Goal: Task Accomplishment & Management: Complete application form

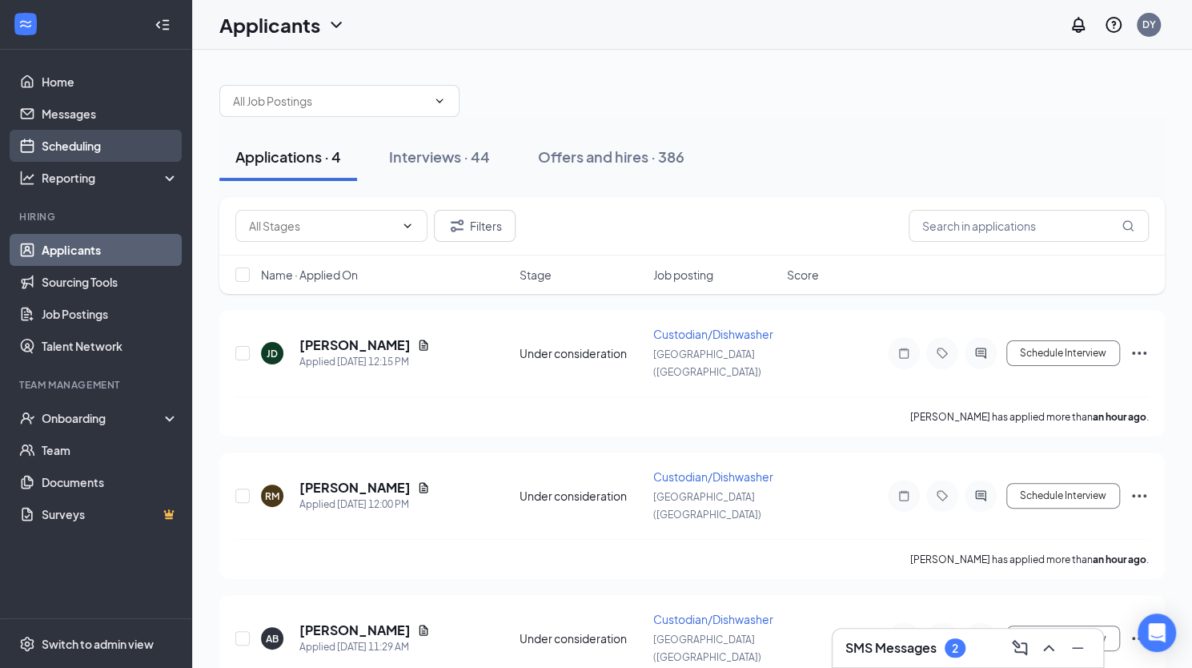
click at [66, 148] on link "Scheduling" at bounding box center [110, 146] width 137 height 32
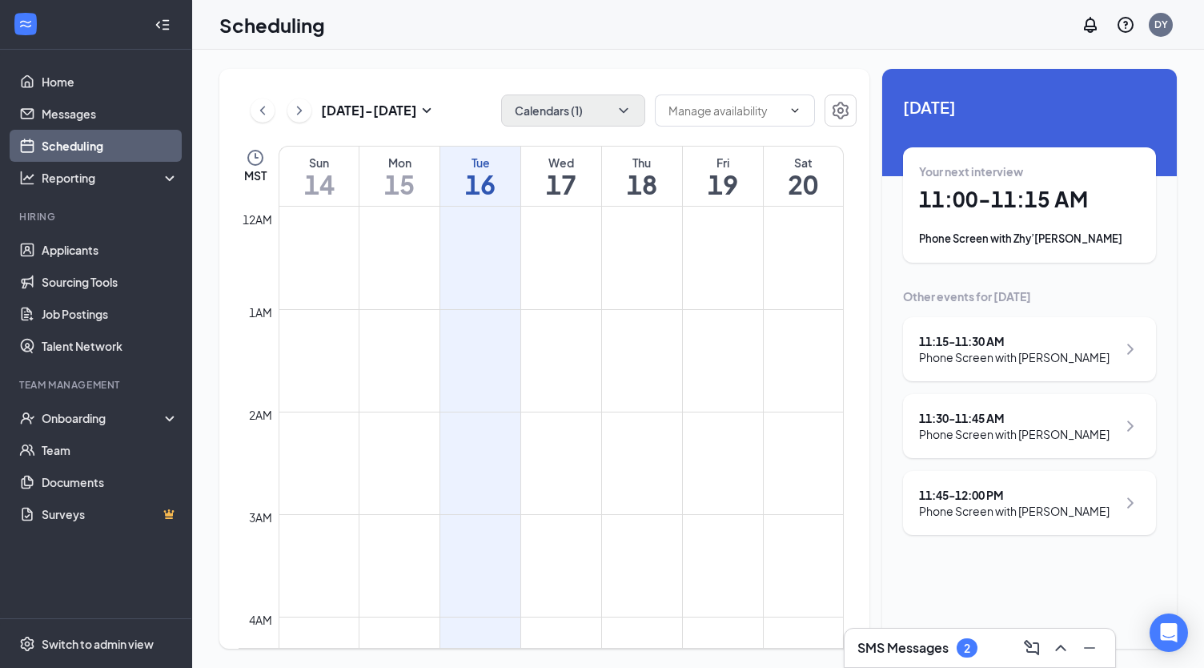
scroll to position [787, 0]
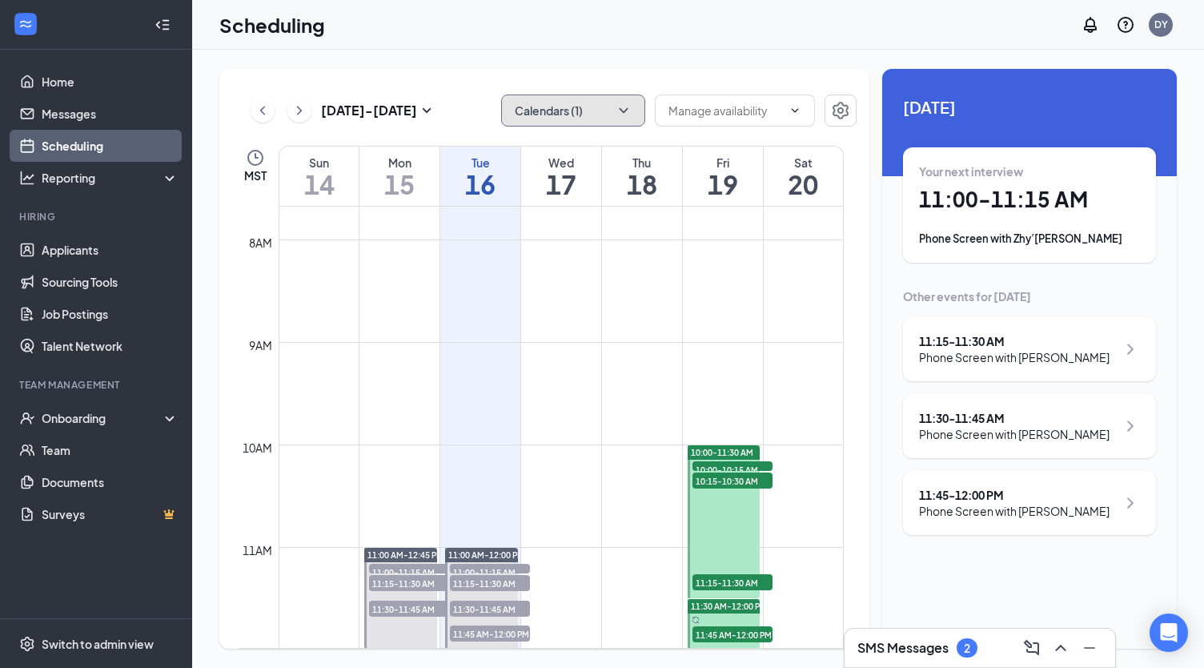
click at [623, 111] on icon "ChevronDown" at bounding box center [624, 110] width 16 height 16
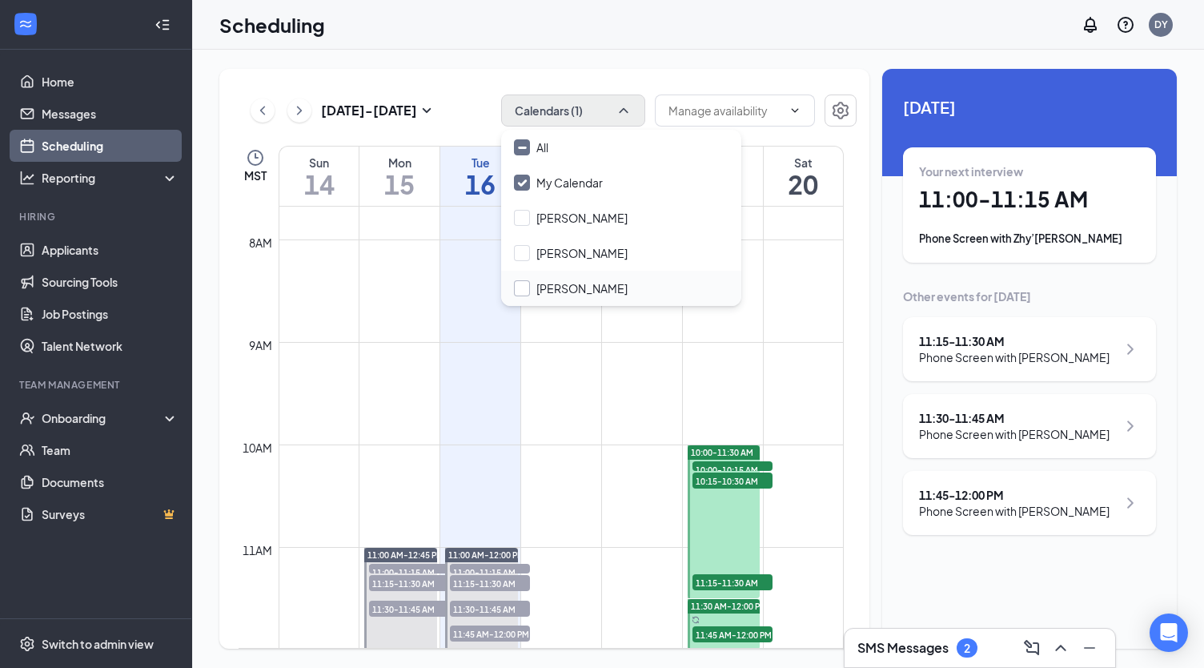
click at [519, 291] on input "Sara Black" at bounding box center [571, 288] width 114 height 16
checkbox input "true"
click at [528, 180] on input "My Calendar" at bounding box center [558, 183] width 89 height 16
checkbox input "false"
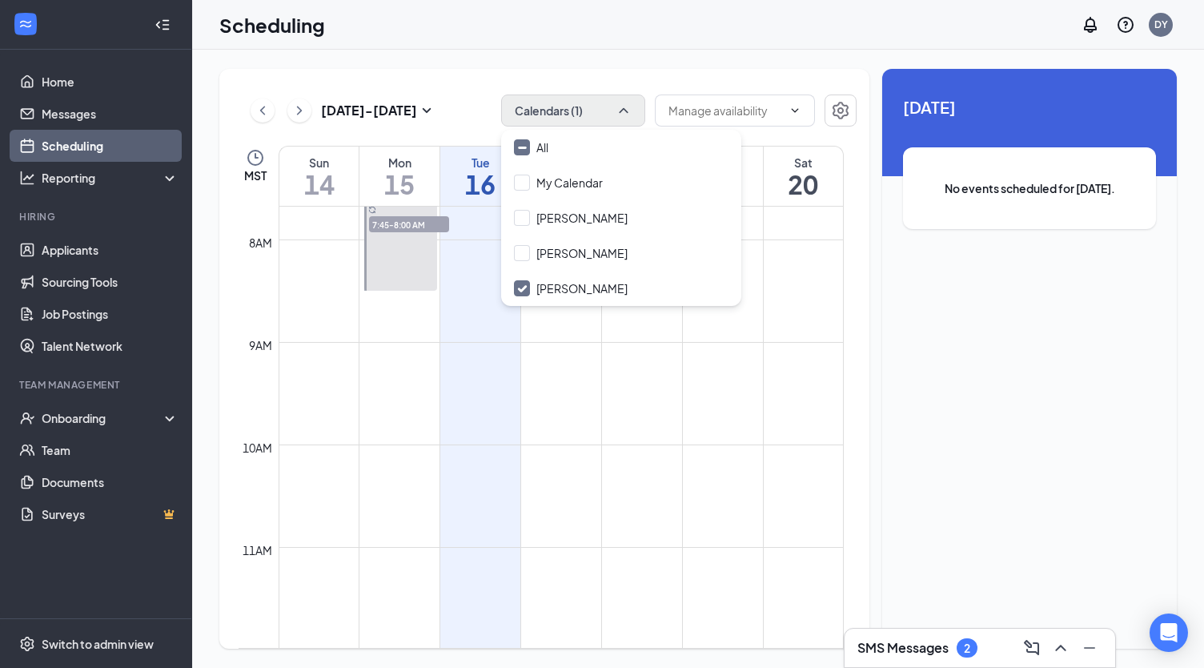
click at [767, 50] on div "Sep 14 - Sep 20 Calendars (1) MST Sun 14 Mon 15 Tue 16 Wed 17 Thu 18 Fri 19 Sat…" at bounding box center [698, 359] width 1012 height 618
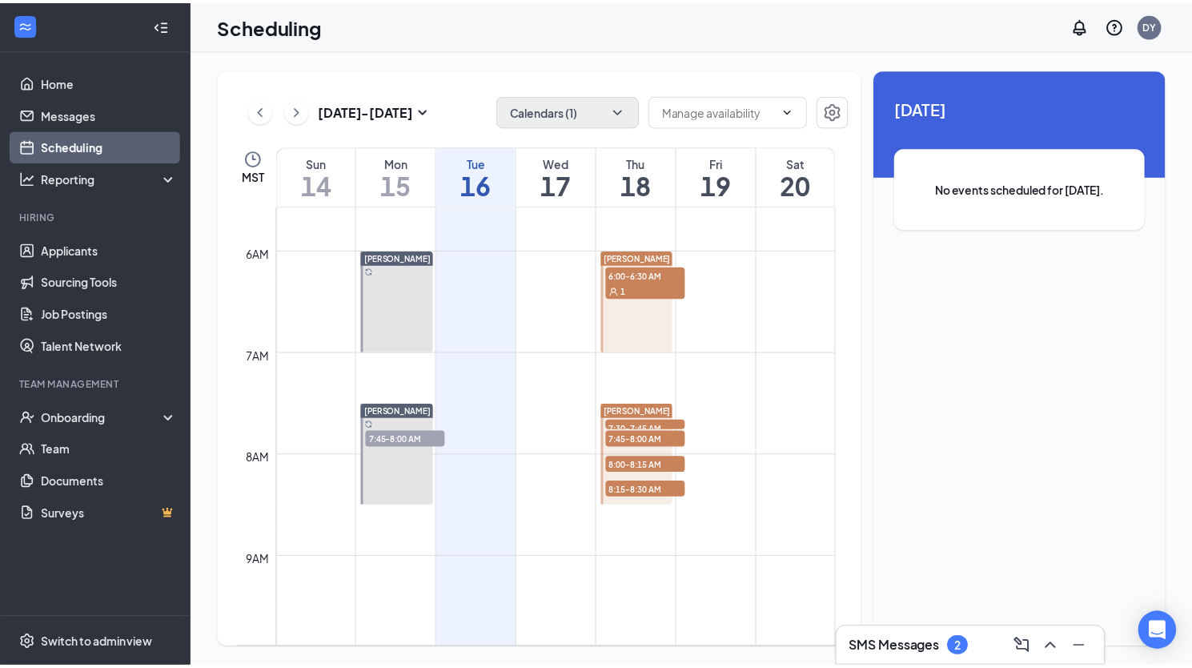
scroll to position [547, 0]
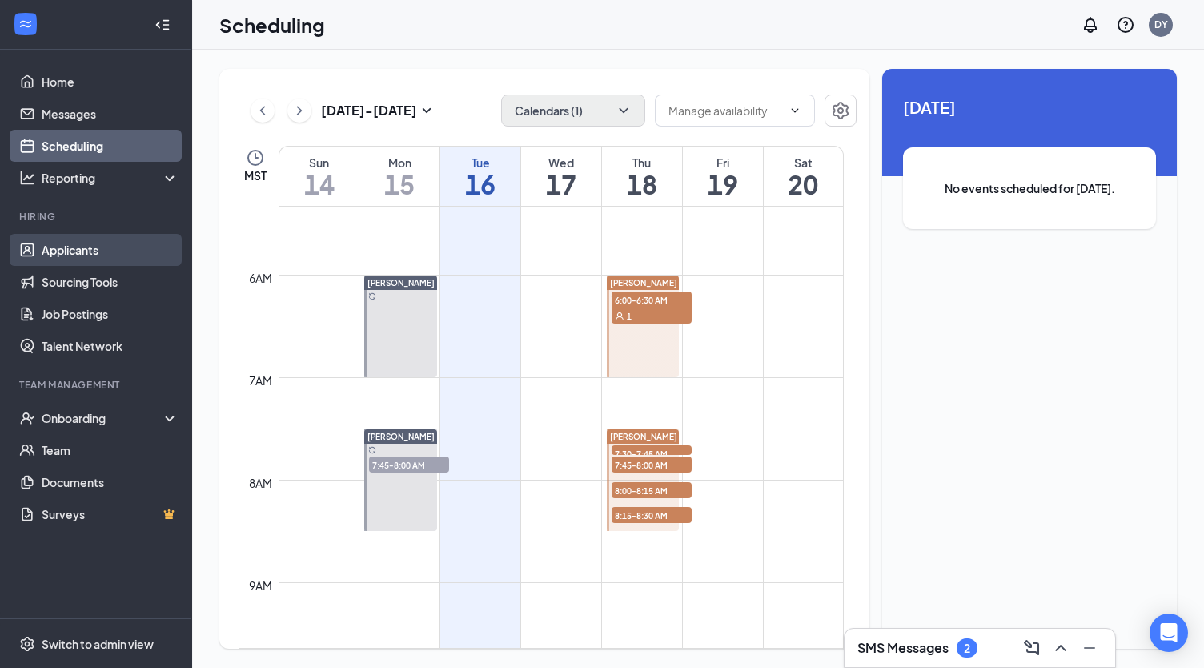
click at [81, 248] on link "Applicants" at bounding box center [110, 250] width 137 height 32
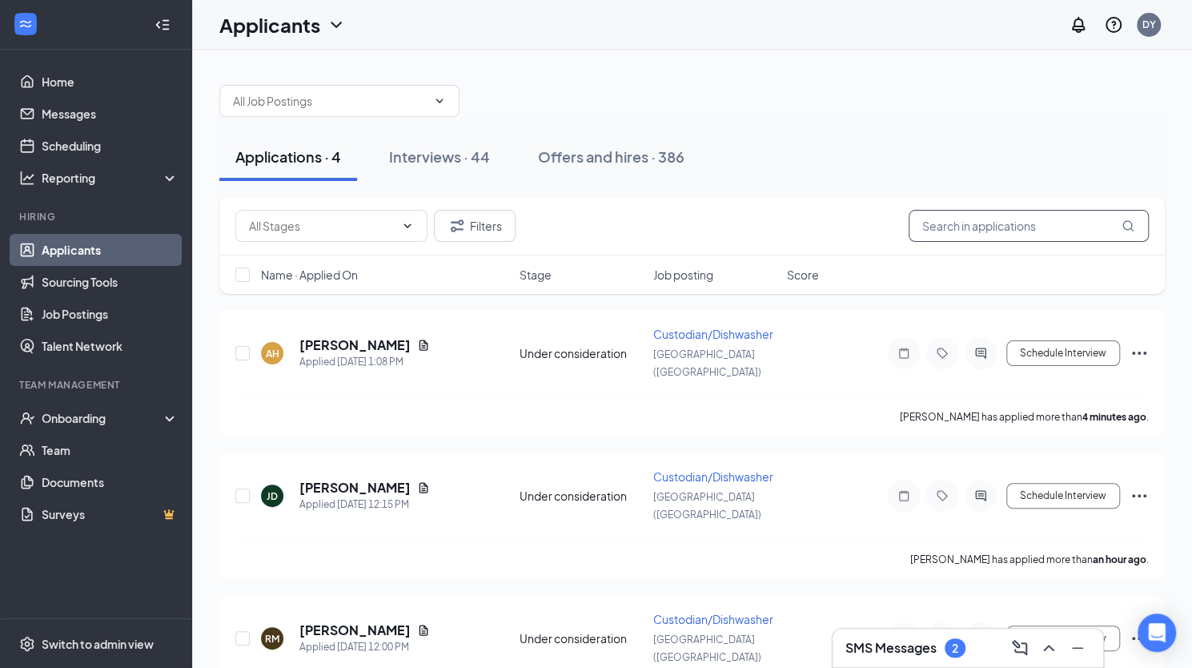
click at [1060, 230] on input "text" at bounding box center [1029, 226] width 240 height 32
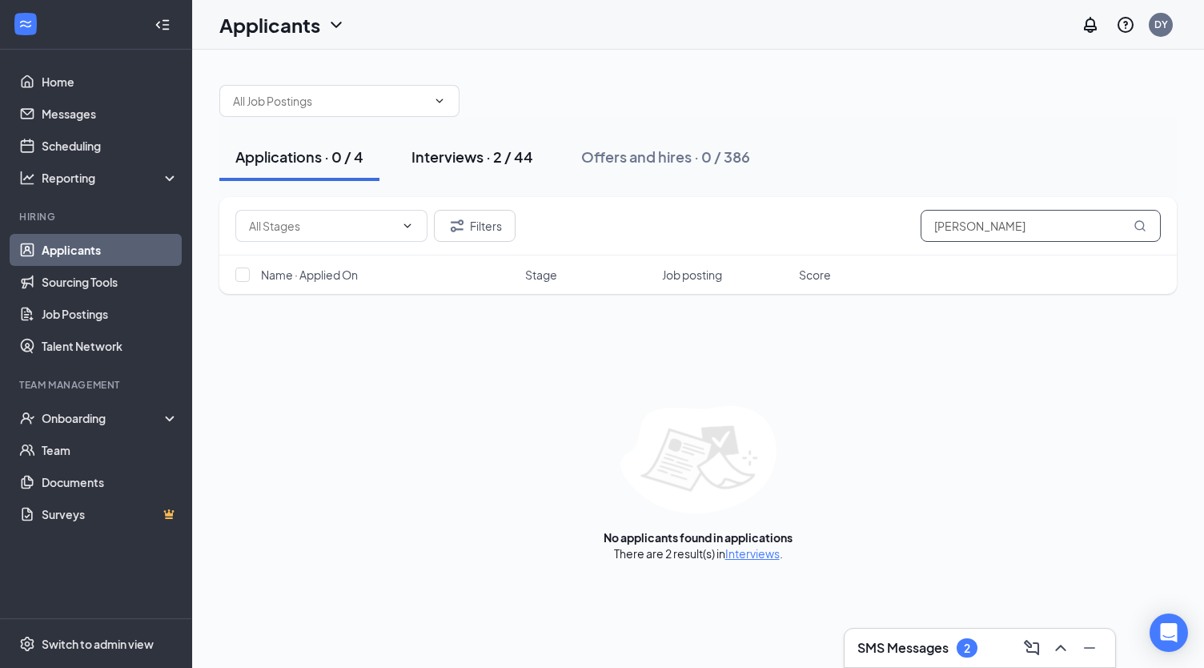
type input "viray"
click at [453, 153] on div "Interviews · 2 / 44" at bounding box center [473, 157] width 122 height 20
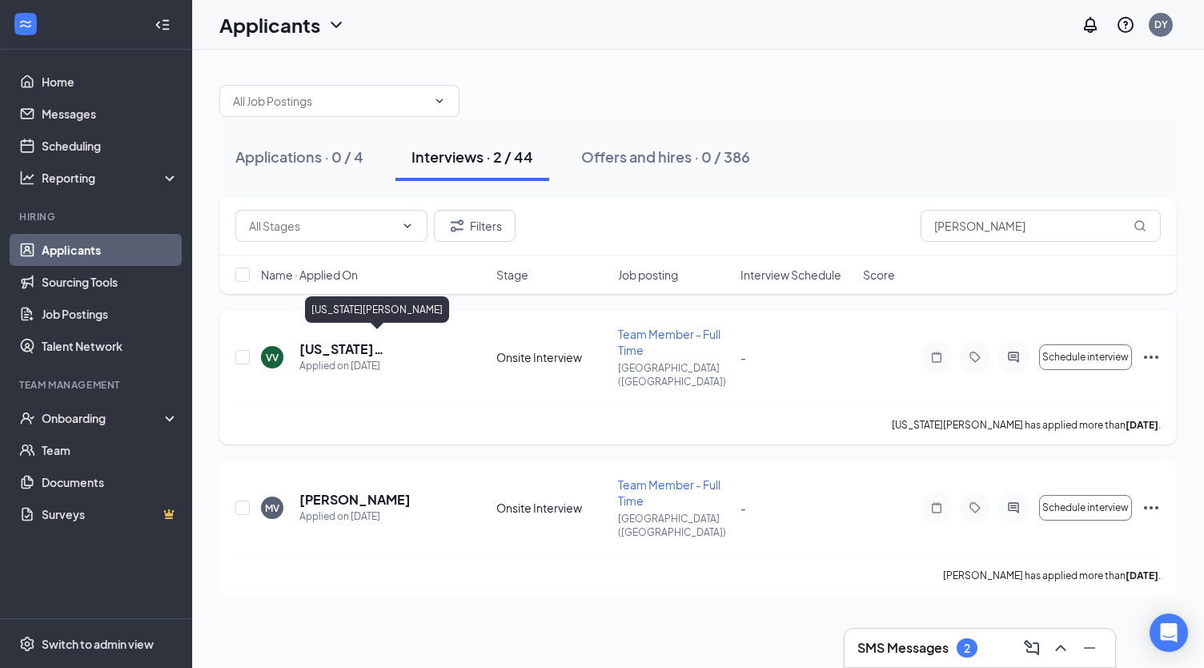
click at [346, 340] on h5 "[US_STATE][PERSON_NAME]" at bounding box center [376, 349] width 154 height 18
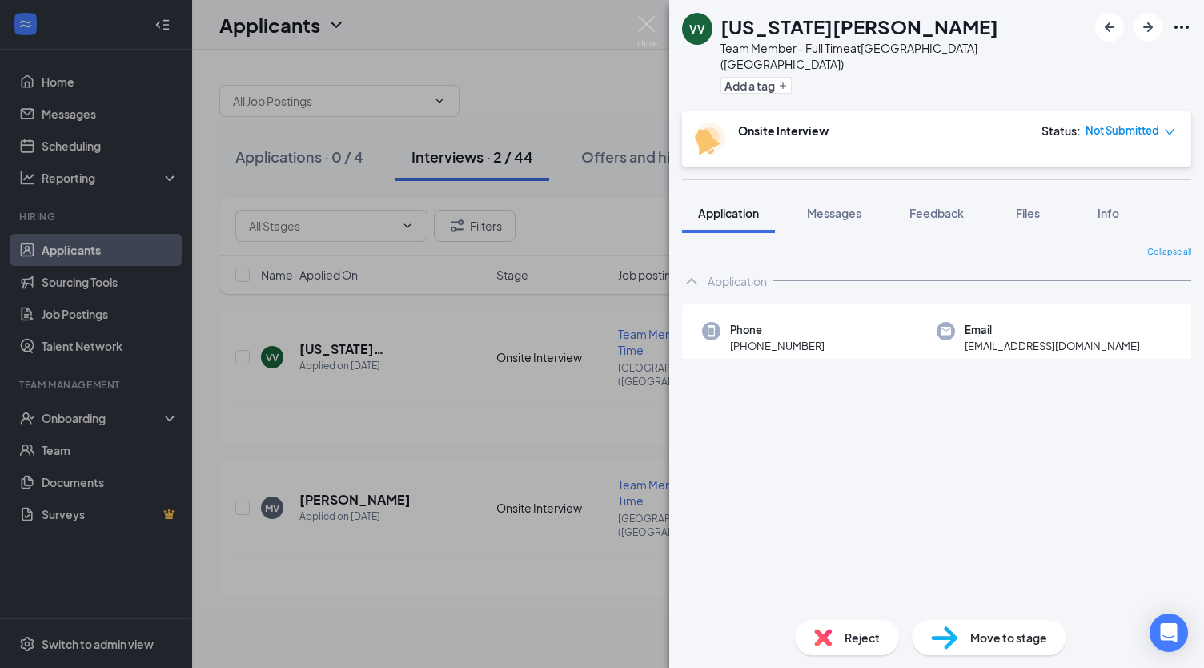
click at [1016, 640] on span "Move to stage" at bounding box center [1009, 638] width 77 height 18
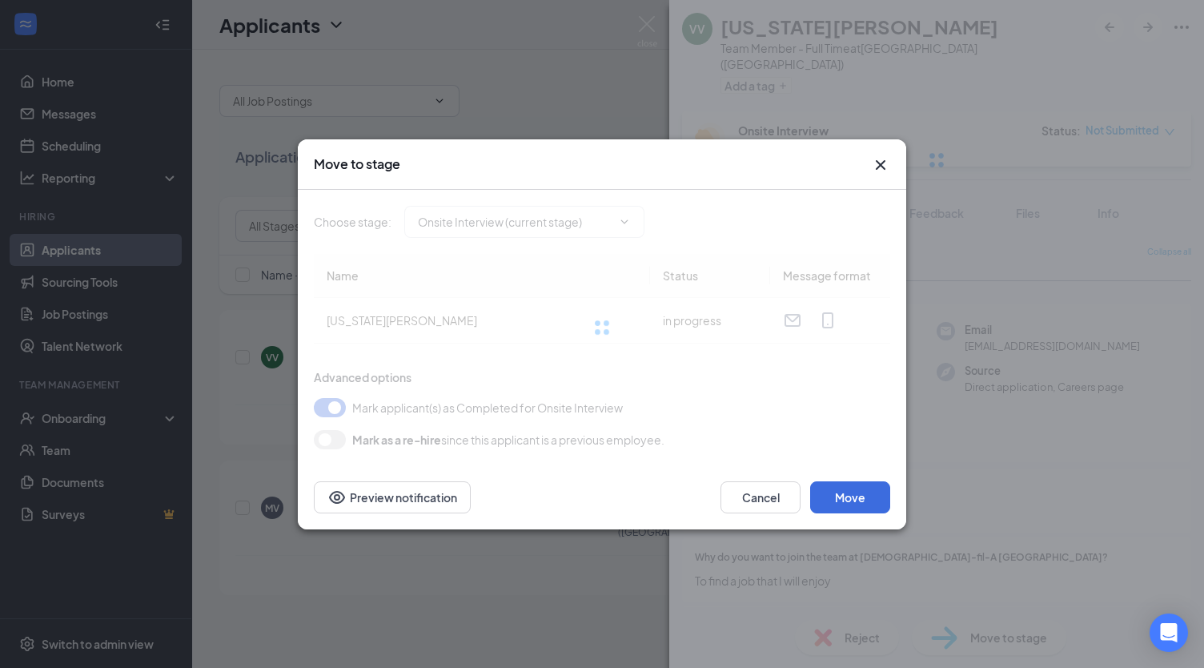
type input "Hiring Complete (final stage)"
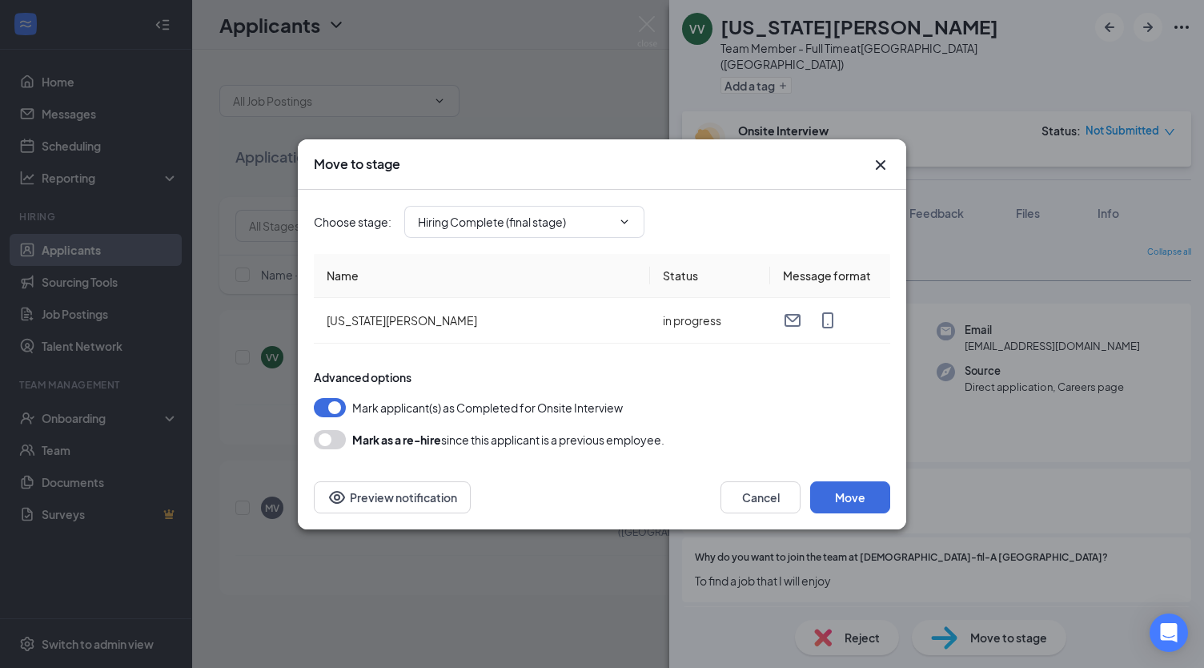
click at [336, 404] on button "button" at bounding box center [330, 407] width 32 height 19
click at [851, 497] on button "Move" at bounding box center [850, 497] width 80 height 32
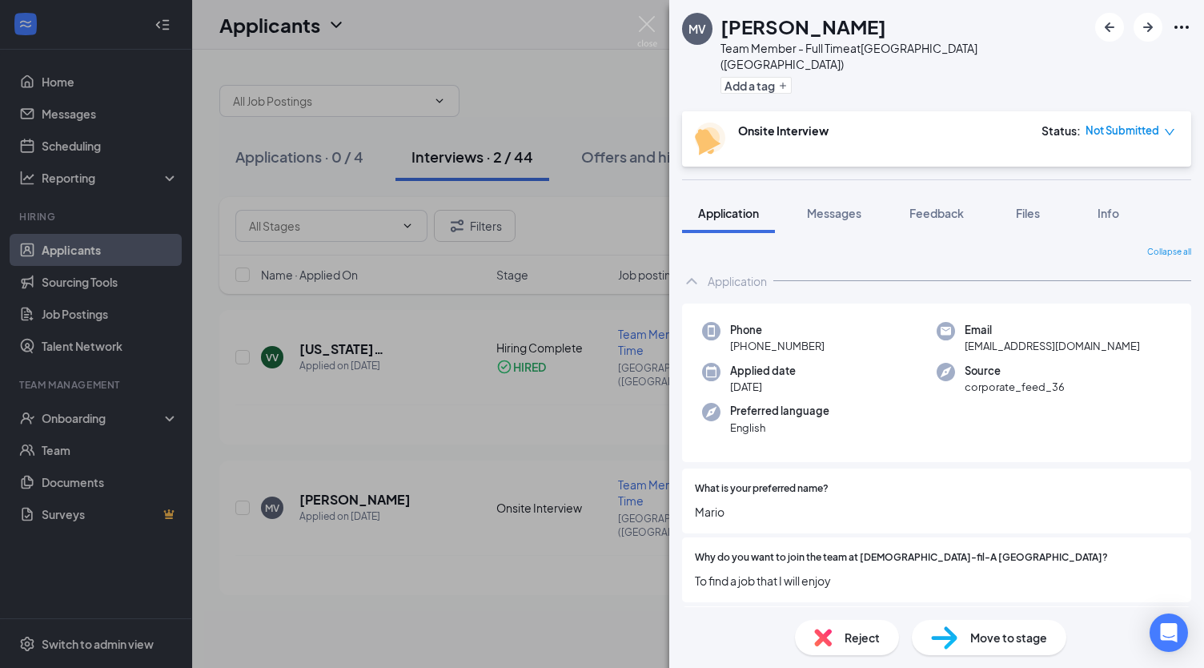
click at [1021, 645] on span "Move to stage" at bounding box center [1009, 638] width 77 height 18
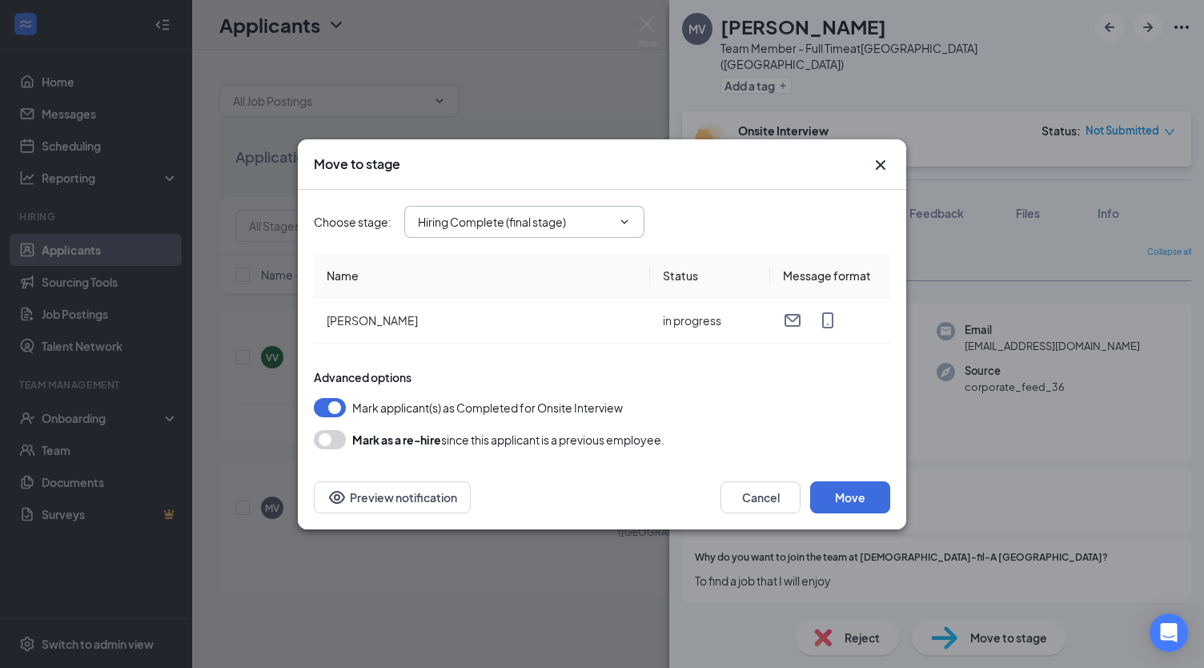
click at [620, 225] on icon "ChevronDown" at bounding box center [624, 221] width 13 height 13
click at [330, 403] on button "button" at bounding box center [330, 407] width 32 height 19
click at [873, 486] on button "Move" at bounding box center [850, 497] width 80 height 32
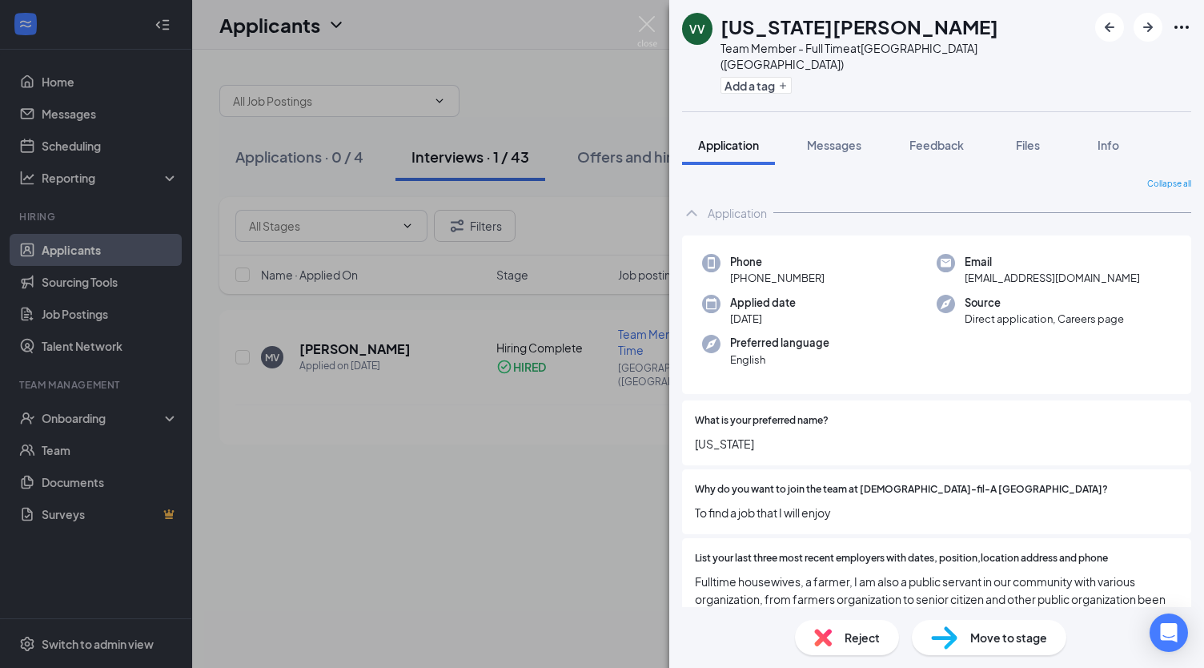
click at [647, 12] on div "VV Virginia Viray Team Member - Full Time at Brunswick (GA) Add a tag Applicati…" at bounding box center [602, 334] width 1204 height 668
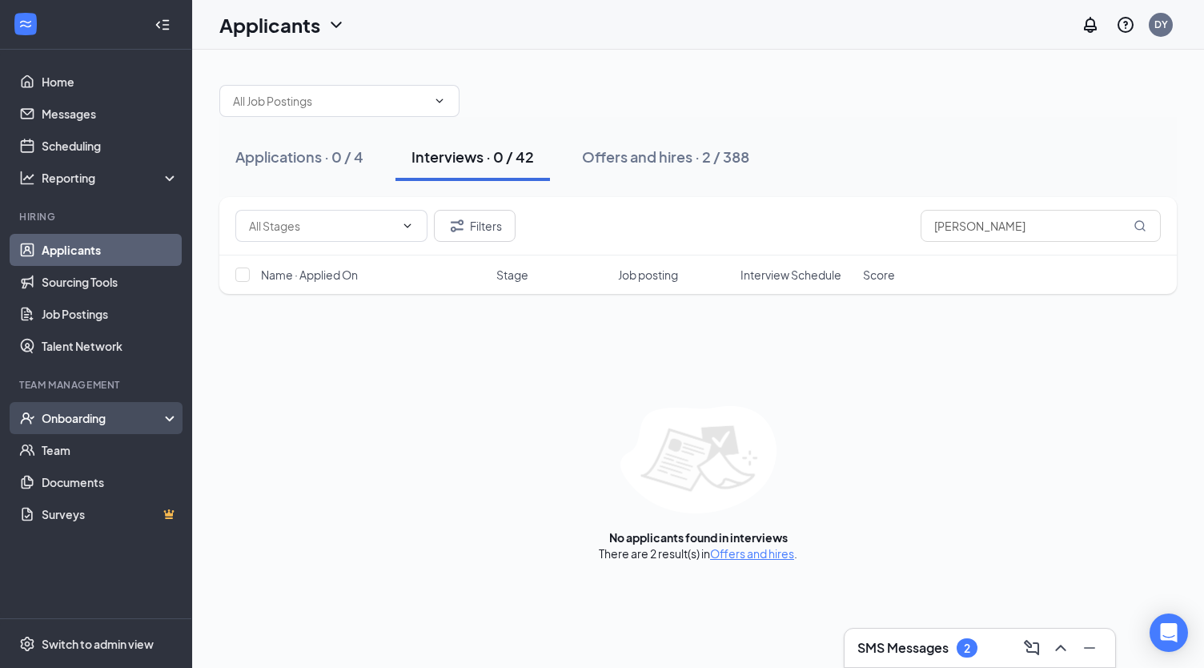
click at [75, 413] on div "Onboarding" at bounding box center [103, 418] width 123 height 16
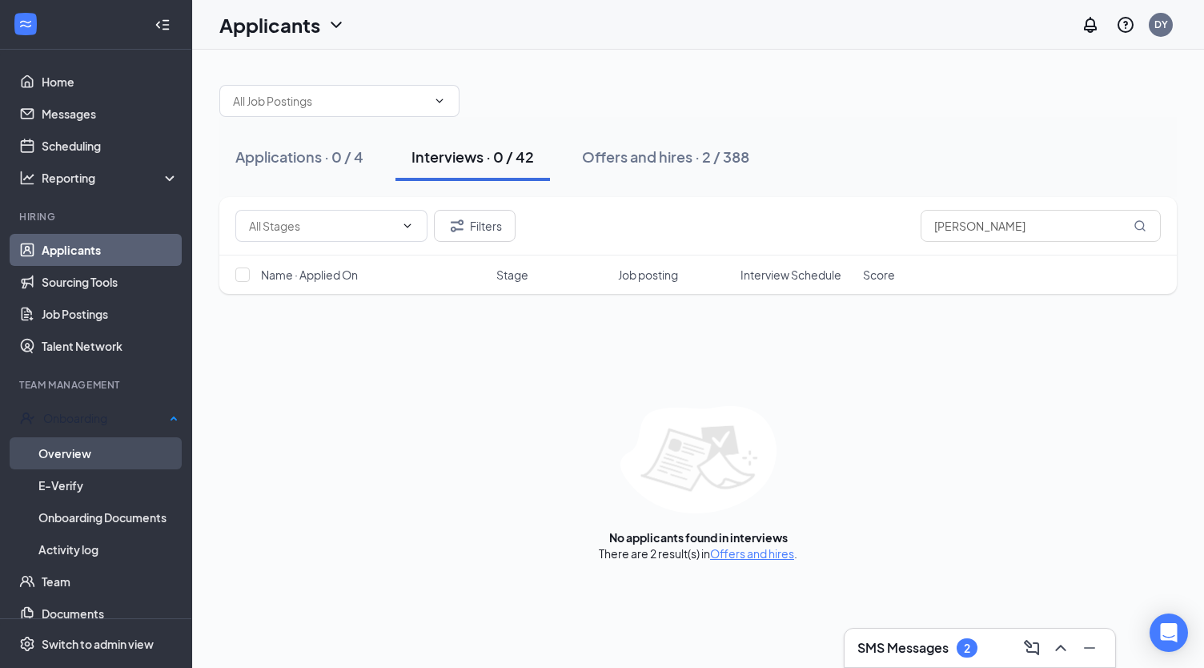
click at [86, 446] on link "Overview" at bounding box center [108, 453] width 140 height 32
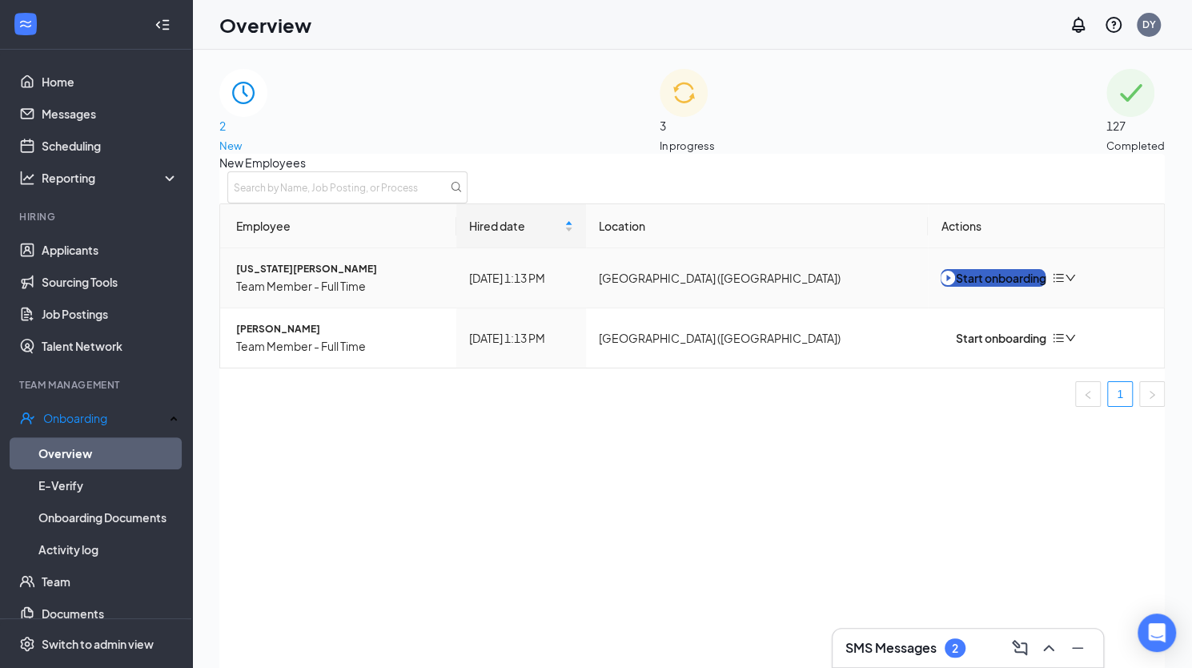
click at [1014, 287] on div "Start onboarding" at bounding box center [993, 278] width 105 height 18
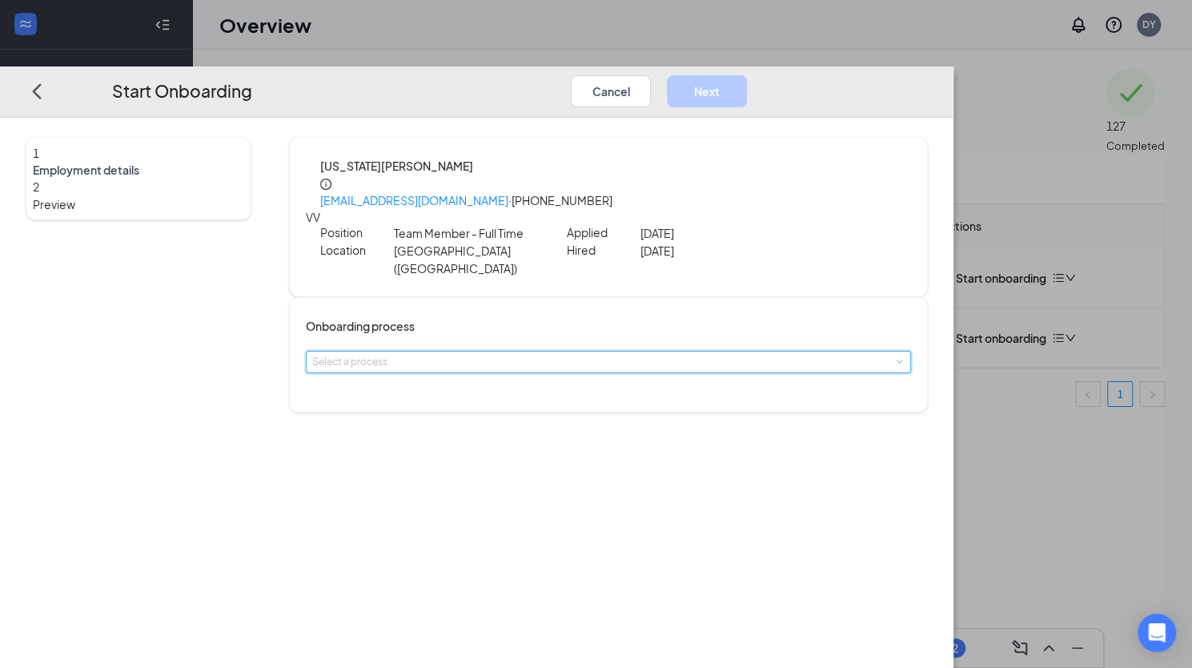
click at [629, 352] on div "Select a process" at bounding box center [608, 362] width 593 height 21
click at [581, 359] on span "[DEMOGRAPHIC_DATA]-fil-A Brunswick onboarding" at bounding box center [553, 356] width 271 height 14
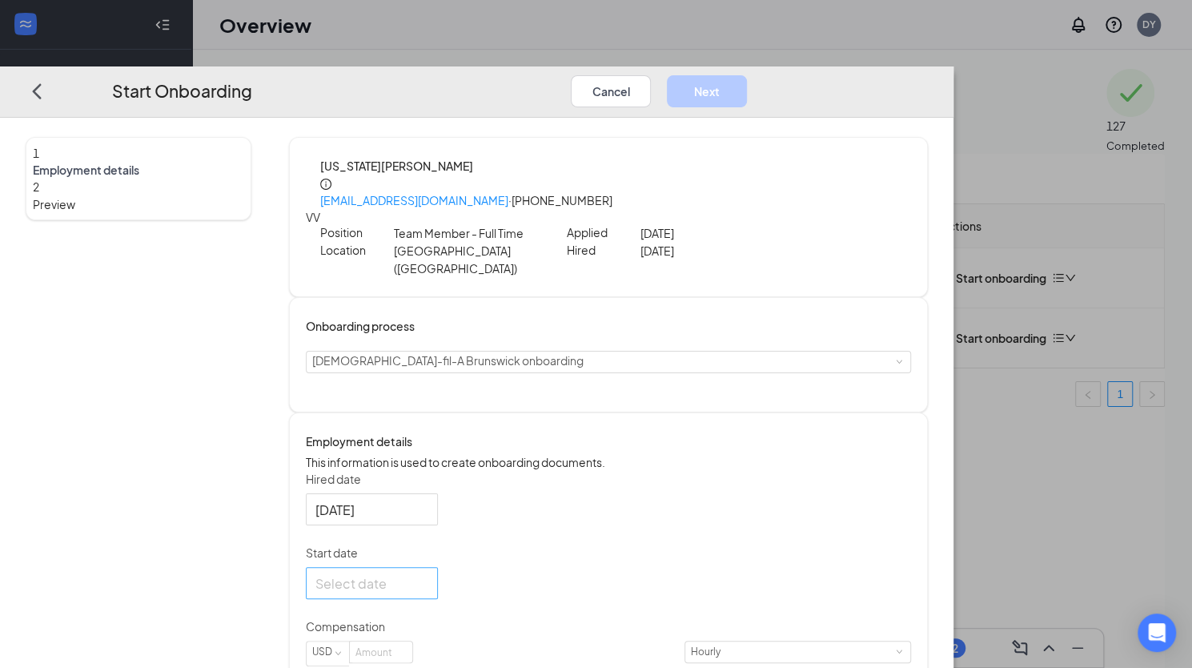
click at [428, 573] on div at bounding box center [372, 583] width 113 height 20
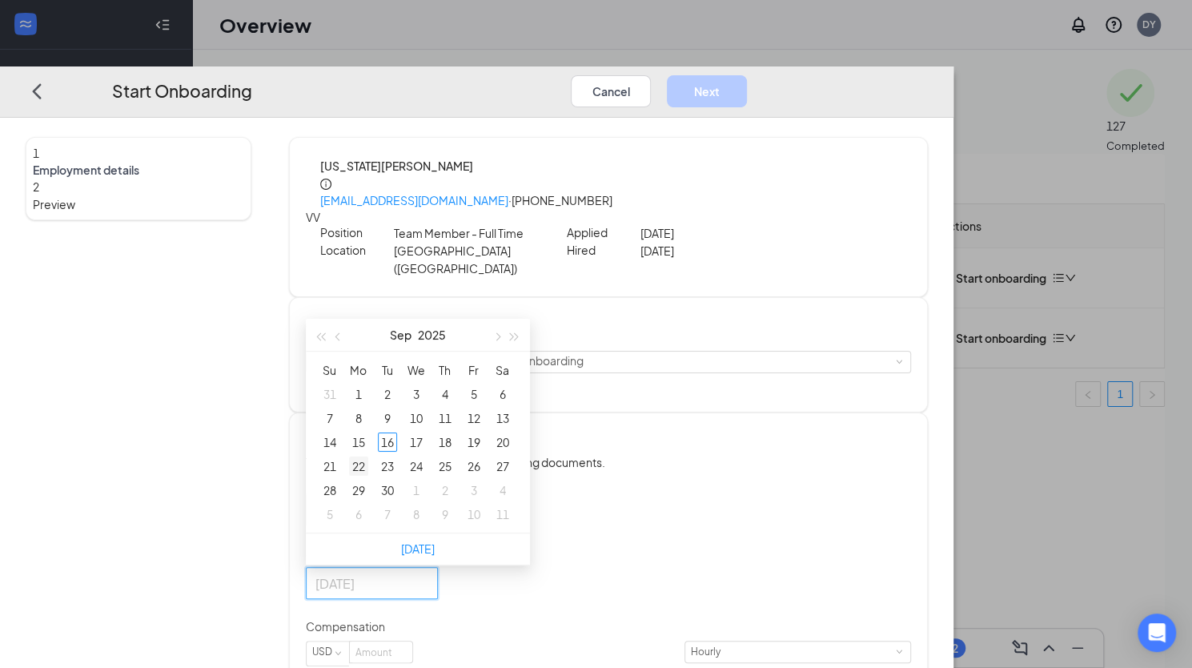
type input "Sep 22, 2025"
click at [368, 457] on div "22" at bounding box center [358, 466] width 19 height 19
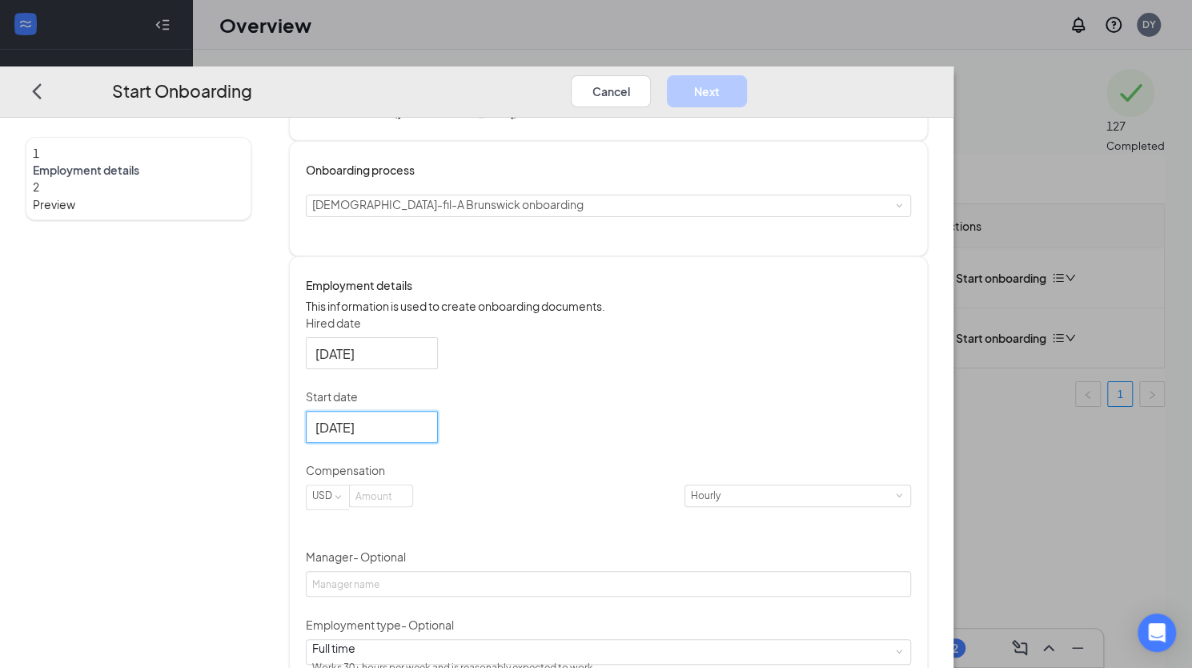
scroll to position [160, 0]
click at [412, 482] on input at bounding box center [381, 492] width 62 height 21
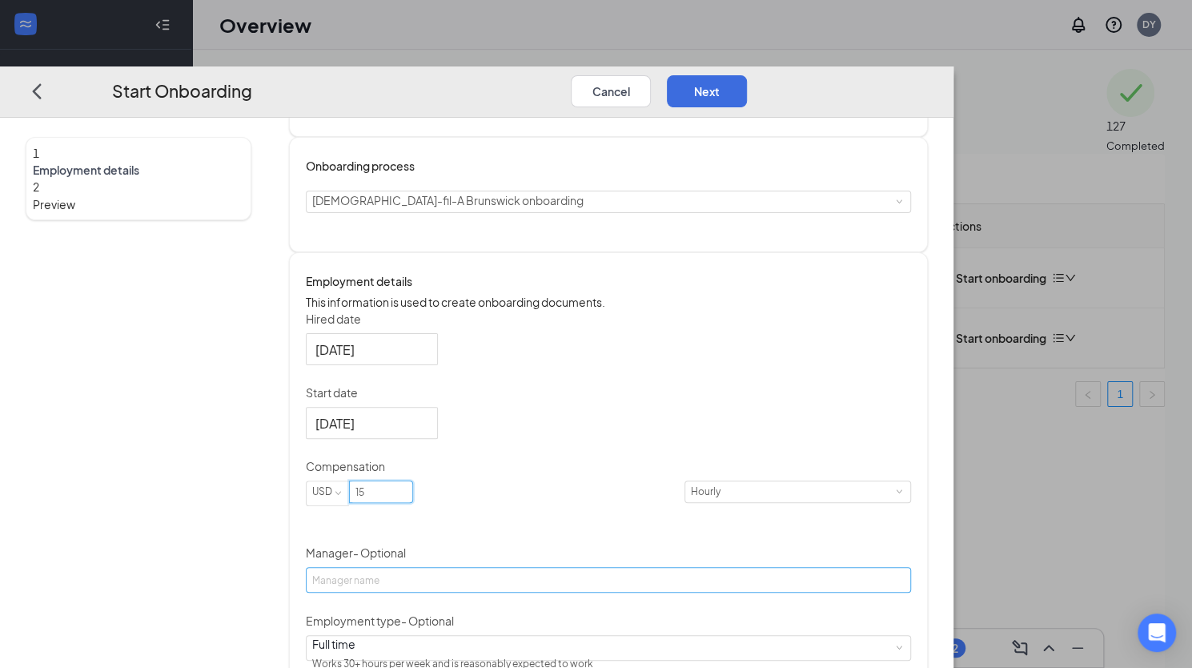
type input "15"
click at [505, 568] on input "Manager - Optional" at bounding box center [608, 581] width 605 height 26
type input "Margie Ihde"
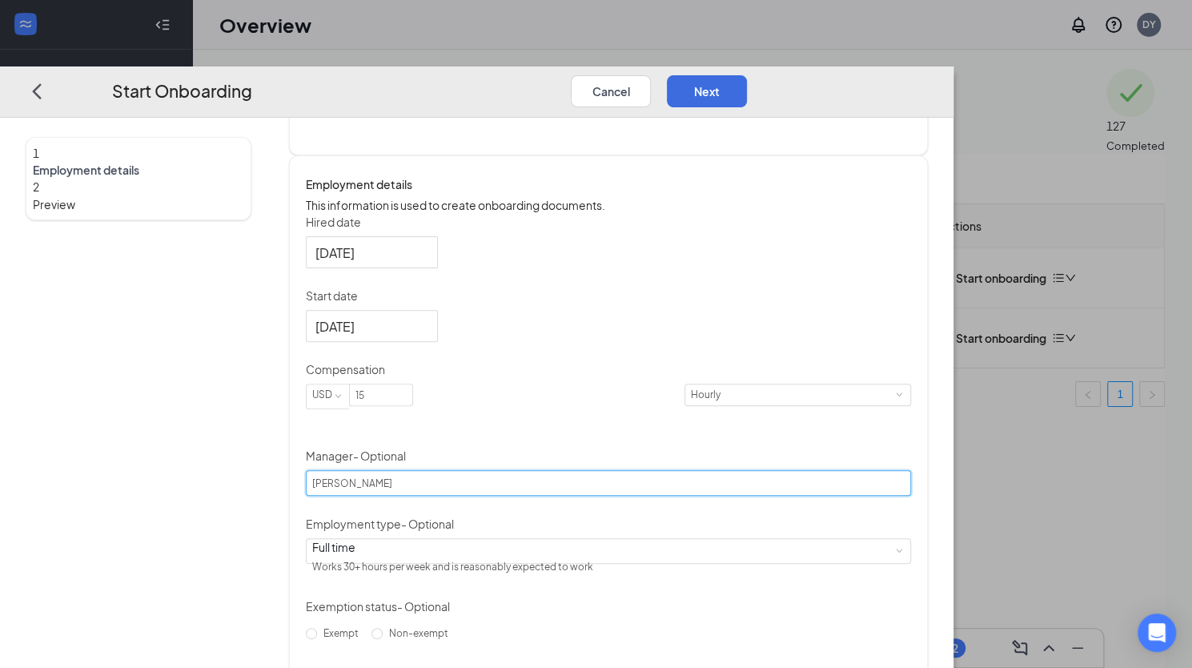
scroll to position [344, 0]
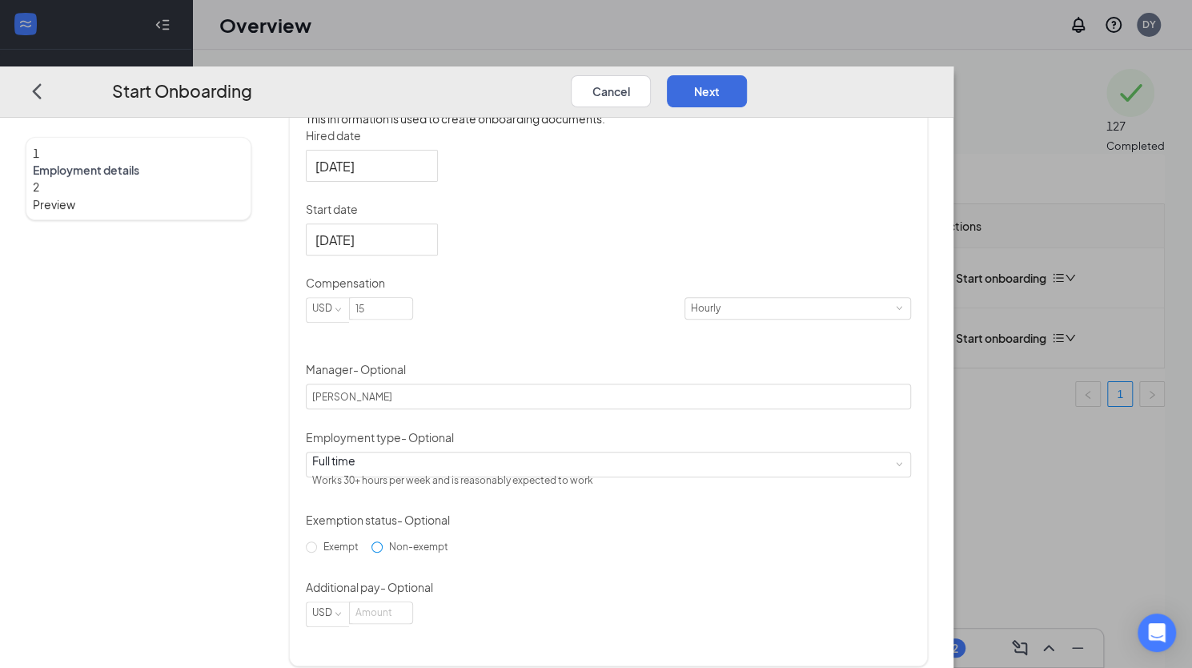
drag, startPoint x: 410, startPoint y: 549, endPoint x: 477, endPoint y: 536, distance: 68.5
click at [383, 546] on input "Non-exempt" at bounding box center [377, 546] width 11 height 11
radio input "true"
click at [747, 75] on button "Next" at bounding box center [707, 91] width 80 height 32
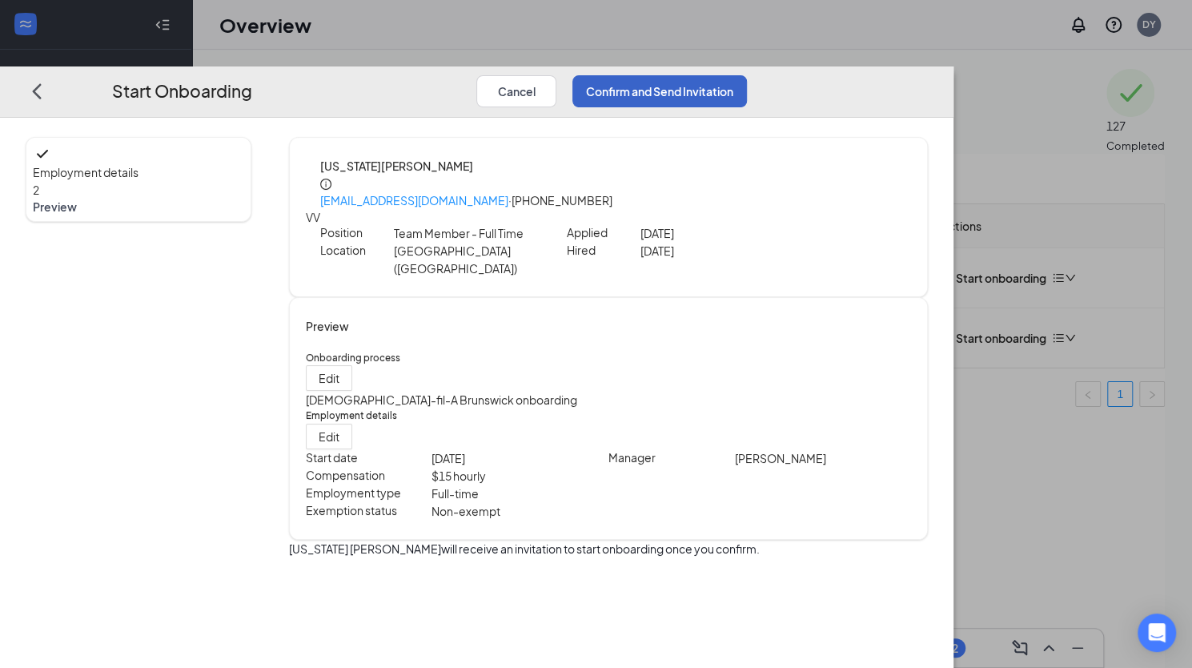
click at [747, 75] on button "Confirm and Send Invitation" at bounding box center [660, 91] width 175 height 32
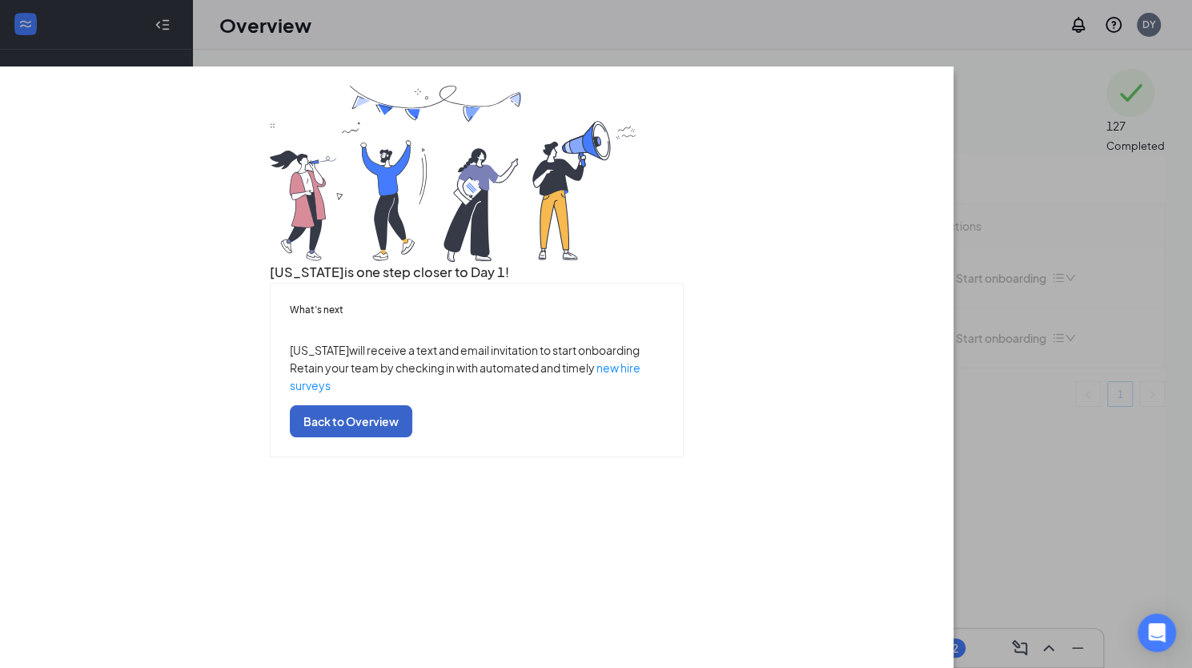
click at [412, 437] on button "Back to Overview" at bounding box center [351, 421] width 123 height 32
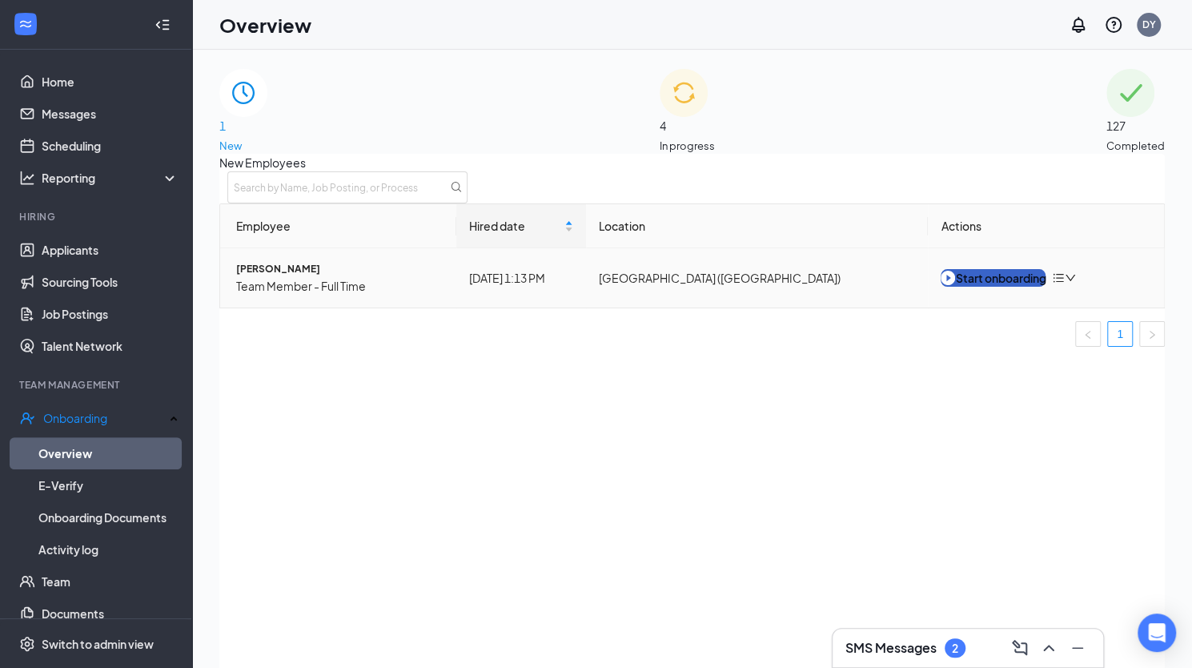
click at [998, 287] on div "Start onboarding" at bounding box center [993, 278] width 105 height 18
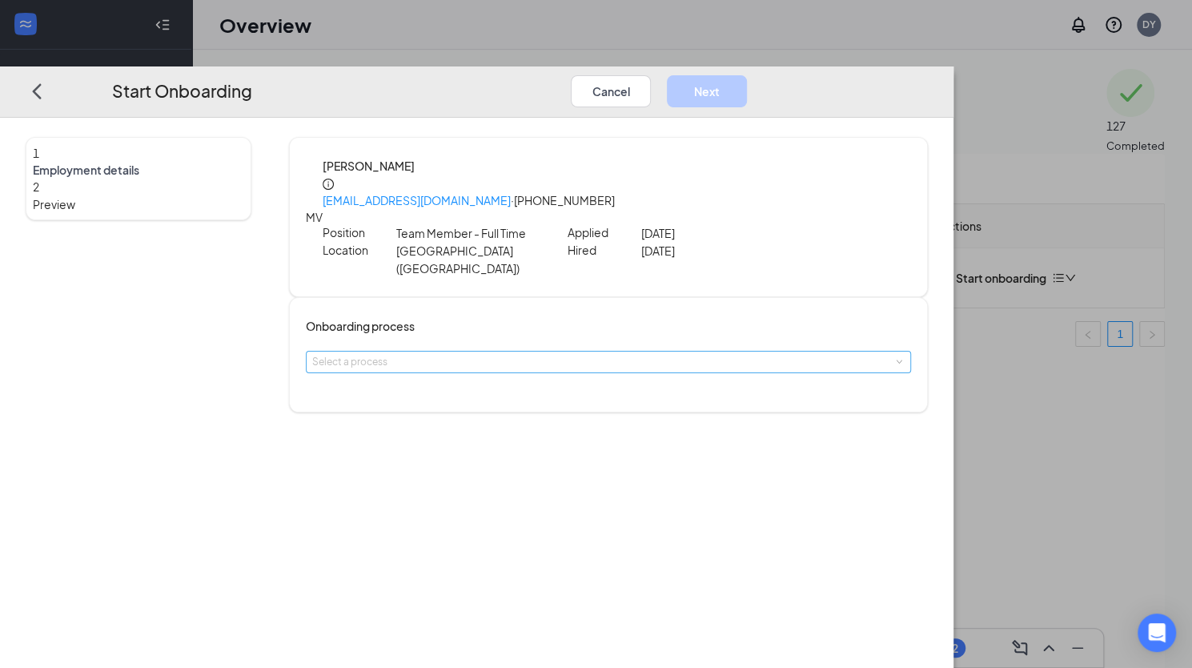
click at [642, 354] on div "Select a process" at bounding box center [604, 362] width 585 height 16
click at [583, 360] on span "[DEMOGRAPHIC_DATA]-fil-A Brunswick onboarding" at bounding box center [553, 356] width 271 height 14
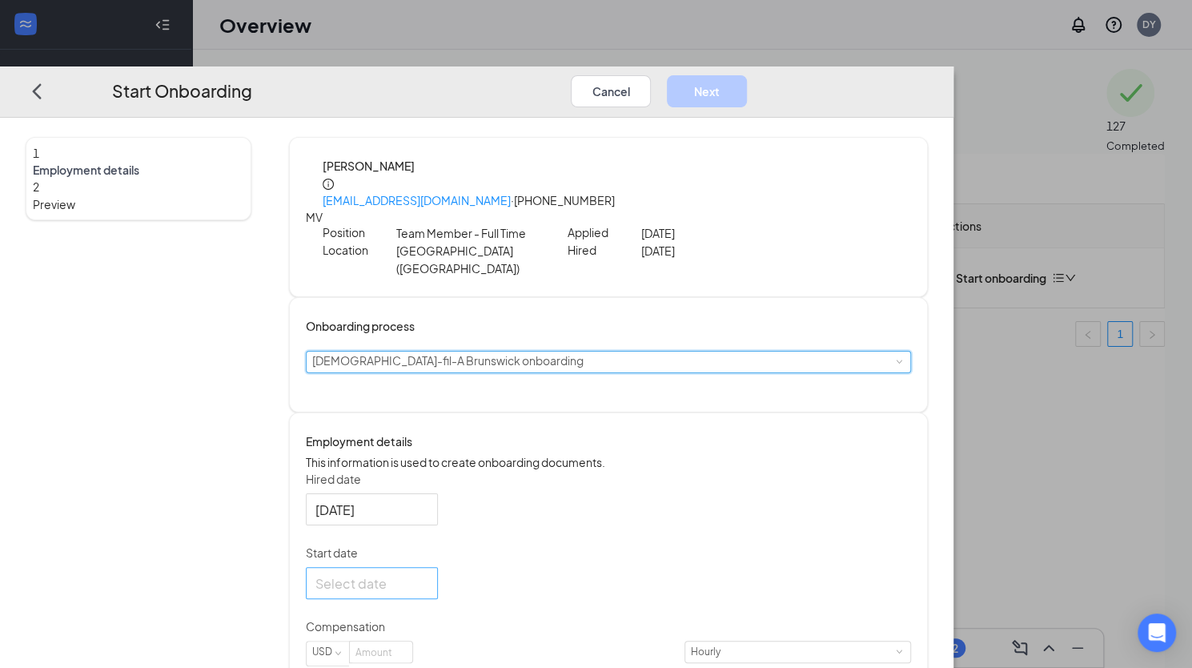
click at [428, 573] on div at bounding box center [372, 583] width 113 height 20
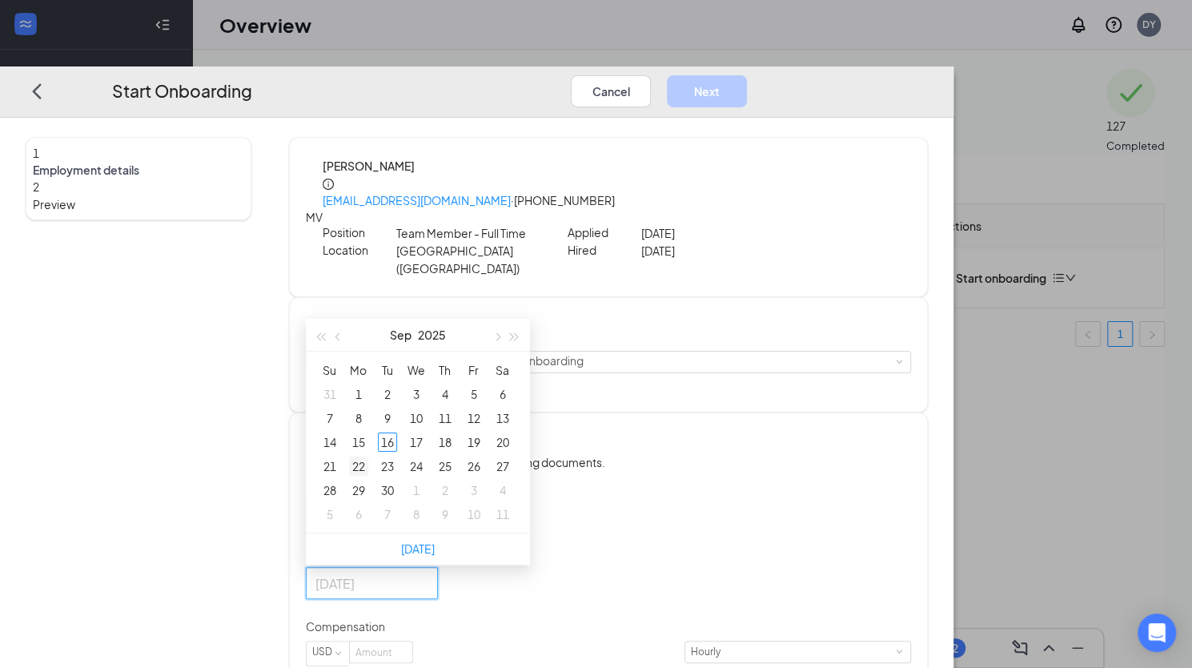
type input "Sep 22, 2025"
click at [368, 457] on div "22" at bounding box center [358, 466] width 19 height 19
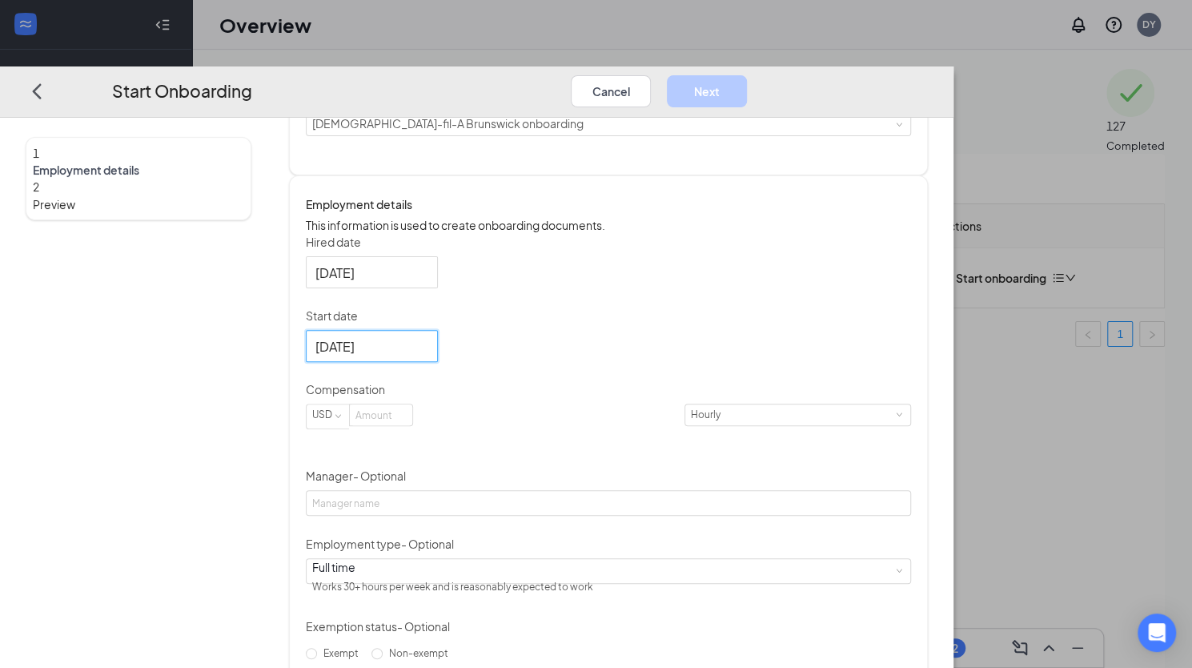
scroll to position [240, 0]
click at [412, 402] on input at bounding box center [381, 412] width 62 height 21
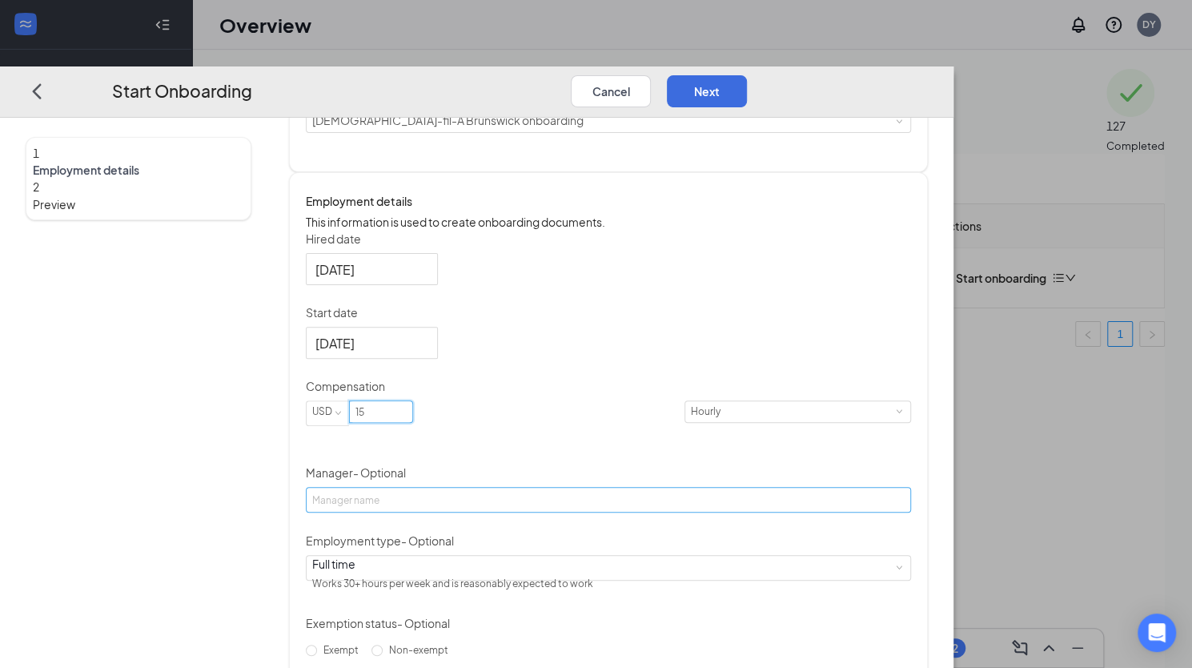
type input "15"
click at [530, 488] on input "Manager - Optional" at bounding box center [608, 501] width 605 height 26
type input "Margie Ihde"
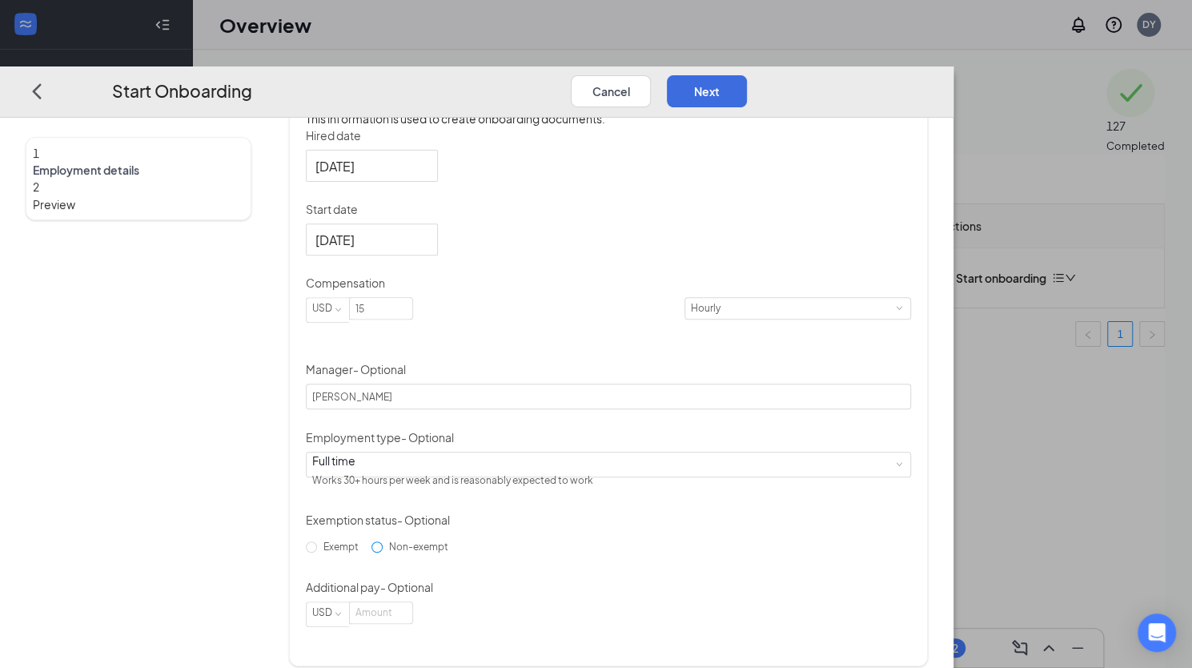
click at [383, 543] on input "Non-exempt" at bounding box center [377, 546] width 11 height 11
radio input "true"
click at [747, 75] on button "Next" at bounding box center [707, 91] width 80 height 32
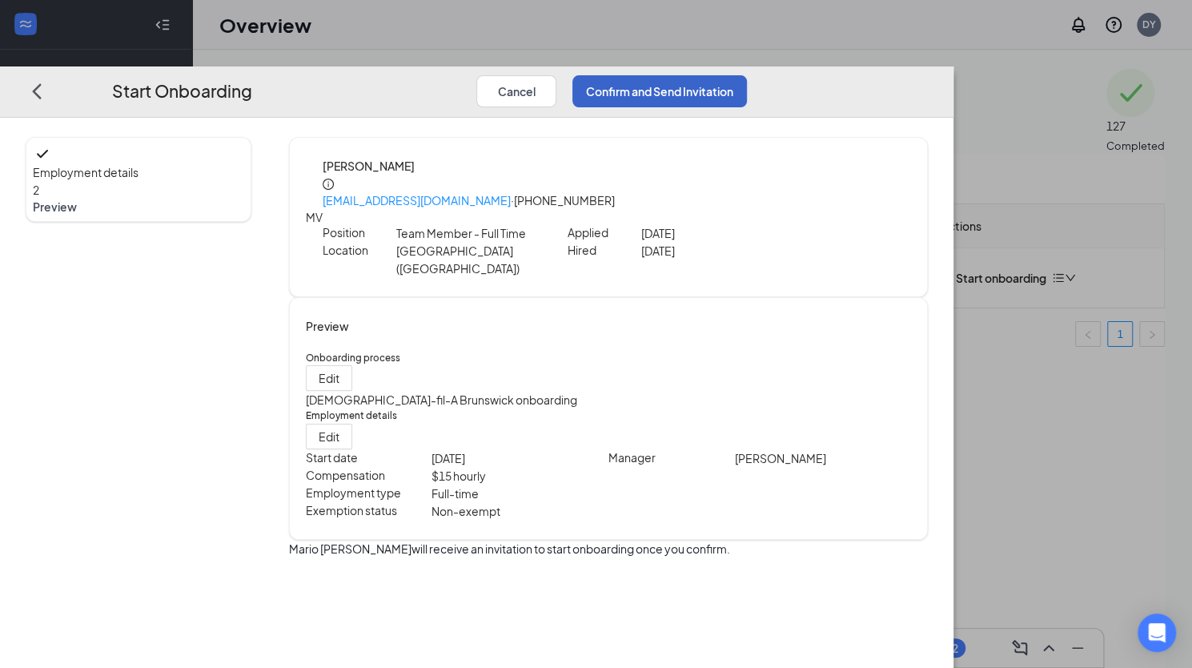
click at [747, 75] on button "Confirm and Send Invitation" at bounding box center [660, 91] width 175 height 32
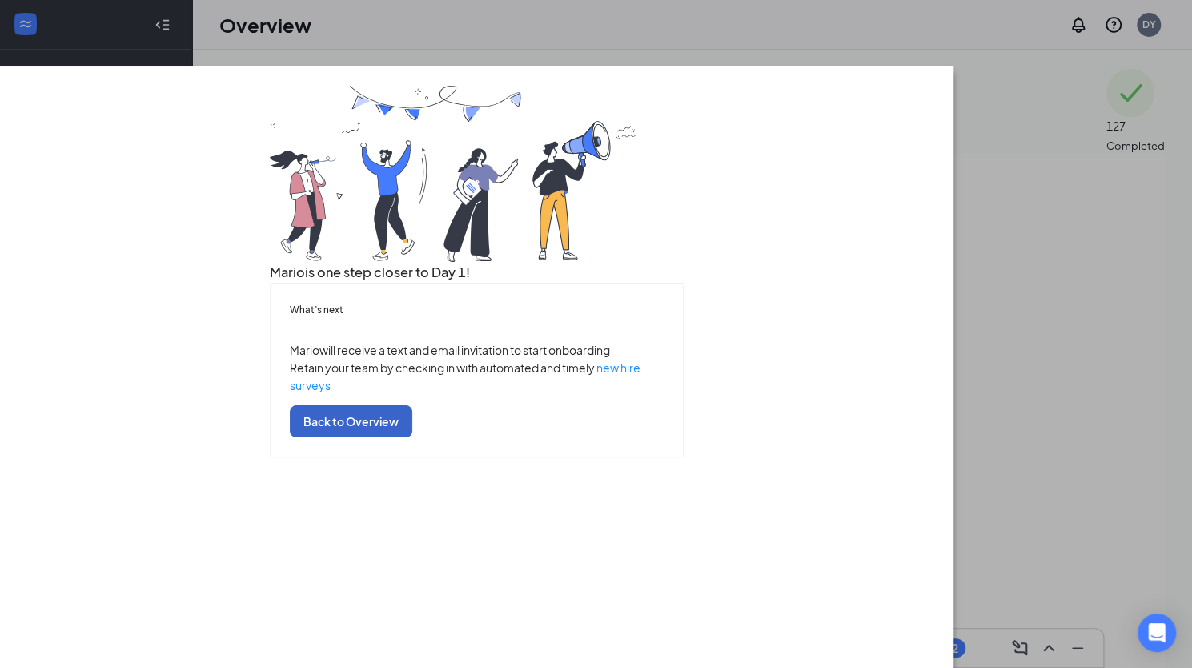
click at [412, 437] on button "Back to Overview" at bounding box center [351, 421] width 123 height 32
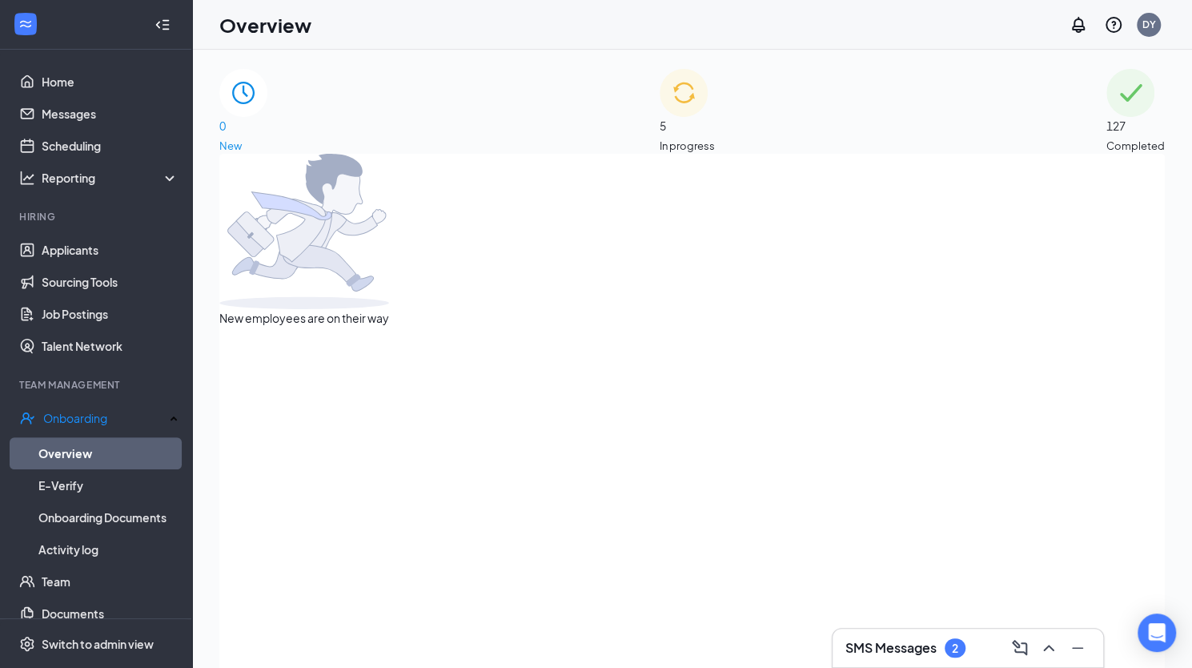
click at [715, 138] on span "In progress" at bounding box center [687, 146] width 55 height 16
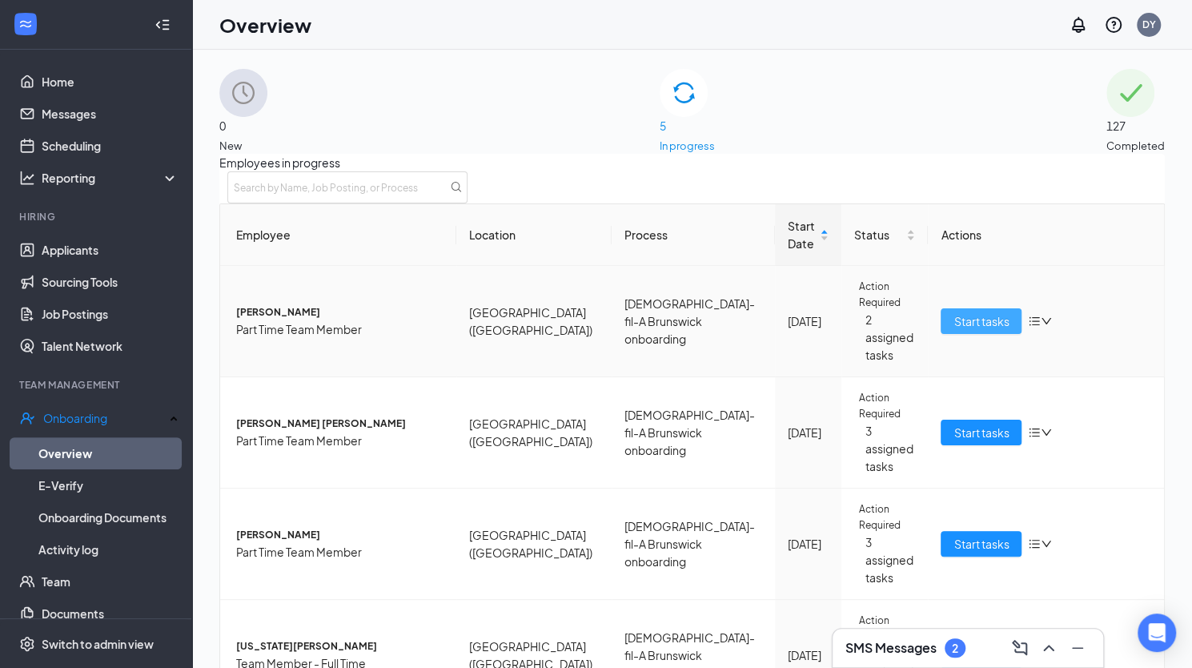
click at [963, 330] on span "Start tasks" at bounding box center [981, 321] width 55 height 18
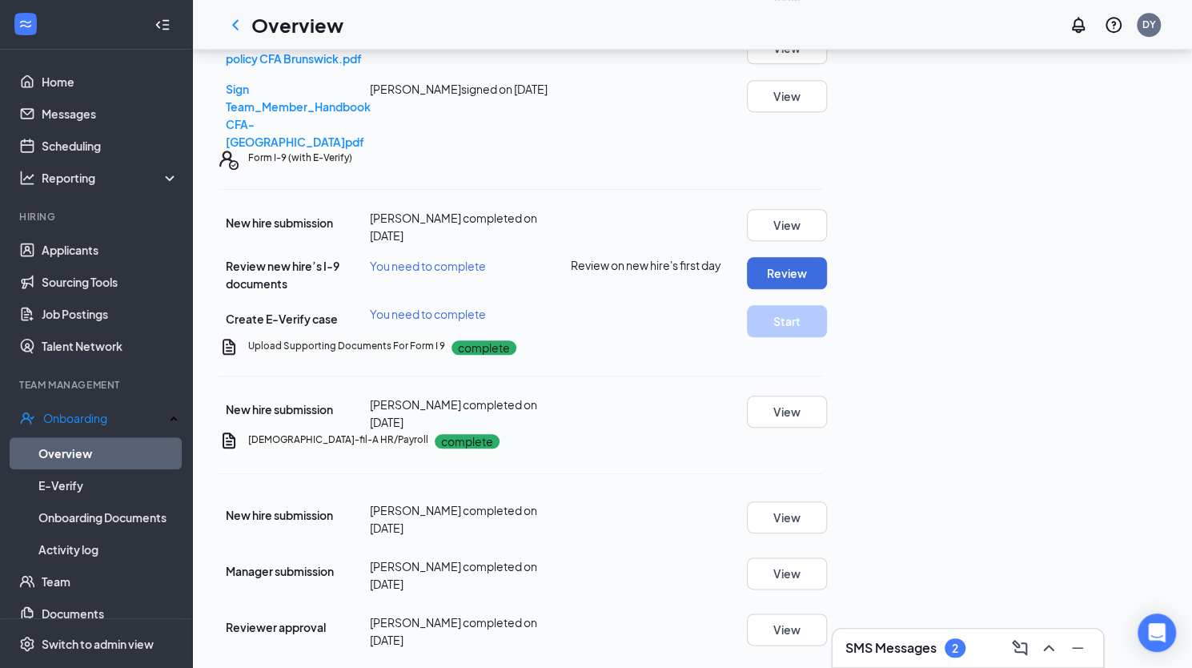
scroll to position [1073, 0]
click at [827, 257] on button "Review" at bounding box center [787, 273] width 80 height 32
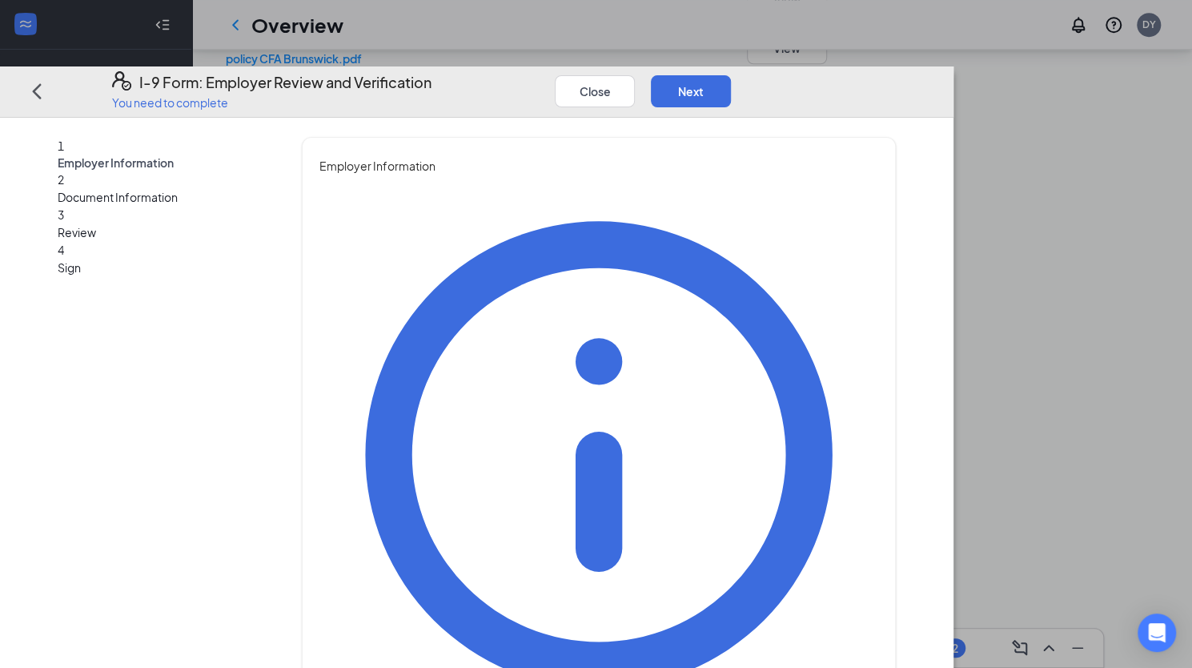
type input "[PERSON_NAME]"
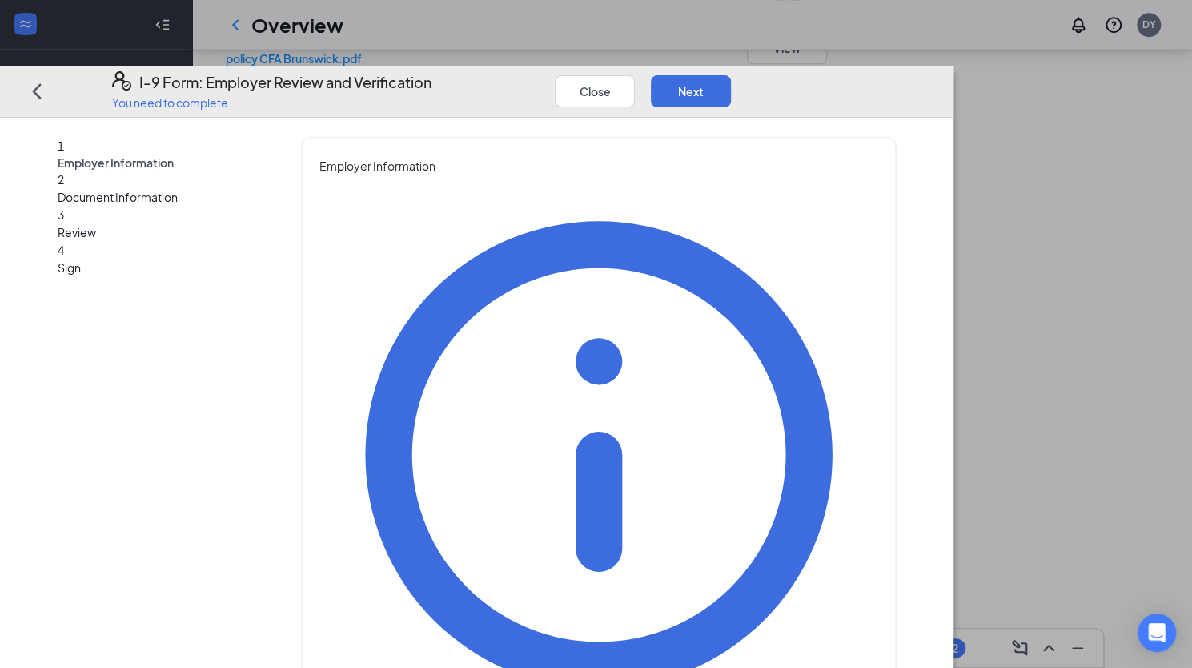
type input "Human Resources Director"
type input "[EMAIL_ADDRESS][DOMAIN_NAME]"
type input "9124669911"
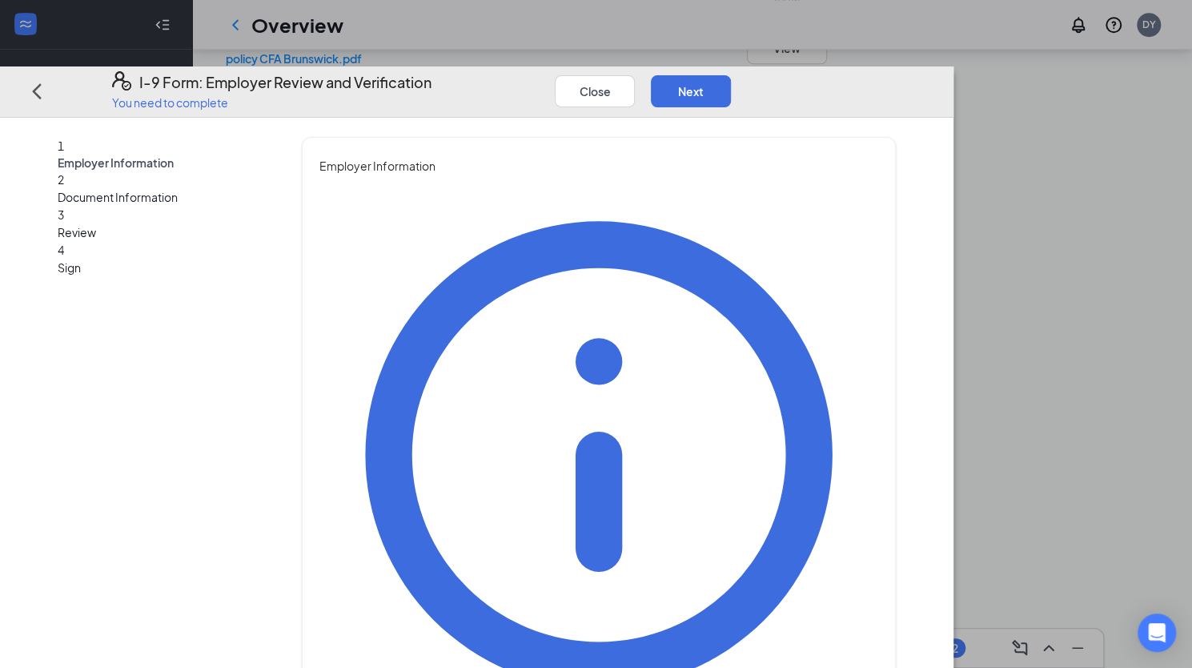
scroll to position [67, 0]
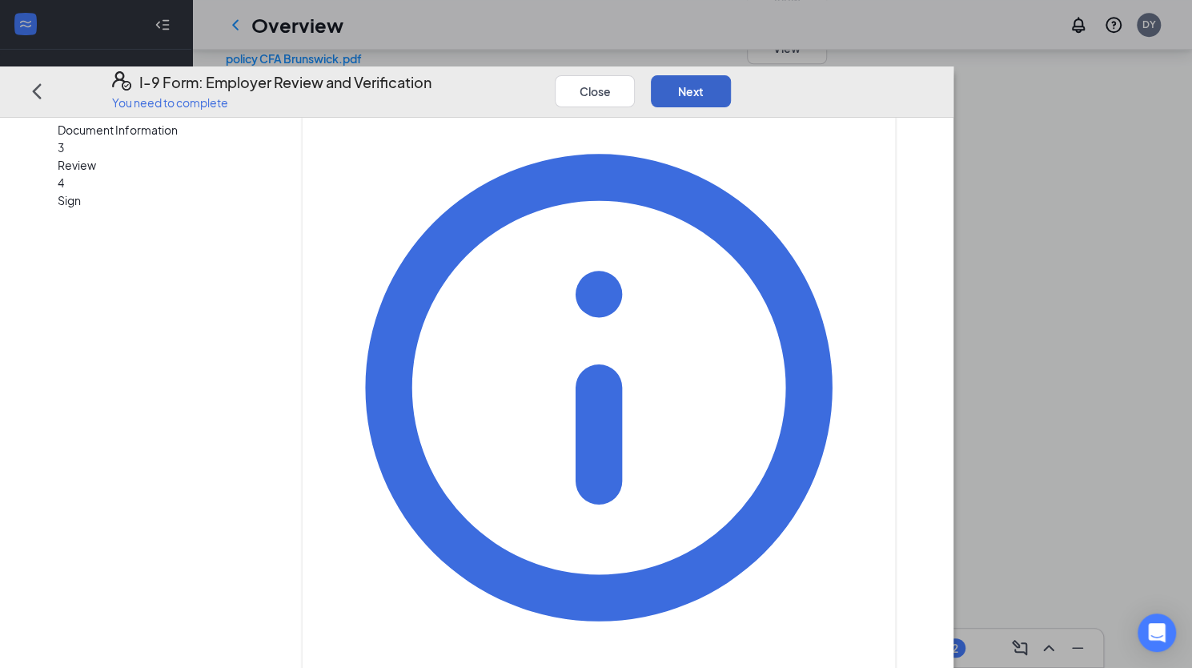
click at [731, 75] on button "Next" at bounding box center [691, 91] width 80 height 32
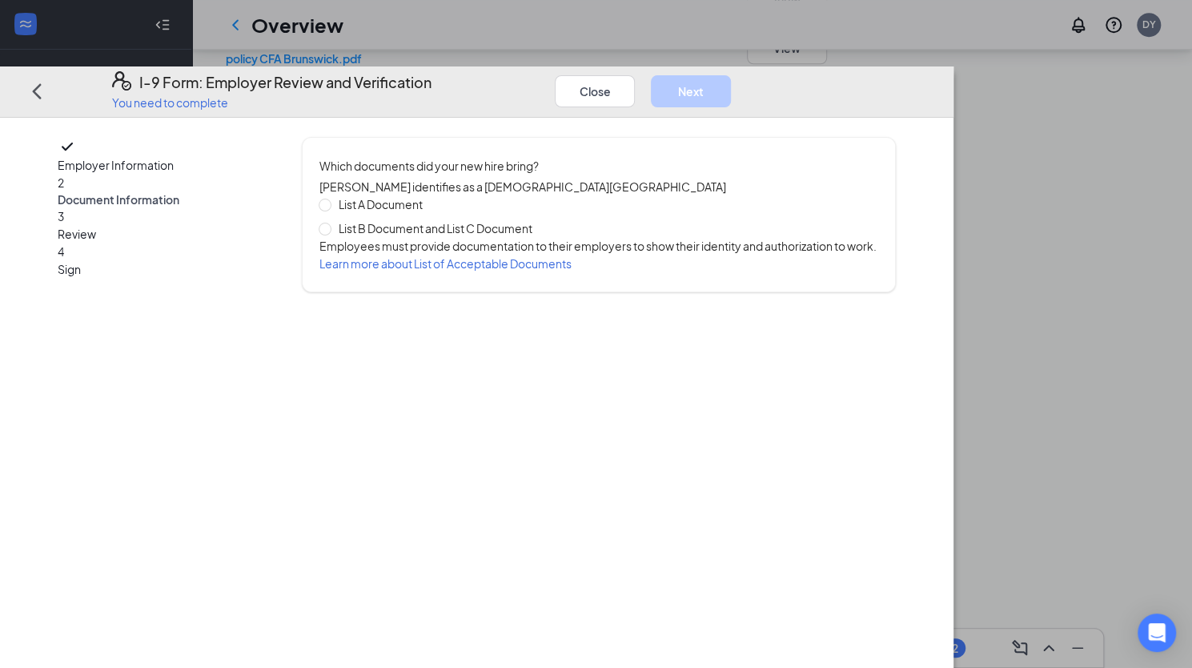
scroll to position [0, 0]
click at [330, 223] on input "List B Document and List C Document" at bounding box center [324, 228] width 11 height 11
radio input "true"
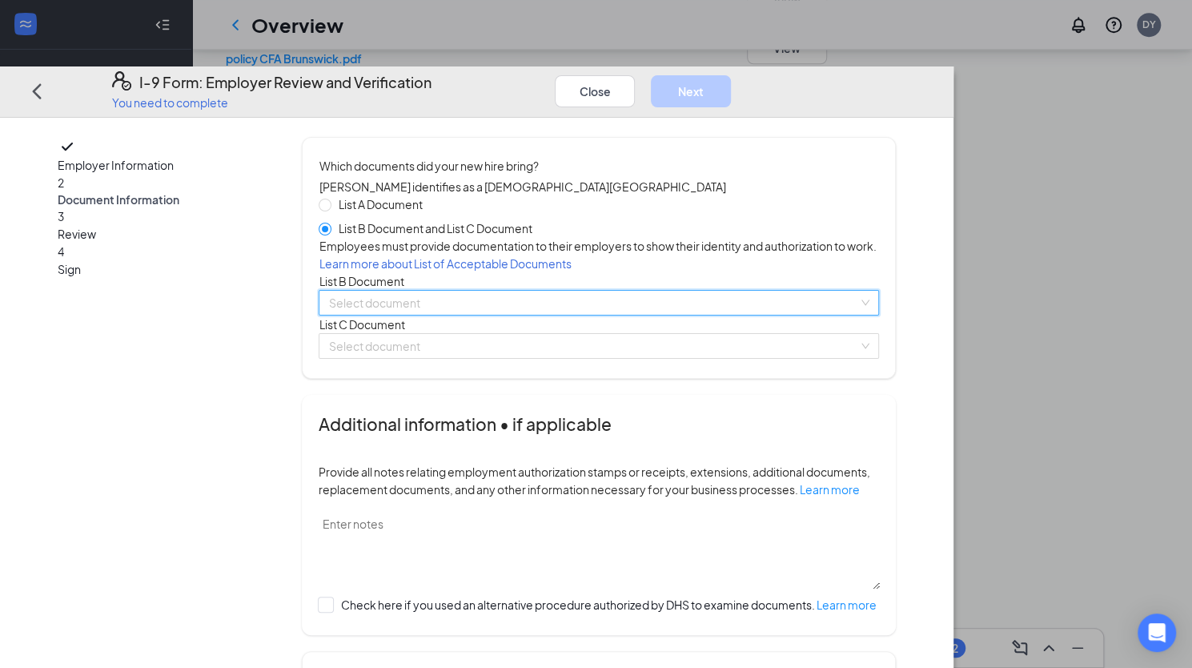
click at [469, 316] on div "Select document List B Documents Driver’s License issued by U.S State or outlyi…" at bounding box center [599, 303] width 561 height 26
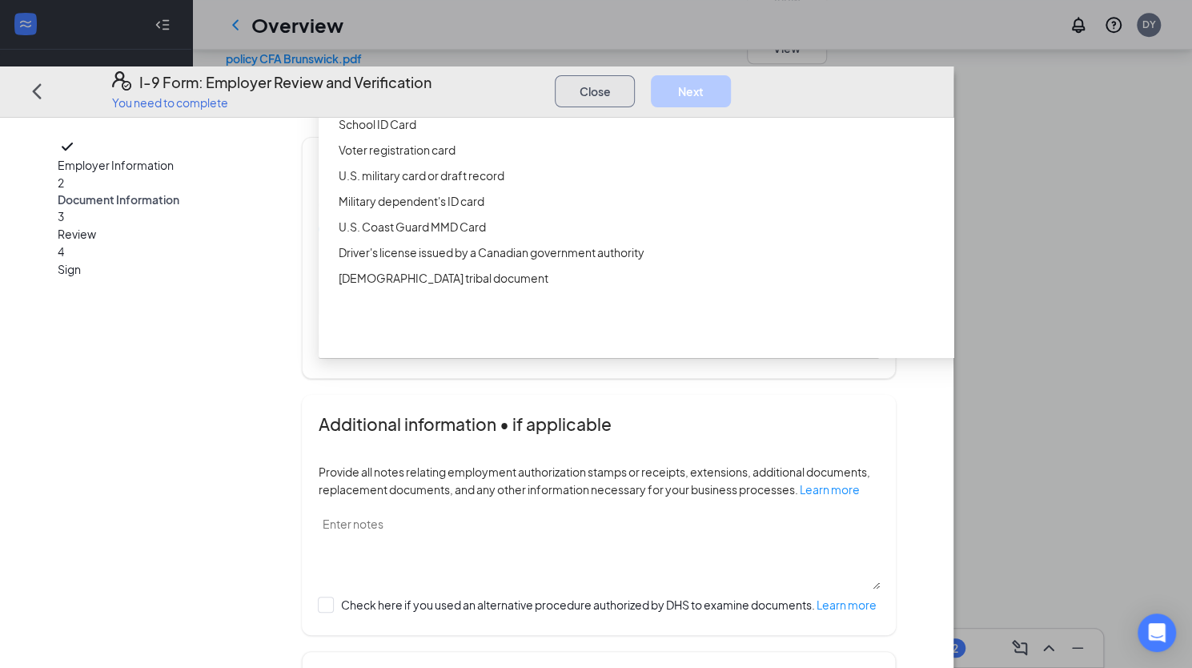
click at [635, 75] on button "Close" at bounding box center [595, 91] width 80 height 32
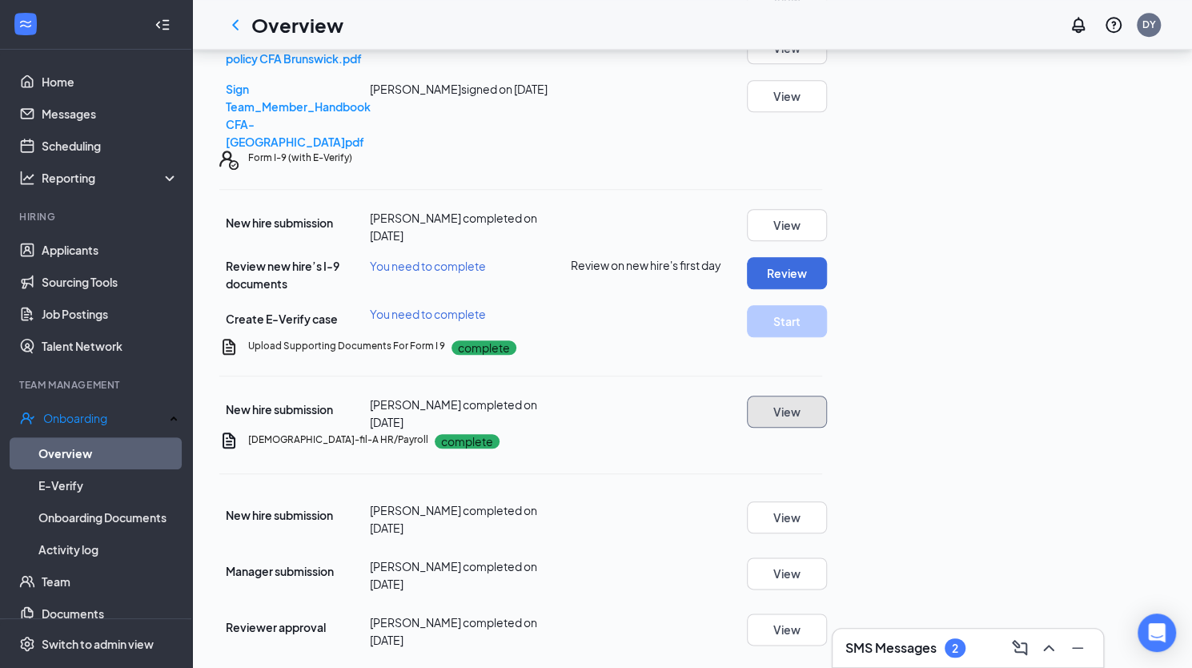
click at [827, 396] on button "View" at bounding box center [787, 412] width 80 height 32
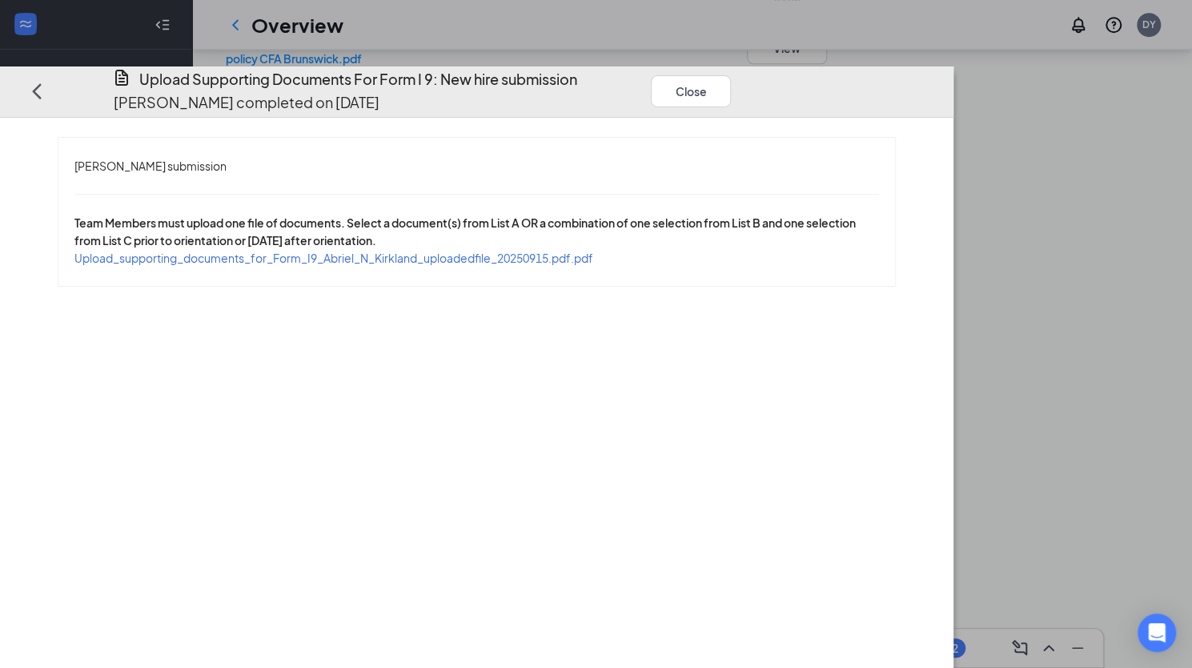
click at [593, 251] on span "Upload_supporting_documents_for_Form_I9_Abriel_N_Kirkland_uploadedfile_20250915…" at bounding box center [333, 258] width 519 height 14
click at [731, 75] on button "Close" at bounding box center [691, 91] width 80 height 32
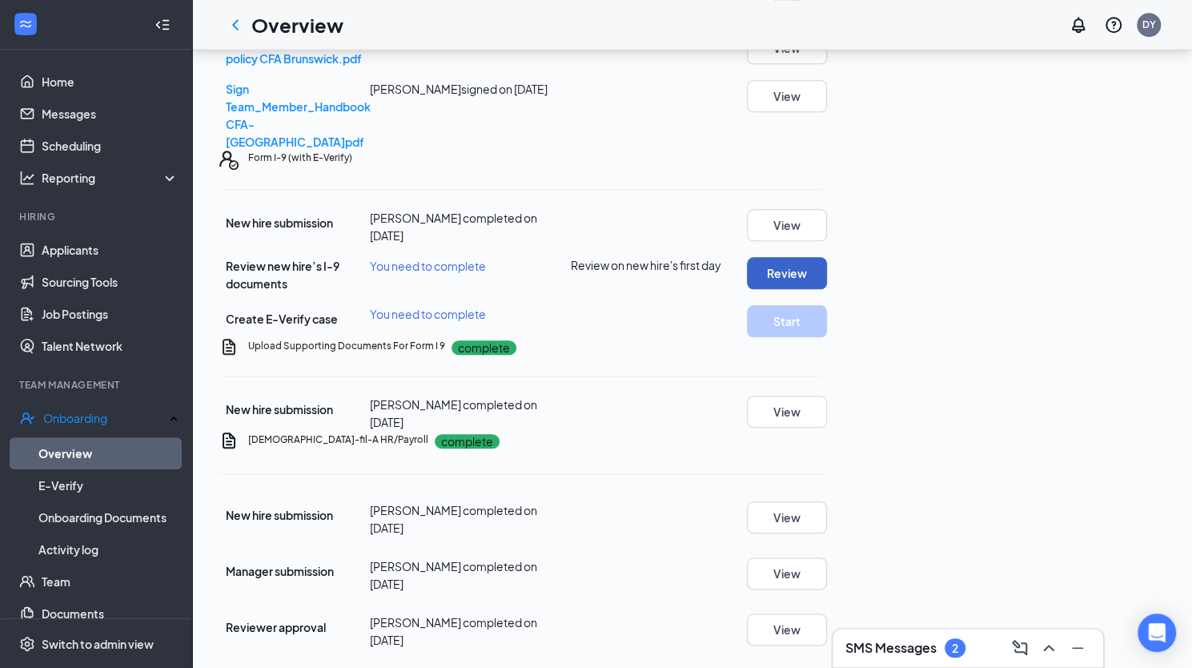
click at [827, 257] on button "Review" at bounding box center [787, 273] width 80 height 32
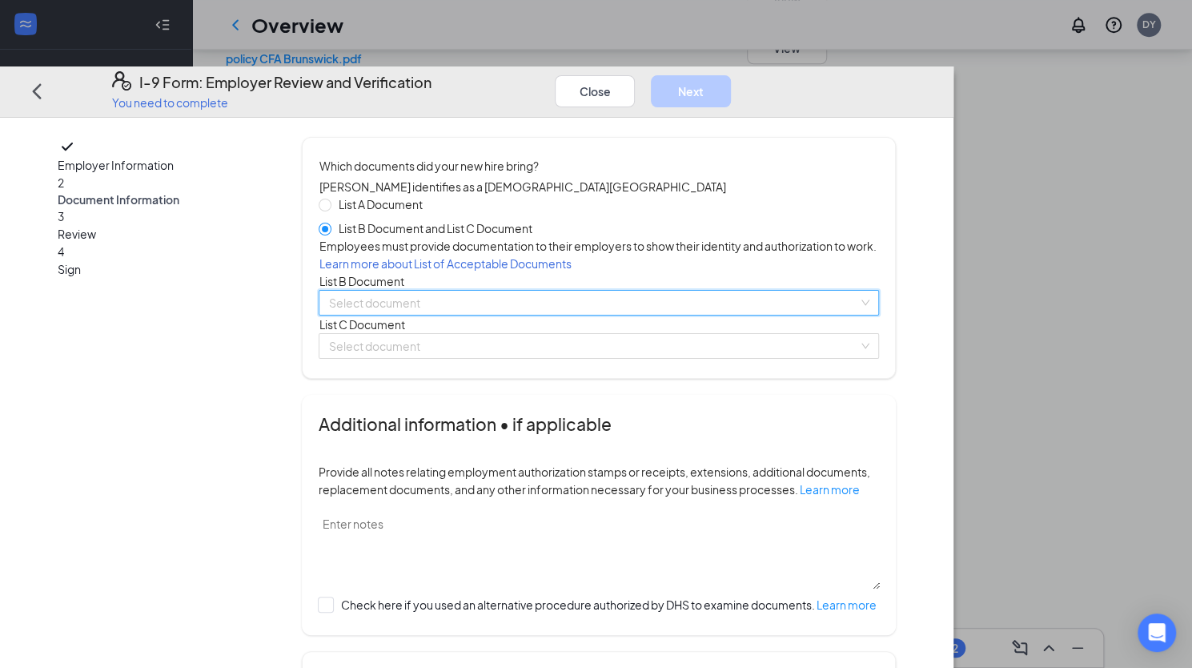
click at [468, 316] on div "Select document List B Documents Driver’s License issued by U.S State or outlyi…" at bounding box center [599, 303] width 561 height 26
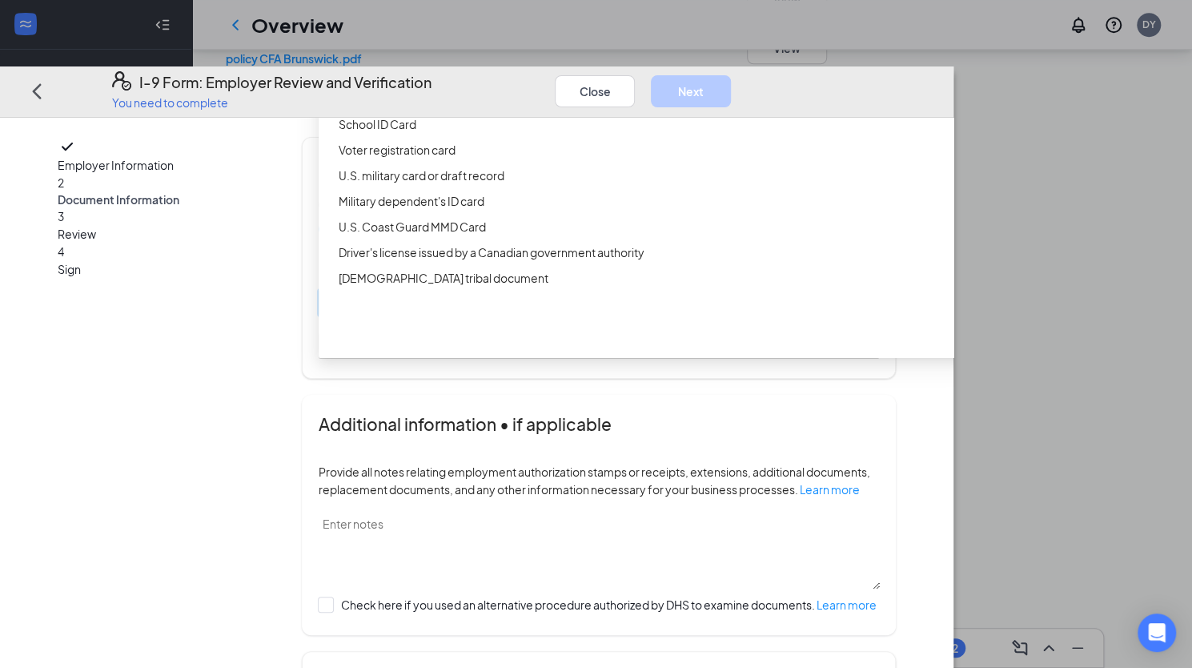
click at [521, 82] on div "Driver’s License issued by U.S State or outlying US possession" at bounding box center [647, 73] width 619 height 18
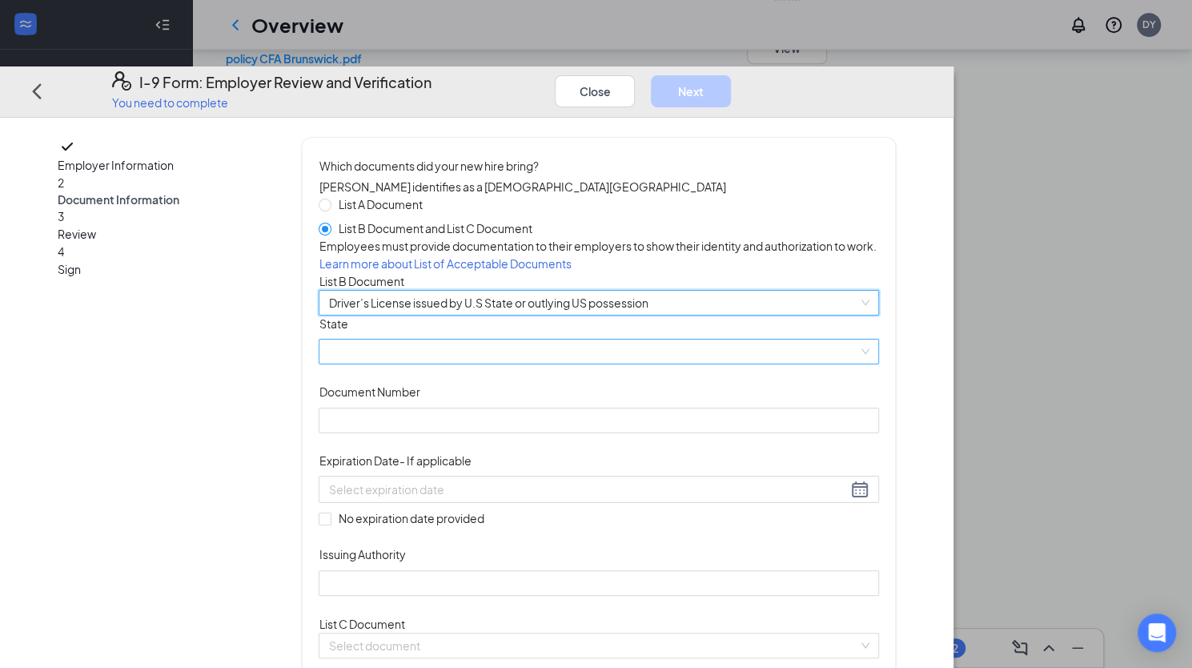
click at [541, 364] on span at bounding box center [598, 352] width 541 height 24
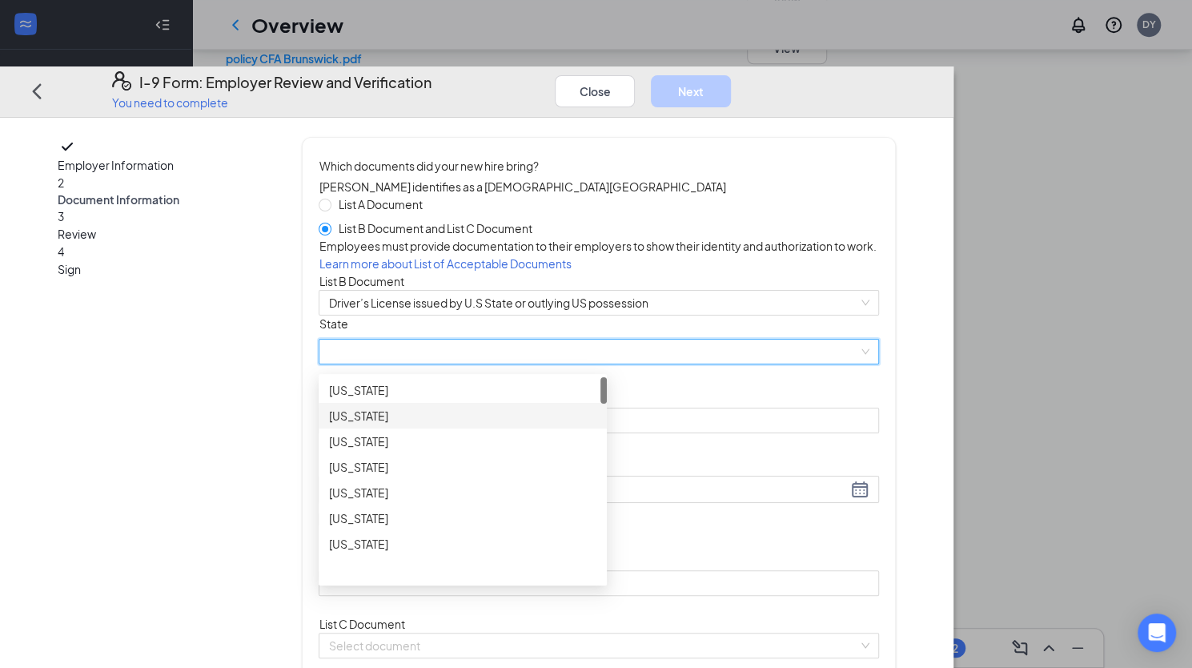
scroll to position [240, 0]
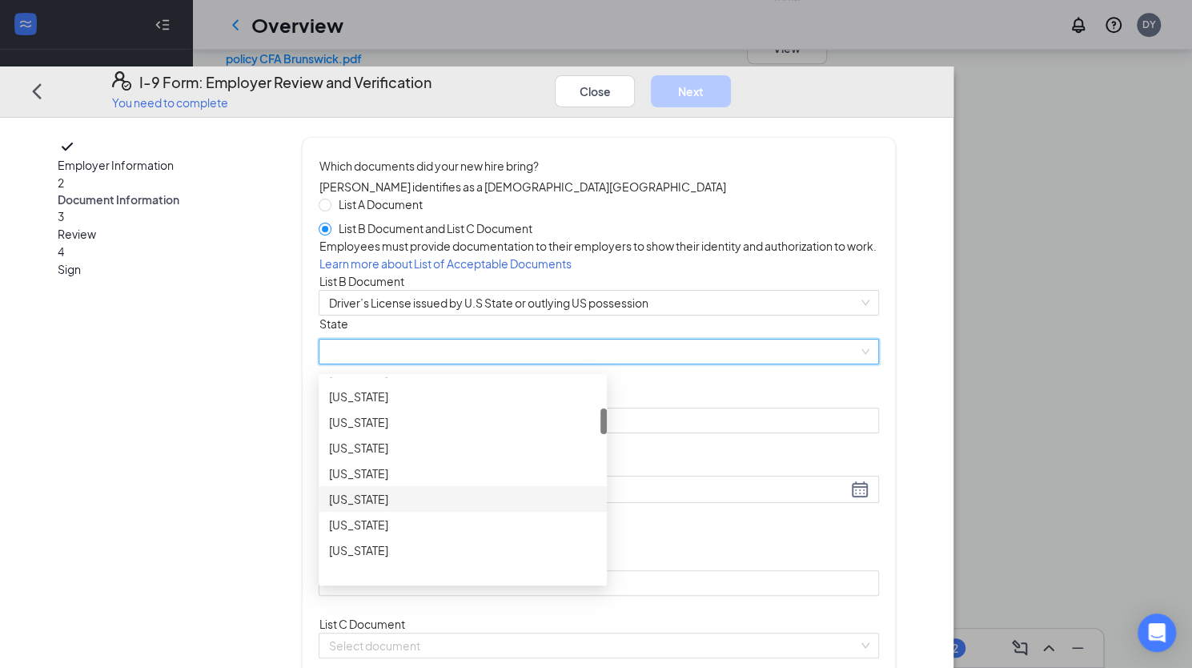
click at [460, 508] on div "Georgia" at bounding box center [462, 500] width 269 height 18
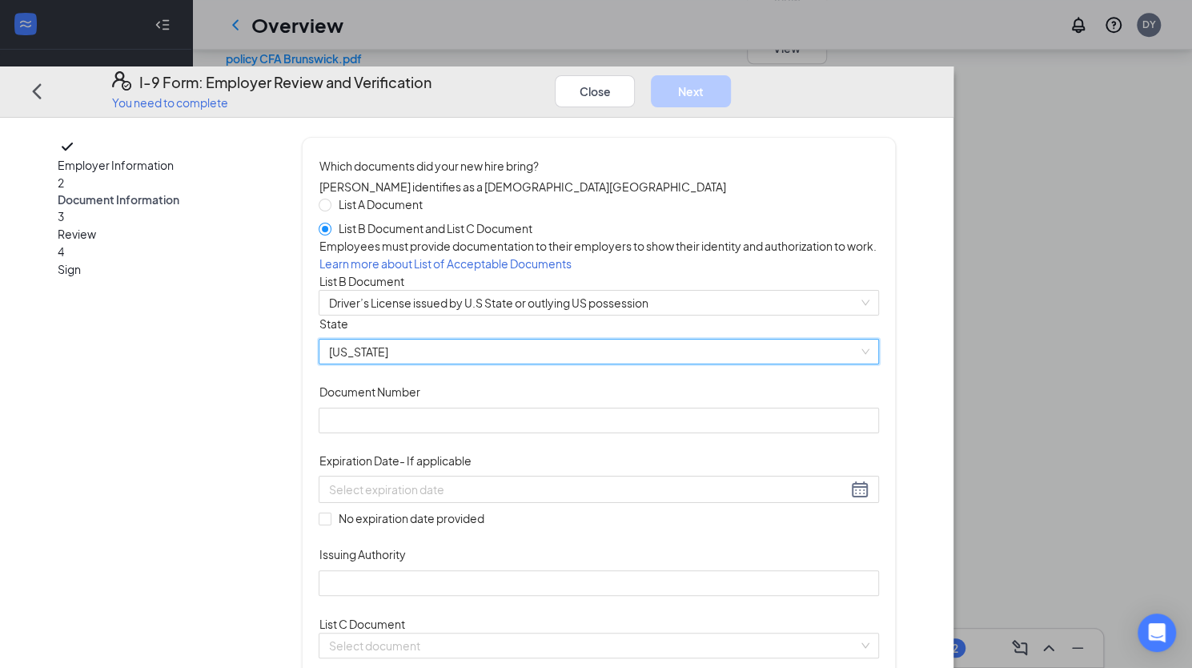
scroll to position [160, 0]
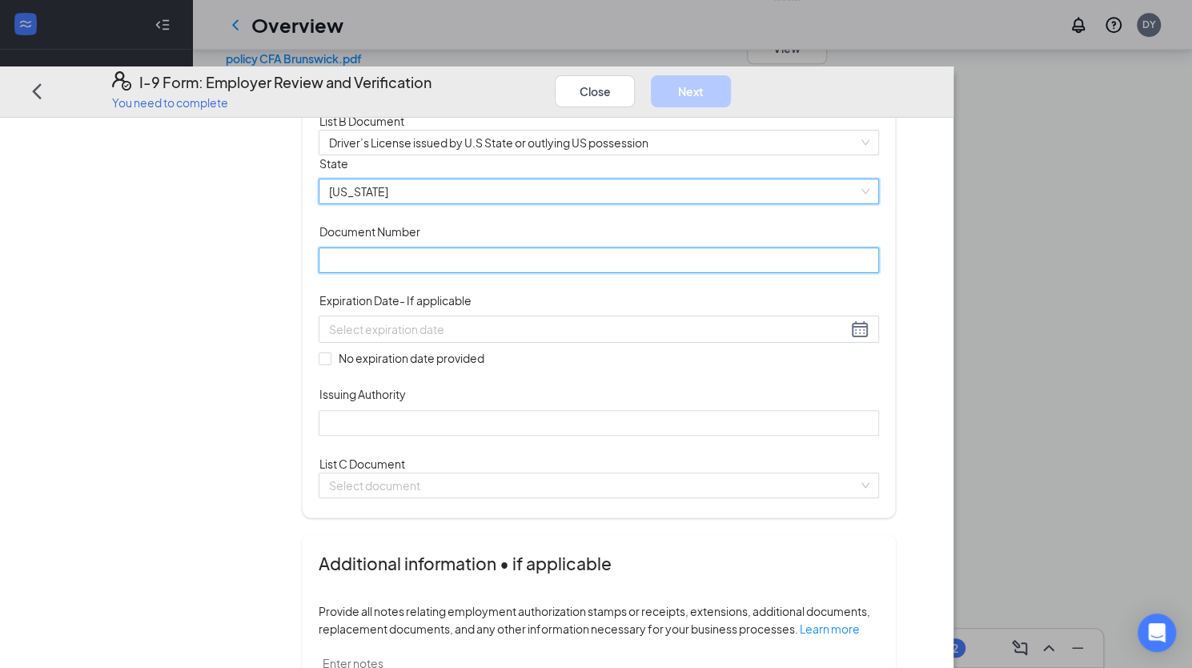
click at [488, 273] on input "Document Number" at bounding box center [599, 260] width 561 height 26
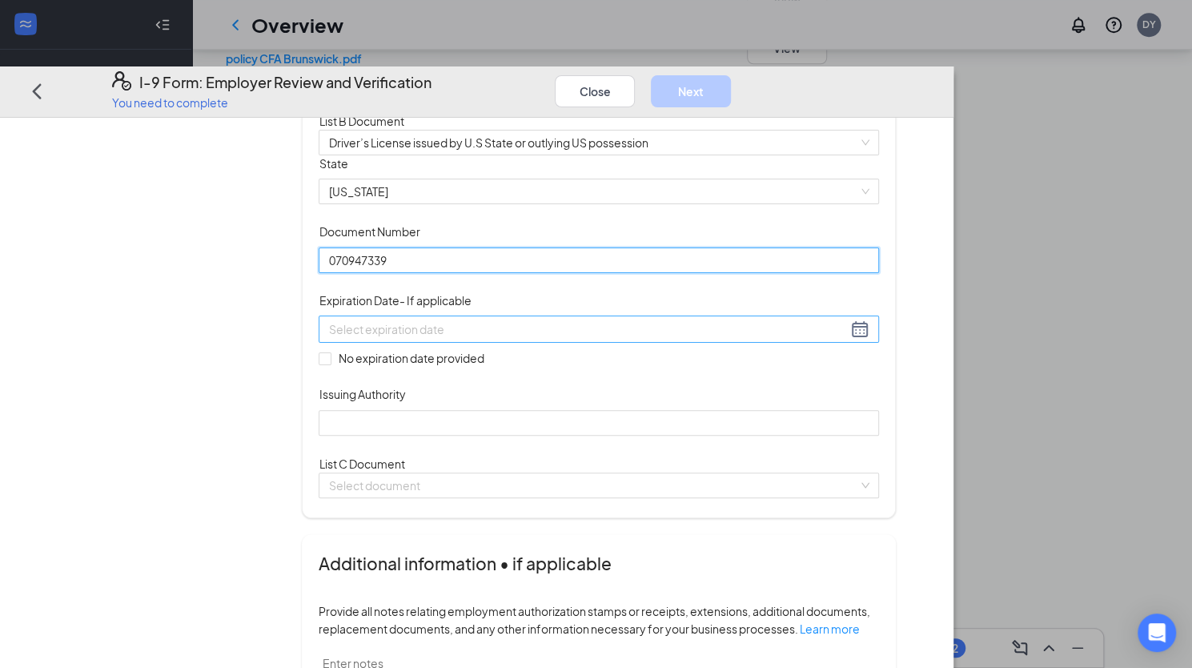
type input "070947339"
click at [514, 344] on div at bounding box center [599, 329] width 561 height 27
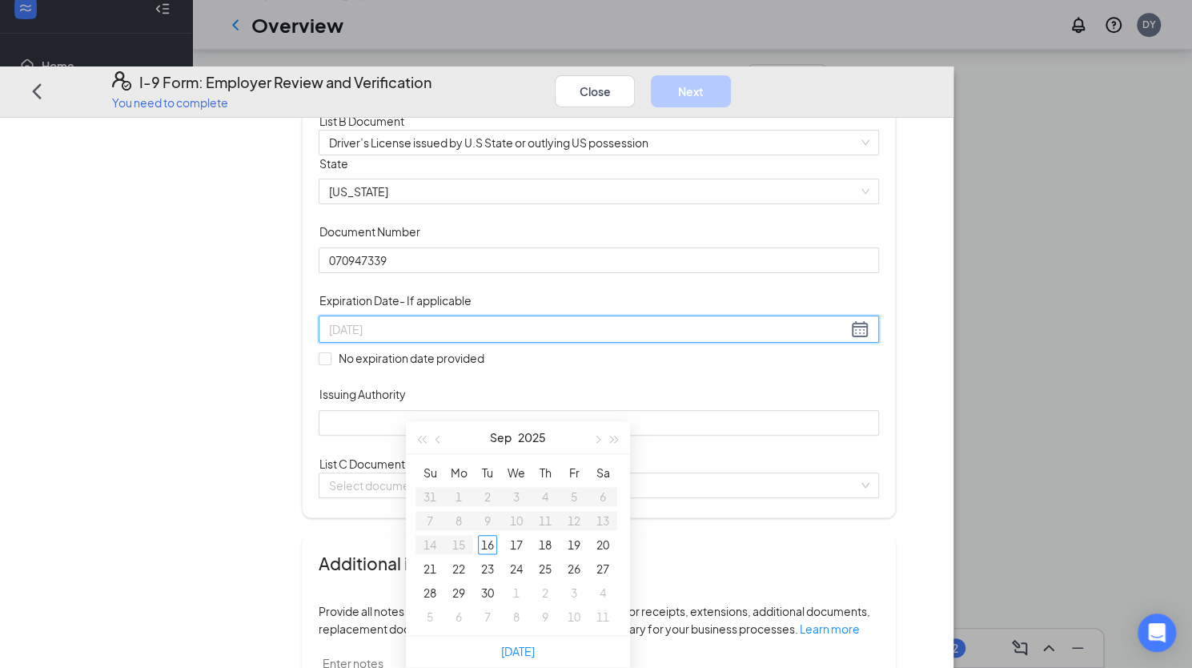
type input "09/19/2025"
type input "10/10/2025"
type input "09/20/2025"
click at [613, 436] on span "button" at bounding box center [615, 440] width 8 height 8
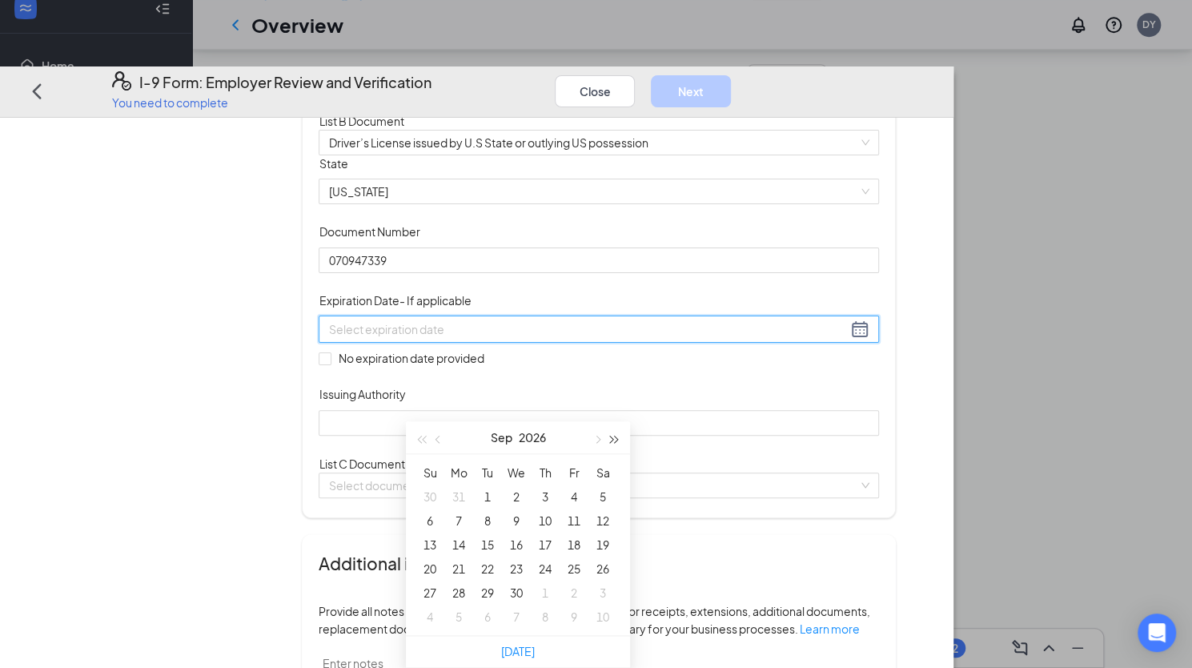
click at [613, 436] on span "button" at bounding box center [615, 440] width 8 height 8
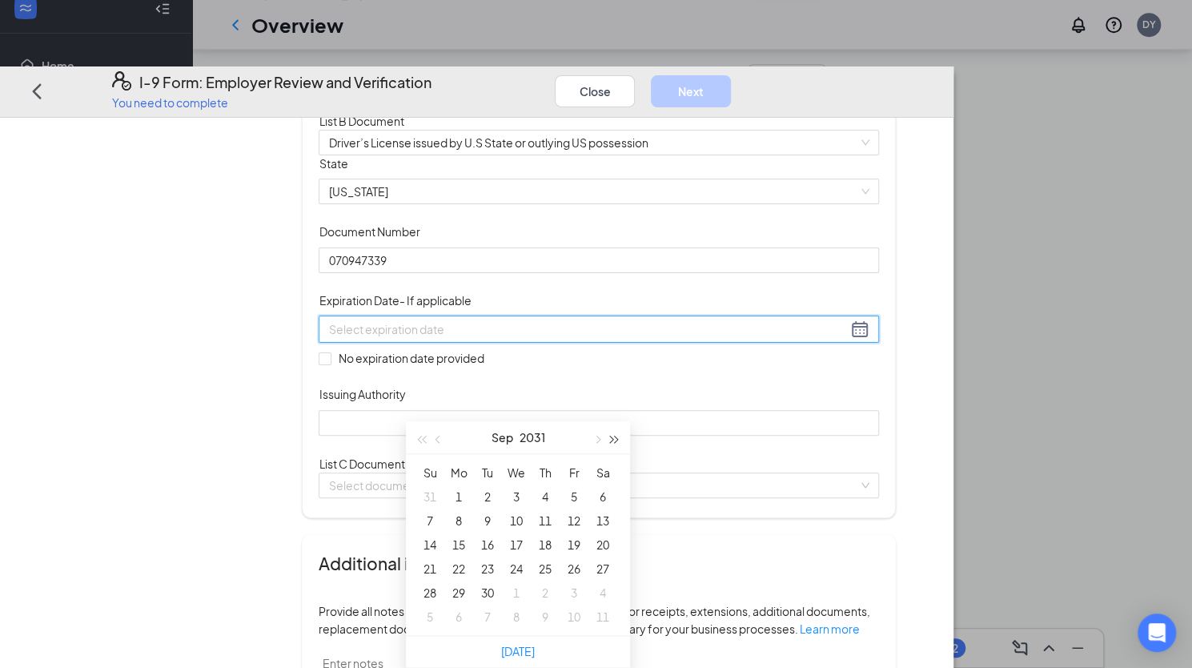
click at [613, 436] on span "button" at bounding box center [615, 440] width 8 height 8
type input "09/01/2032"
click at [512, 487] on div "1" at bounding box center [516, 496] width 19 height 19
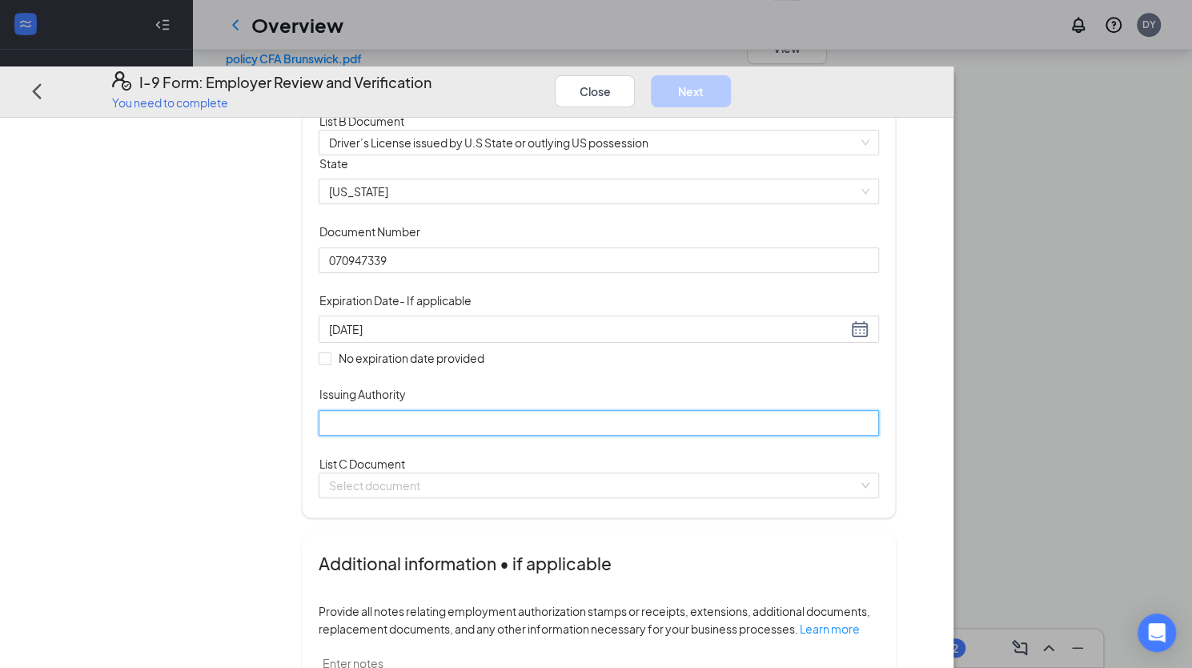
click at [453, 436] on input "Issuing Authority" at bounding box center [599, 423] width 561 height 26
type input "State of GA"
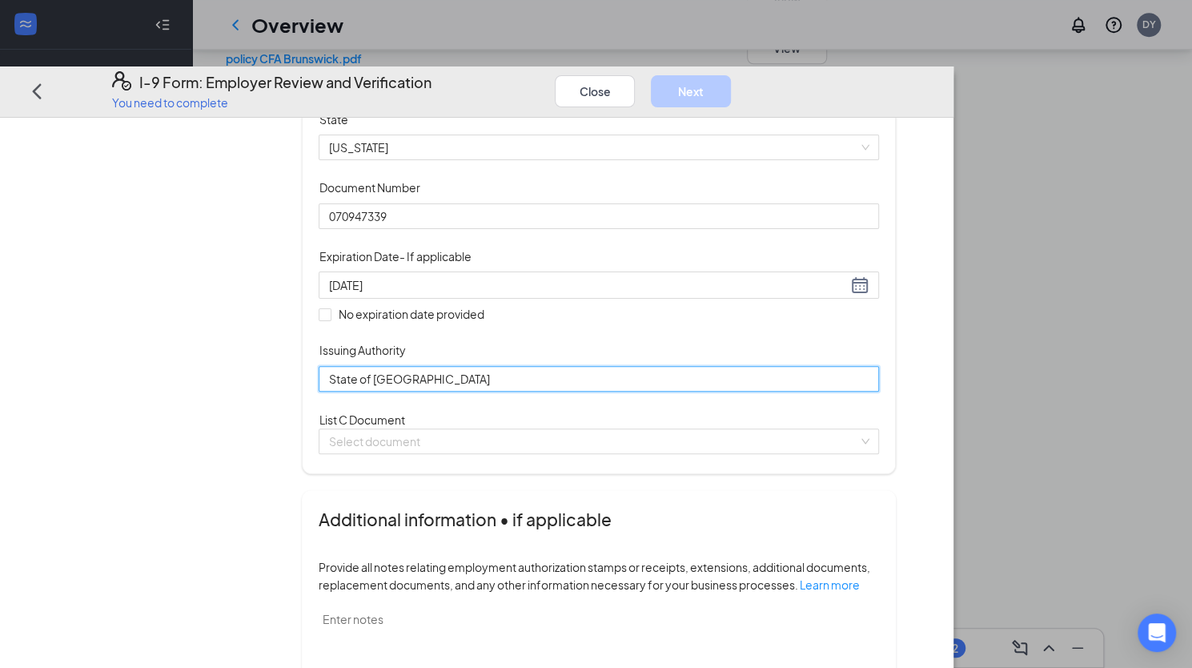
scroll to position [400, 0]
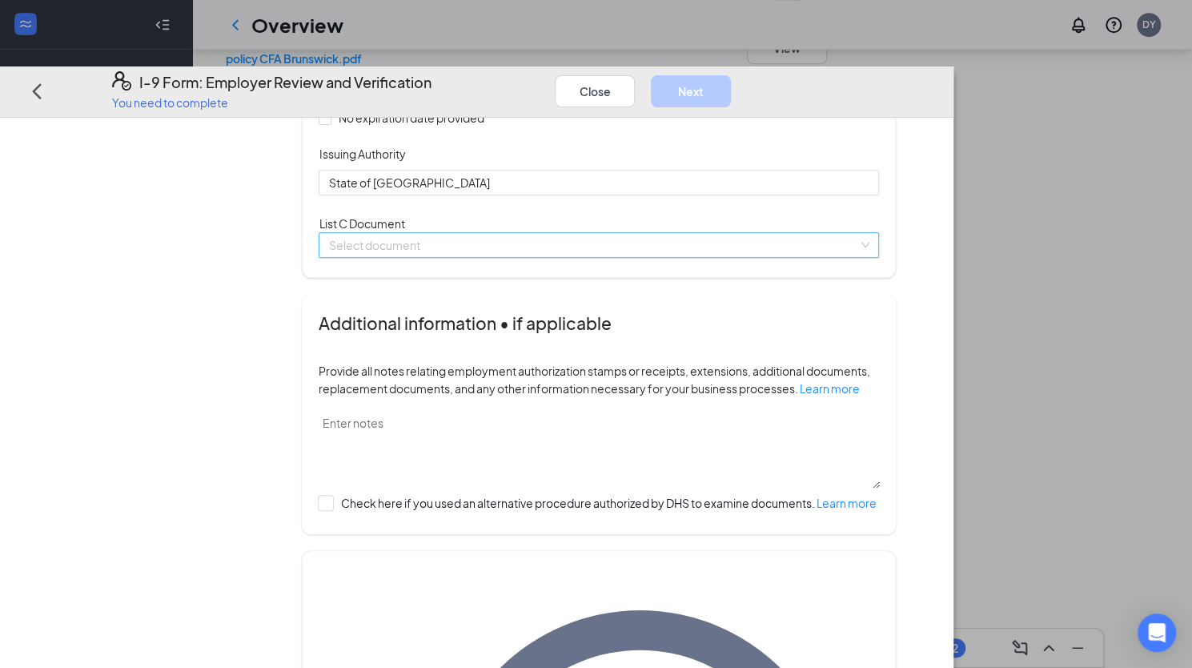
click at [587, 257] on input "search" at bounding box center [593, 245] width 530 height 24
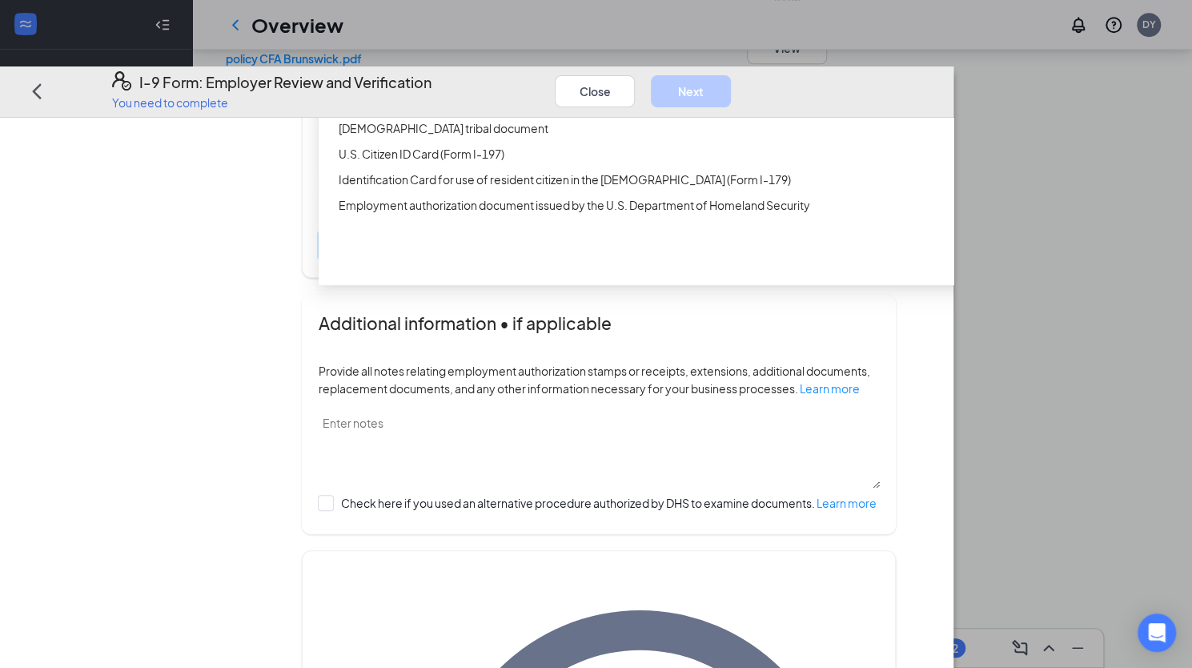
click at [578, 9] on div "Unrestricted Social Security Card" at bounding box center [647, 0] width 619 height 18
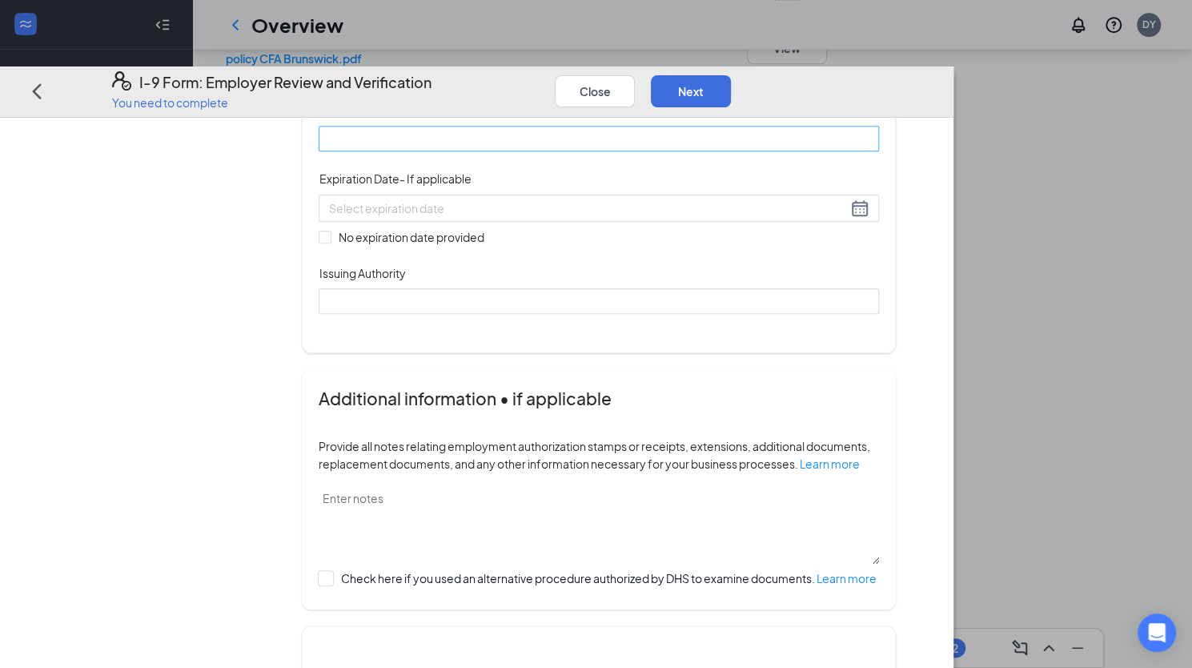
scroll to position [561, 0]
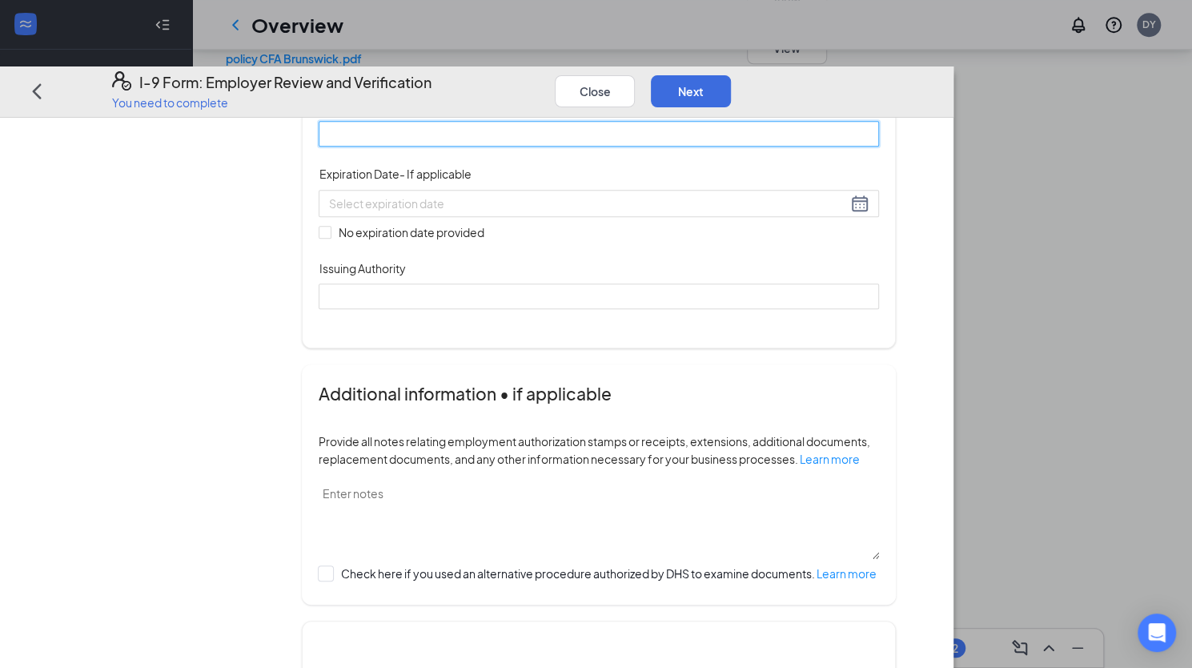
click at [557, 147] on input "Document Number" at bounding box center [599, 135] width 561 height 26
type input "675308713"
click at [330, 238] on input "No expiration date provided" at bounding box center [324, 232] width 11 height 11
checkbox input "true"
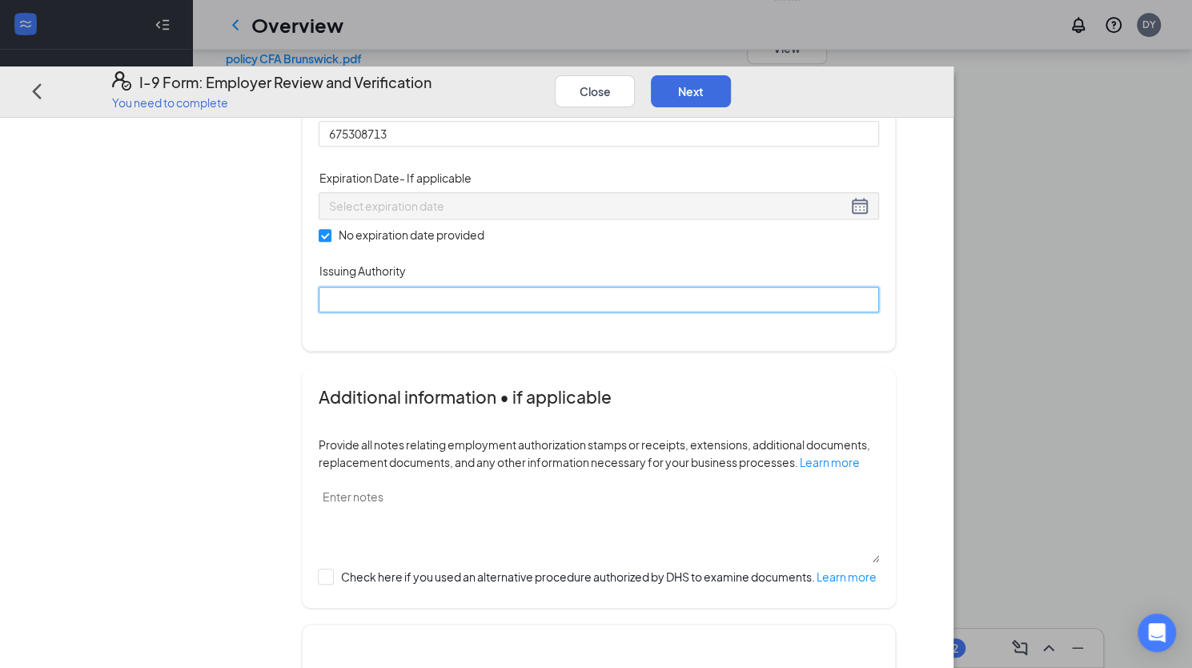
click at [452, 312] on input "Issuing Authority" at bounding box center [599, 300] width 561 height 26
type input "Social Security Administration"
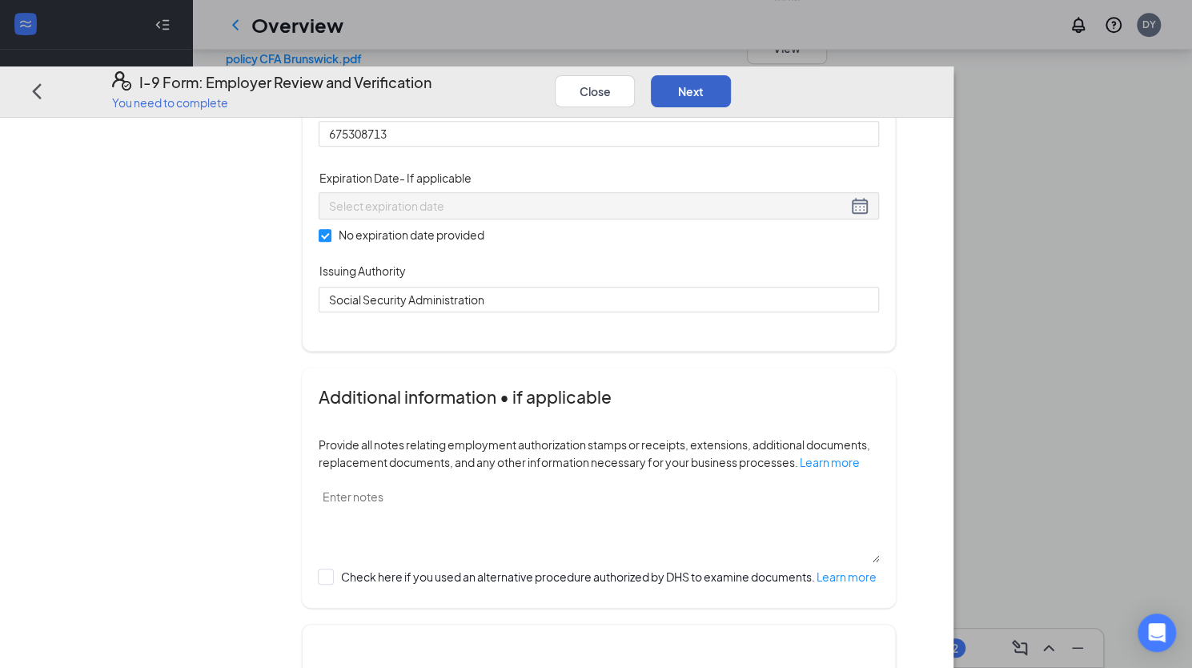
click at [731, 75] on button "Next" at bounding box center [691, 91] width 80 height 32
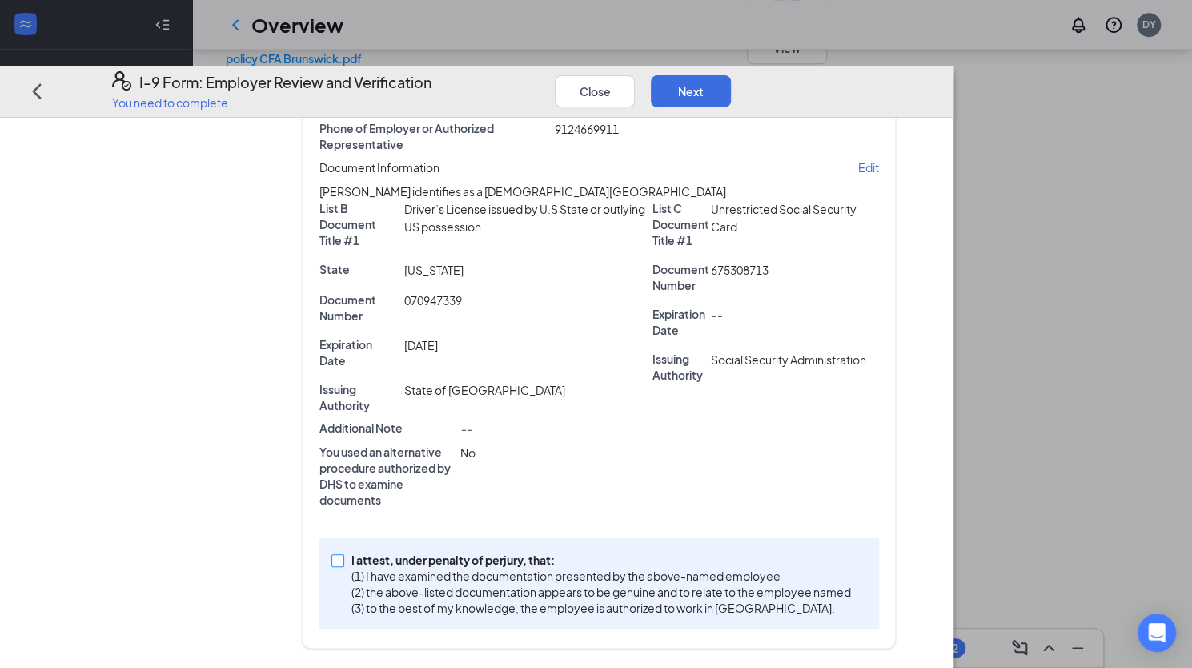
click at [344, 561] on span at bounding box center [338, 560] width 13 height 13
click at [343, 561] on input "I attest, under penalty of [PERSON_NAME], that: (1) I have examined the documen…" at bounding box center [337, 559] width 11 height 11
checkbox input "true"
click at [731, 75] on button "Next" at bounding box center [691, 91] width 80 height 32
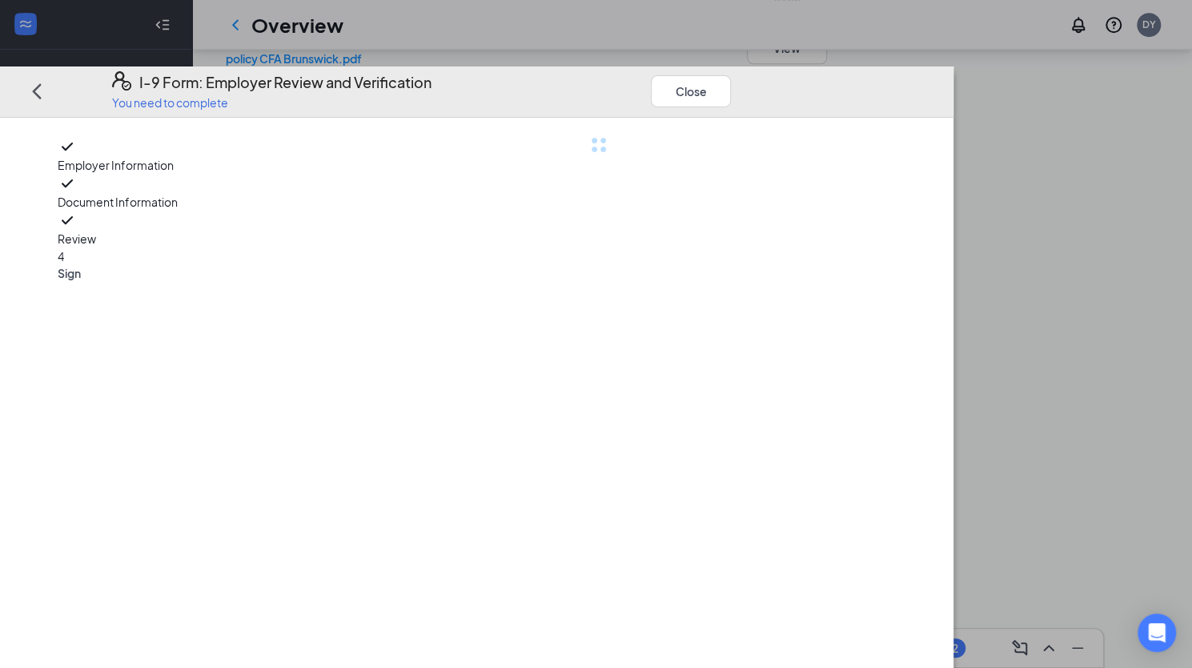
scroll to position [0, 0]
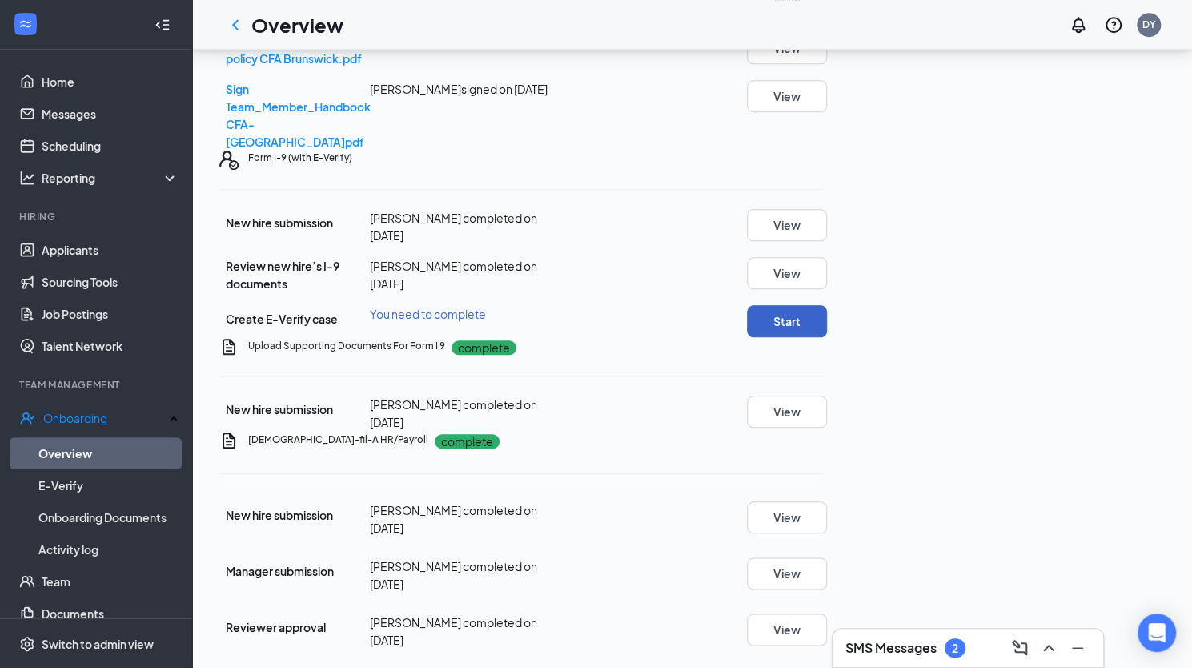
click at [827, 305] on button "Start" at bounding box center [787, 321] width 80 height 32
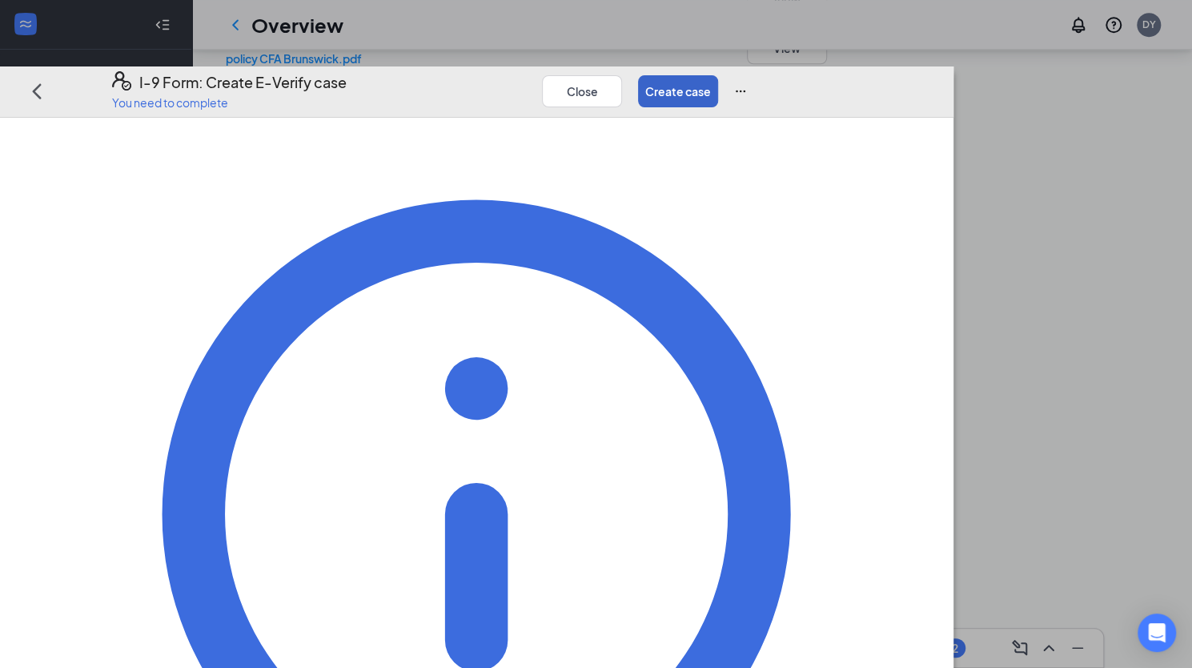
click at [718, 75] on button "Create case" at bounding box center [678, 91] width 80 height 32
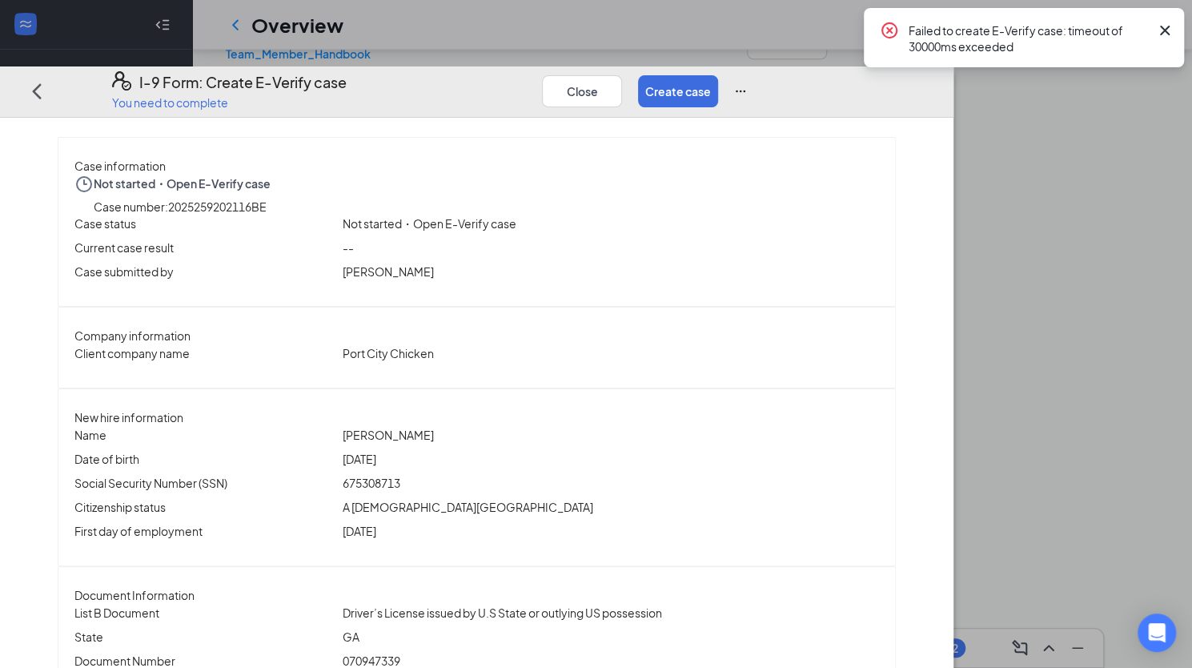
click at [1168, 30] on icon "Cross" at bounding box center [1165, 30] width 19 height 19
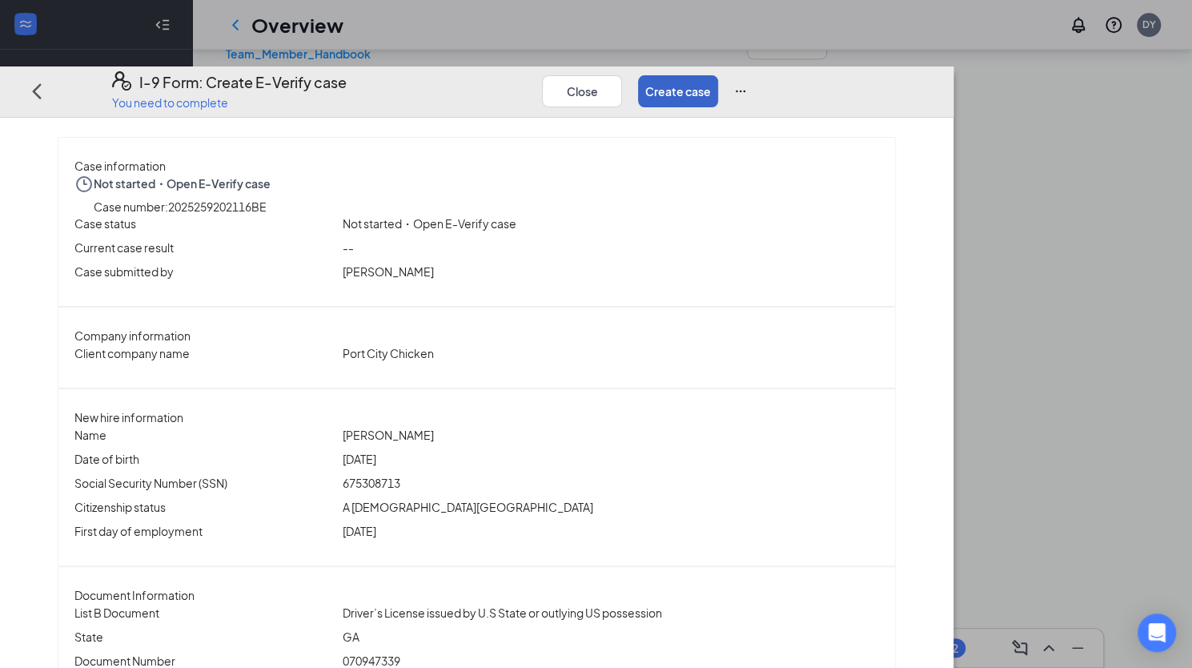
click at [718, 75] on button "Create case" at bounding box center [678, 91] width 80 height 32
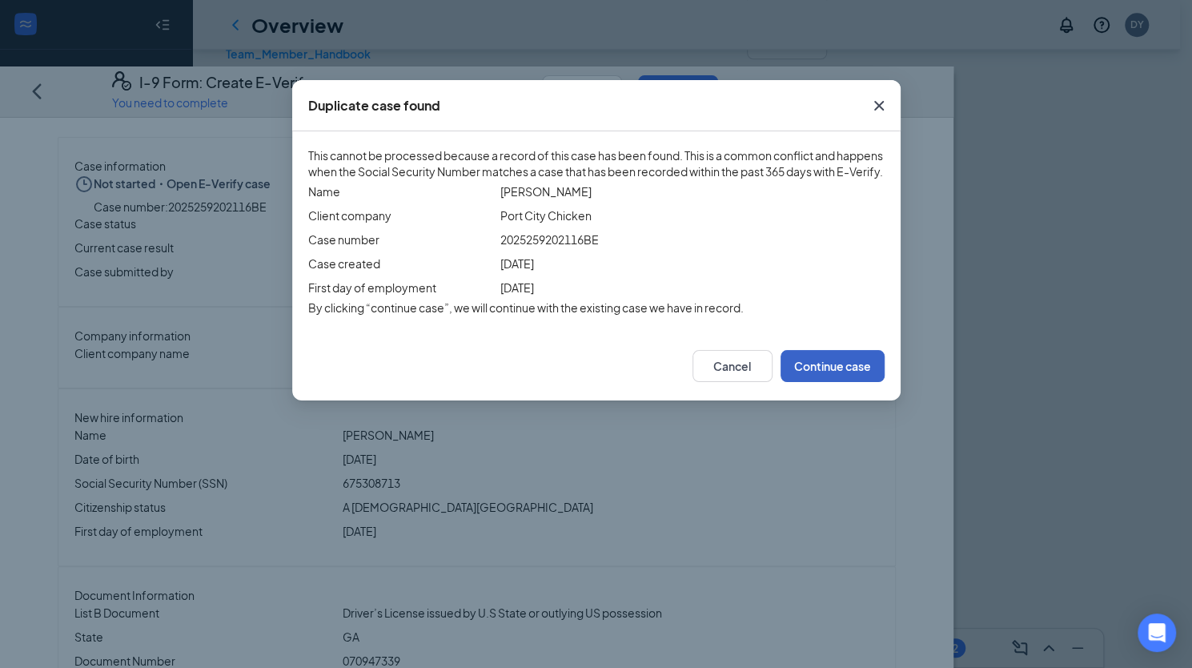
click at [836, 382] on button "Continue case" at bounding box center [833, 366] width 104 height 32
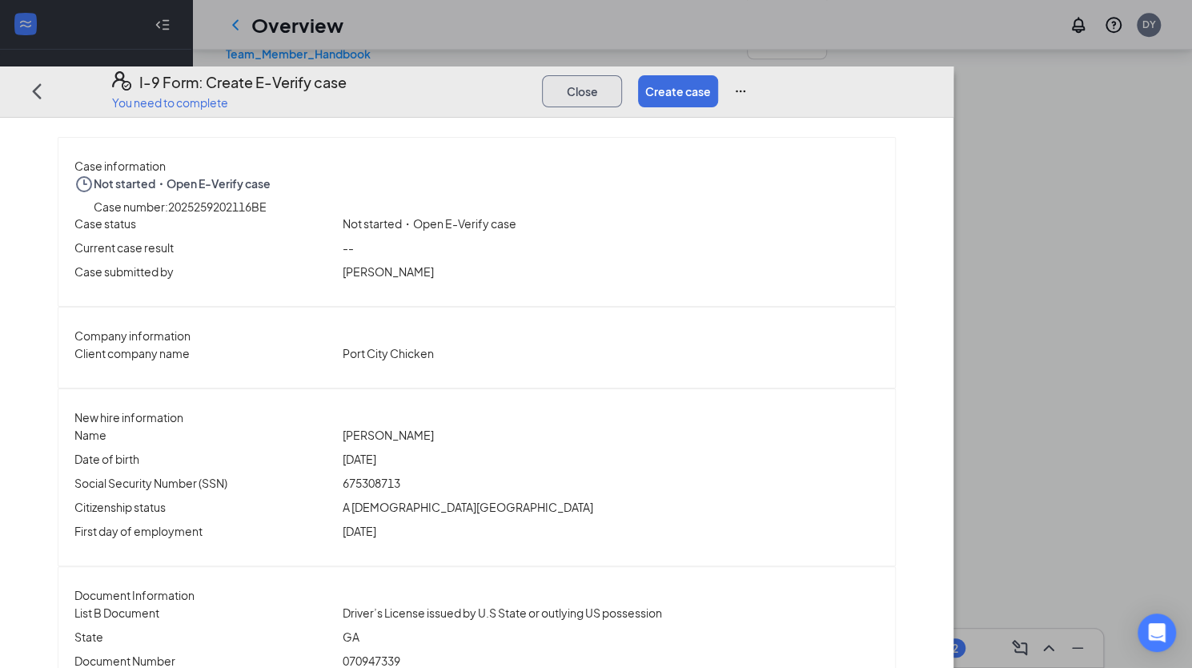
click at [622, 75] on button "Close" at bounding box center [582, 91] width 80 height 32
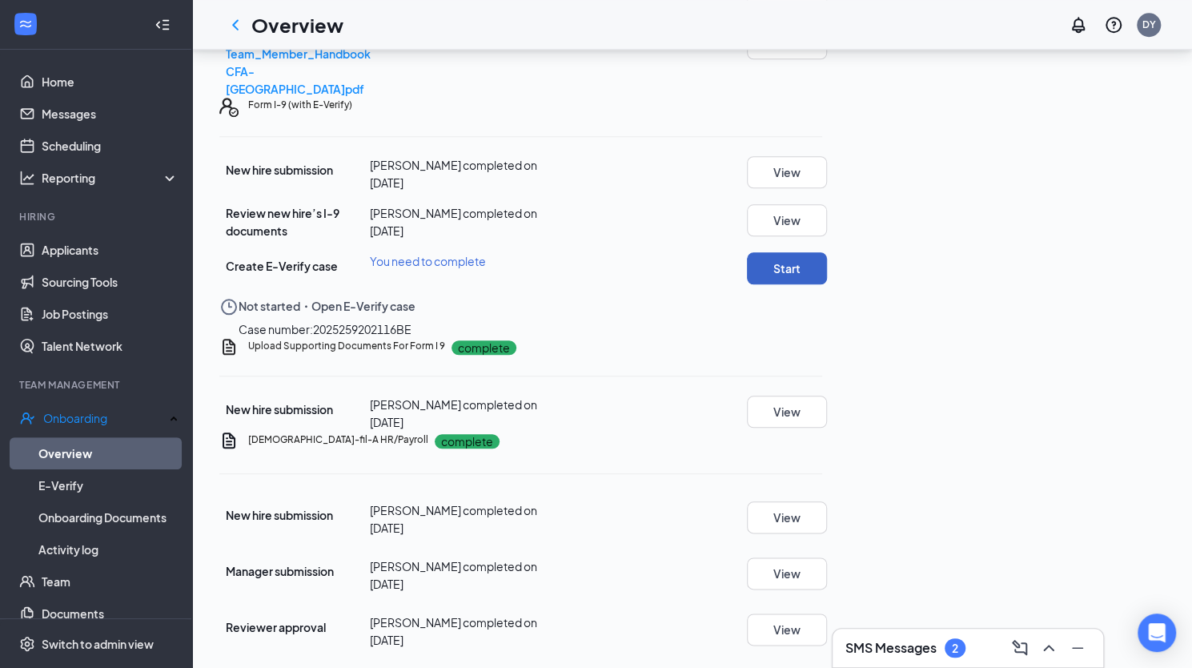
click at [827, 259] on button "Start" at bounding box center [787, 268] width 80 height 32
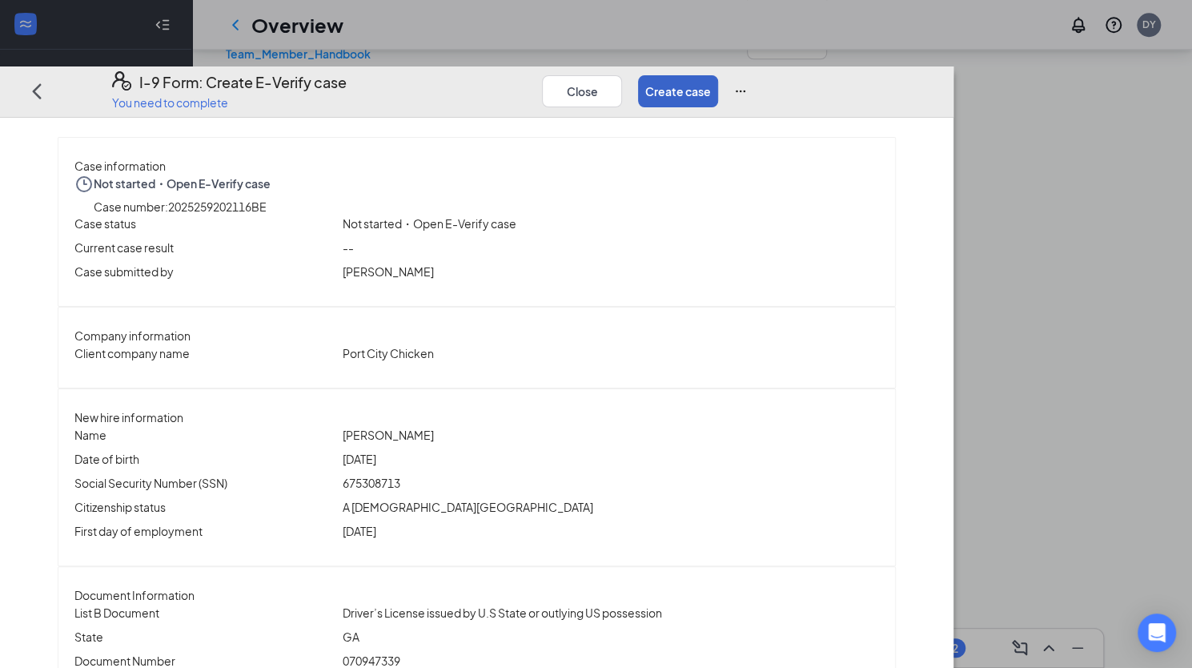
click at [718, 75] on button "Create case" at bounding box center [678, 91] width 80 height 32
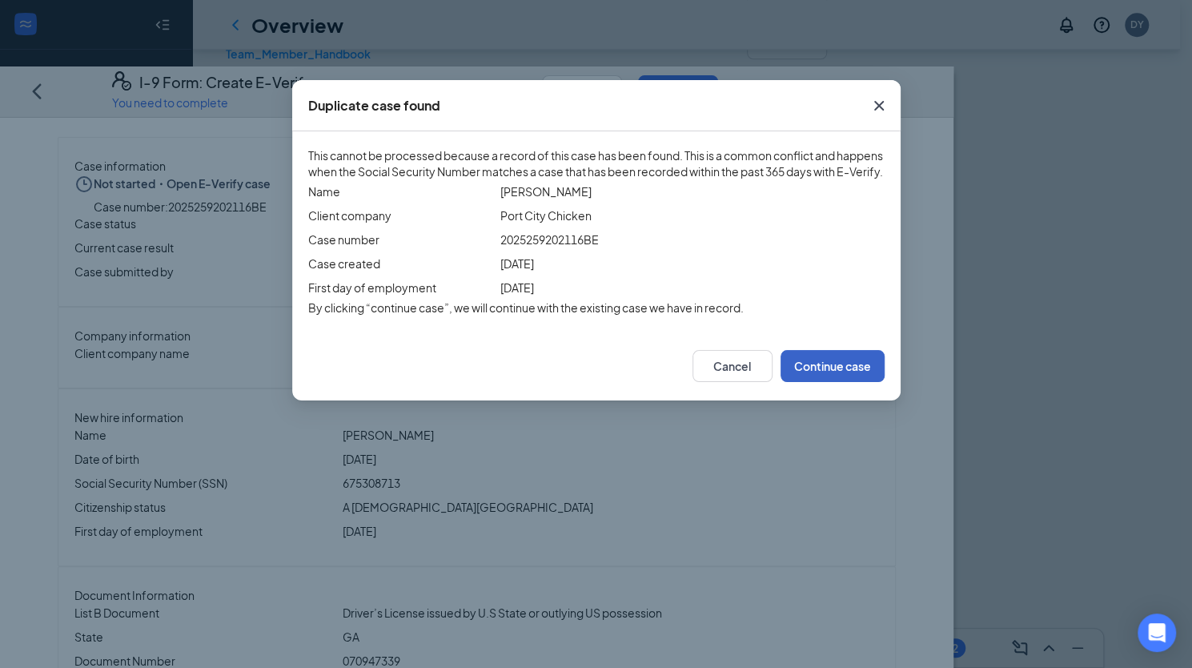
click at [841, 382] on button "Continue case" at bounding box center [833, 366] width 104 height 32
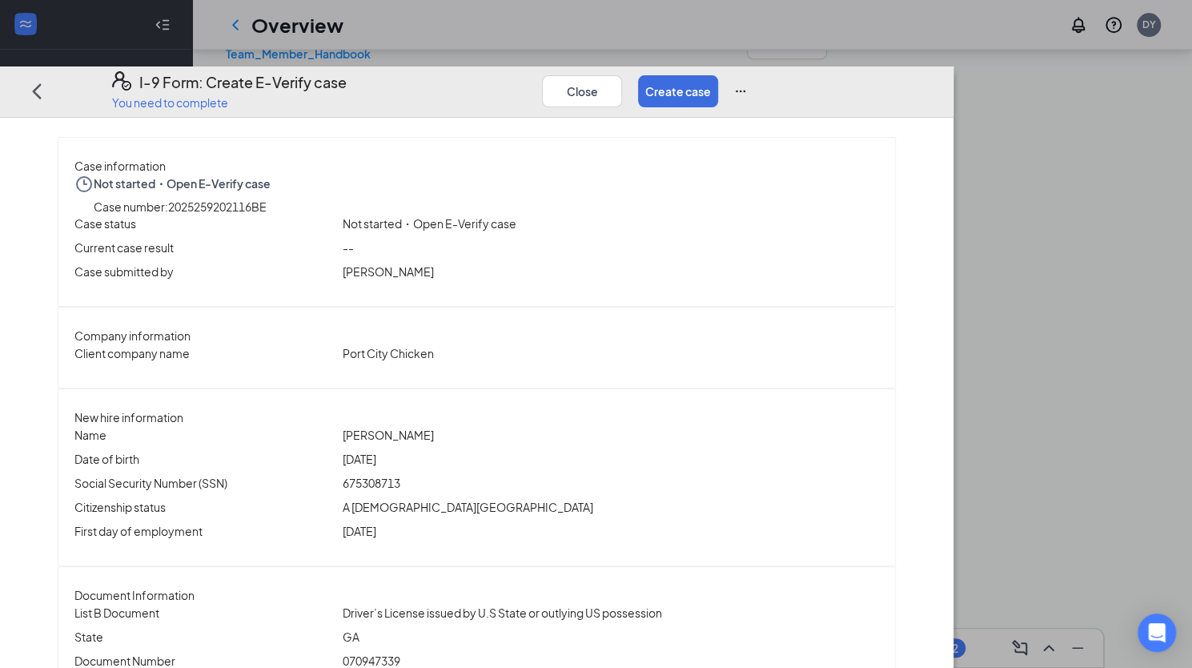
click at [746, 90] on icon "Ellipses" at bounding box center [741, 91] width 10 height 2
click at [1006, 306] on span "Mark as complete" at bounding box center [1008, 315] width 94 height 18
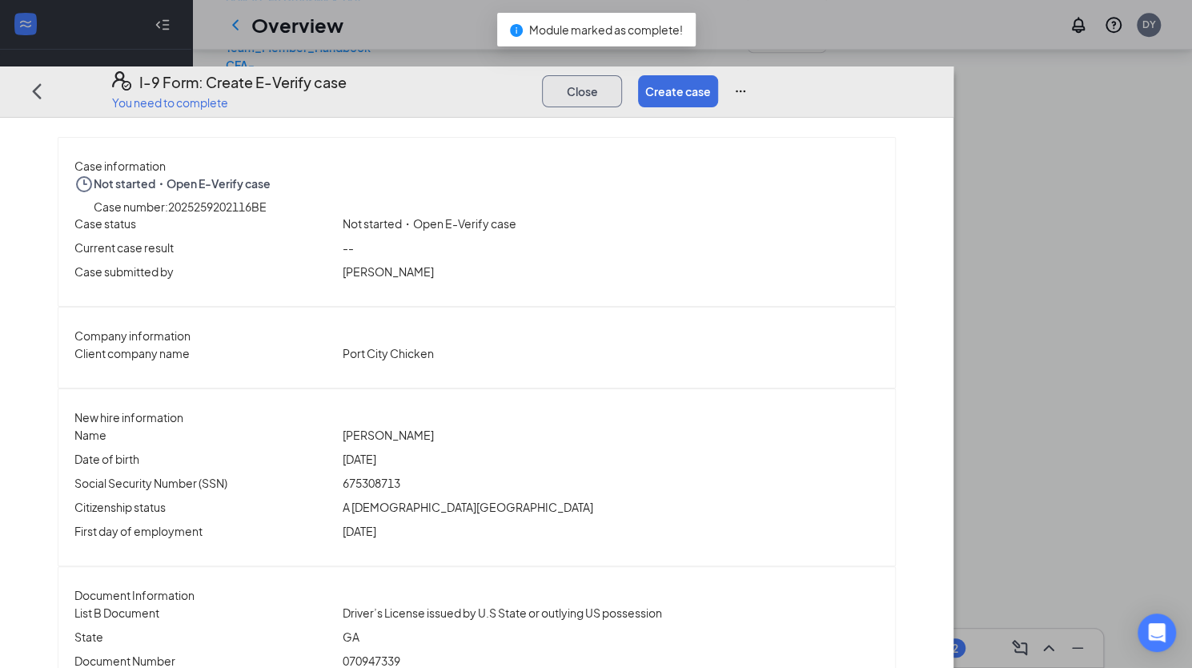
click at [622, 75] on button "Close" at bounding box center [582, 91] width 80 height 32
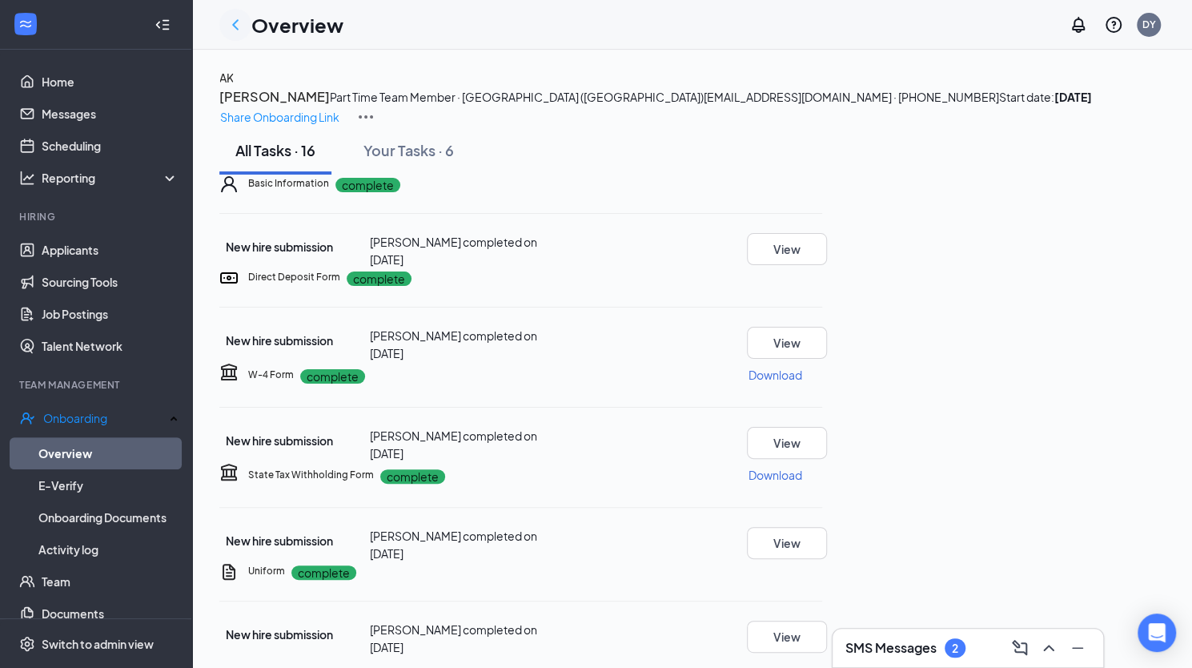
click at [237, 20] on icon "ChevronLeft" at bounding box center [235, 24] width 6 height 10
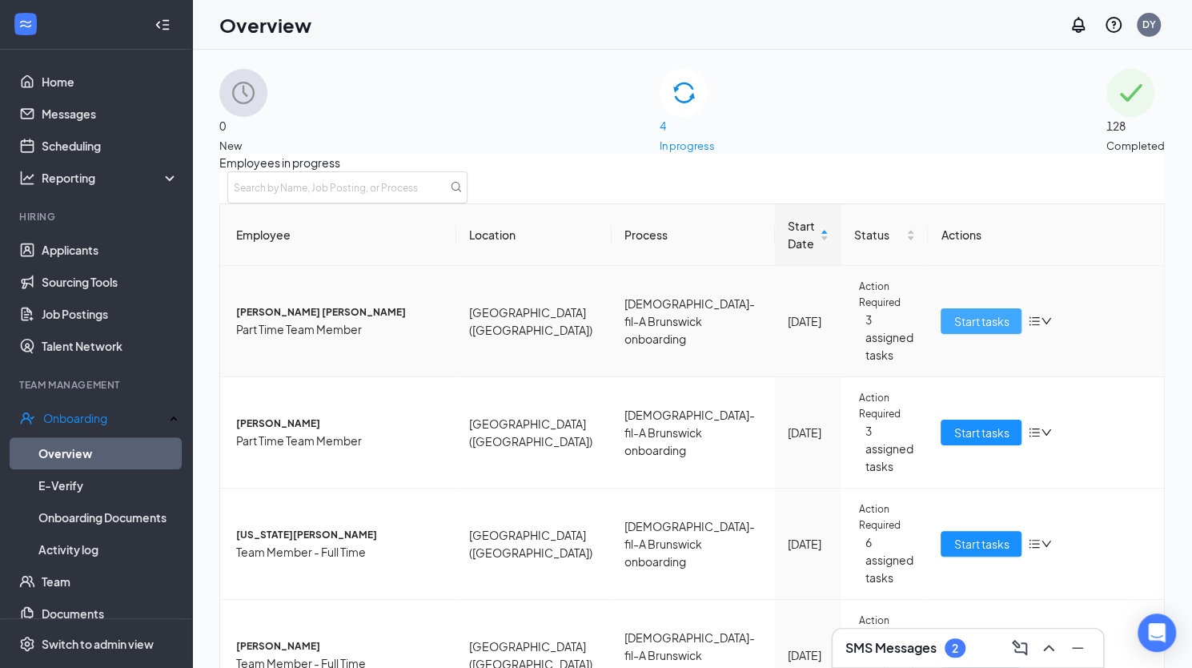
click at [977, 330] on span "Start tasks" at bounding box center [981, 321] width 55 height 18
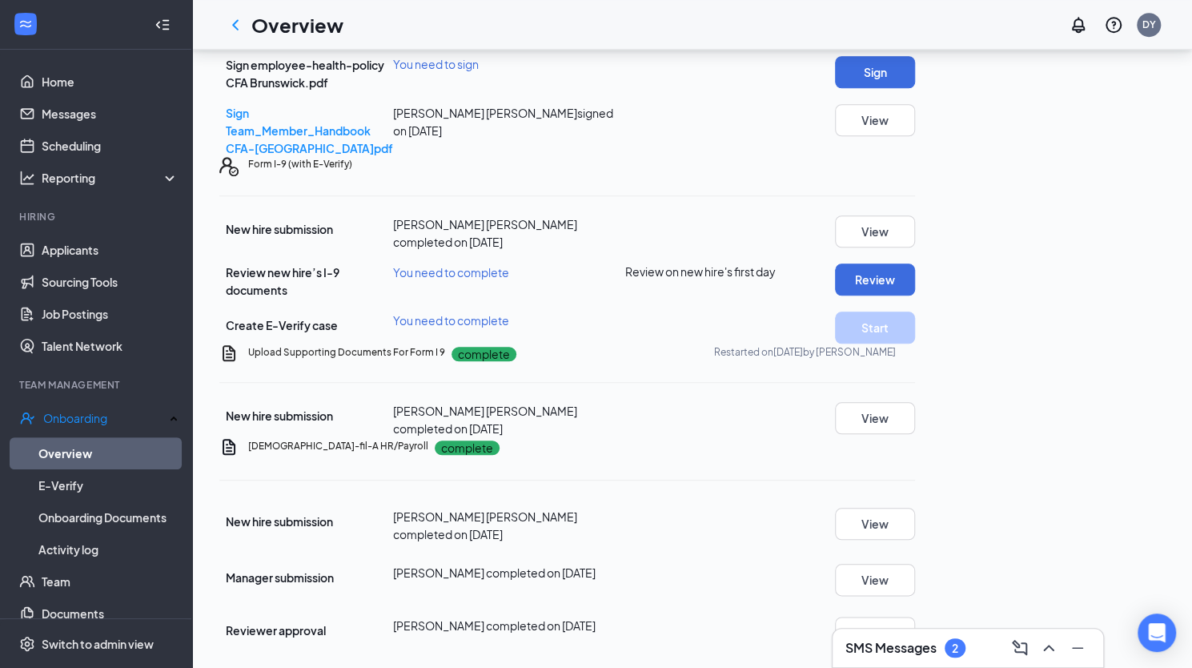
scroll to position [766, 0]
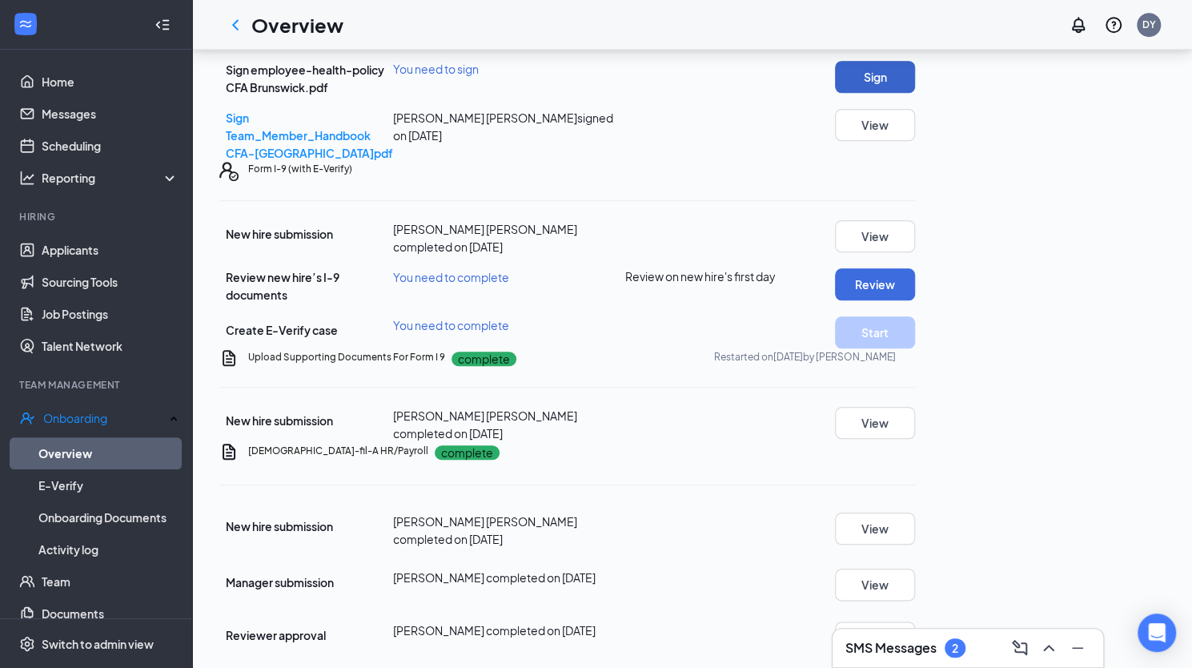
click at [915, 93] on button "Sign" at bounding box center [875, 77] width 80 height 32
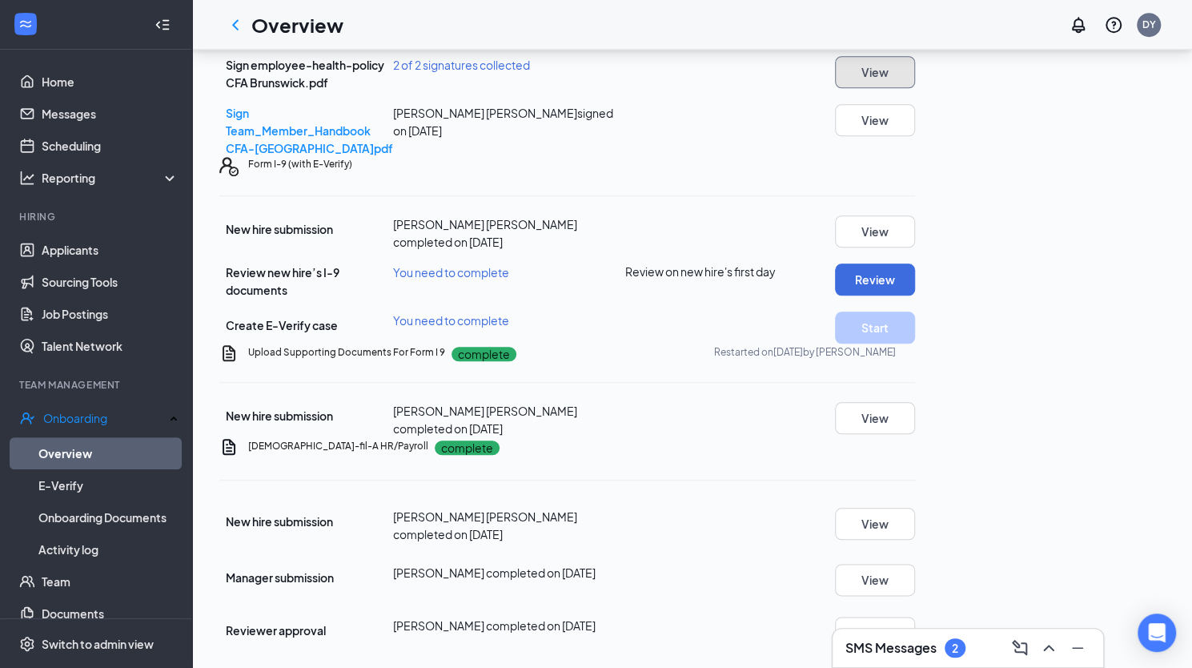
scroll to position [1086, 0]
click at [915, 263] on button "Review" at bounding box center [875, 279] width 80 height 32
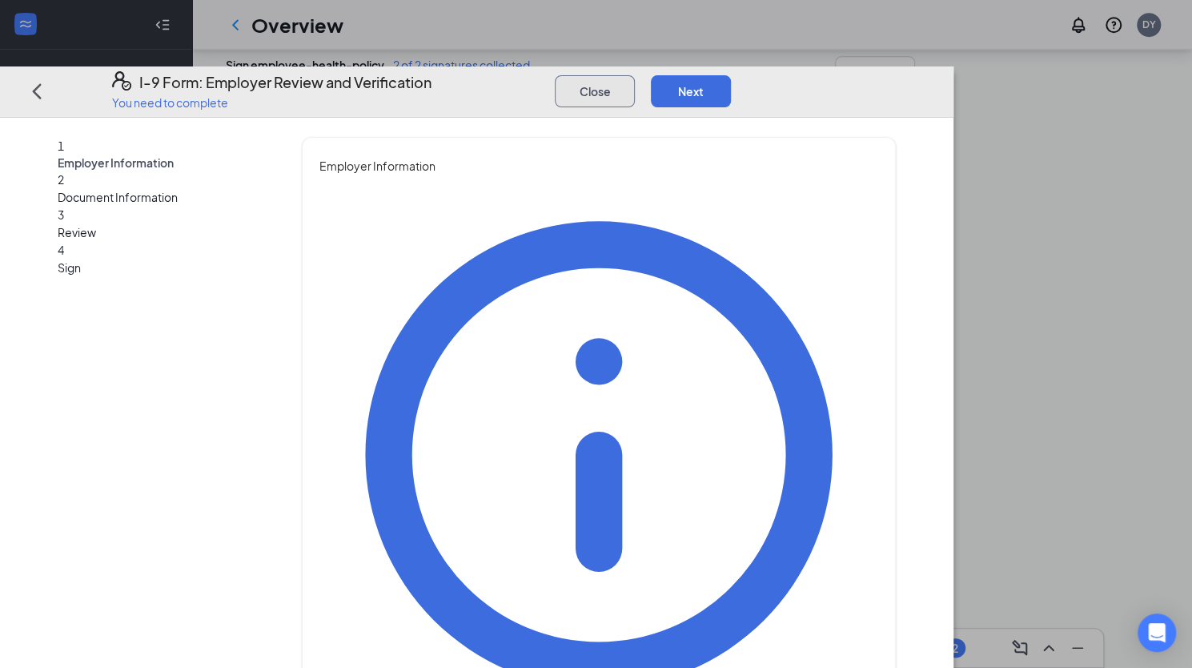
click at [635, 75] on button "Close" at bounding box center [595, 91] width 80 height 32
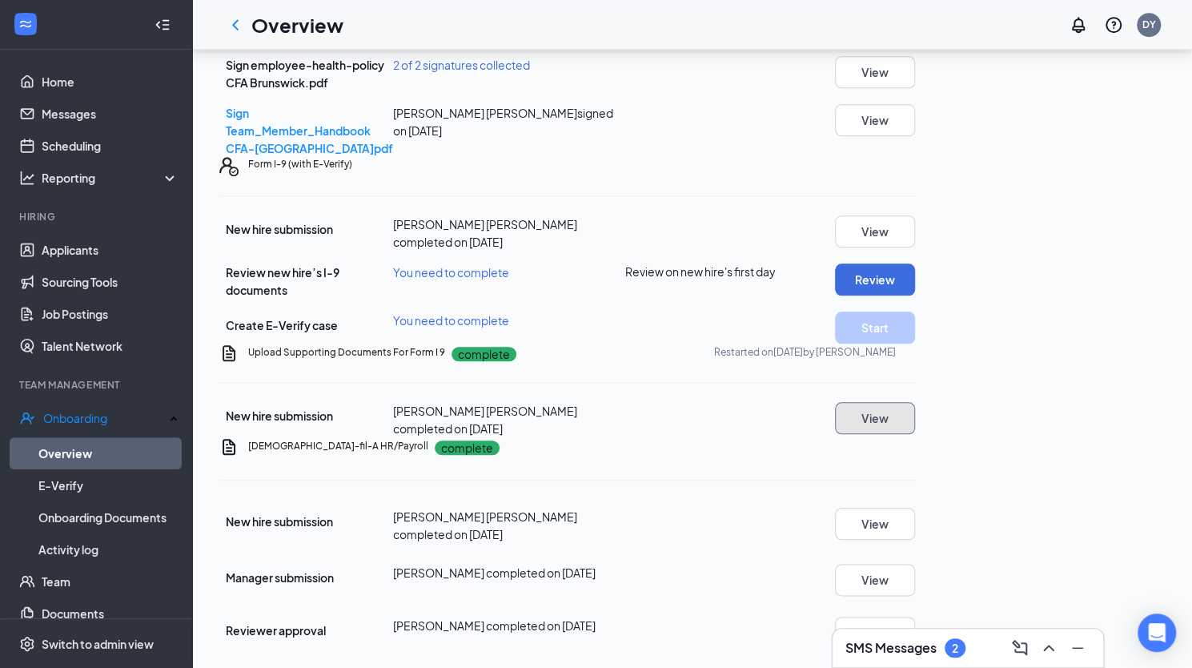
click at [915, 402] on button "View" at bounding box center [875, 418] width 80 height 32
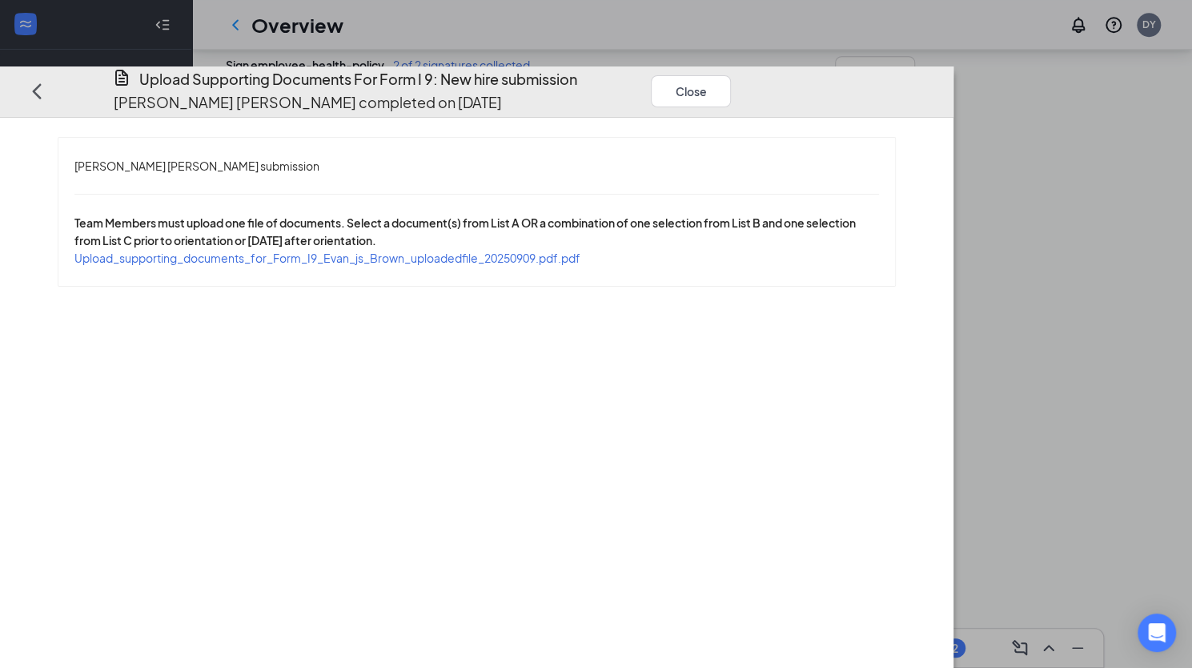
click at [581, 251] on span "Upload_supporting_documents_for_Form_I9_Evan_js_Brown_uploadedfile_20250909.pdf…" at bounding box center [327, 258] width 506 height 14
click at [731, 75] on button "Close" at bounding box center [691, 91] width 80 height 32
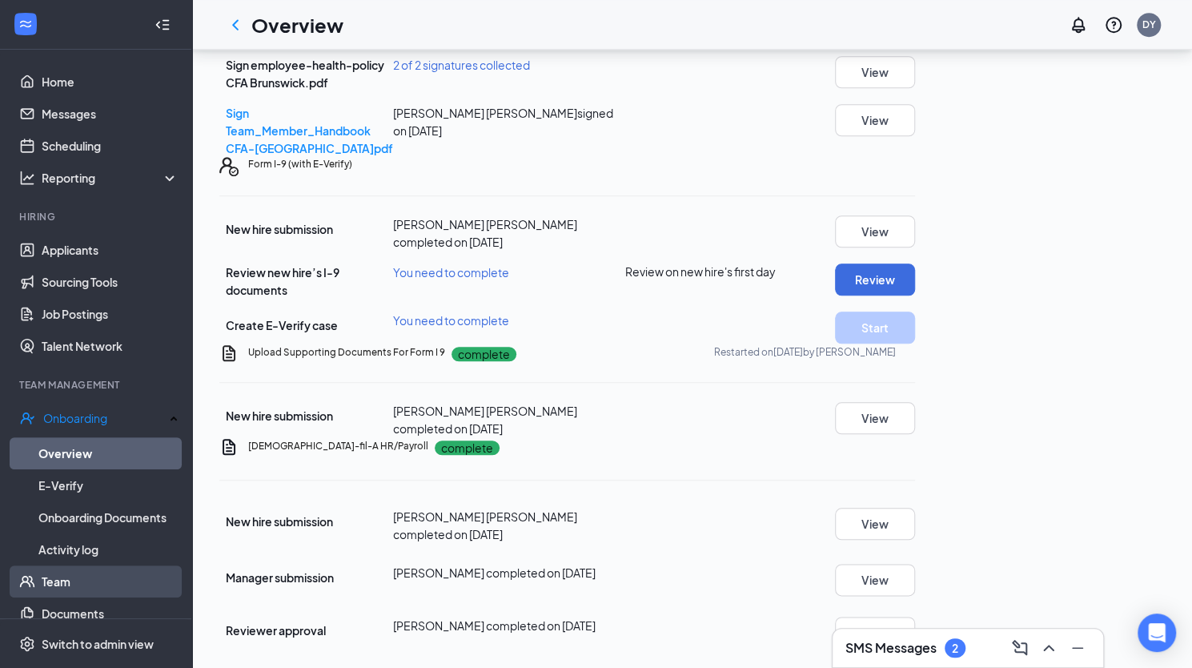
click at [68, 573] on link "Team" at bounding box center [110, 581] width 137 height 32
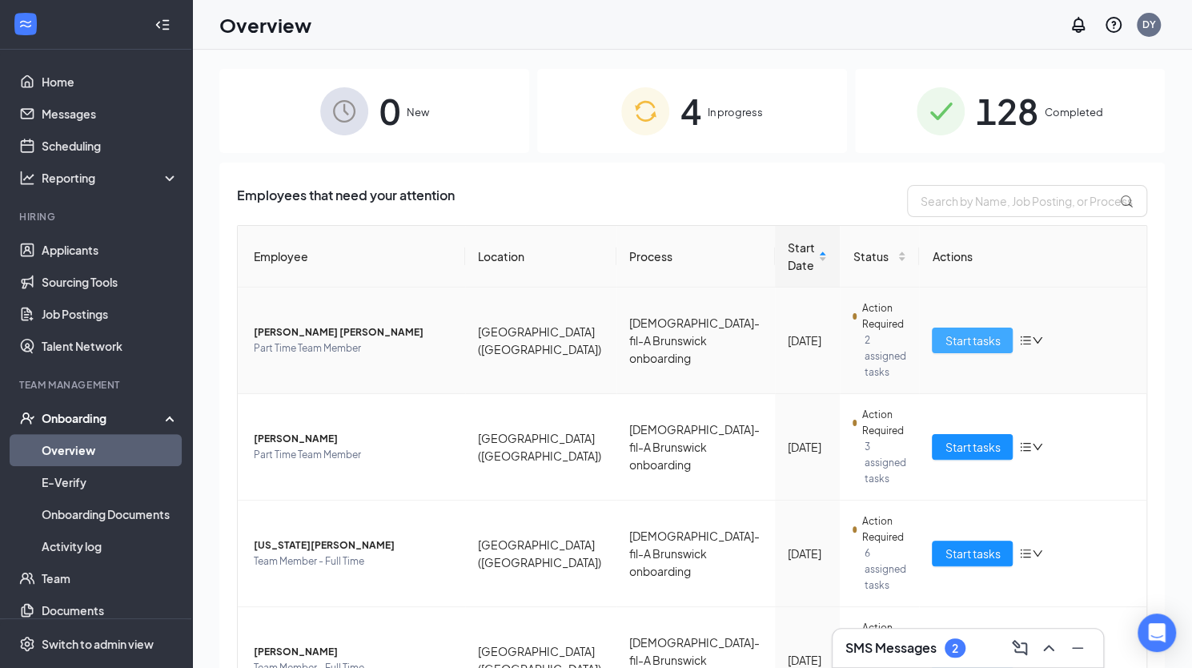
click at [980, 332] on span "Start tasks" at bounding box center [972, 341] width 55 height 18
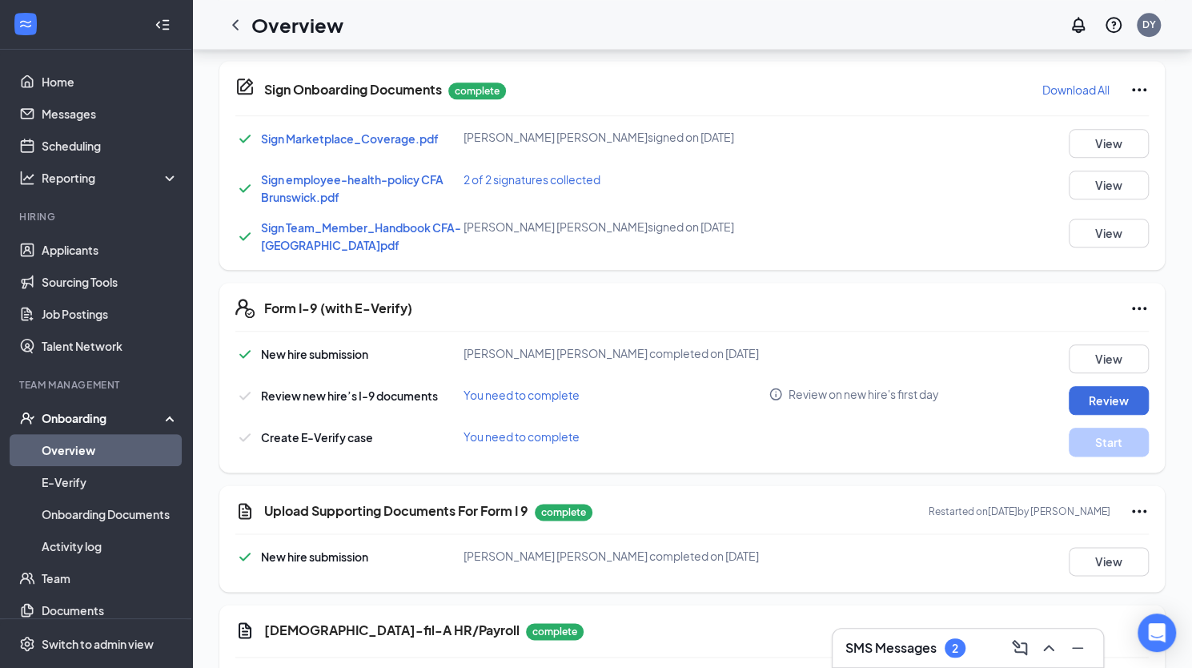
scroll to position [1041, 0]
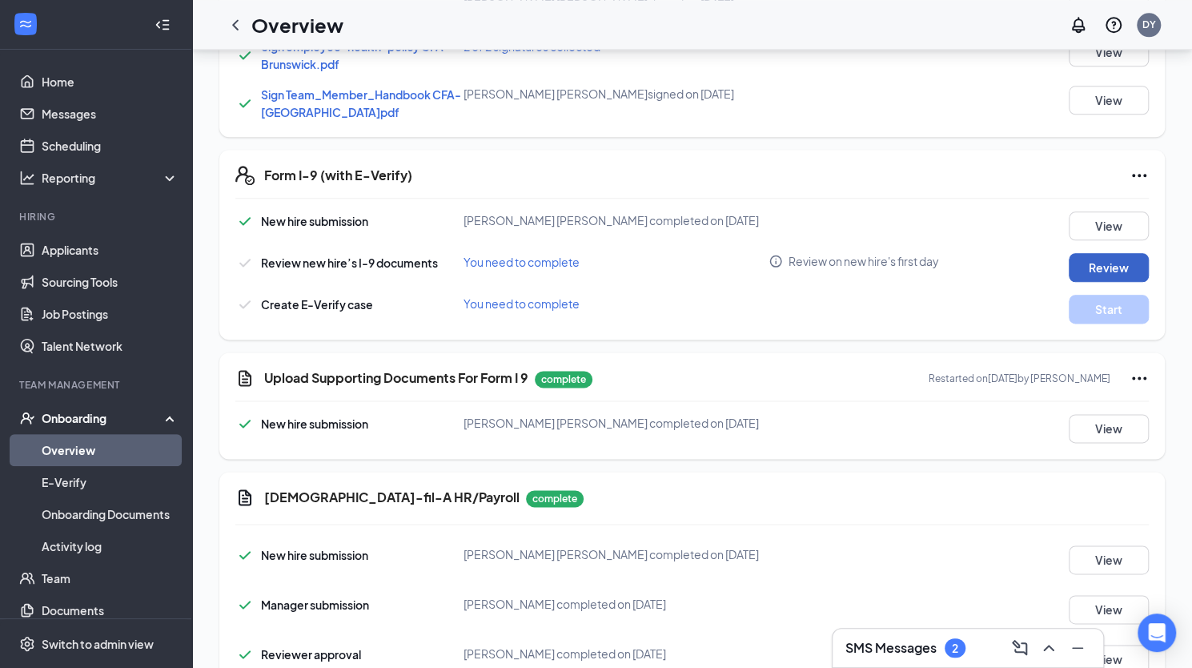
click at [1099, 267] on button "Review" at bounding box center [1109, 267] width 80 height 29
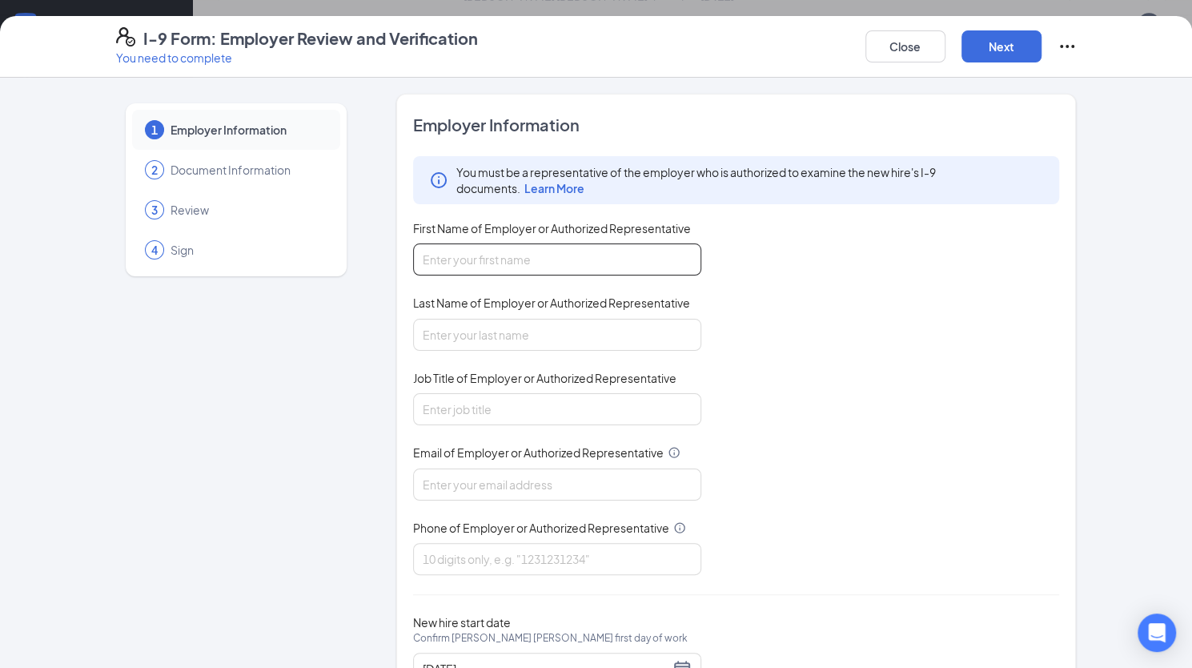
click at [496, 263] on input "First Name of Employer or Authorized Representative" at bounding box center [557, 259] width 288 height 32
type input "[PERSON_NAME]"
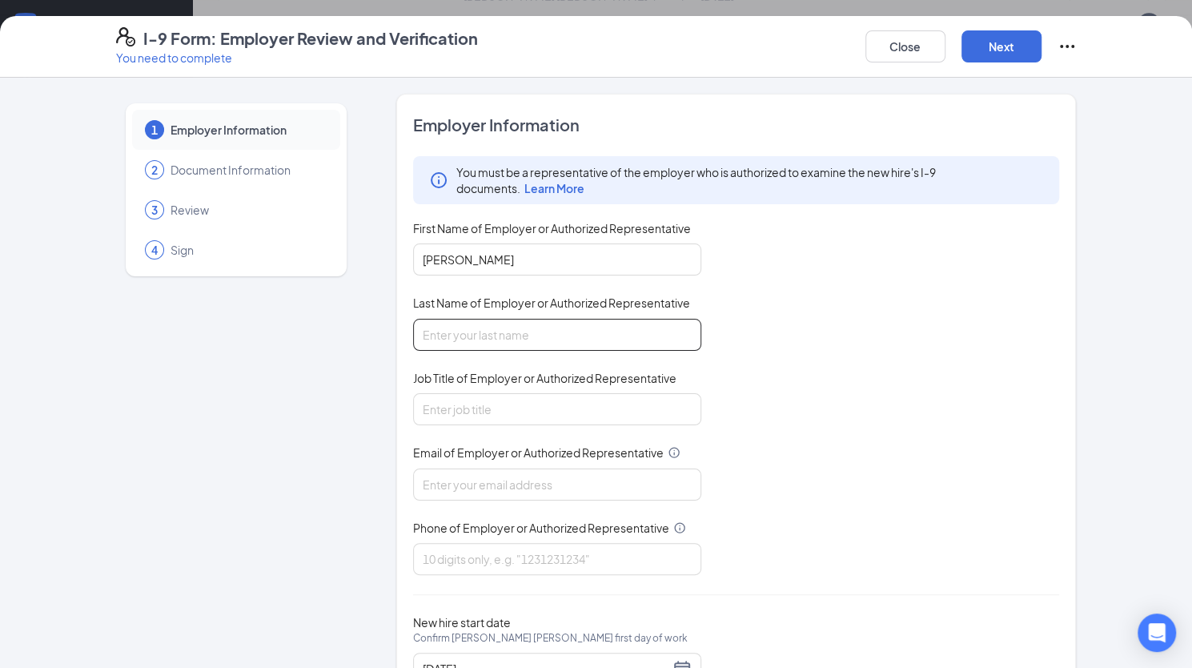
click at [450, 333] on input "Last Name of Employer or Authorized Representative" at bounding box center [557, 335] width 288 height 32
type input "[PERSON_NAME]"
click at [460, 400] on input "Job Title of Employer or Authorized Representative" at bounding box center [557, 409] width 288 height 32
type input "Human Resources Director"
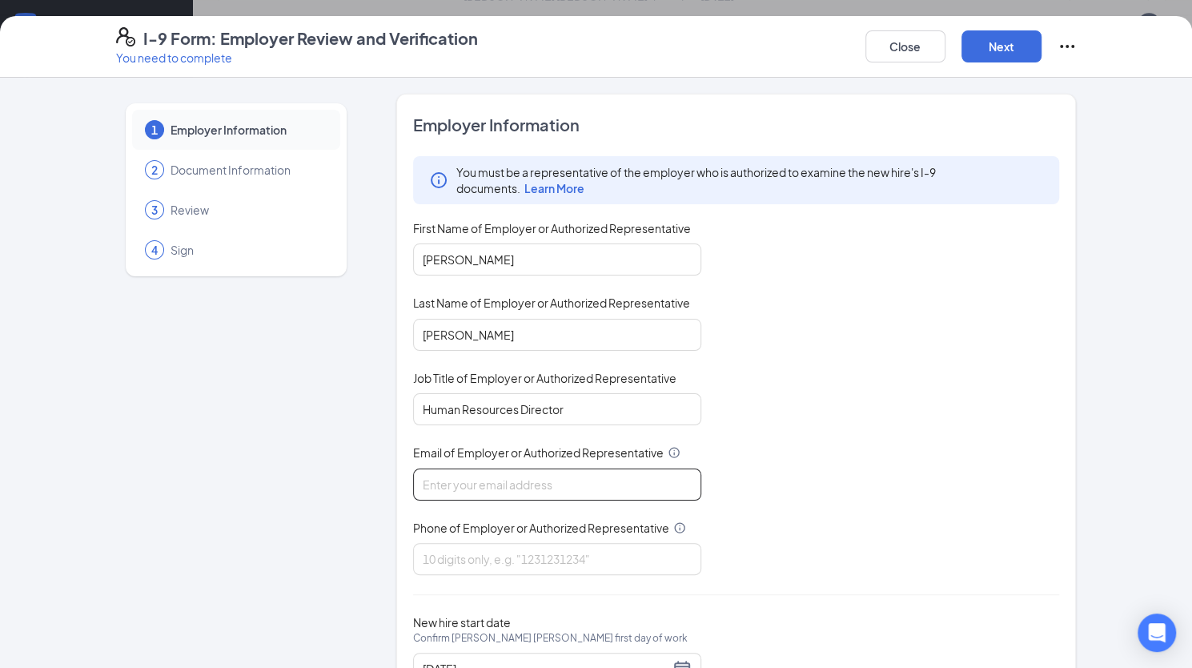
click at [441, 478] on input "Email of Employer or Authorized Representative" at bounding box center [557, 484] width 288 height 32
type input "[EMAIL_ADDRESS][DOMAIN_NAME]"
click at [432, 561] on input "Phone of Employer or Authorized Representative" at bounding box center [557, 559] width 288 height 32
type input "9124669911"
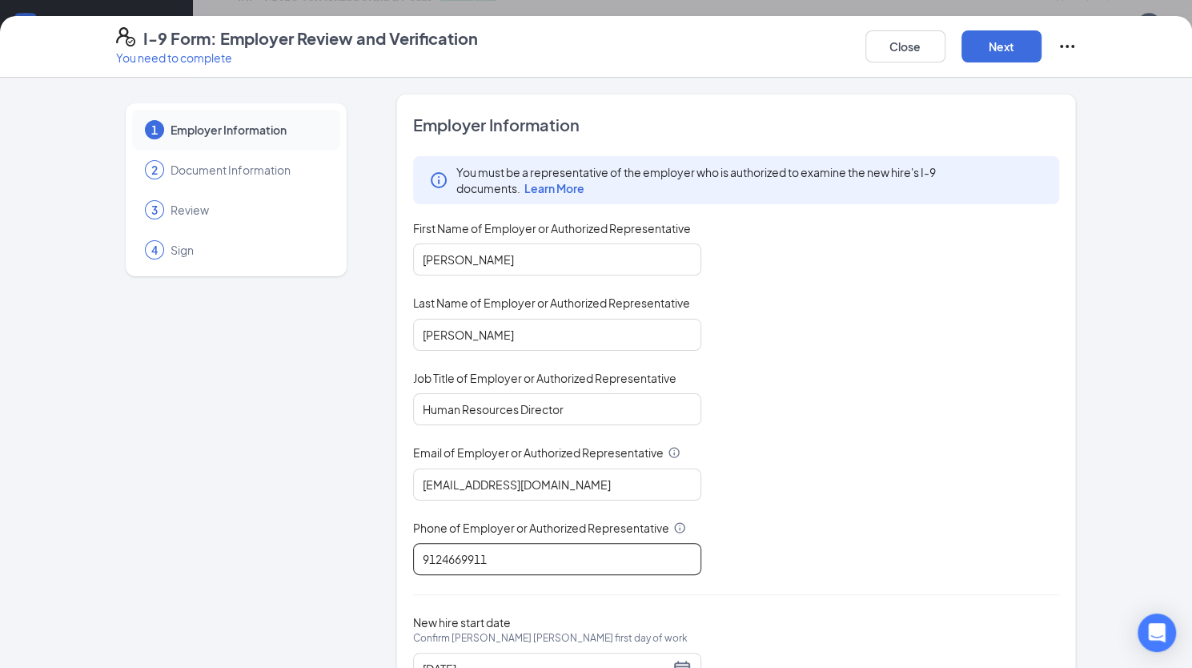
scroll to position [641, 0]
click at [985, 50] on button "Next" at bounding box center [1002, 46] width 80 height 32
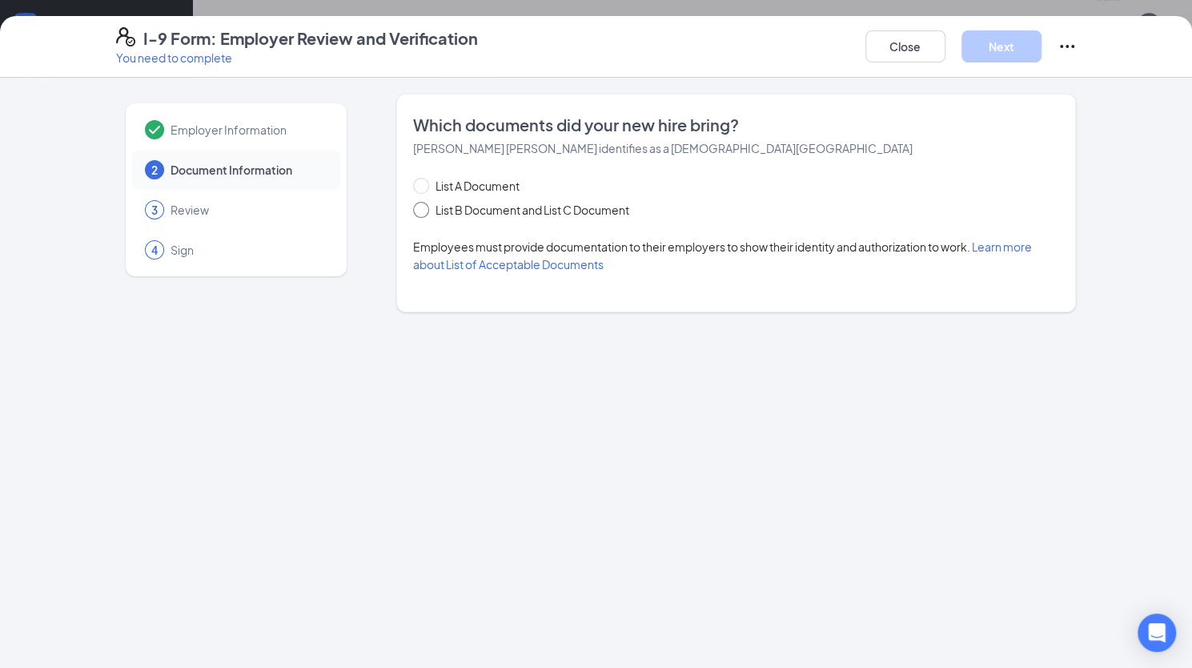
click at [423, 211] on input "List B Document and List C Document" at bounding box center [418, 207] width 11 height 11
radio input "true"
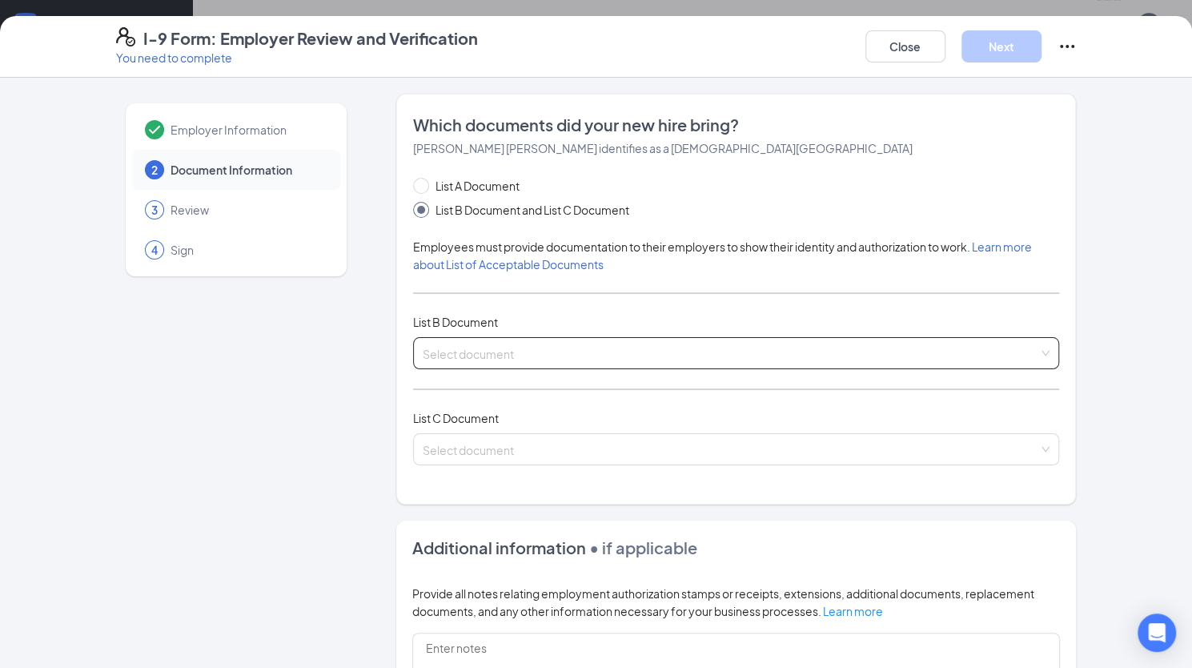
click at [537, 359] on input "search" at bounding box center [731, 350] width 617 height 24
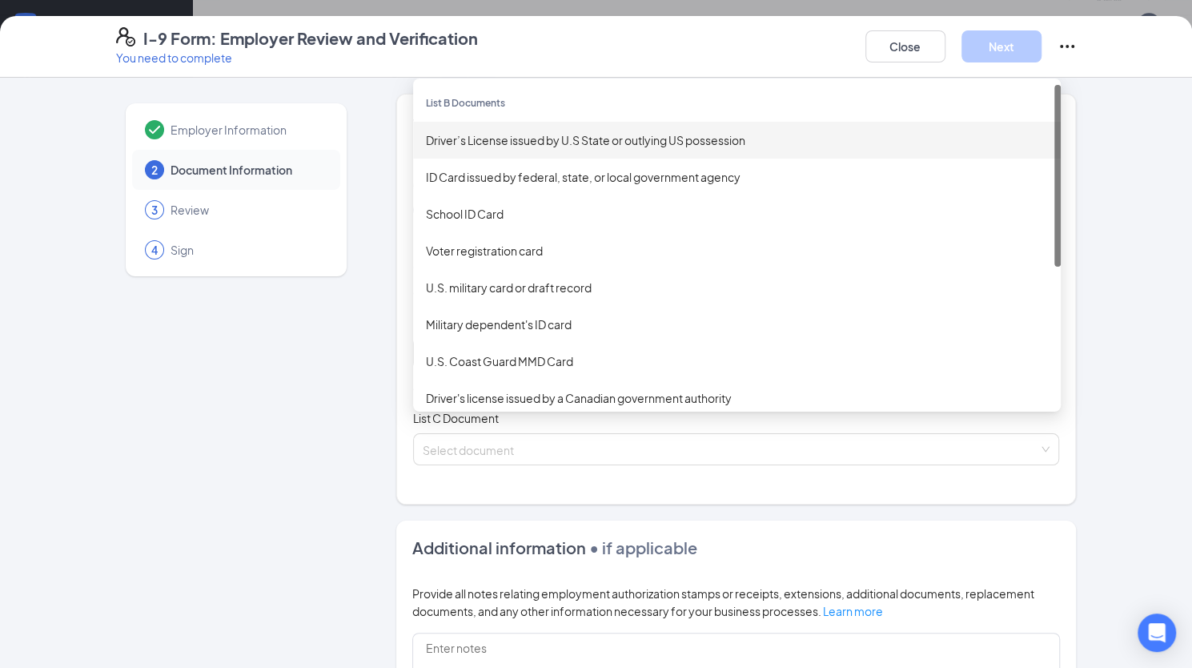
click at [549, 131] on div "Driver’s License issued by U.S State or outlying US possession" at bounding box center [737, 140] width 622 height 18
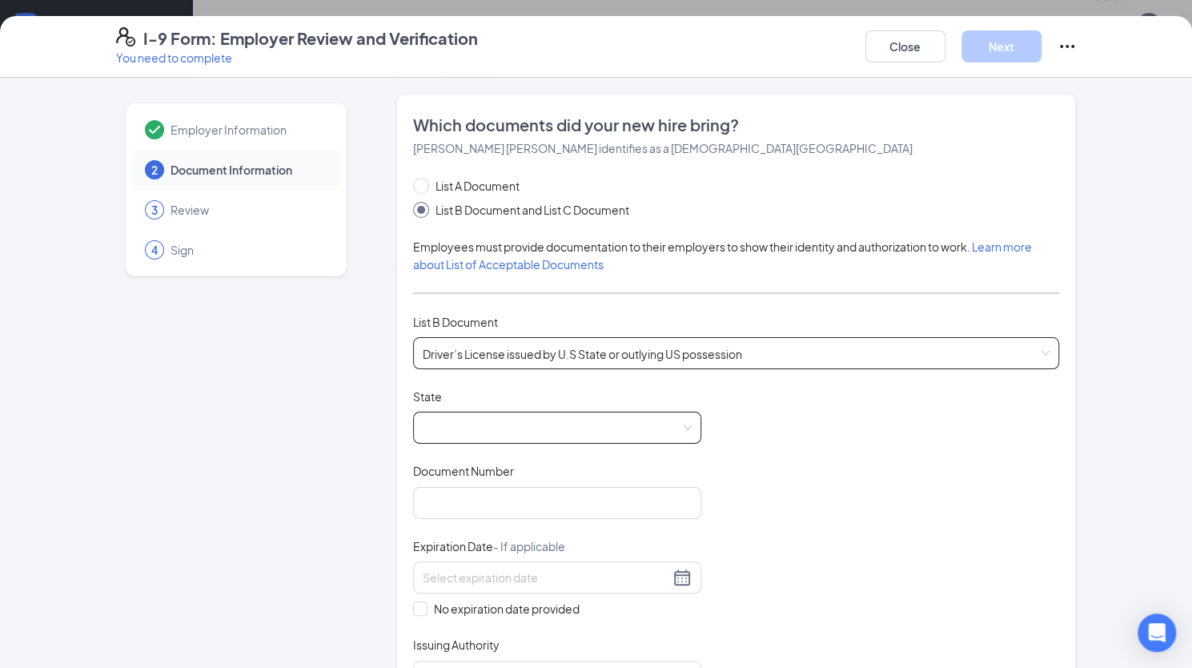
click at [517, 439] on span at bounding box center [557, 427] width 269 height 30
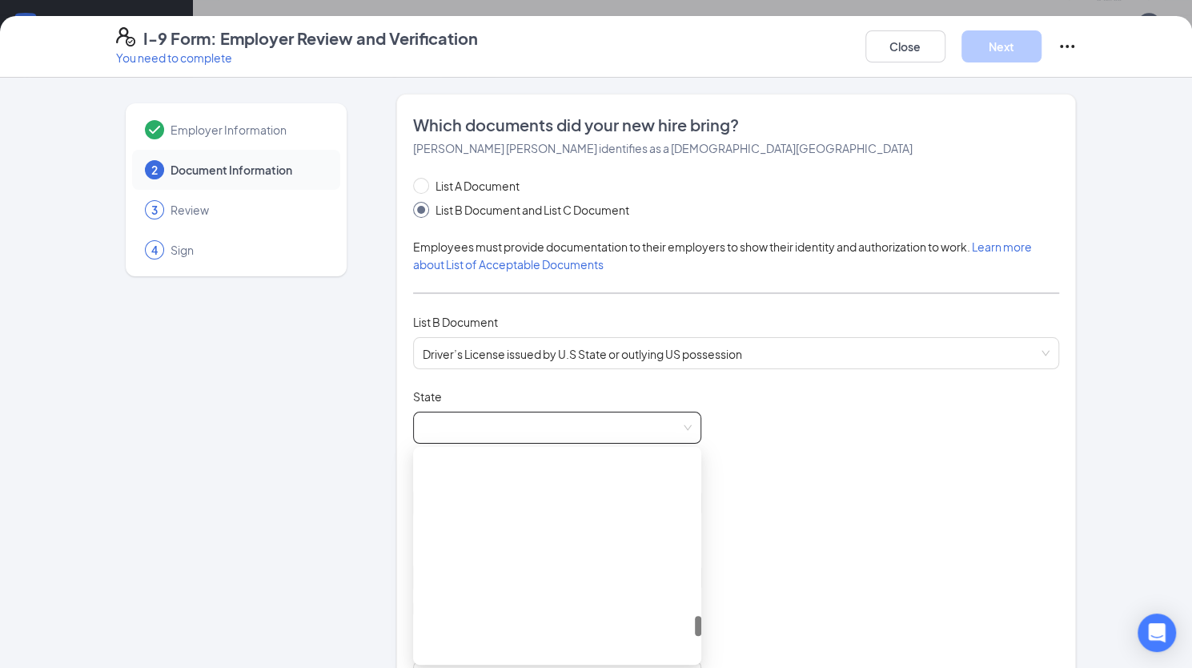
scroll to position [1602, 0]
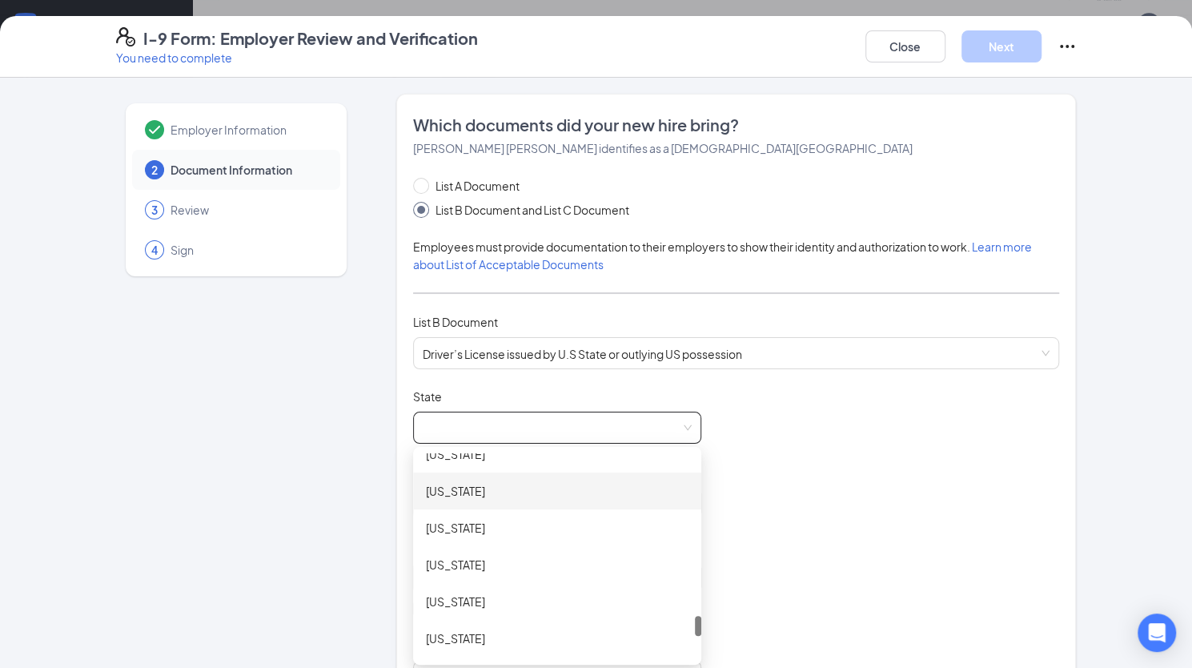
click at [509, 483] on div "South Carolina" at bounding box center [557, 491] width 263 height 18
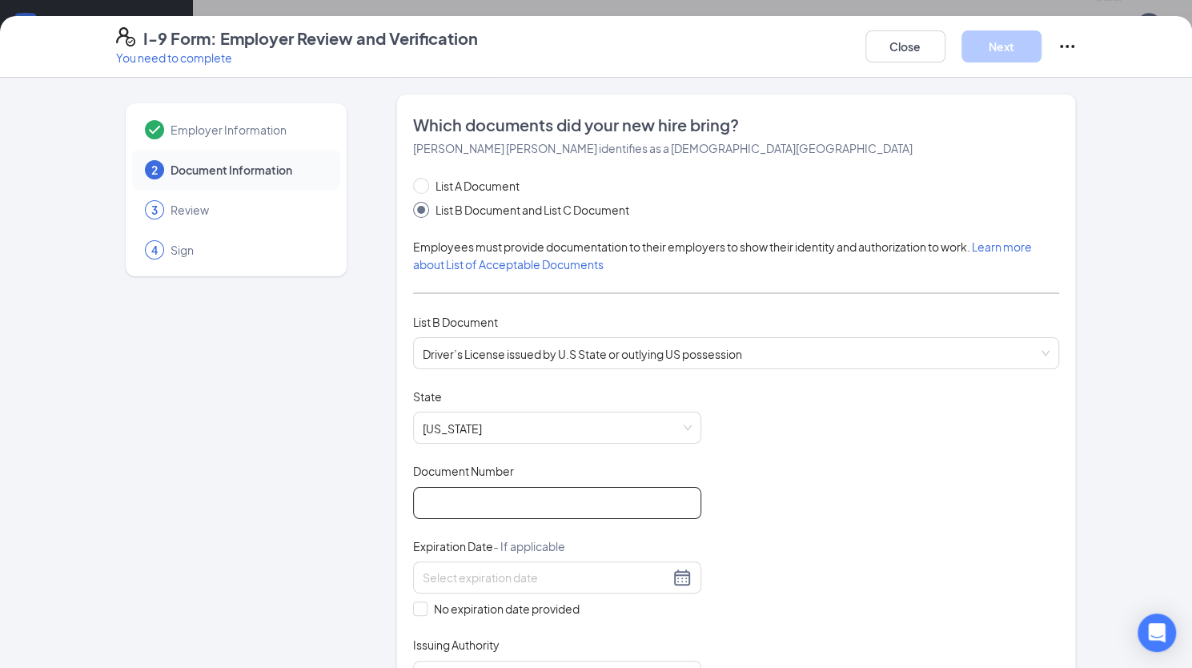
click at [512, 502] on input "Document Number" at bounding box center [557, 503] width 288 height 32
type input "107339034"
click at [516, 569] on input at bounding box center [546, 578] width 247 height 18
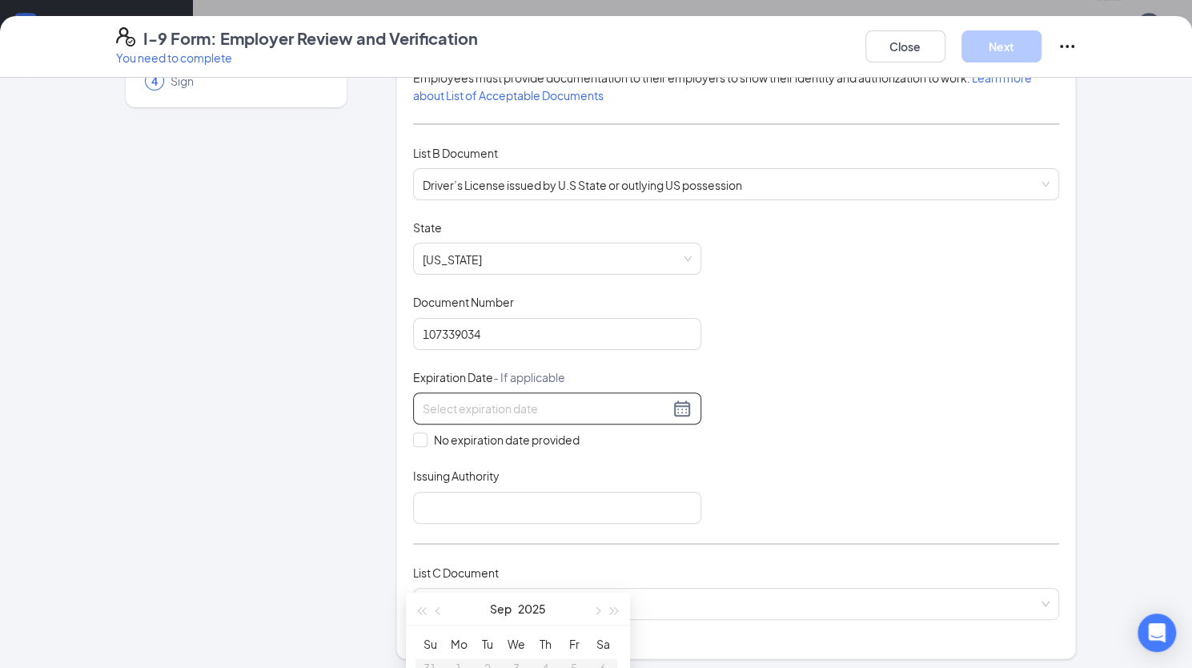
scroll to position [240, 0]
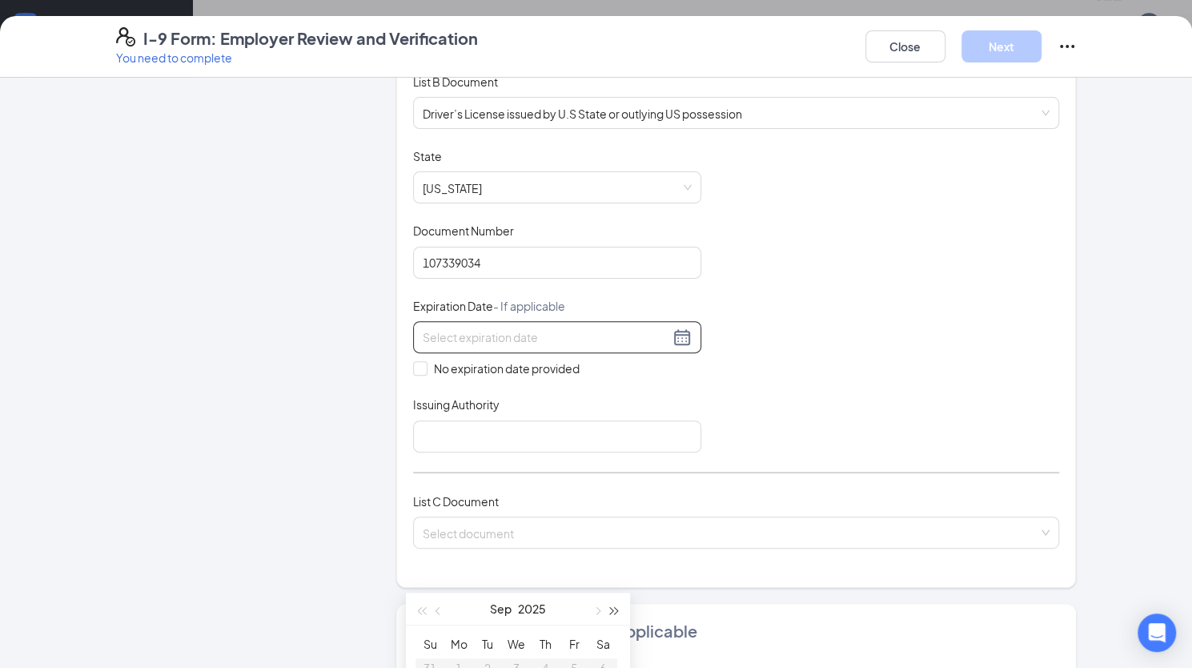
click at [612, 605] on button "button" at bounding box center [615, 609] width 18 height 32
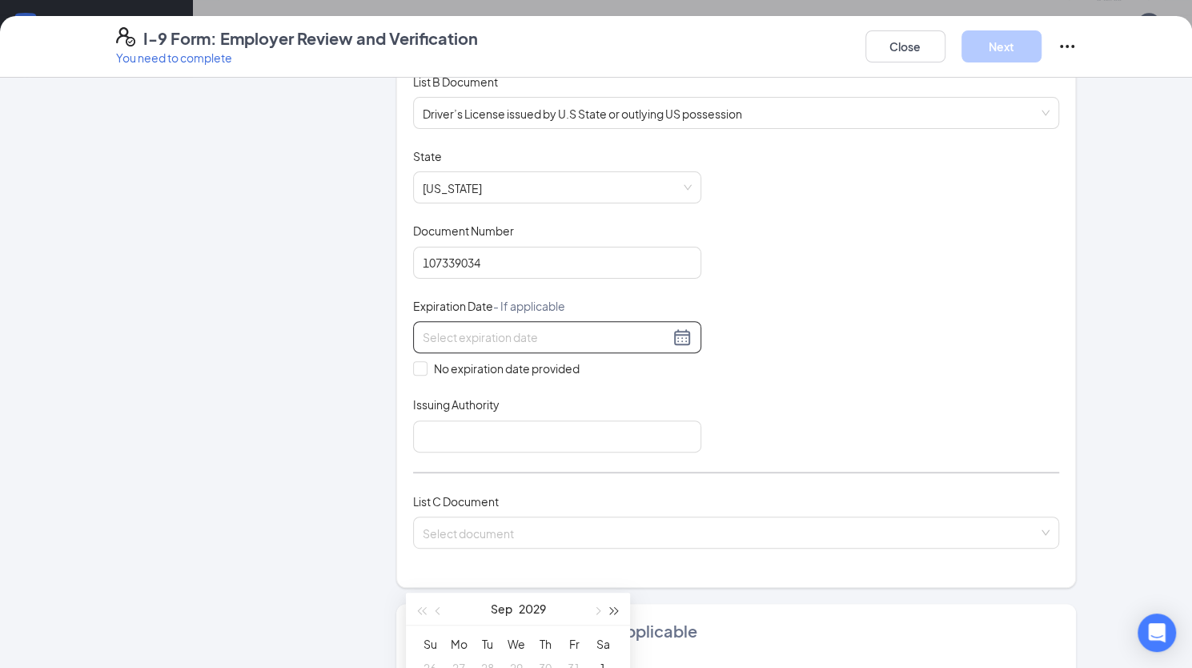
click at [612, 605] on button "button" at bounding box center [615, 609] width 18 height 32
click at [440, 609] on span "button" at bounding box center [440, 611] width 8 height 8
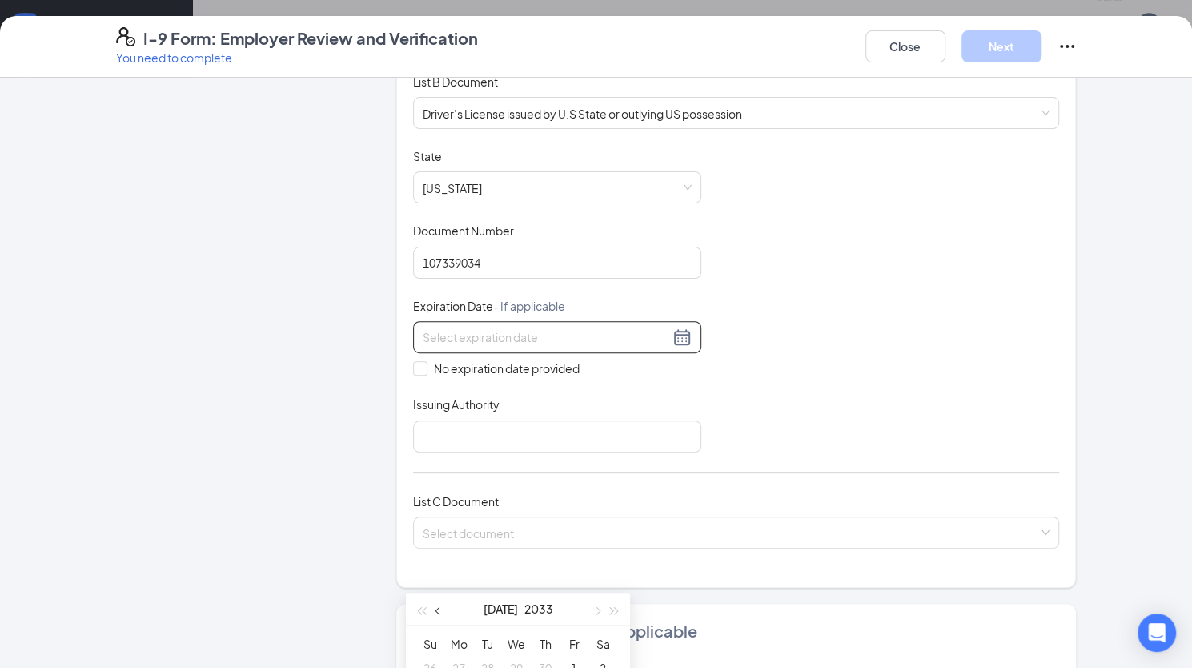
click at [440, 609] on span "button" at bounding box center [440, 611] width 8 height 8
click at [667, 337] on div at bounding box center [557, 337] width 269 height 19
type input "06/01/2033"
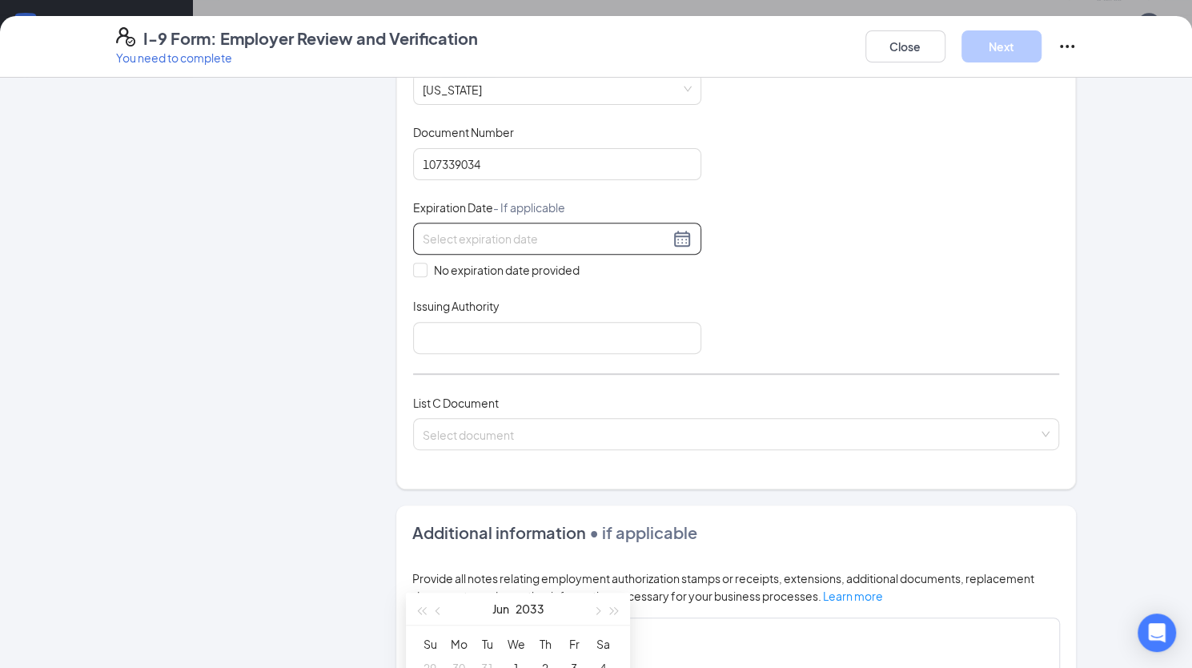
scroll to position [561, 0]
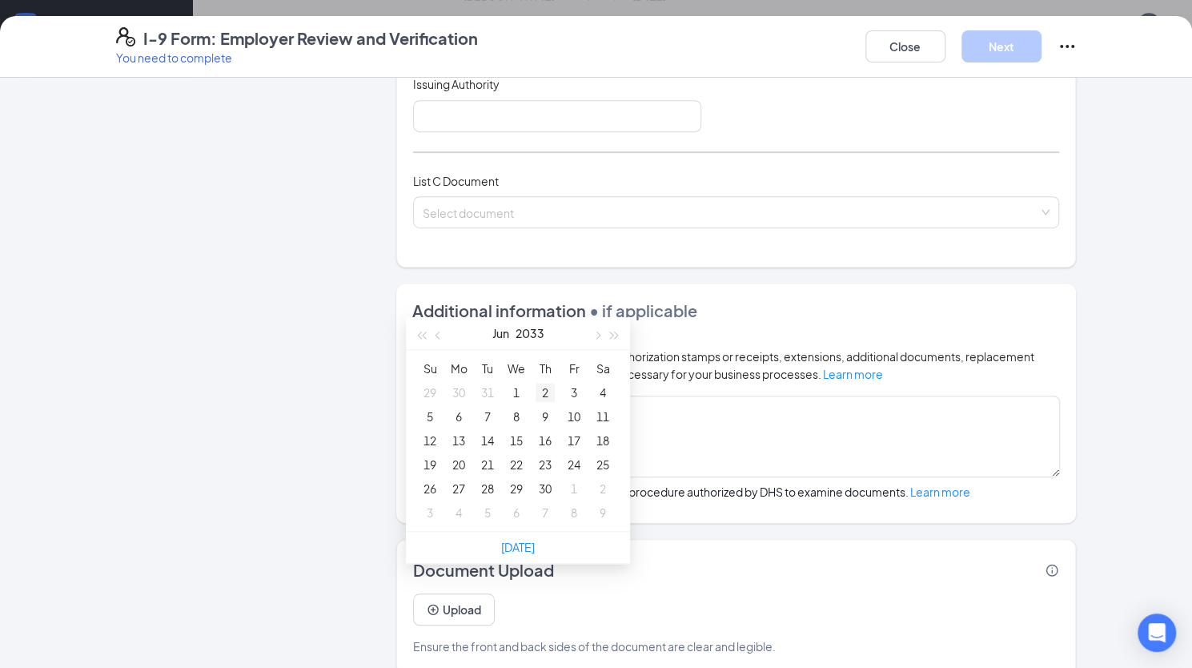
type input "06/30/2033"
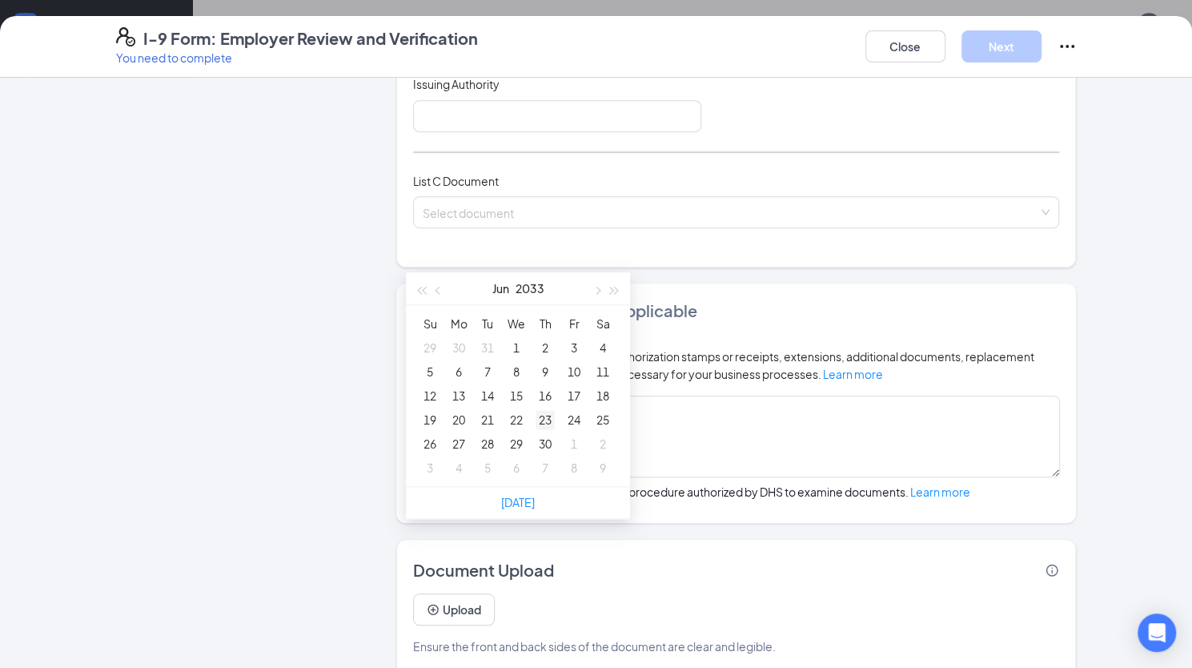
type input "06/23/2033"
click at [548, 416] on div "23" at bounding box center [545, 419] width 19 height 19
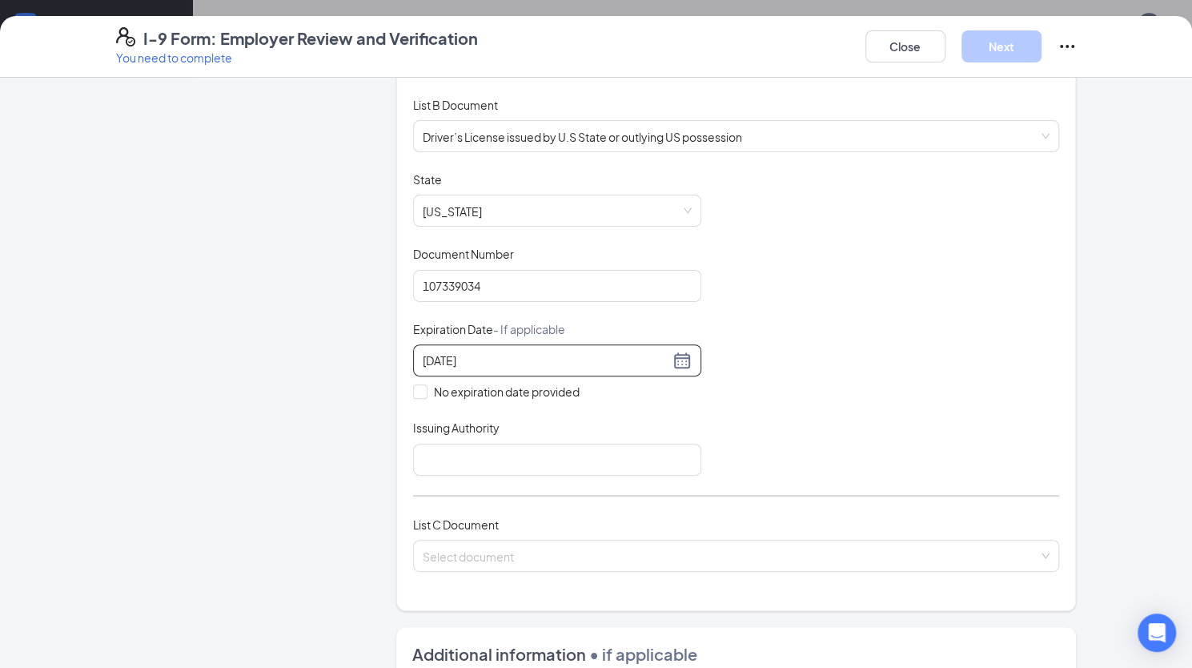
scroll to position [160, 0]
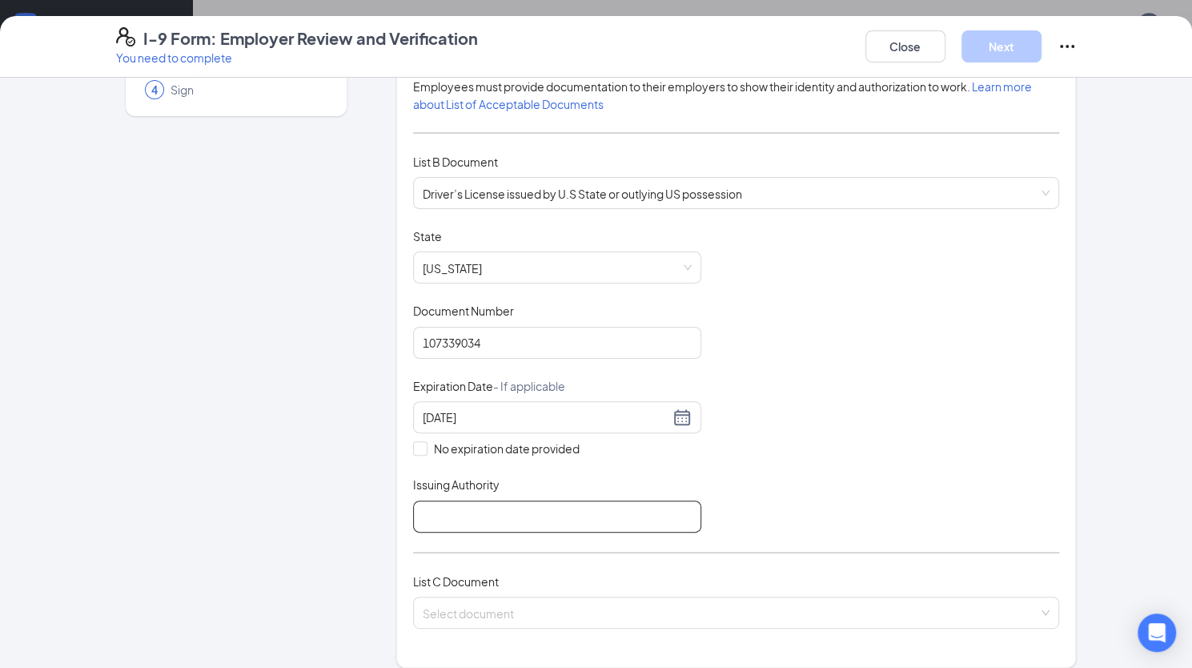
click at [605, 517] on input "Issuing Authority" at bounding box center [557, 516] width 288 height 32
type input "S"
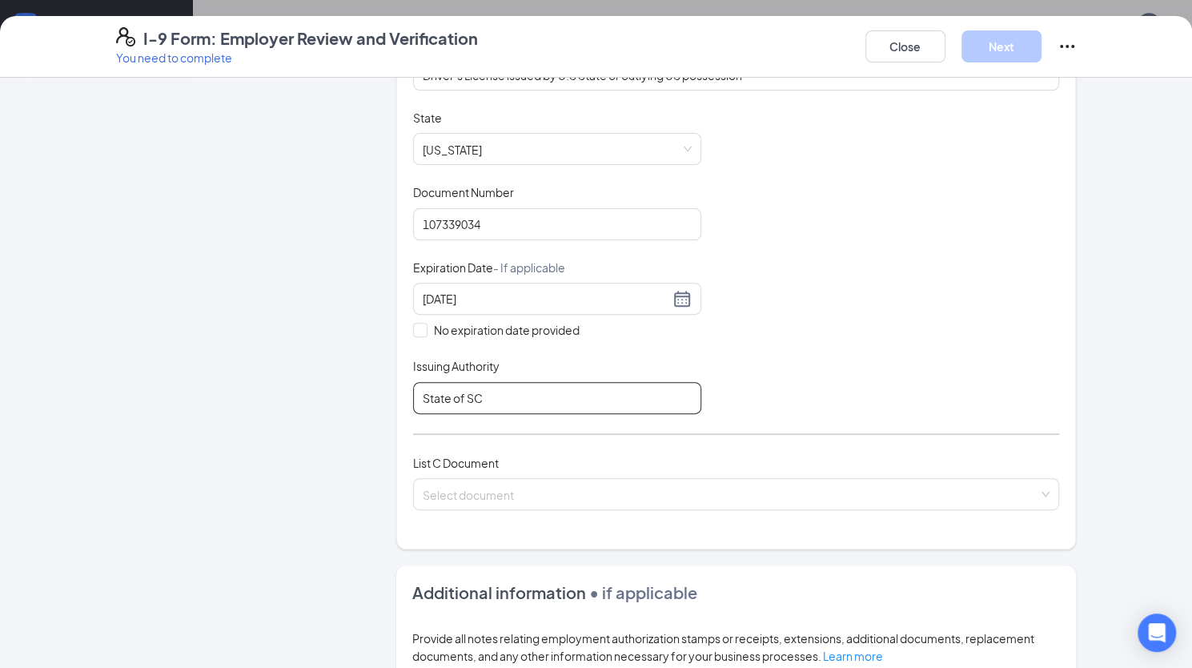
scroll to position [400, 0]
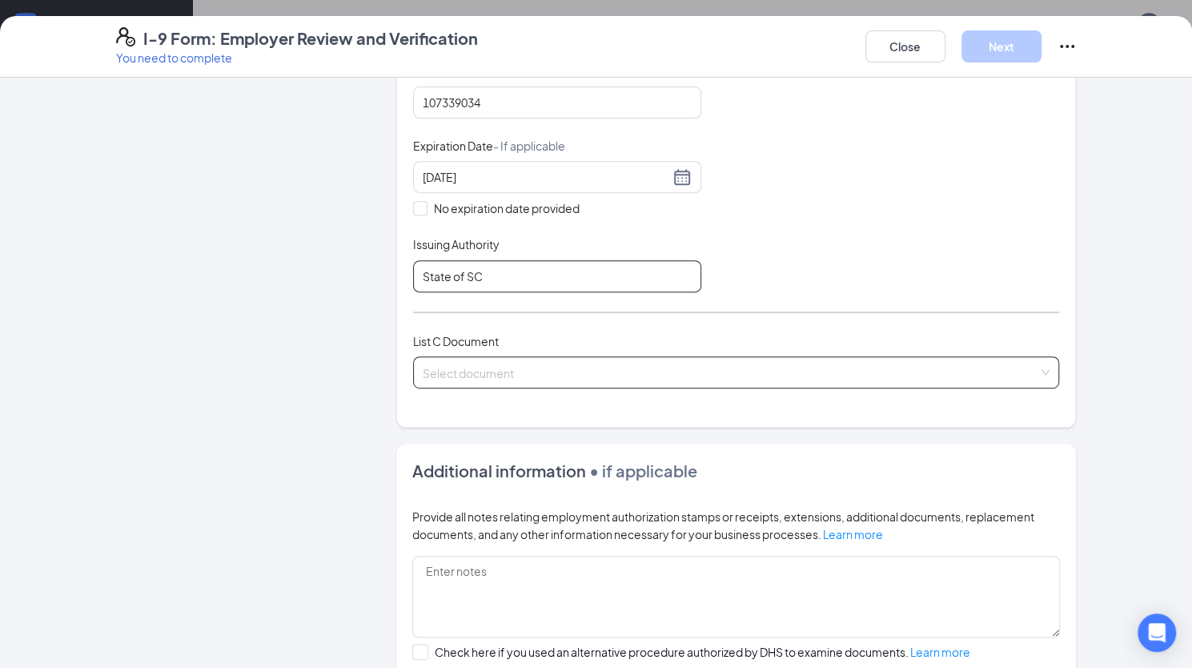
type input "State of SC"
click at [549, 365] on input "search" at bounding box center [731, 369] width 617 height 24
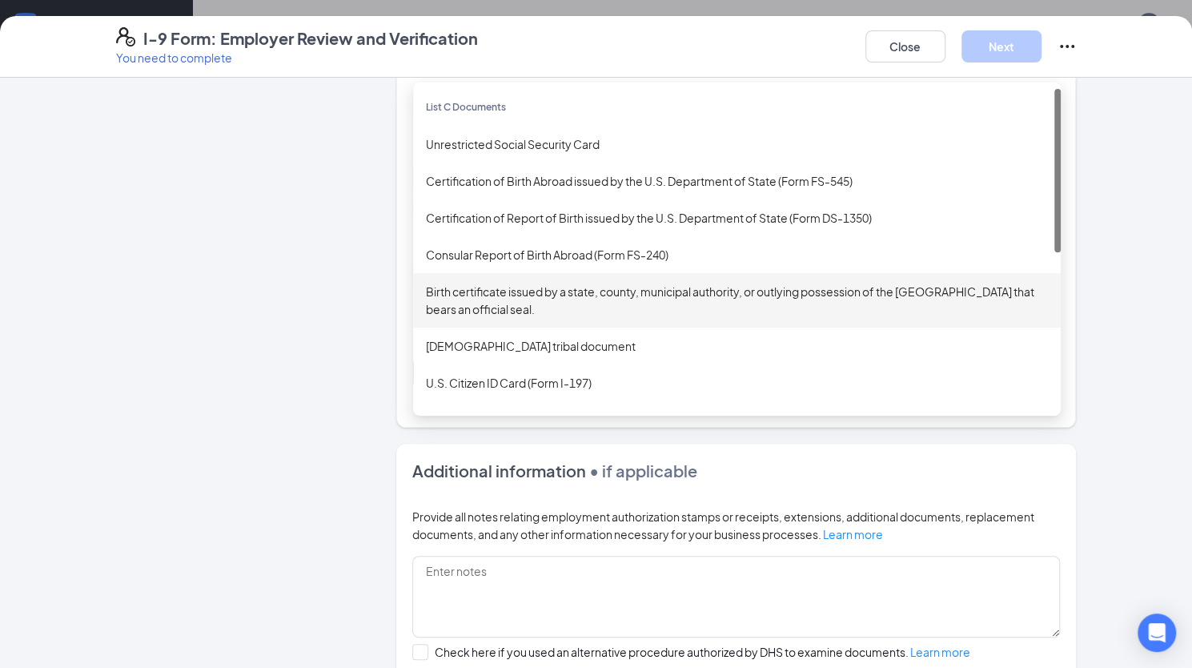
click at [516, 295] on div "Birth certificate issued by a state, county, municipal authority, or outlying p…" at bounding box center [737, 300] width 622 height 35
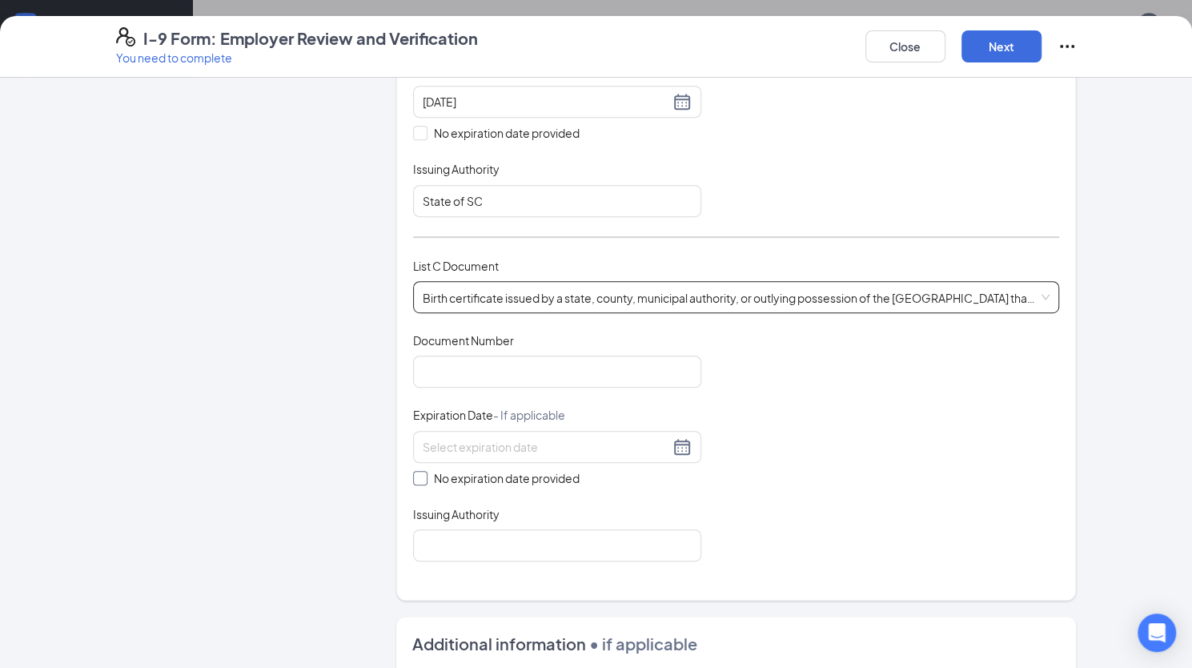
scroll to position [561, 0]
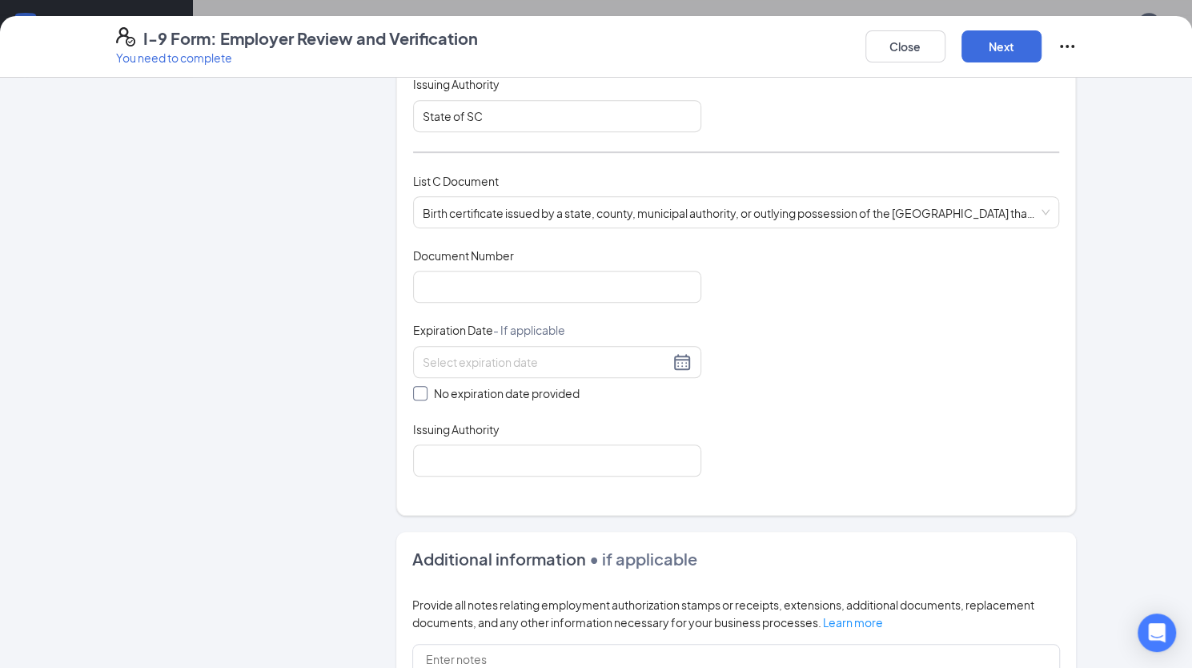
click at [417, 386] on span at bounding box center [420, 393] width 14 height 14
click at [417, 386] on input "No expiration date provided" at bounding box center [418, 391] width 11 height 11
checkbox input "true"
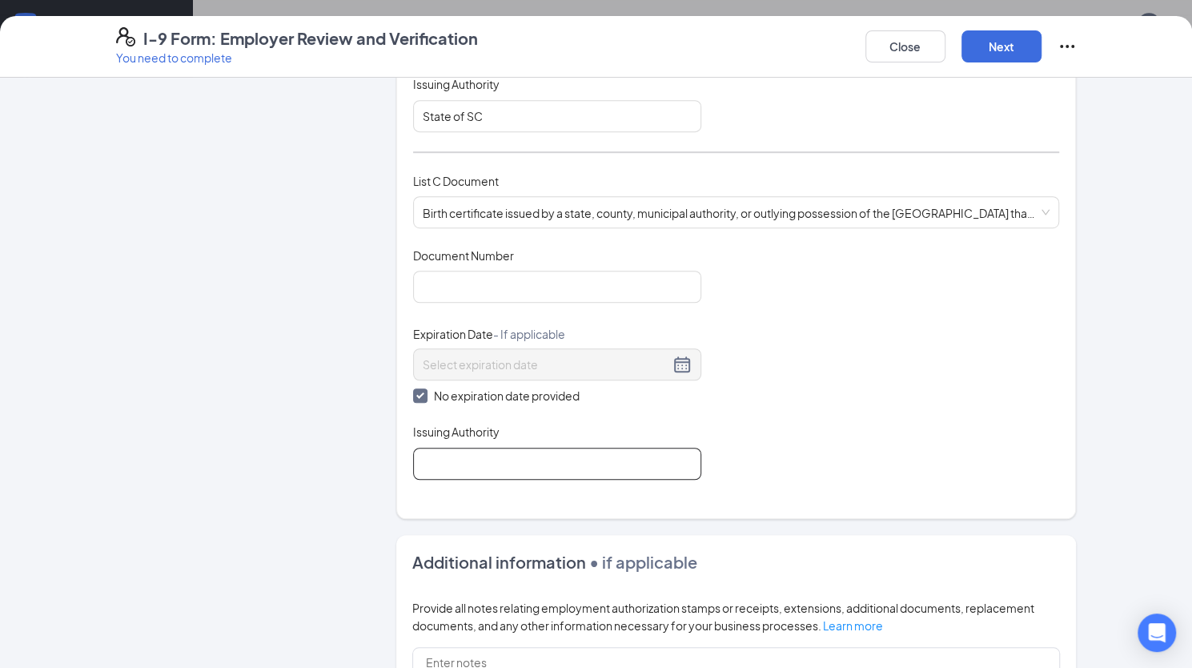
click at [557, 456] on input "Issuing Authority" at bounding box center [557, 464] width 288 height 32
type input "S"
type input "State of SC"
click at [506, 271] on input "Document Number" at bounding box center [557, 287] width 288 height 32
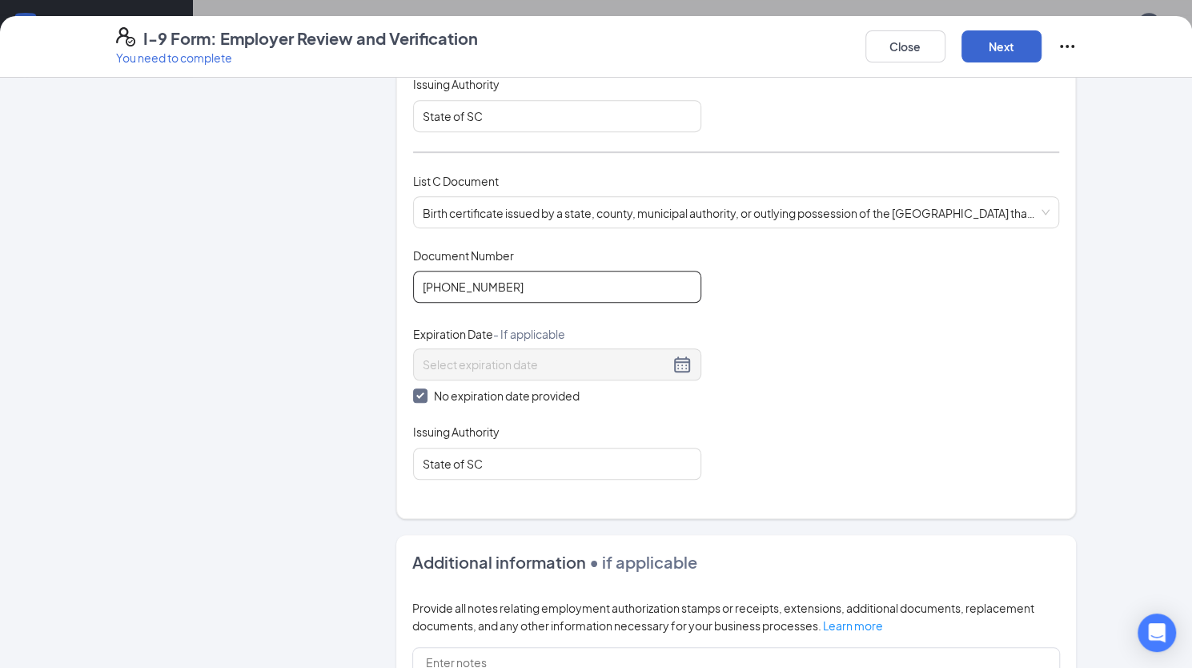
type input "139-09-013976"
click at [1027, 48] on button "Next" at bounding box center [1002, 46] width 80 height 32
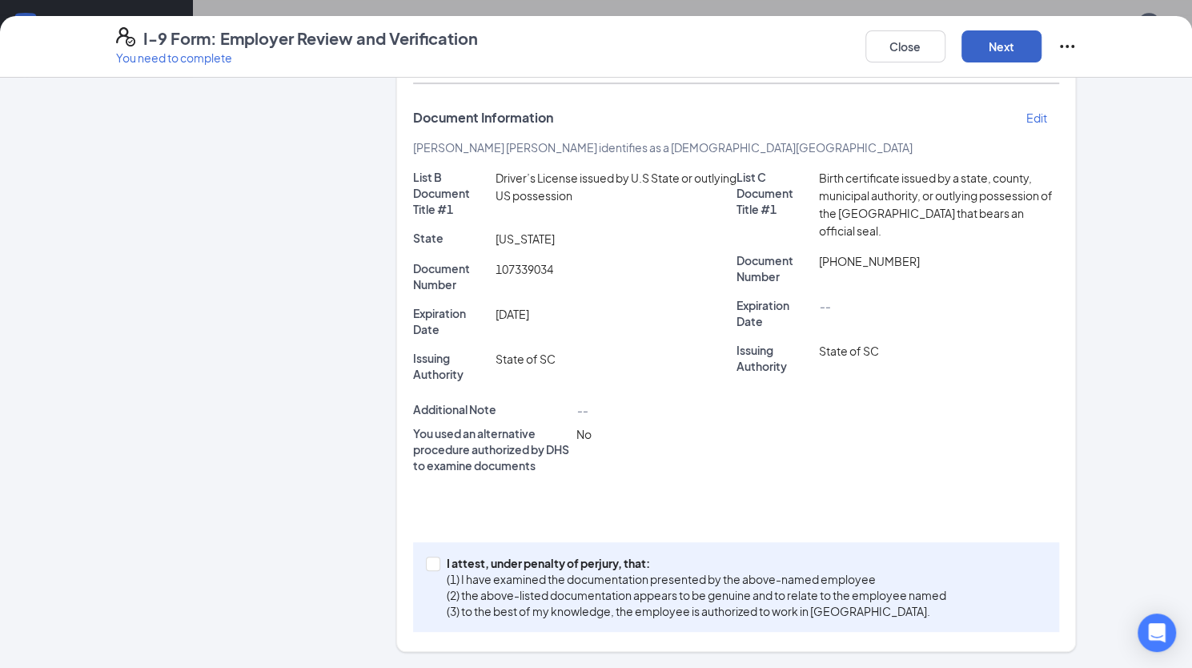
scroll to position [328, 0]
click at [426, 558] on input "I attest, under penalty of [PERSON_NAME], that: (1) I have examined the documen…" at bounding box center [431, 563] width 11 height 11
checkbox input "true"
click at [1007, 32] on button "Next" at bounding box center [1002, 46] width 80 height 32
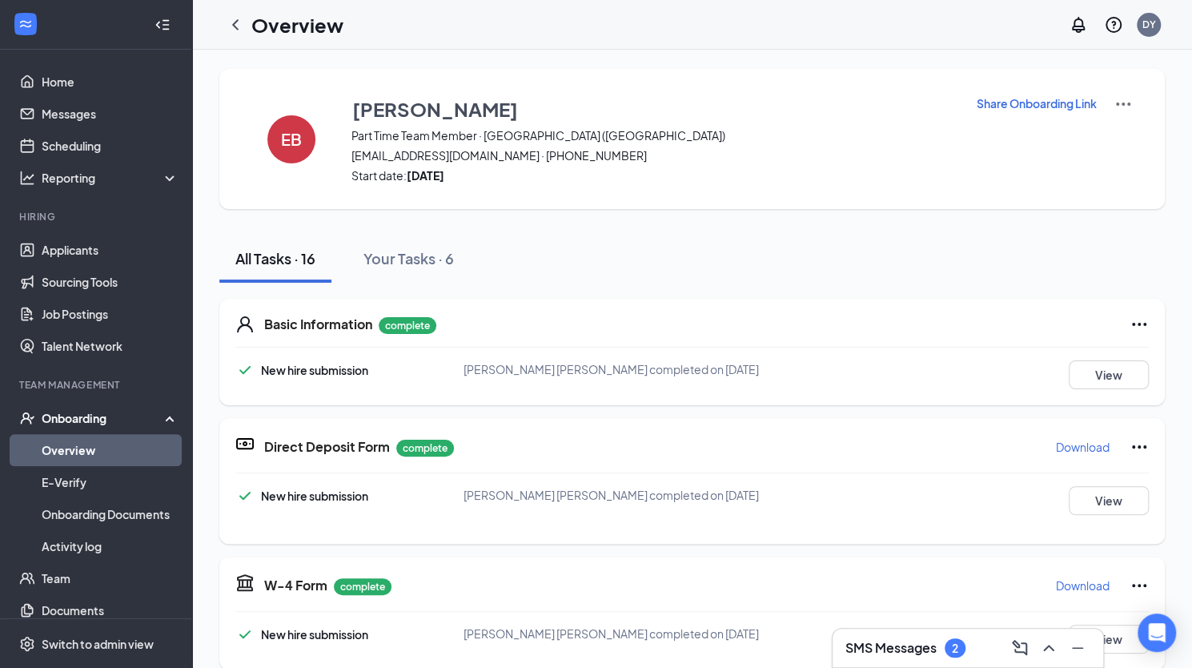
scroll to position [972, 0]
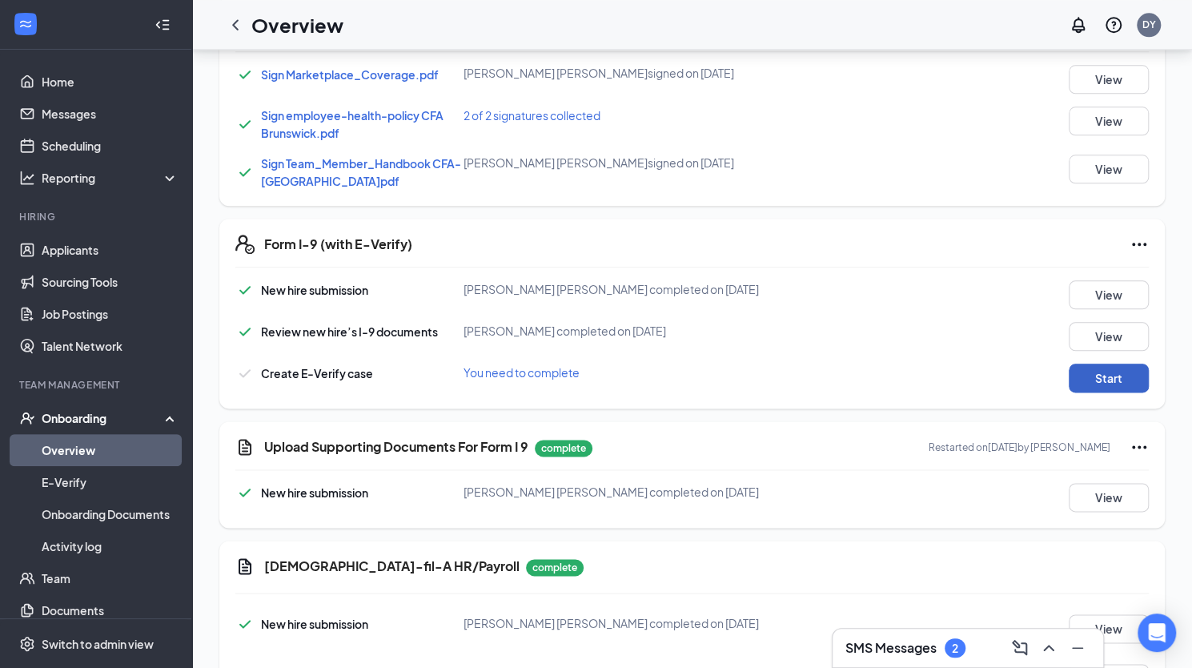
click at [1097, 372] on button "Start" at bounding box center [1109, 378] width 80 height 29
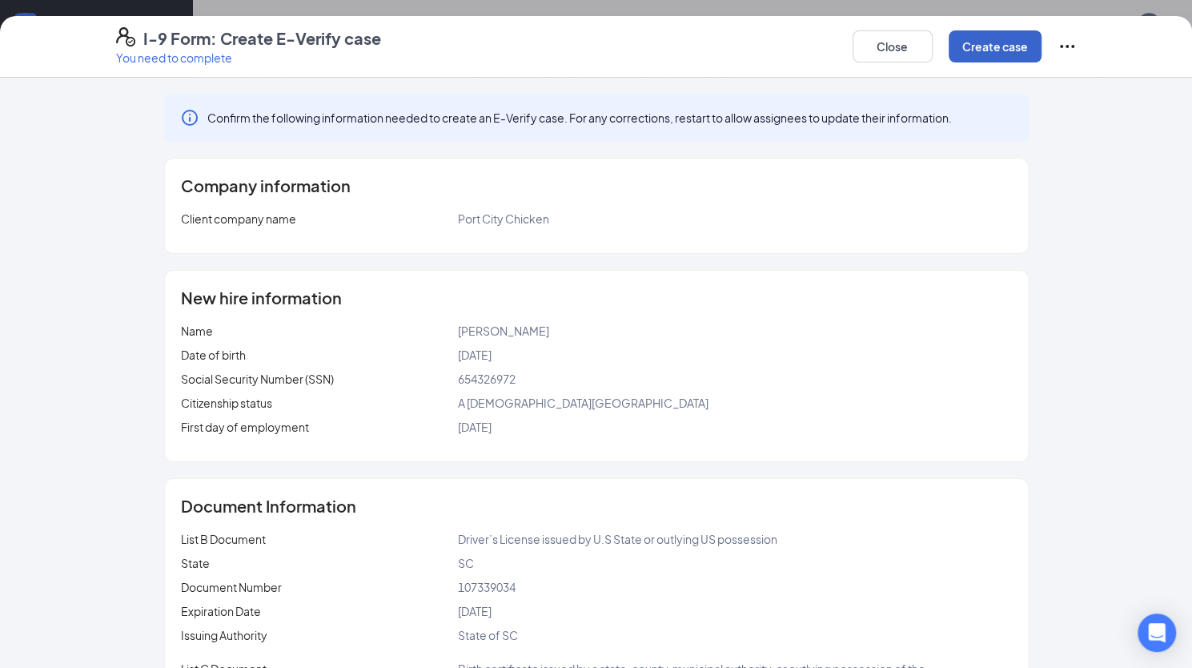
click at [1007, 42] on button "Create case" at bounding box center [995, 46] width 93 height 32
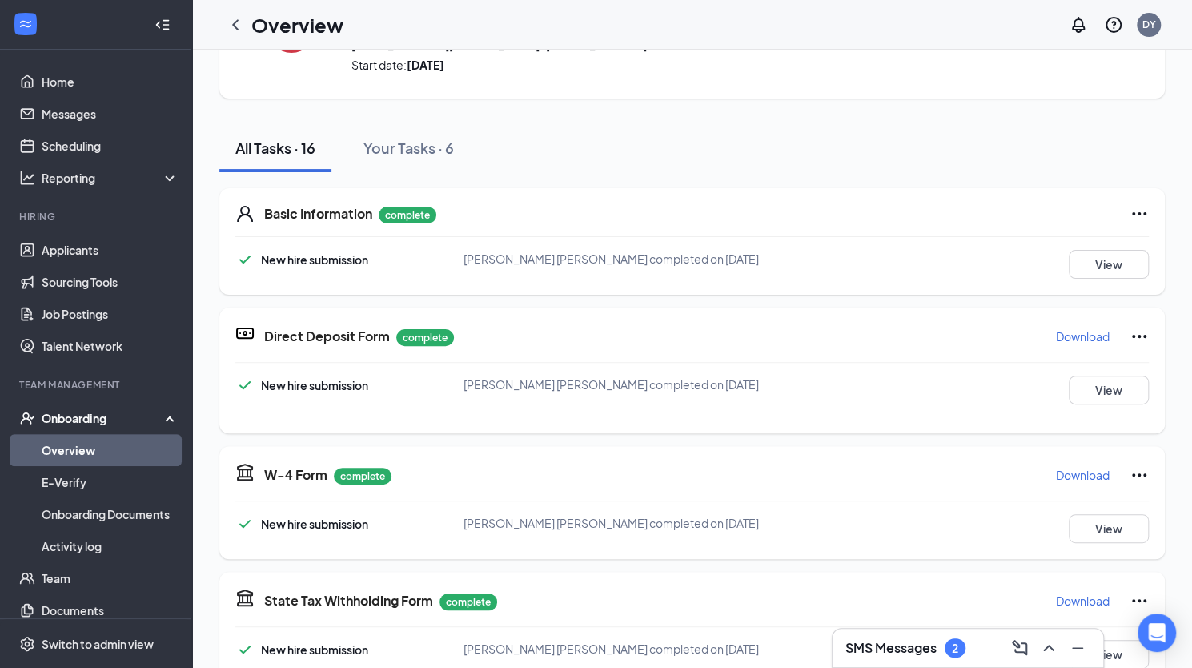
scroll to position [0, 0]
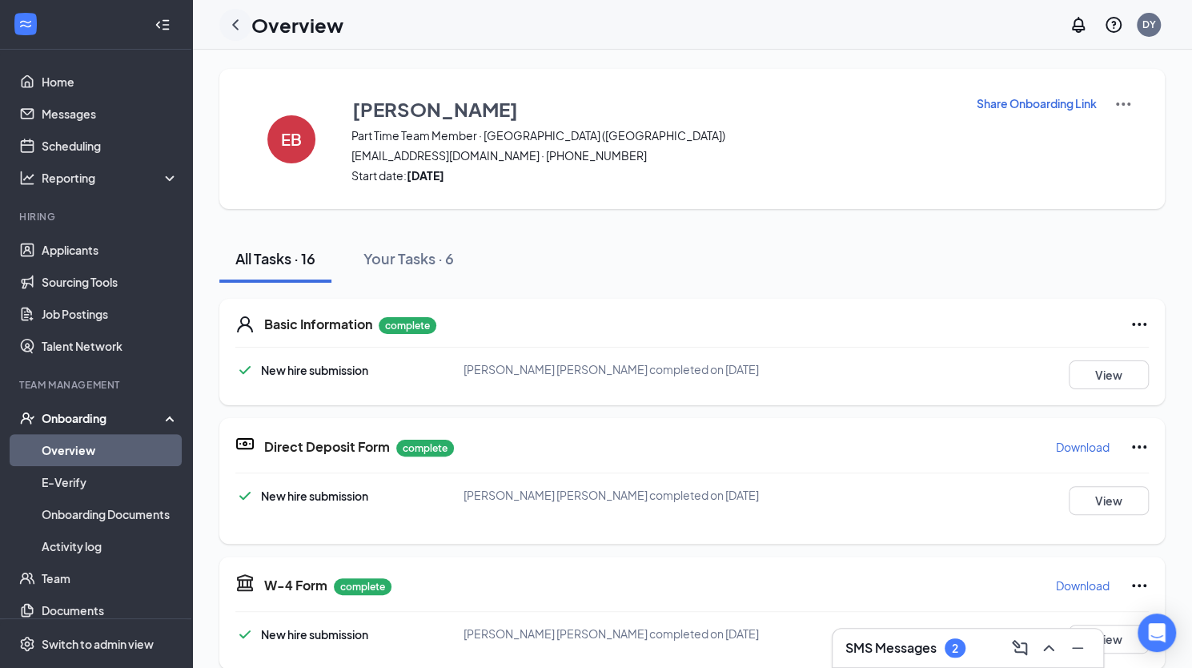
click at [239, 28] on icon "ChevronLeft" at bounding box center [235, 24] width 19 height 19
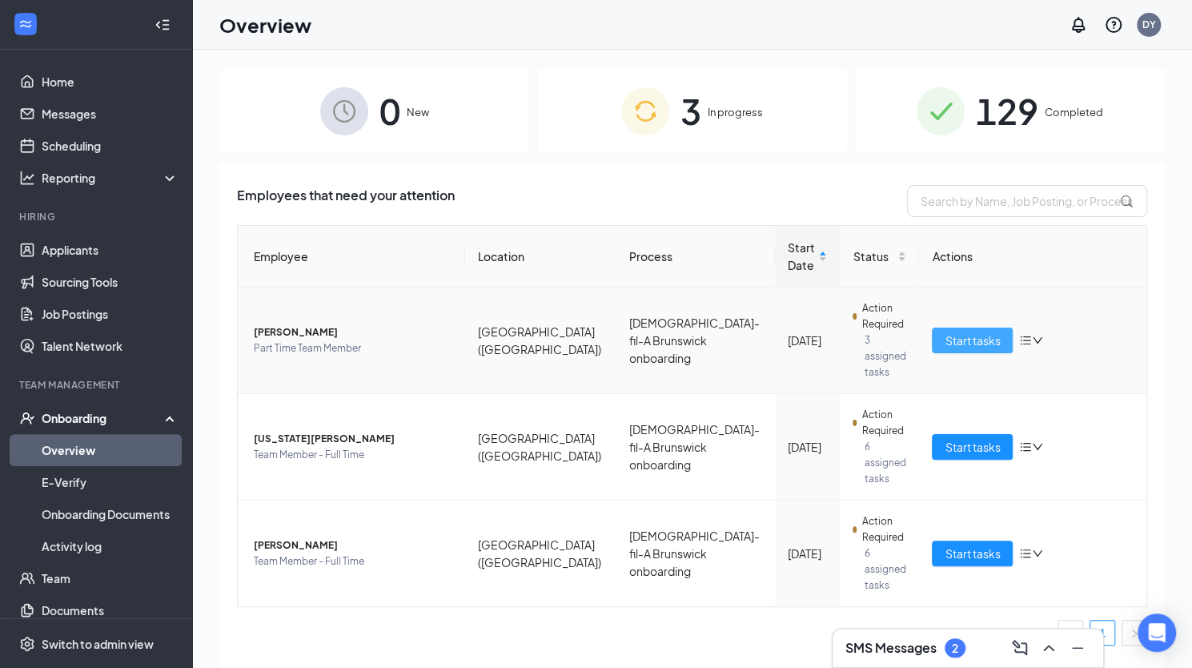
click at [980, 332] on span "Start tasks" at bounding box center [972, 341] width 55 height 18
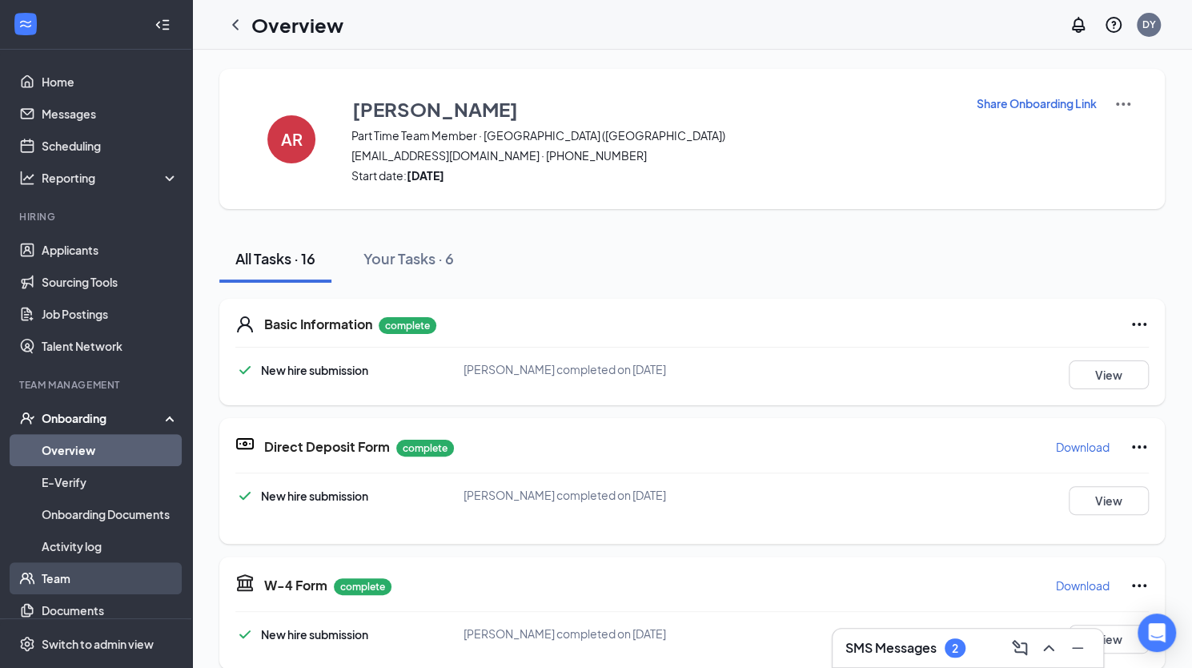
click at [63, 577] on link "Team" at bounding box center [110, 578] width 137 height 32
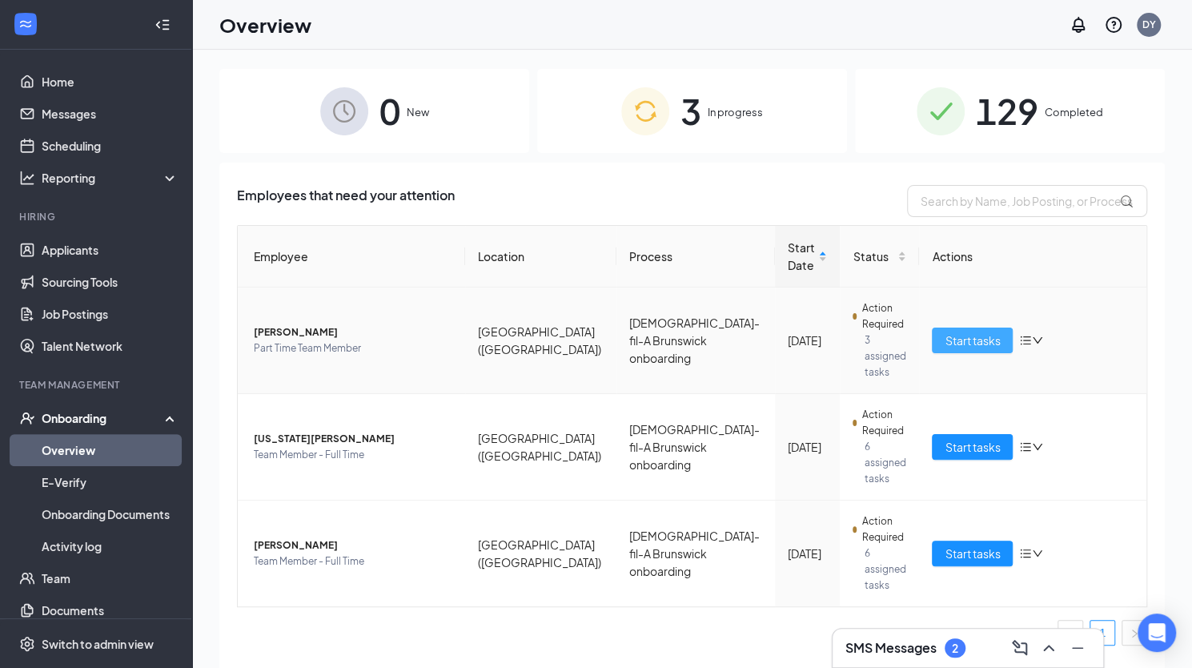
click at [967, 332] on span "Start tasks" at bounding box center [972, 341] width 55 height 18
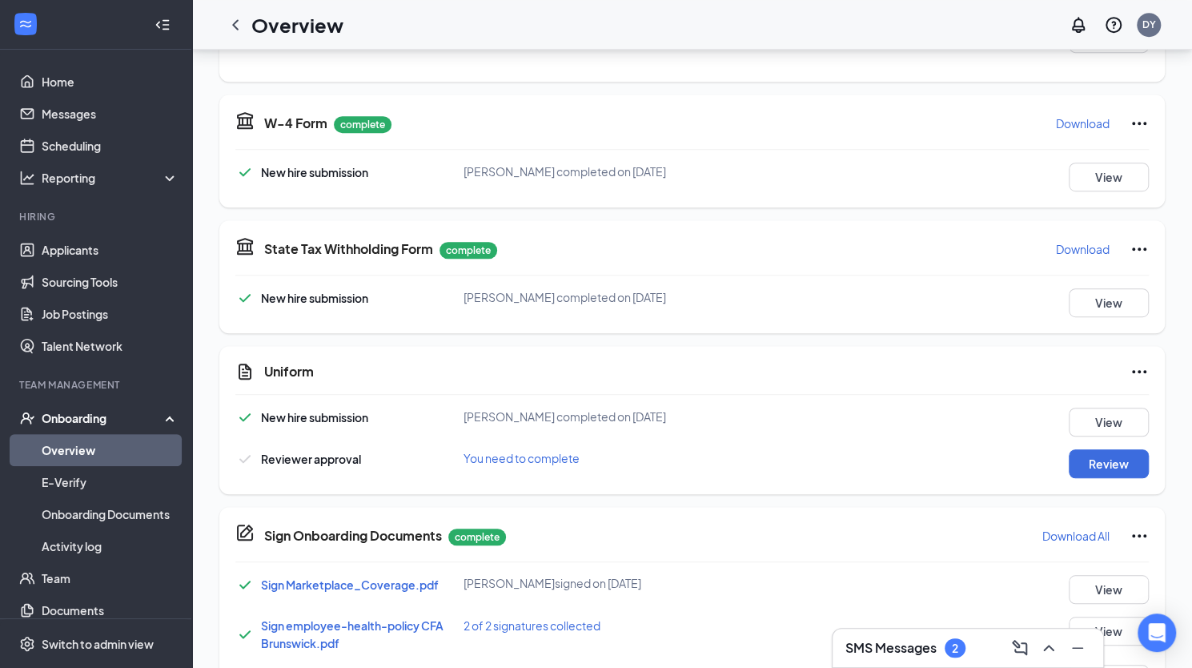
scroll to position [641, 0]
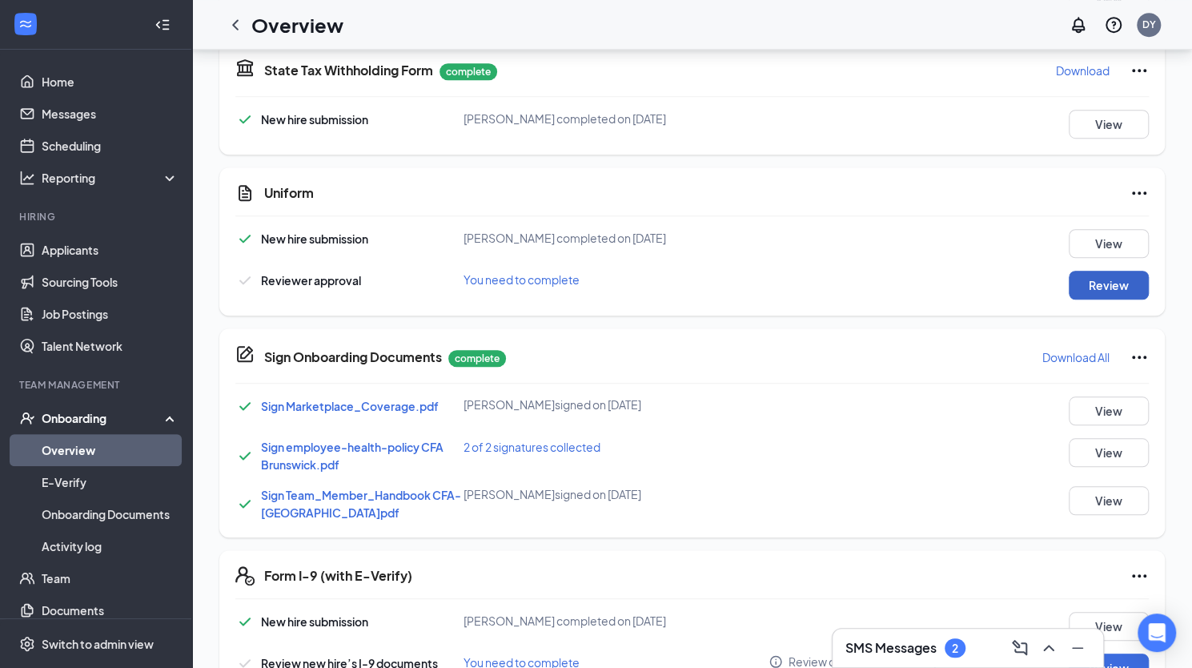
click at [1099, 283] on button "Review" at bounding box center [1109, 285] width 80 height 29
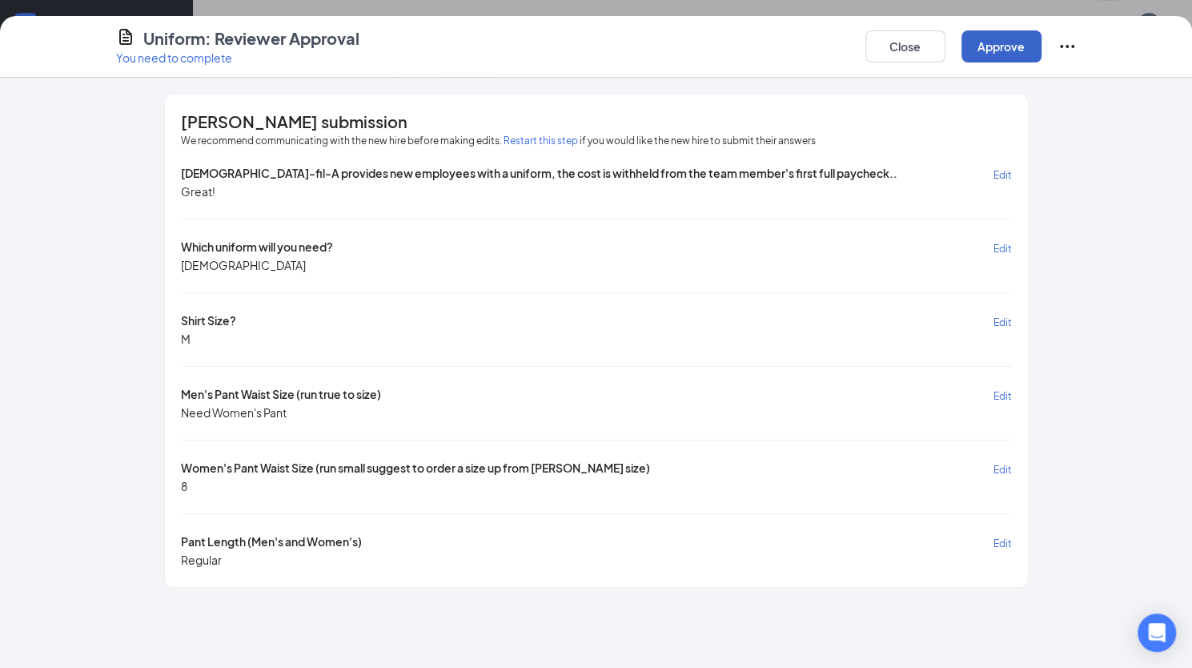
click at [1007, 50] on button "Approve" at bounding box center [1002, 46] width 80 height 32
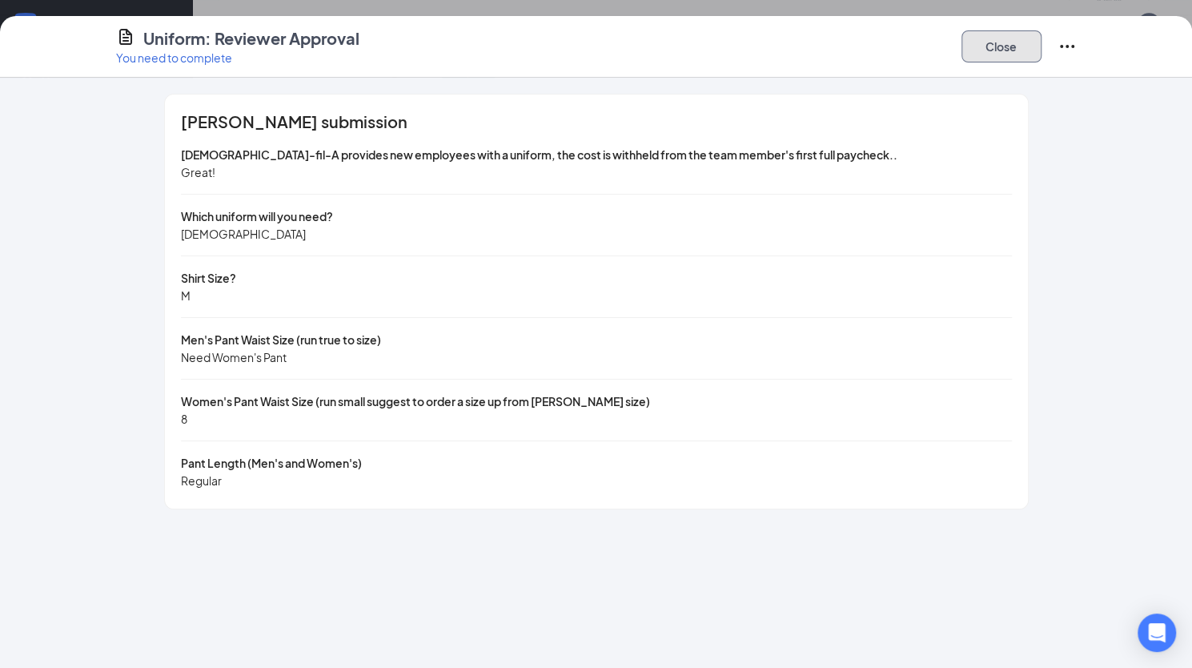
click at [1011, 46] on button "Close" at bounding box center [1002, 46] width 80 height 32
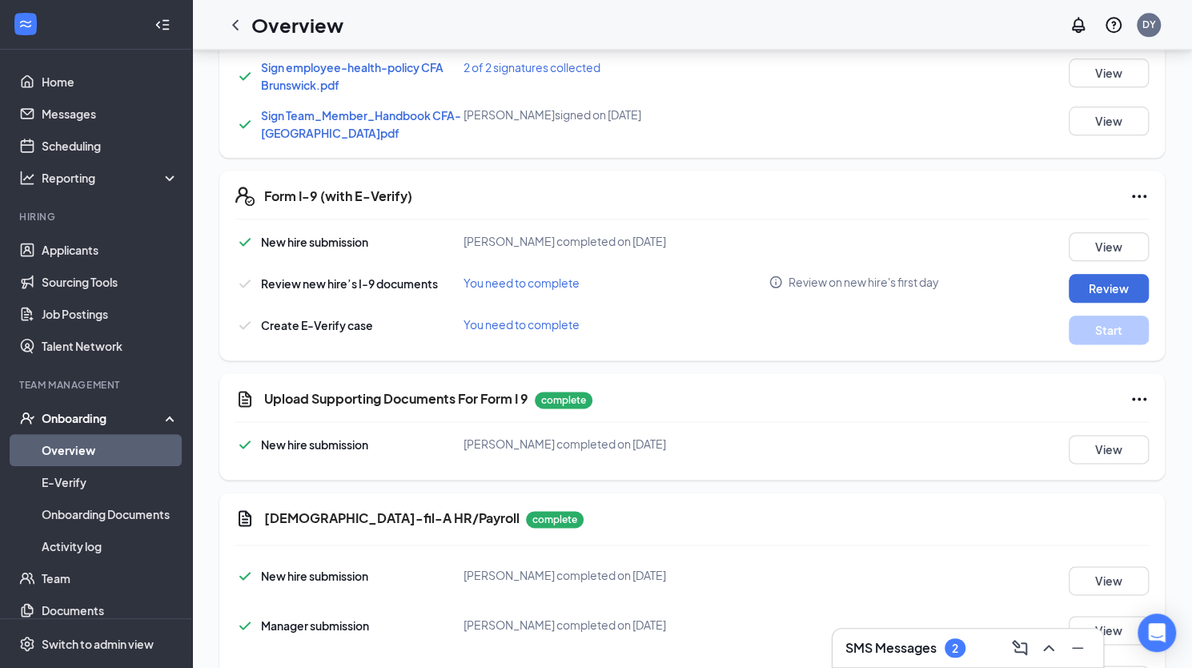
scroll to position [1092, 0]
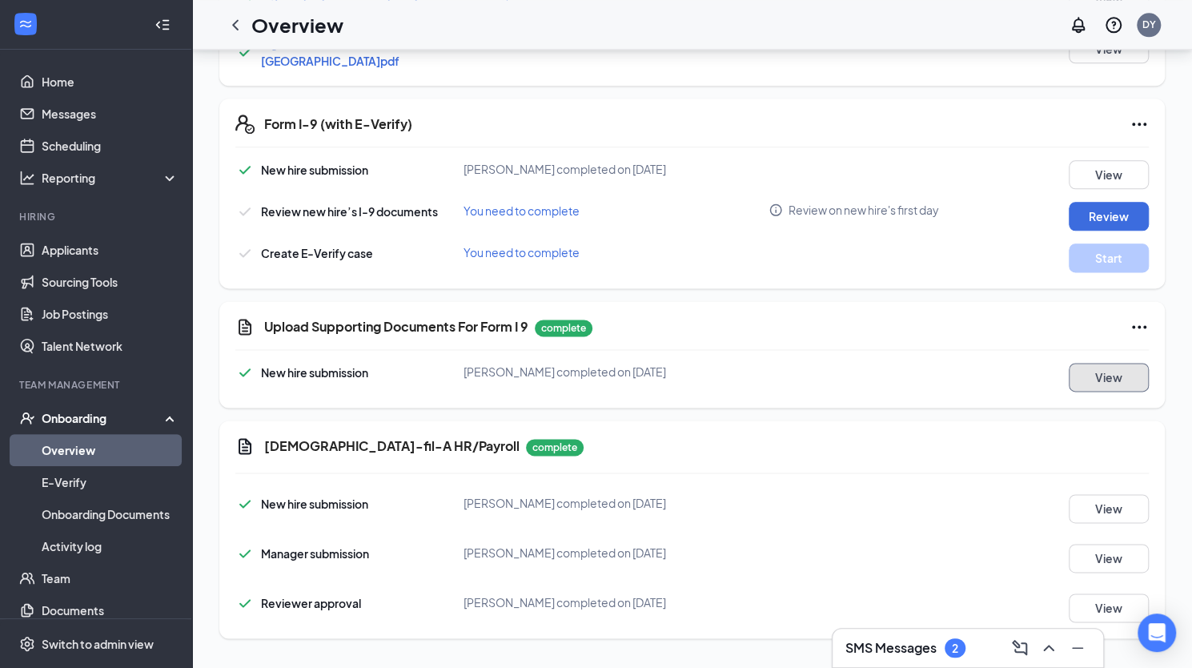
click at [1114, 384] on button "View" at bounding box center [1109, 377] width 80 height 29
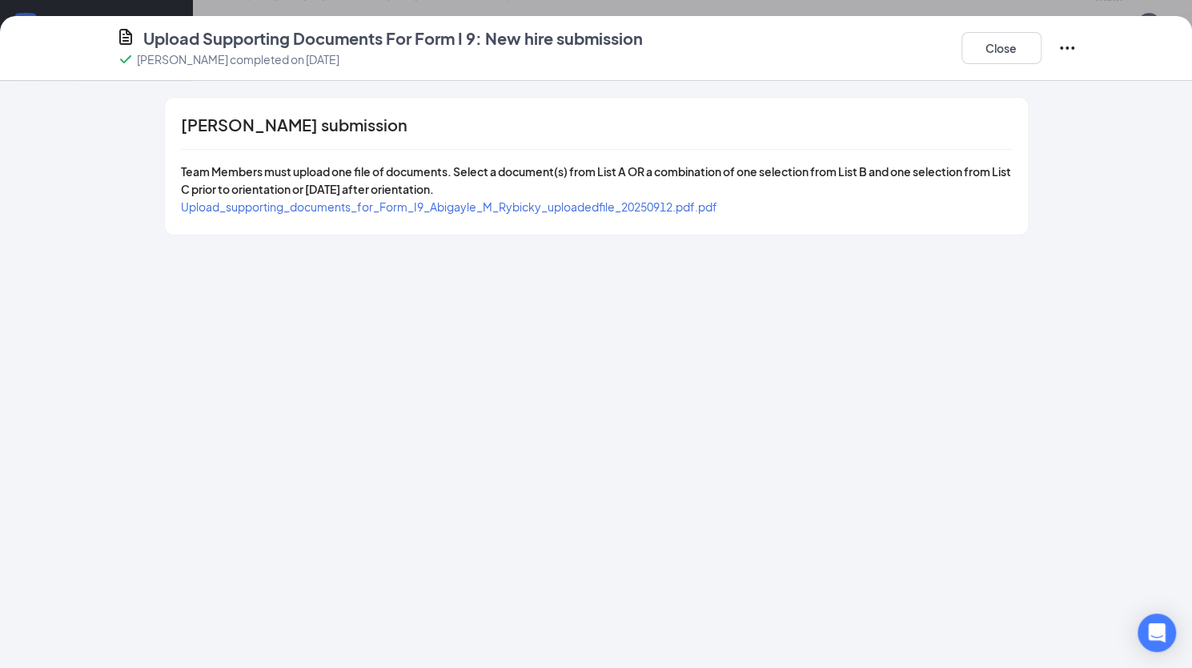
click at [631, 206] on span "Upload_supporting_documents_for_Form_I9_Abigayle_M_Rybicky_uploadedfile_2025091…" at bounding box center [449, 206] width 537 height 14
click at [1001, 56] on button "Close" at bounding box center [1002, 48] width 80 height 32
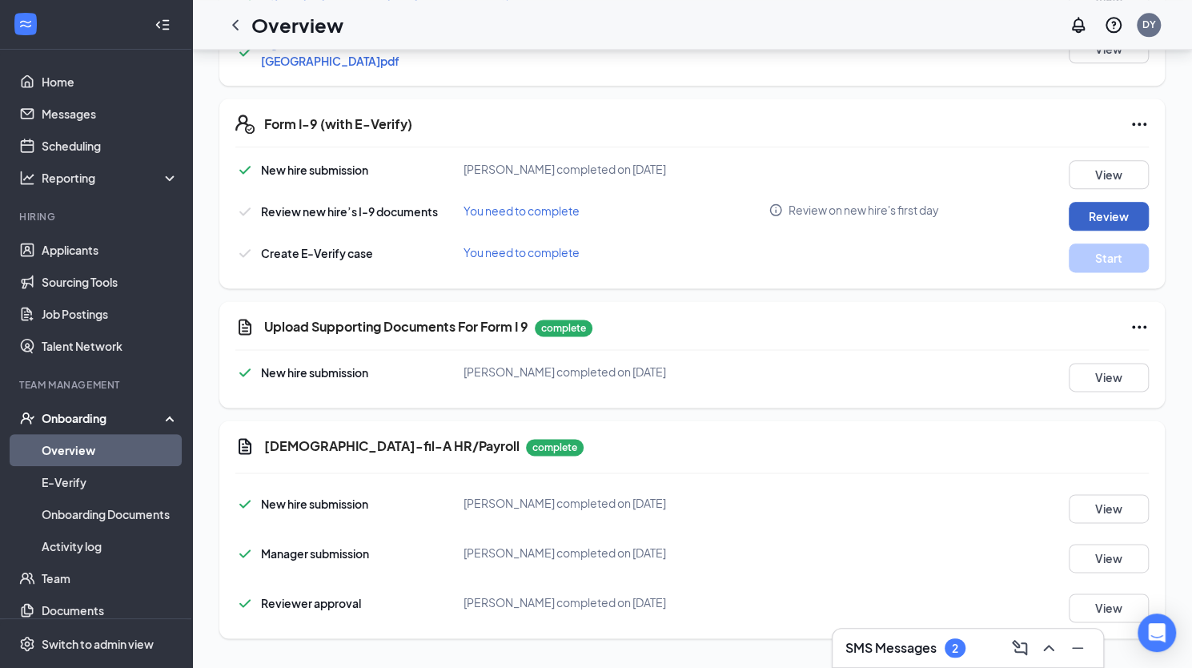
click at [1094, 209] on button "Review" at bounding box center [1109, 216] width 80 height 29
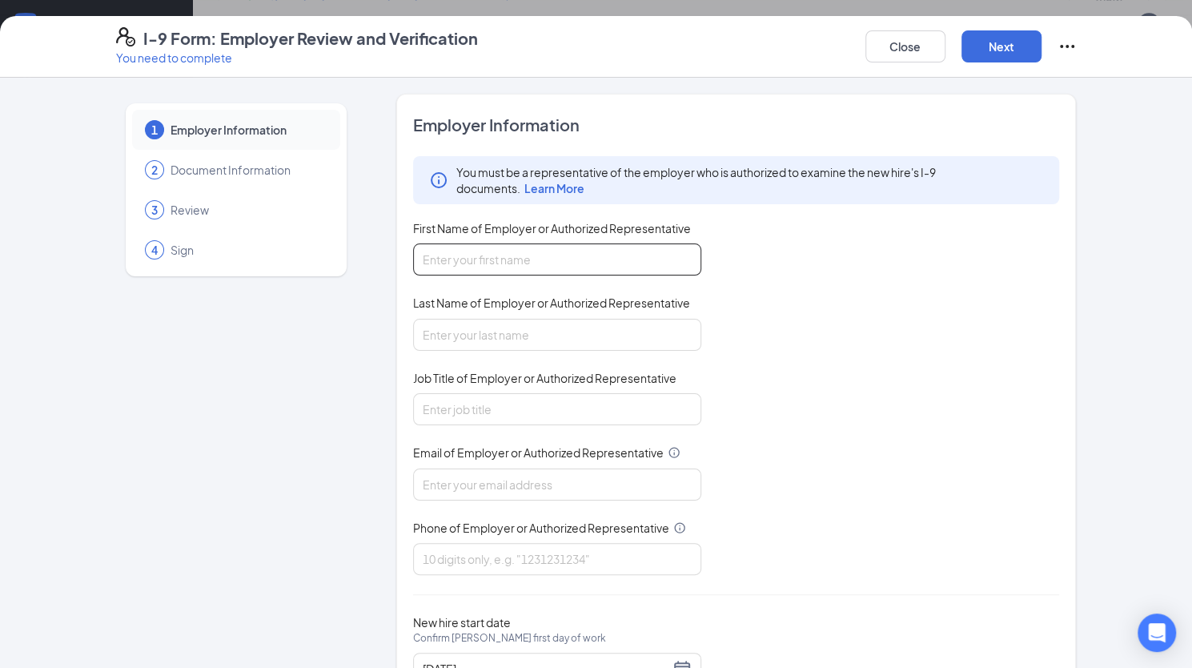
click at [452, 259] on input "First Name of Employer or Authorized Representative" at bounding box center [557, 259] width 288 height 32
type input "[PERSON_NAME]"
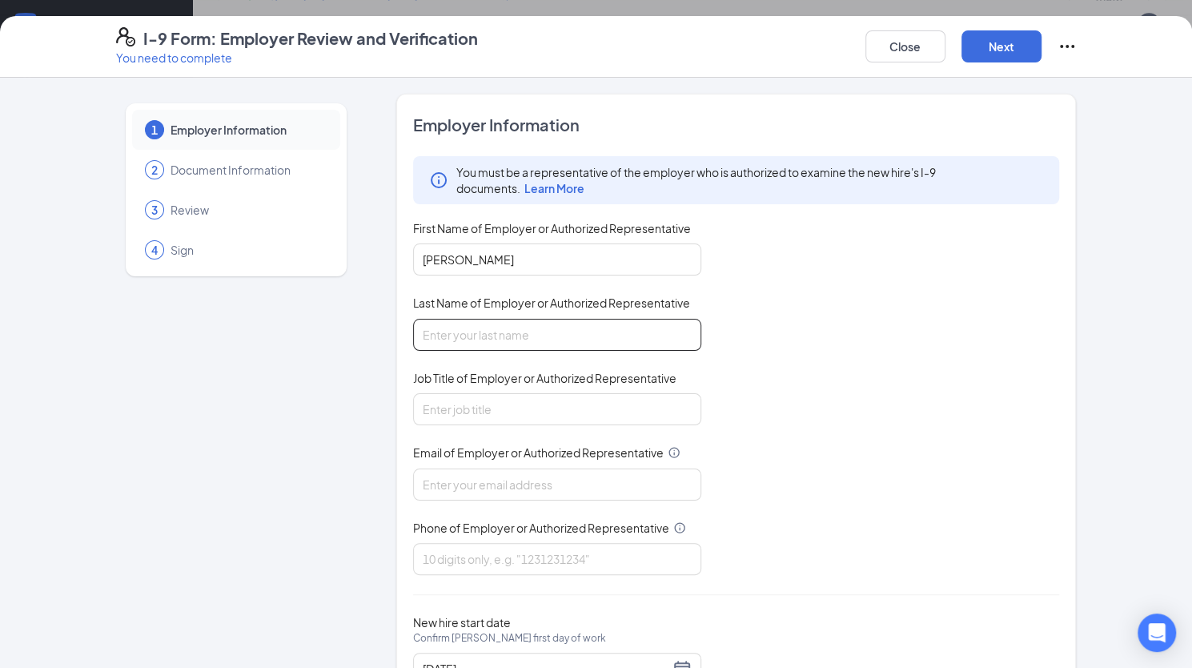
click at [463, 331] on input "Last Name of Employer or Authorized Representative" at bounding box center [557, 335] width 288 height 32
type input "[PERSON_NAME]"
click at [445, 407] on input "Job Title of Employer or Authorized Representative" at bounding box center [557, 409] width 288 height 32
type input "Human Resources Director"
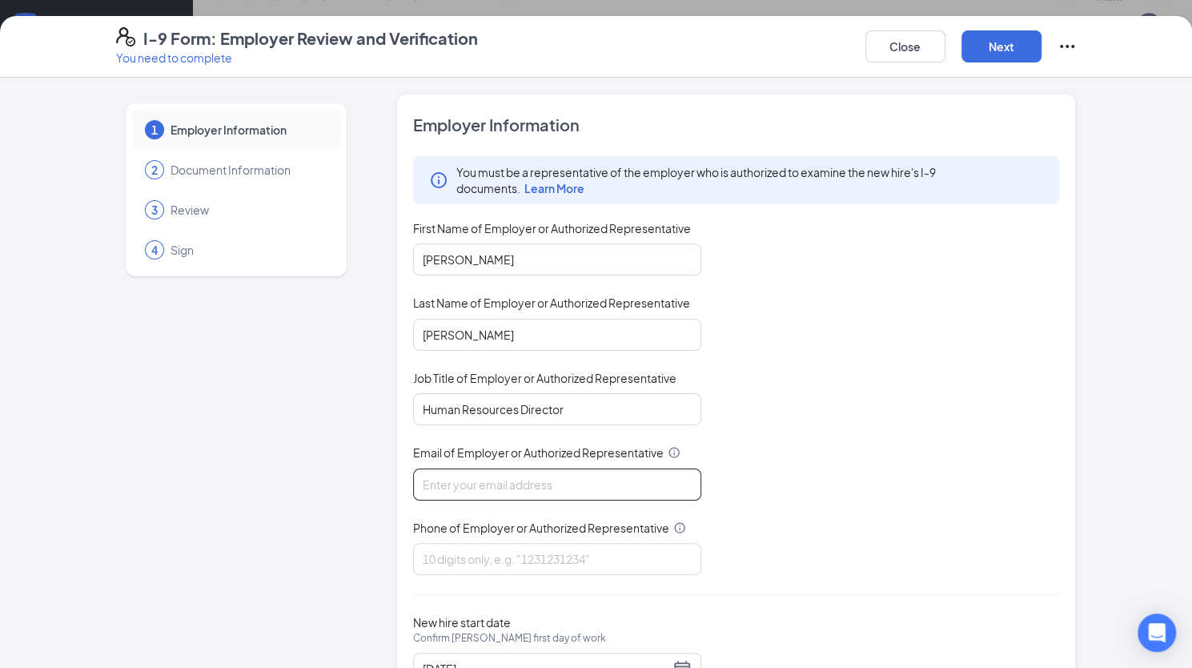
click at [449, 487] on input "Email of Employer or Authorized Representative" at bounding box center [557, 484] width 288 height 32
type input "[EMAIL_ADDRESS][DOMAIN_NAME]"
click at [464, 556] on input "Phone of Employer or Authorized Representative" at bounding box center [557, 559] width 288 height 32
type input "9124669911"
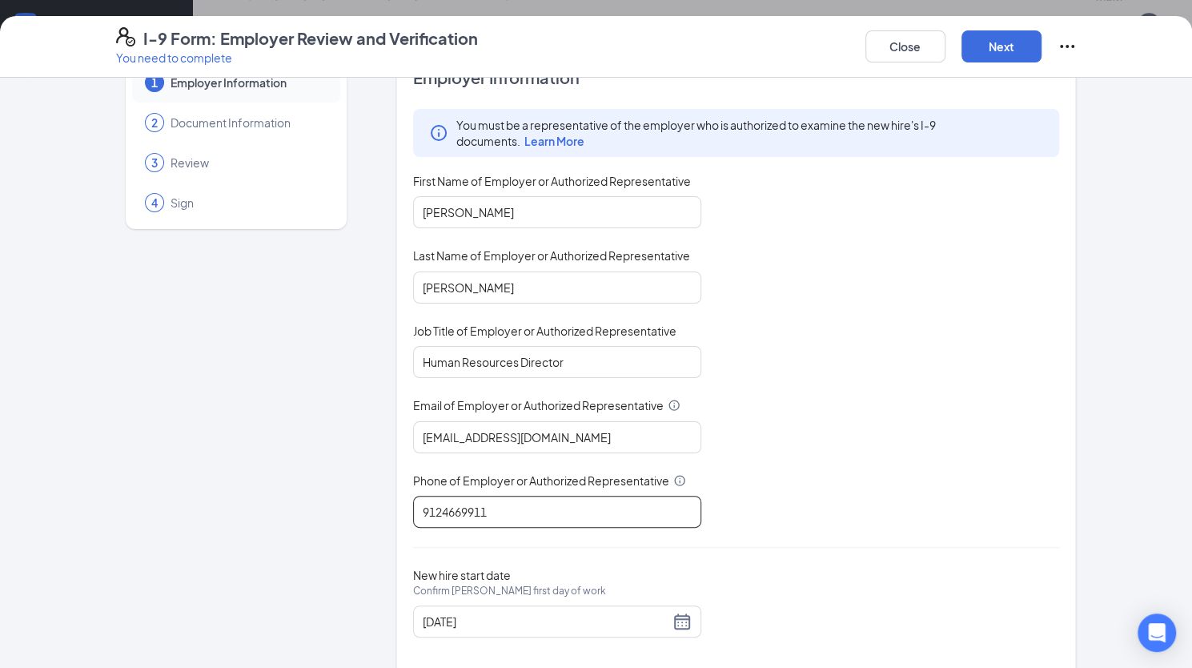
scroll to position [67, 0]
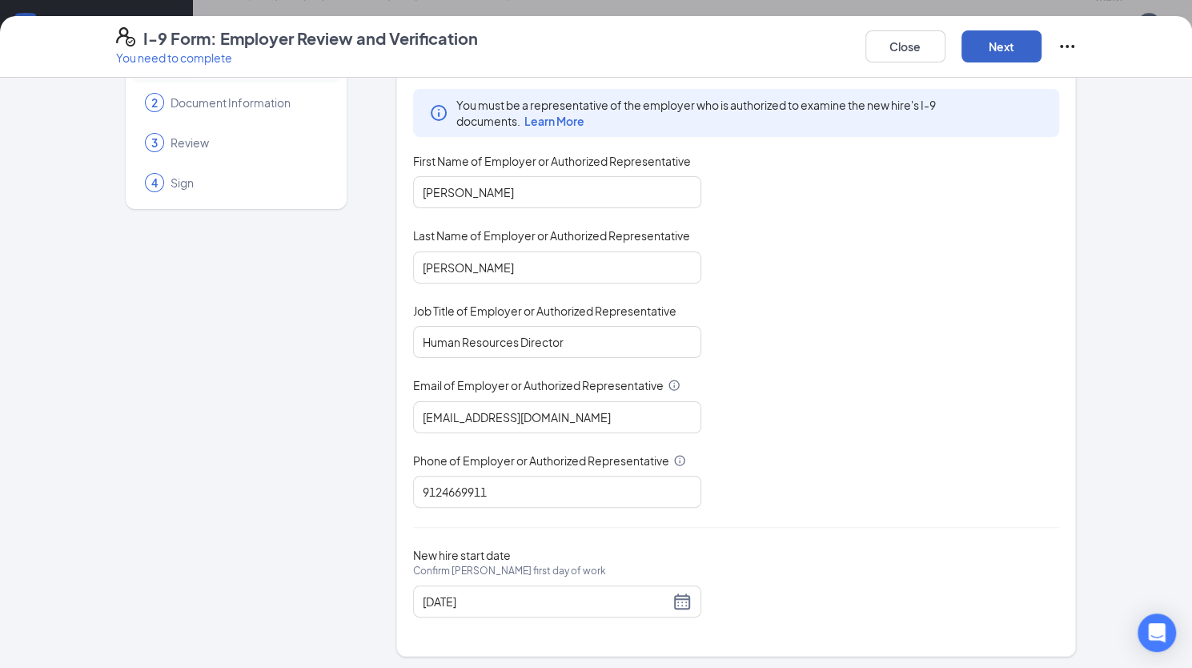
click at [996, 42] on button "Next" at bounding box center [1002, 46] width 80 height 32
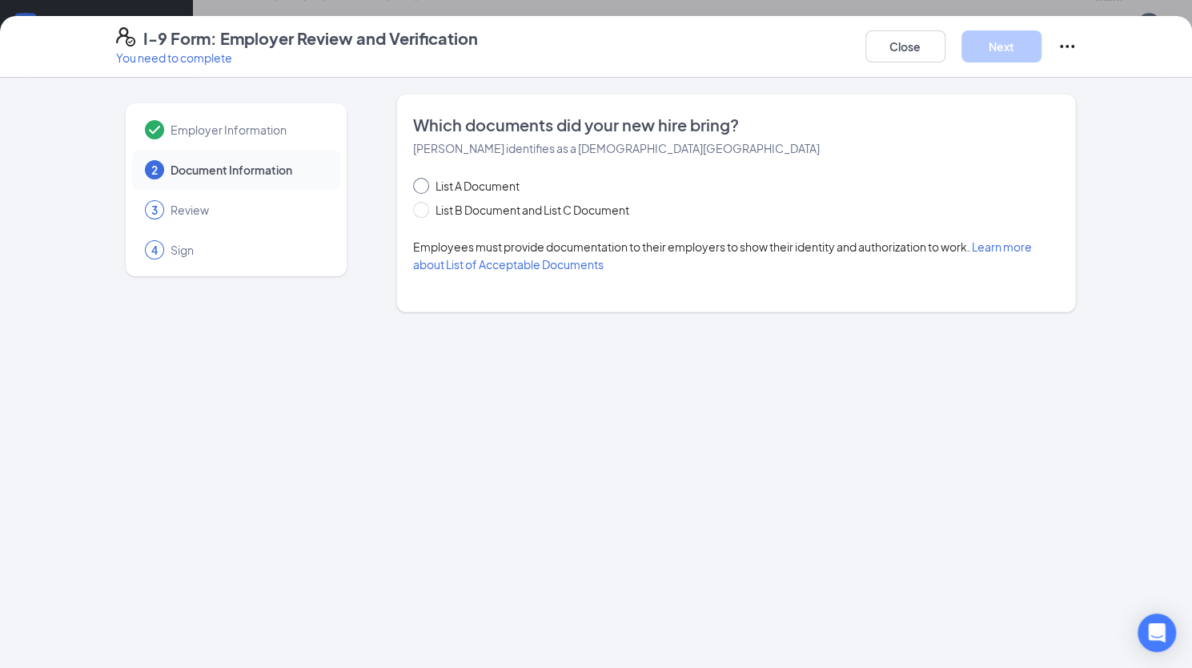
click at [424, 186] on span at bounding box center [421, 186] width 16 height 16
click at [424, 186] on input "List A Document" at bounding box center [418, 183] width 11 height 11
radio input "true"
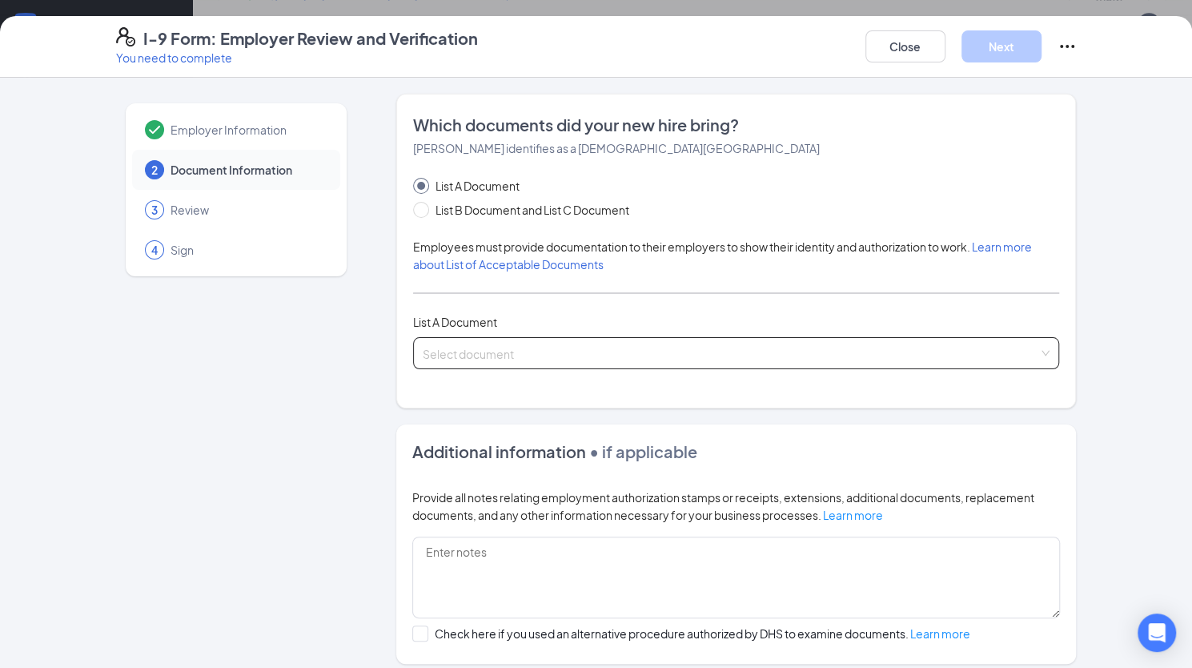
click at [456, 350] on input "search" at bounding box center [731, 350] width 617 height 24
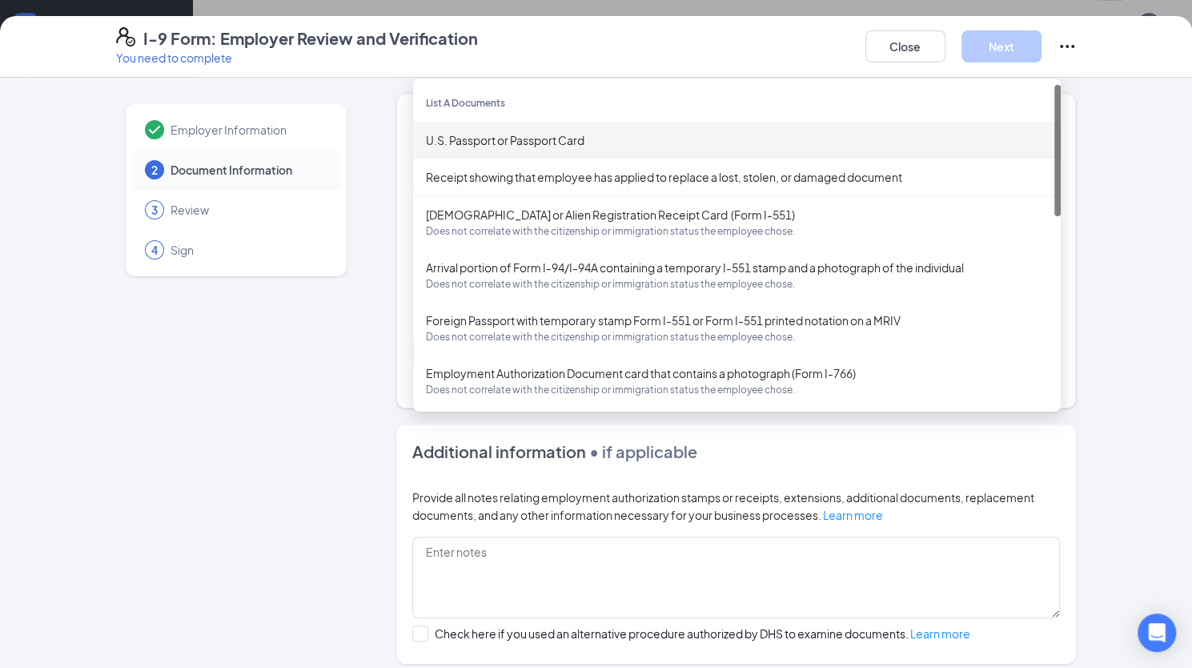
click at [529, 131] on div "U.S. Passport or Passport Card" at bounding box center [737, 140] width 622 height 18
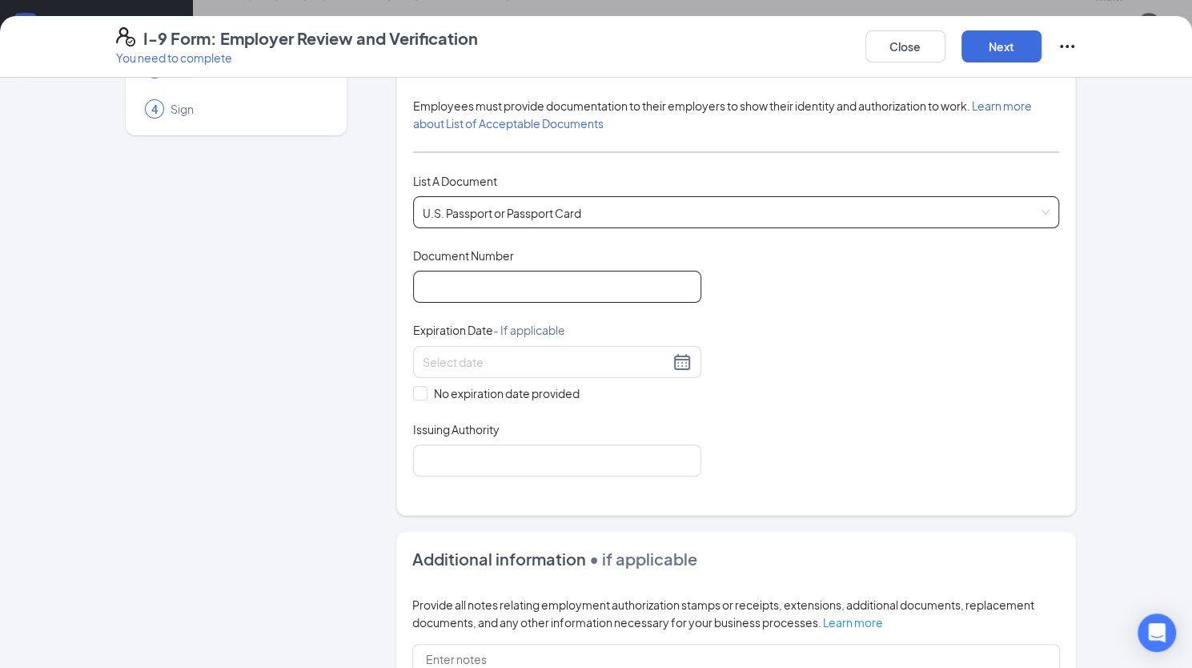
scroll to position [240, 0]
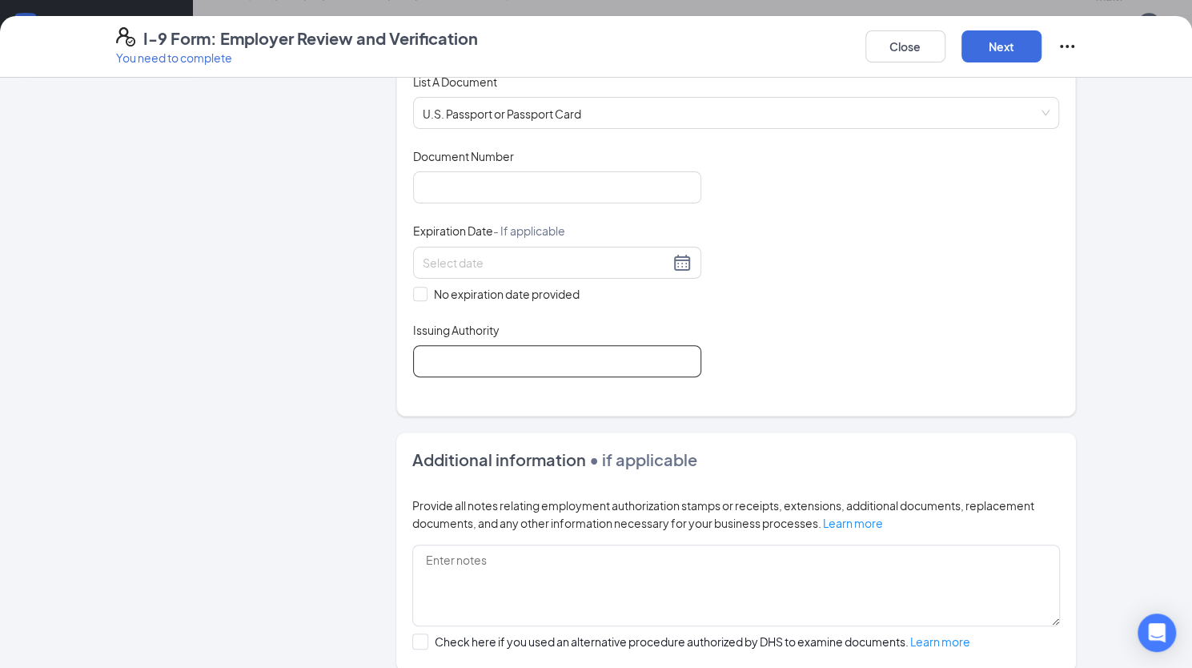
click at [476, 359] on input "Issuing Authority" at bounding box center [557, 361] width 288 height 32
type input "[GEOGRAPHIC_DATA]"
click at [501, 198] on input "Document Number" at bounding box center [557, 187] width 288 height 32
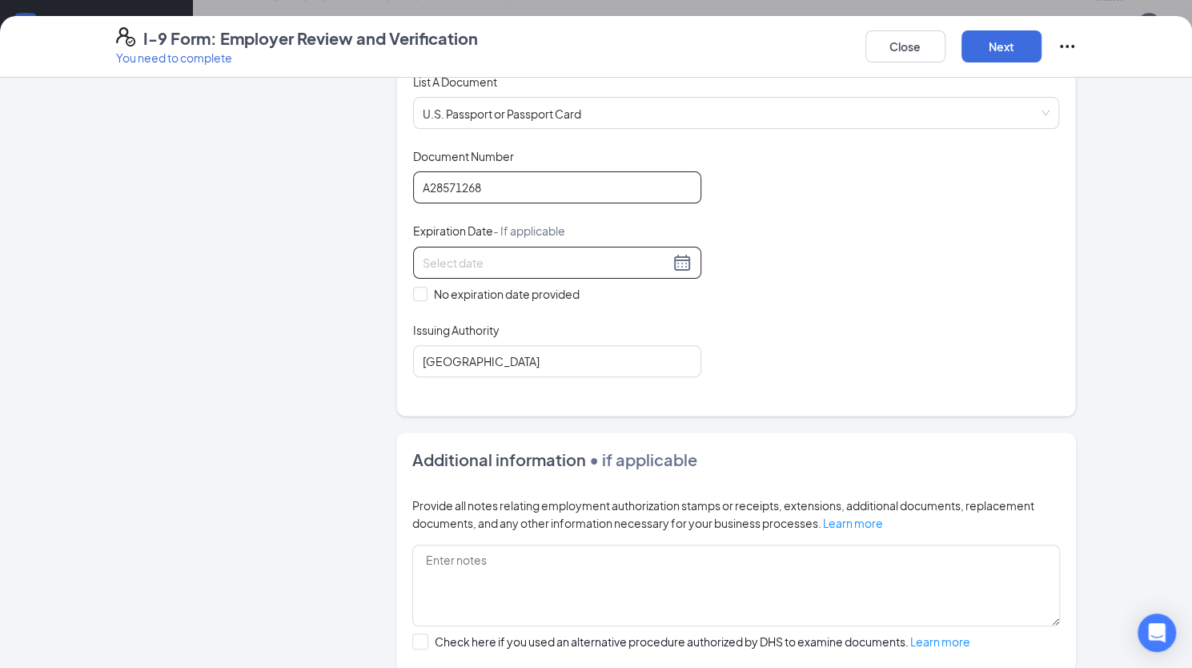
type input "A28571268"
click at [496, 255] on input at bounding box center [546, 263] width 247 height 18
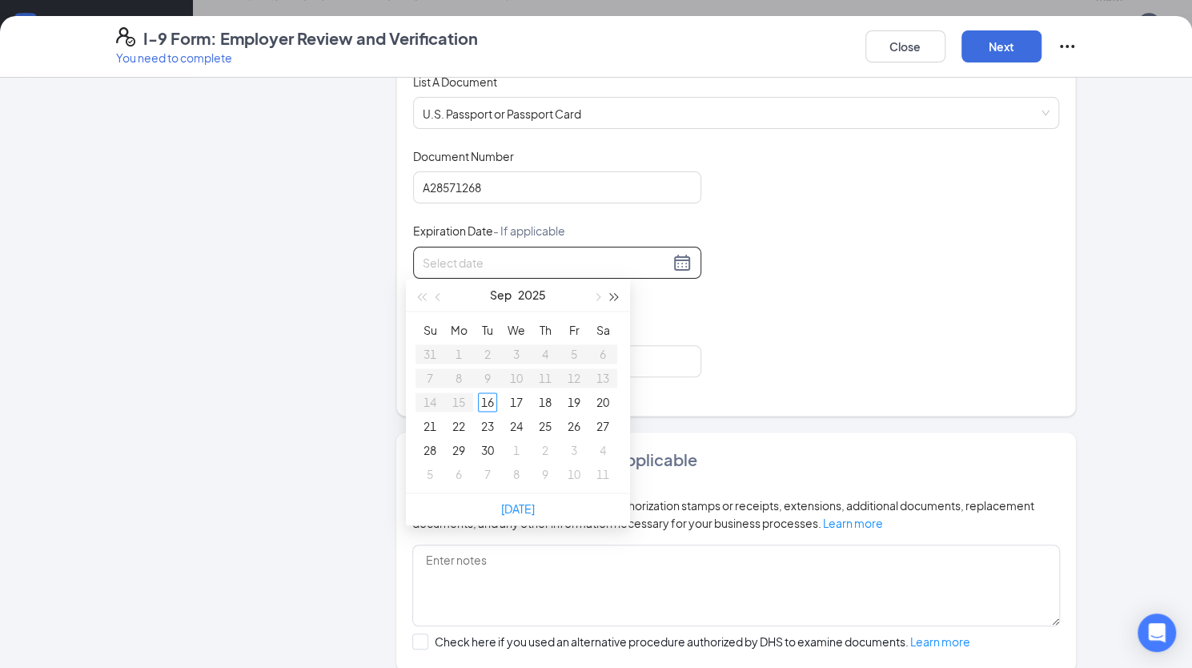
click at [613, 290] on button "button" at bounding box center [615, 295] width 18 height 32
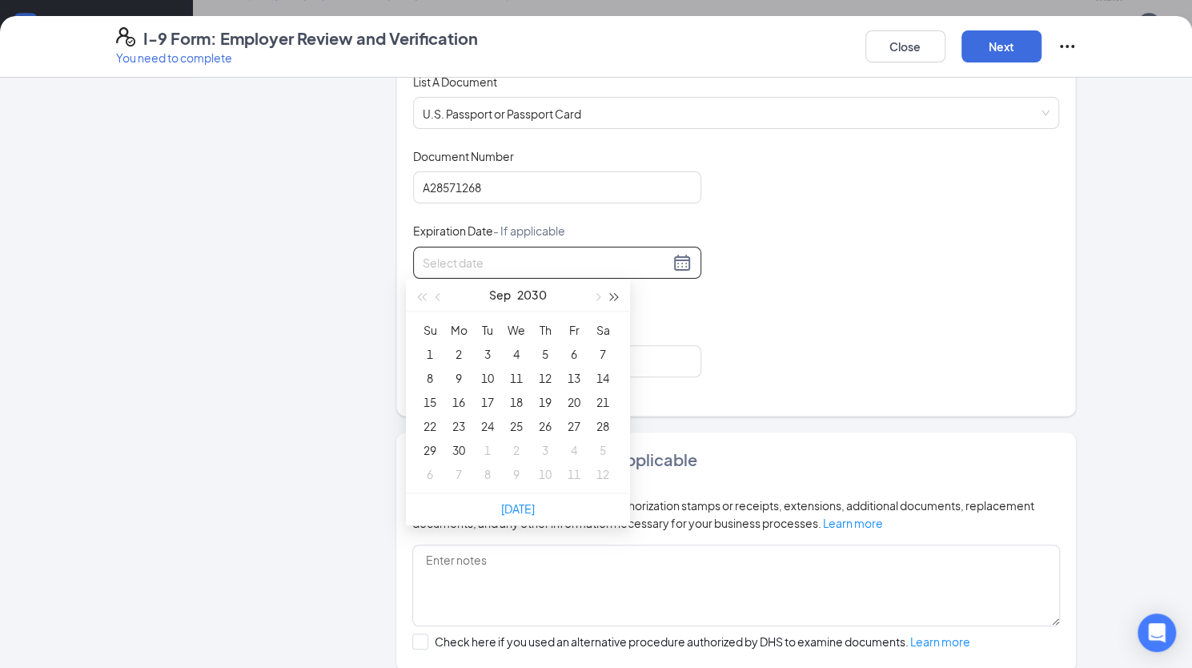
click at [613, 290] on button "button" at bounding box center [615, 295] width 18 height 32
click at [612, 290] on button "button" at bounding box center [615, 295] width 18 height 32
click at [611, 290] on button "button" at bounding box center [615, 295] width 18 height 32
click at [420, 291] on button "button" at bounding box center [421, 295] width 18 height 32
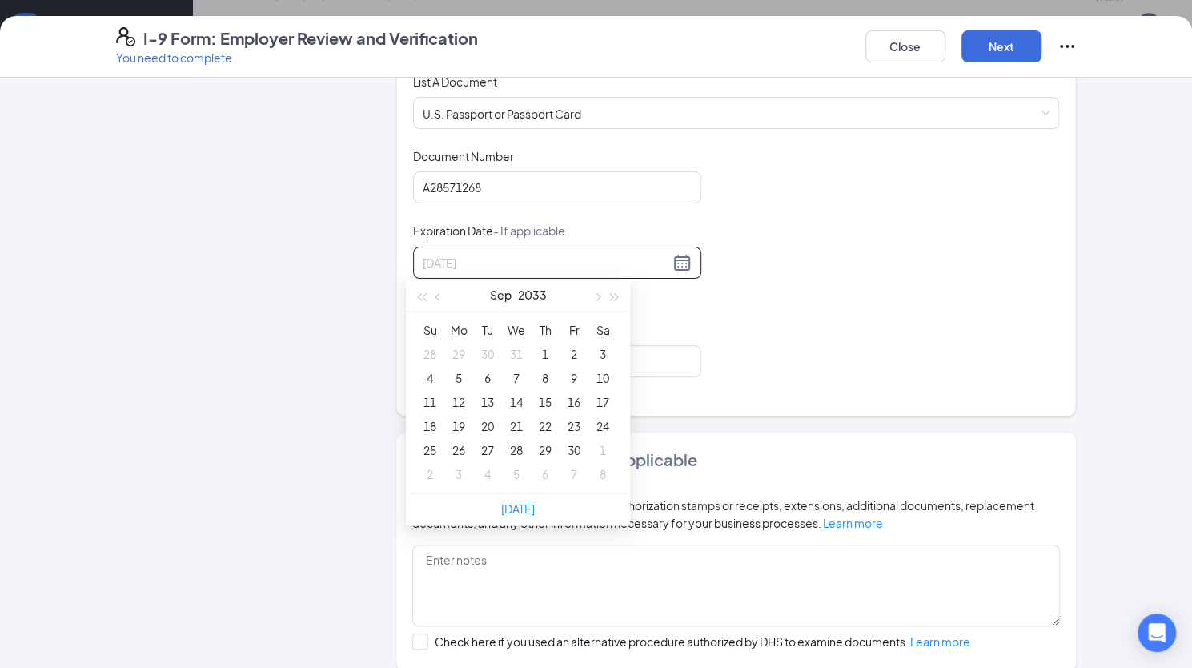
type input "[DATE]"
click at [593, 292] on button "button" at bounding box center [597, 295] width 18 height 32
type input "[DATE]"
click at [430, 475] on div "30" at bounding box center [429, 473] width 19 height 19
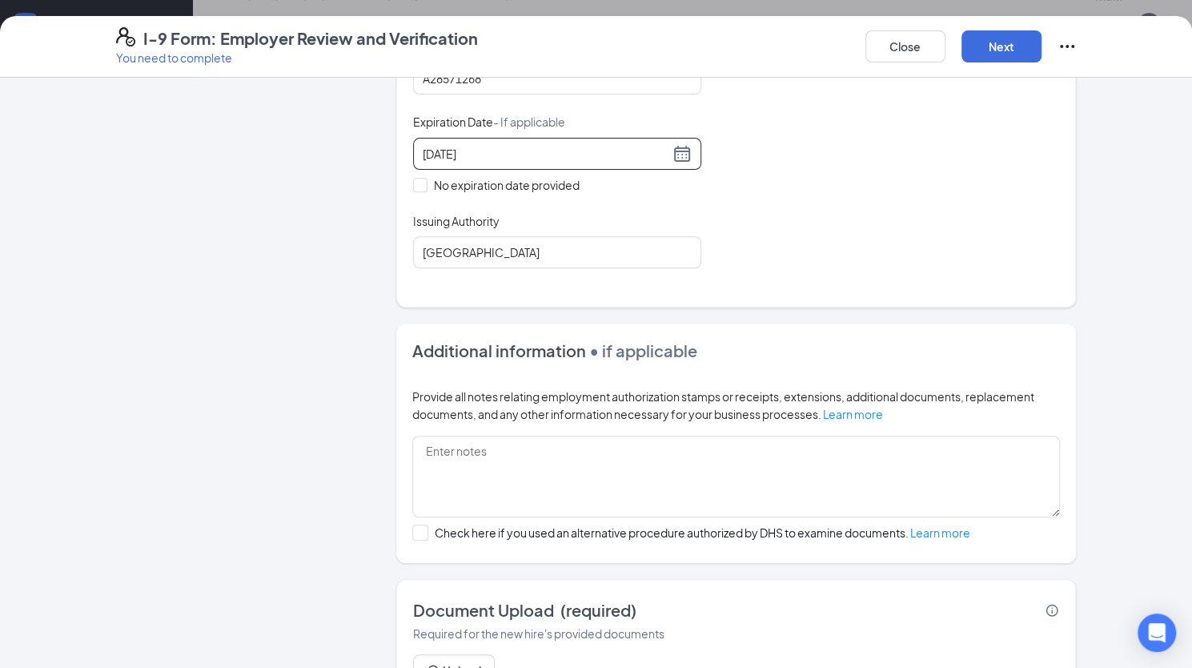
scroll to position [428, 0]
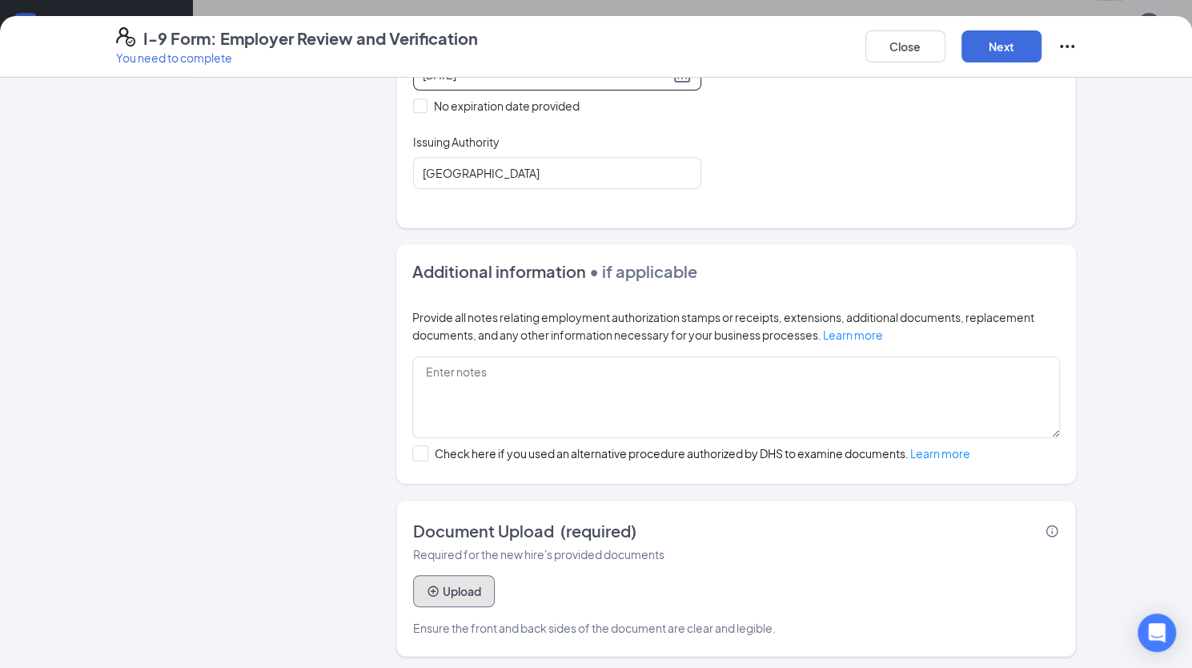
click at [460, 592] on button "Upload" at bounding box center [454, 591] width 82 height 32
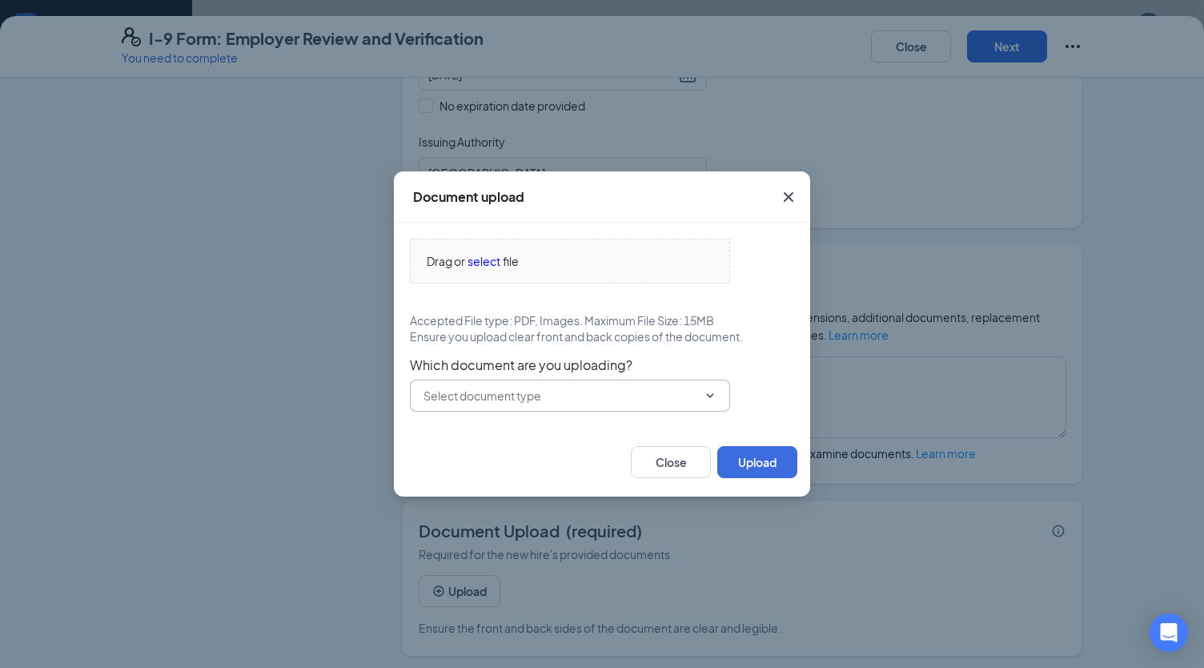
click at [589, 400] on input "text" at bounding box center [561, 396] width 274 height 18
click at [579, 432] on div "U.S. Passport or Passport Card" at bounding box center [515, 425] width 159 height 18
type input "U.S. Passport or Passport Card"
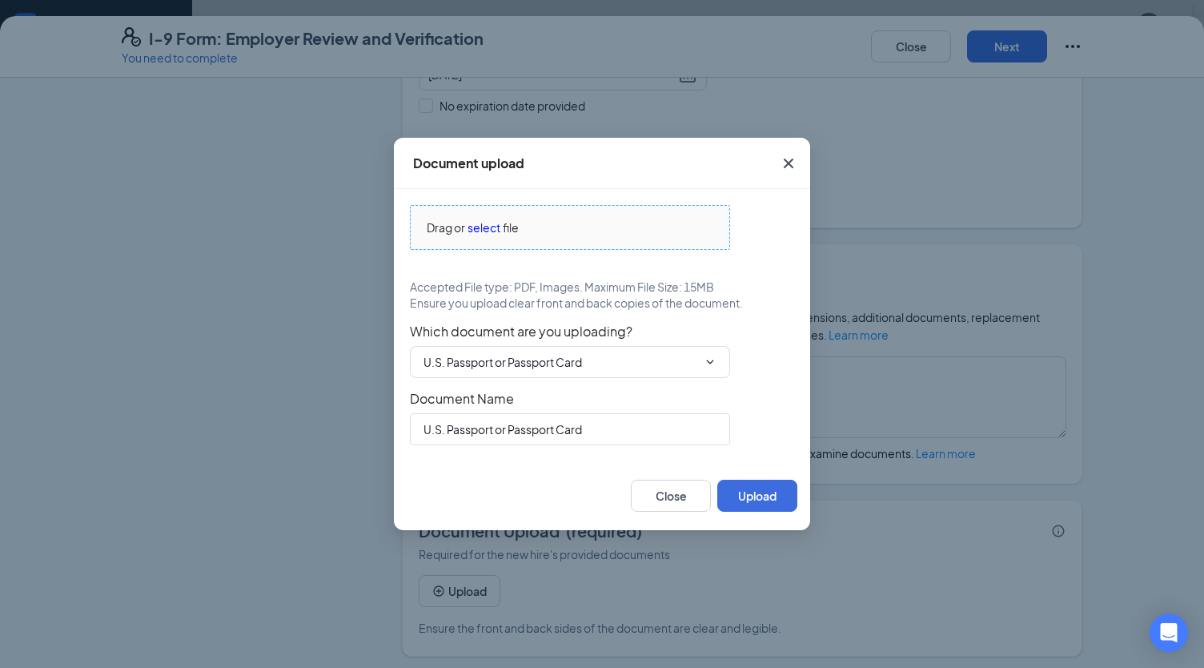
click at [485, 227] on span "select" at bounding box center [484, 228] width 33 height 18
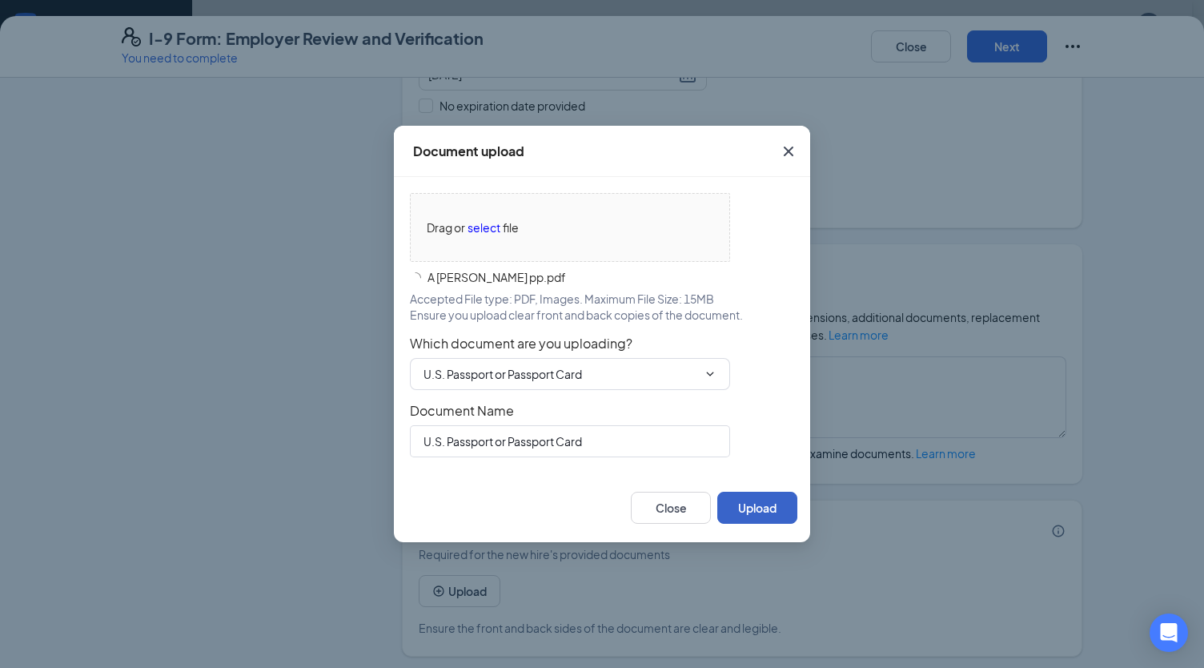
click at [761, 500] on button "Upload" at bounding box center [757, 508] width 80 height 32
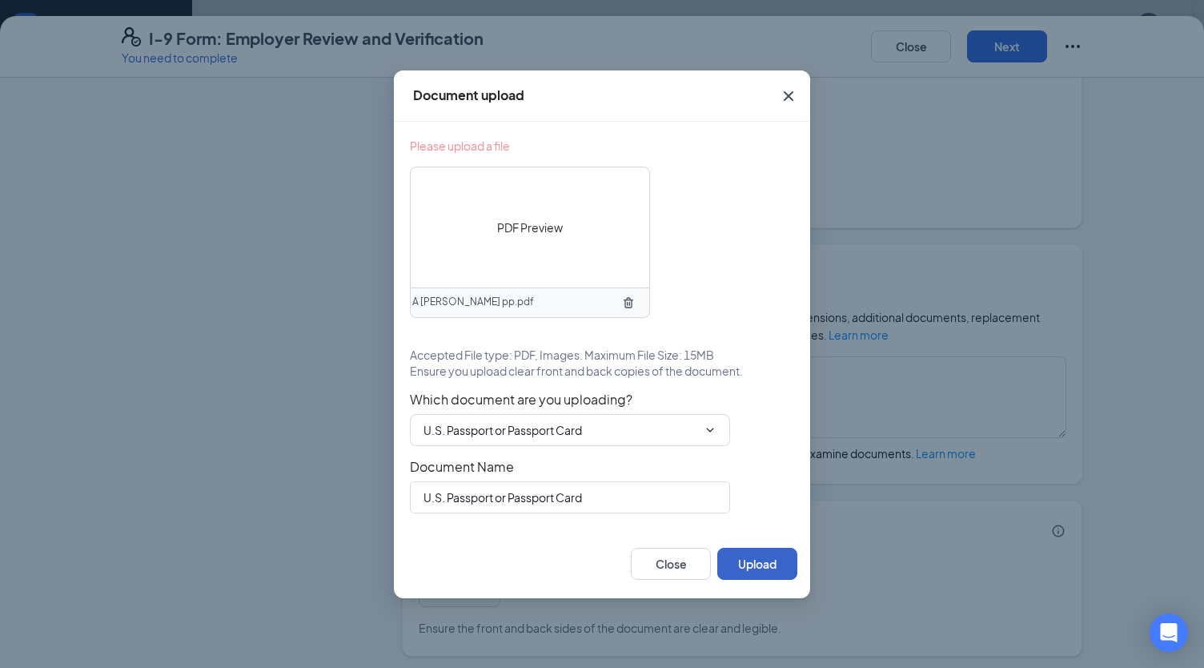
click at [746, 564] on button "Upload" at bounding box center [757, 564] width 80 height 32
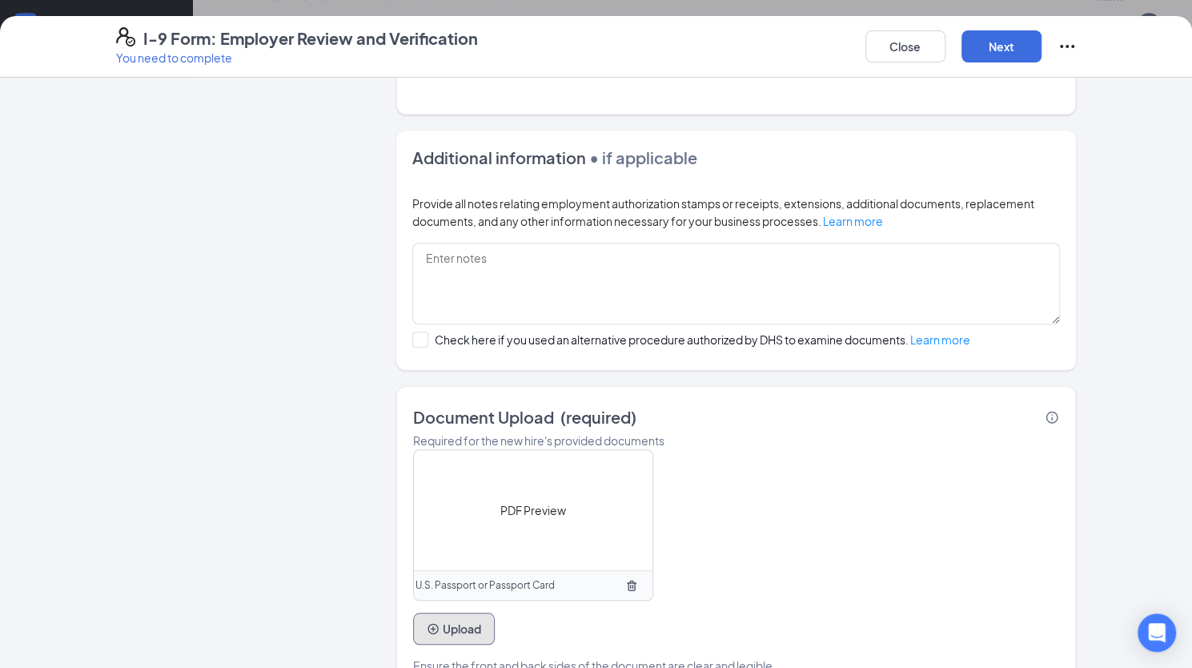
scroll to position [579, 0]
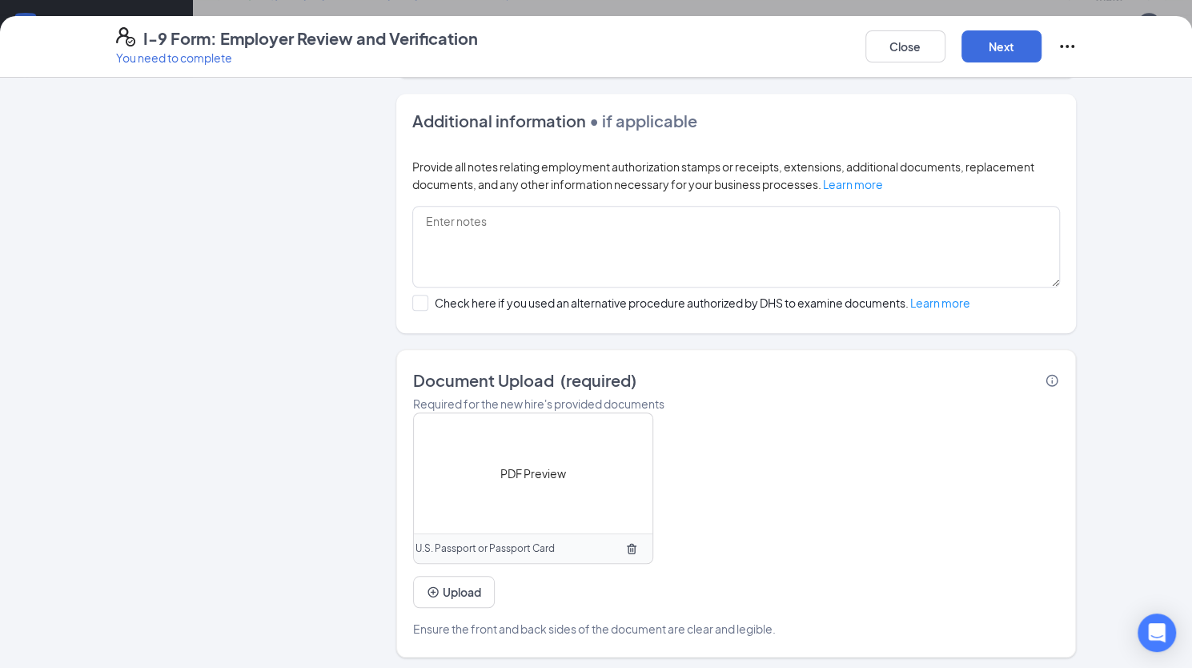
click at [552, 468] on span "PDF Preview" at bounding box center [533, 473] width 66 height 18
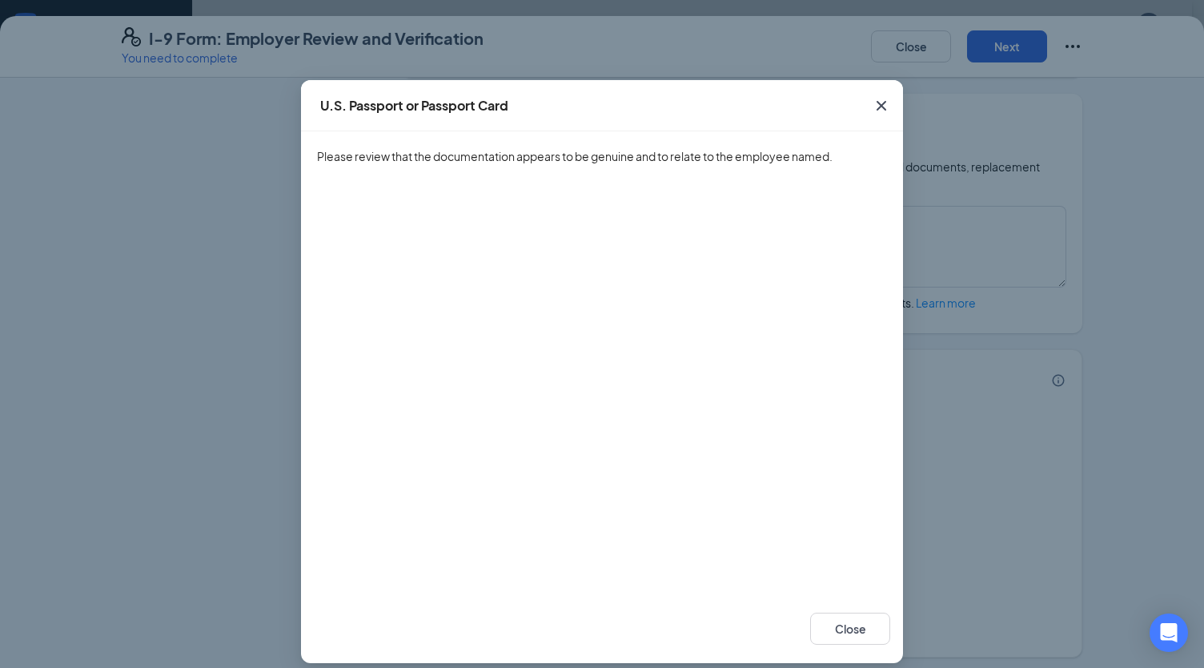
click at [874, 100] on icon "Cross" at bounding box center [881, 105] width 19 height 19
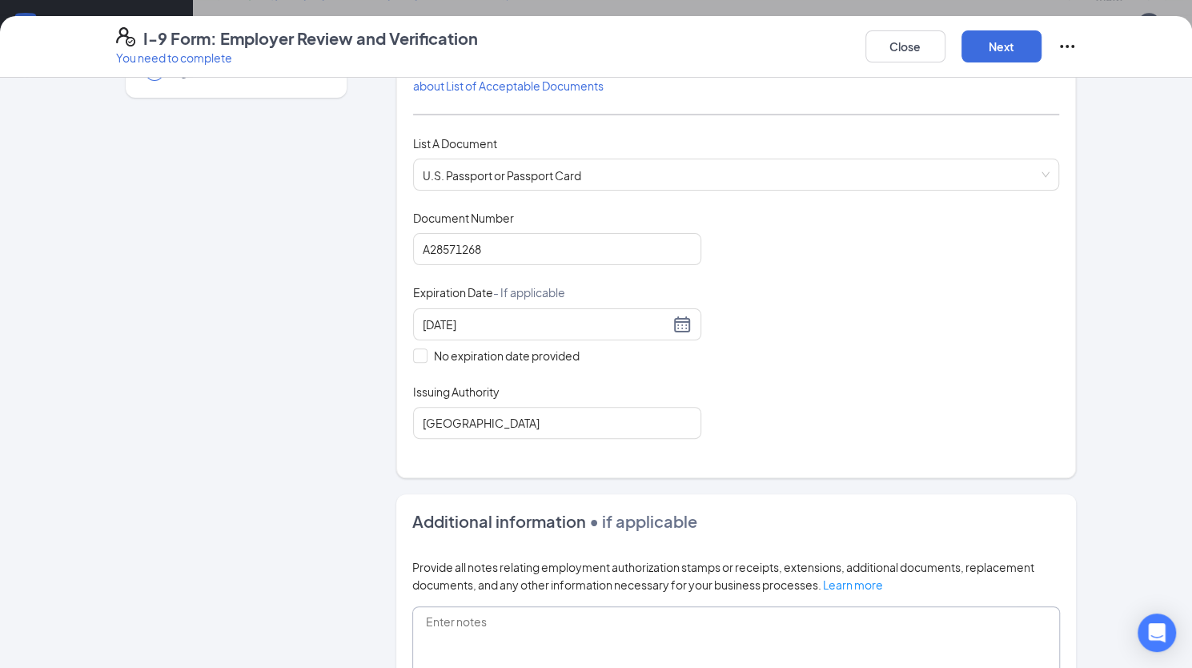
scroll to position [0, 0]
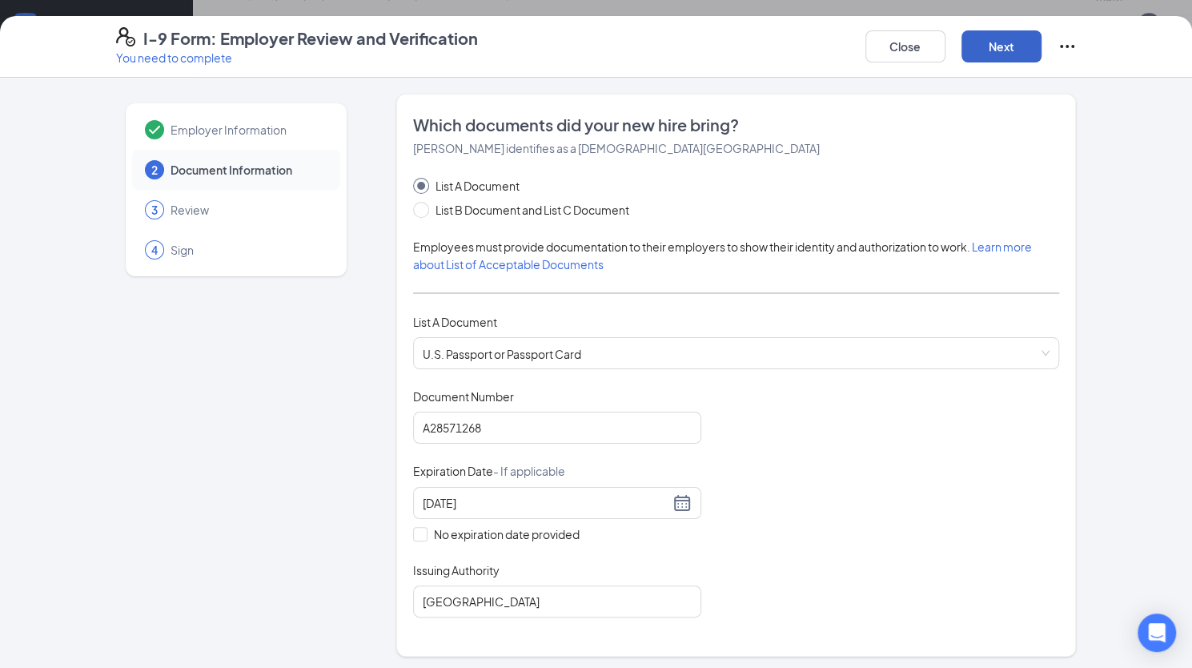
click at [994, 48] on button "Next" at bounding box center [1002, 46] width 80 height 32
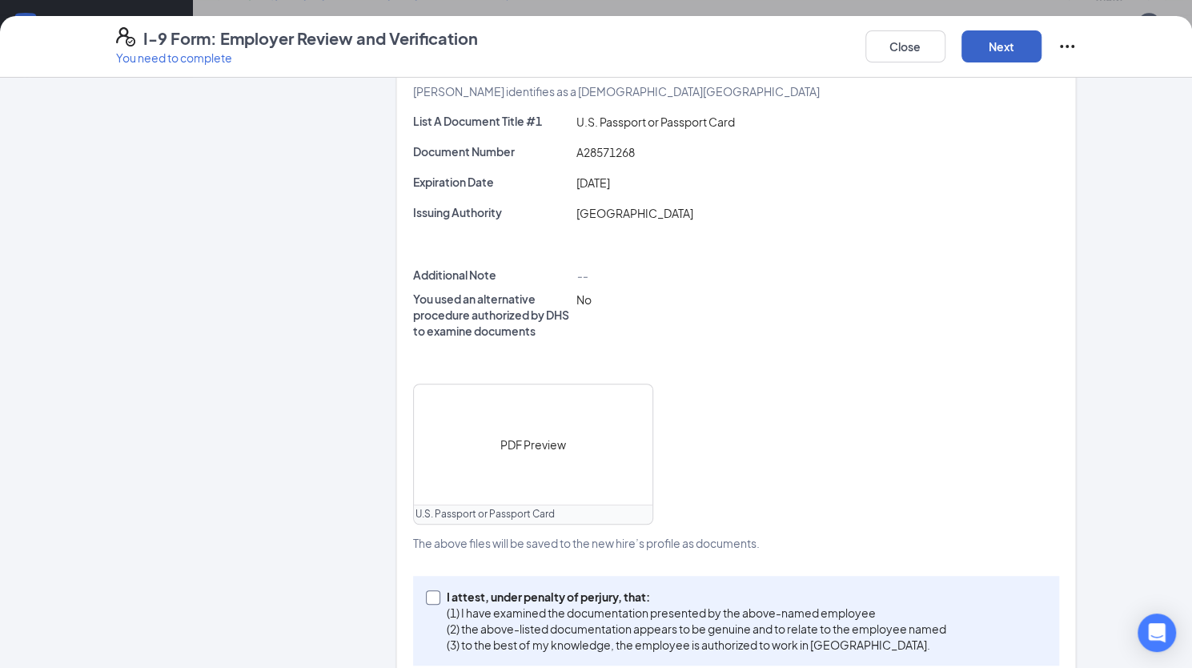
scroll to position [417, 0]
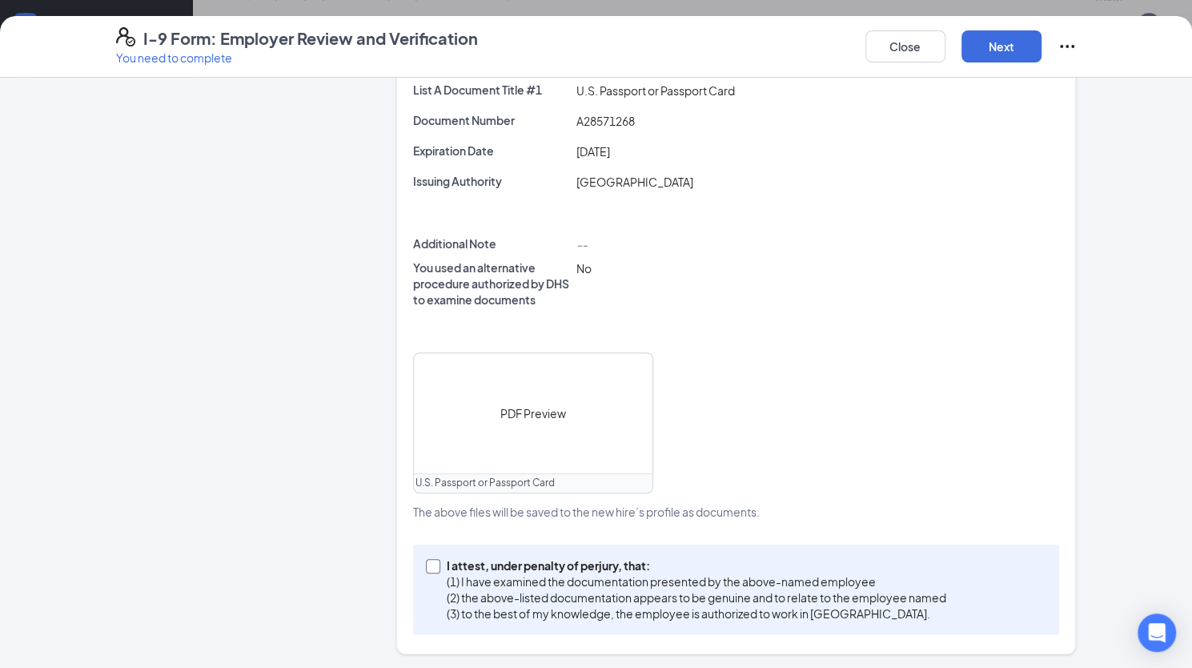
click at [429, 564] on input "I attest, under penalty of [PERSON_NAME], that: (1) I have examined the documen…" at bounding box center [431, 564] width 11 height 11
checkbox input "true"
click at [993, 55] on button "Next" at bounding box center [1002, 46] width 80 height 32
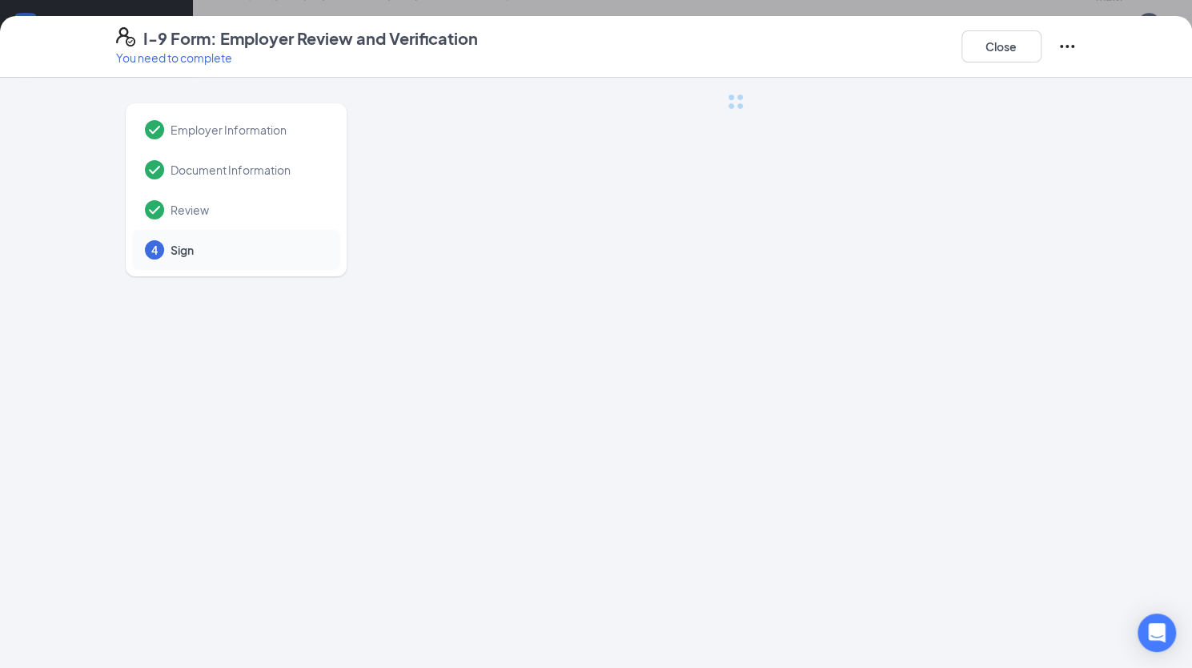
scroll to position [0, 0]
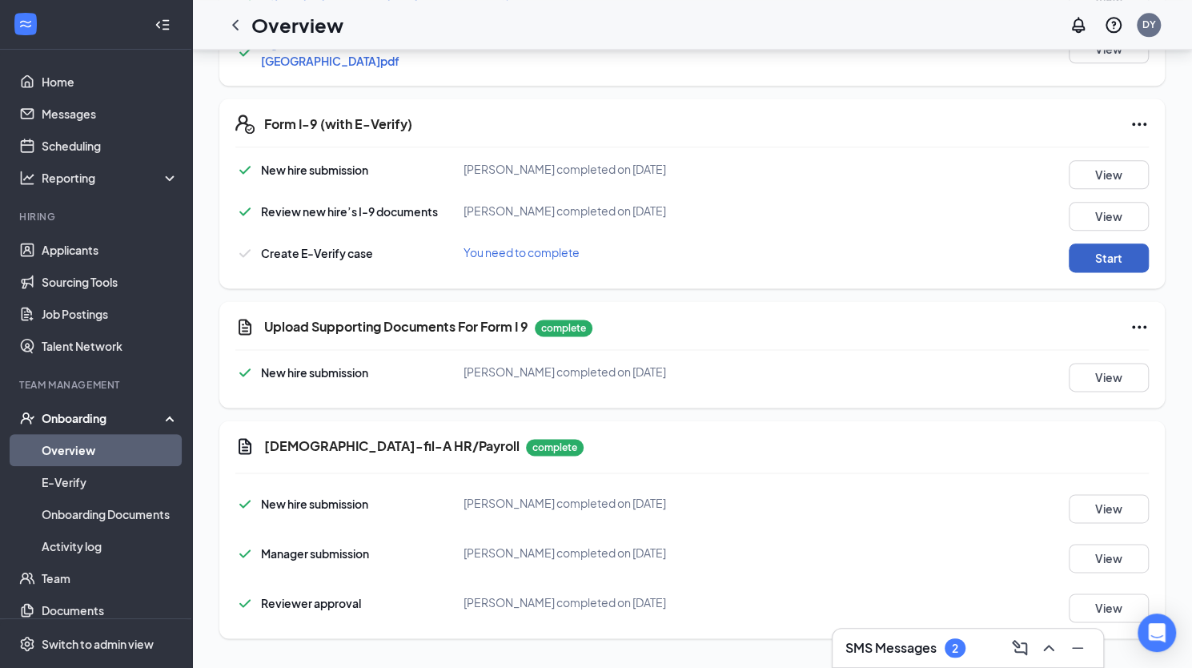
click at [1098, 252] on button "Start" at bounding box center [1109, 257] width 80 height 29
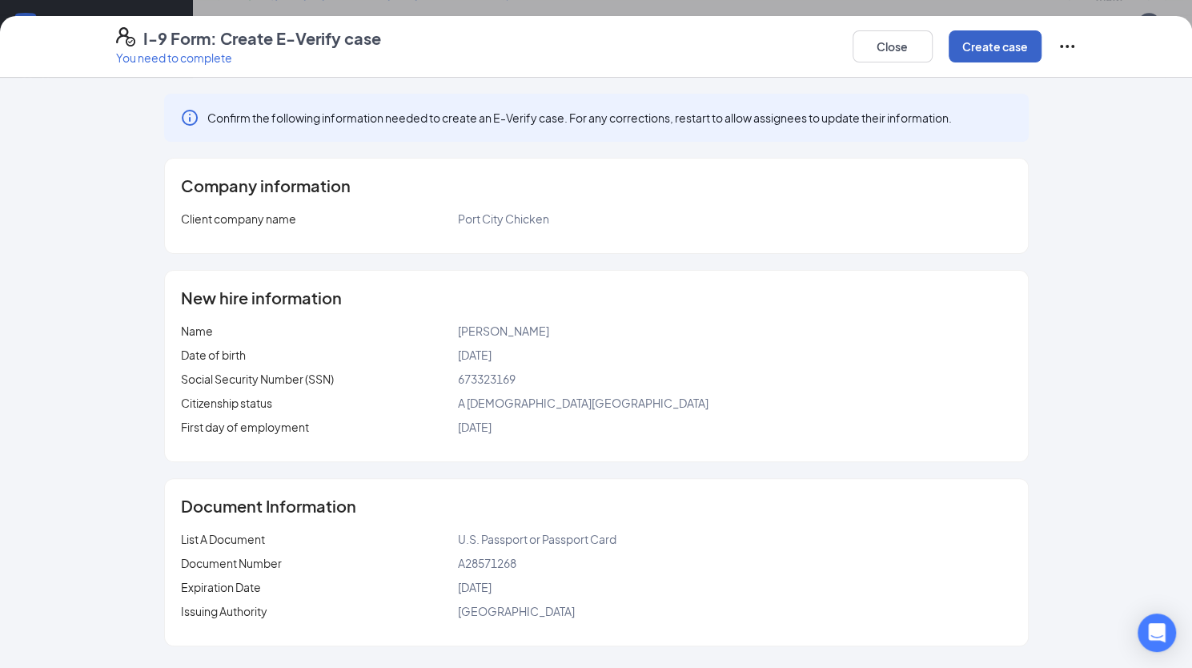
click at [1006, 46] on button "Create case" at bounding box center [995, 46] width 93 height 32
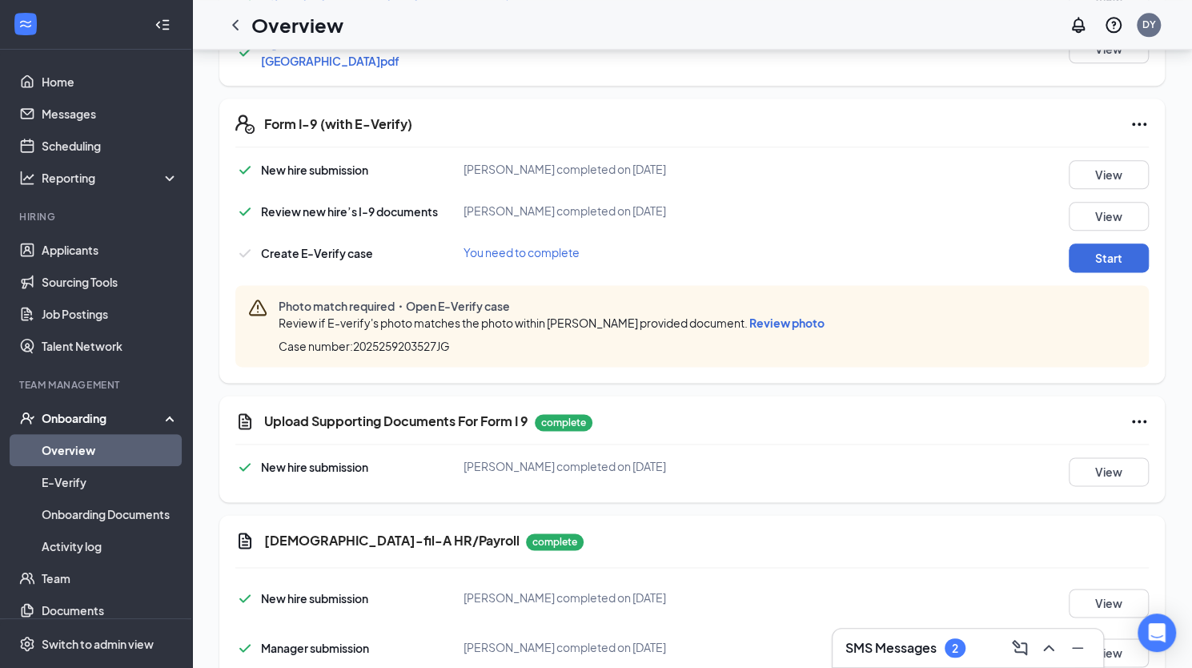
click at [814, 317] on span "Review photo" at bounding box center [787, 323] width 75 height 14
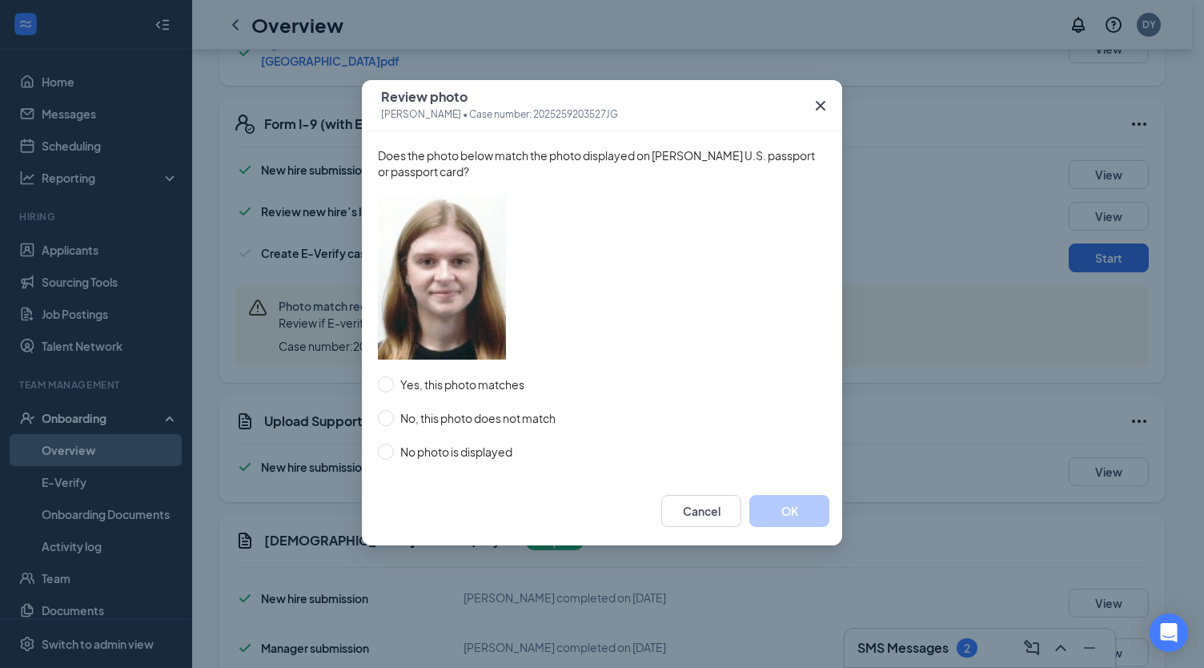
click at [370, 388] on div "Does the photo below match the photo displayed on [PERSON_NAME] U.S. passport o…" at bounding box center [602, 303] width 480 height 345
click at [381, 389] on input "Yes, this photo matches" at bounding box center [386, 384] width 16 height 16
radio input "true"
click at [790, 507] on button "OK" at bounding box center [790, 511] width 80 height 32
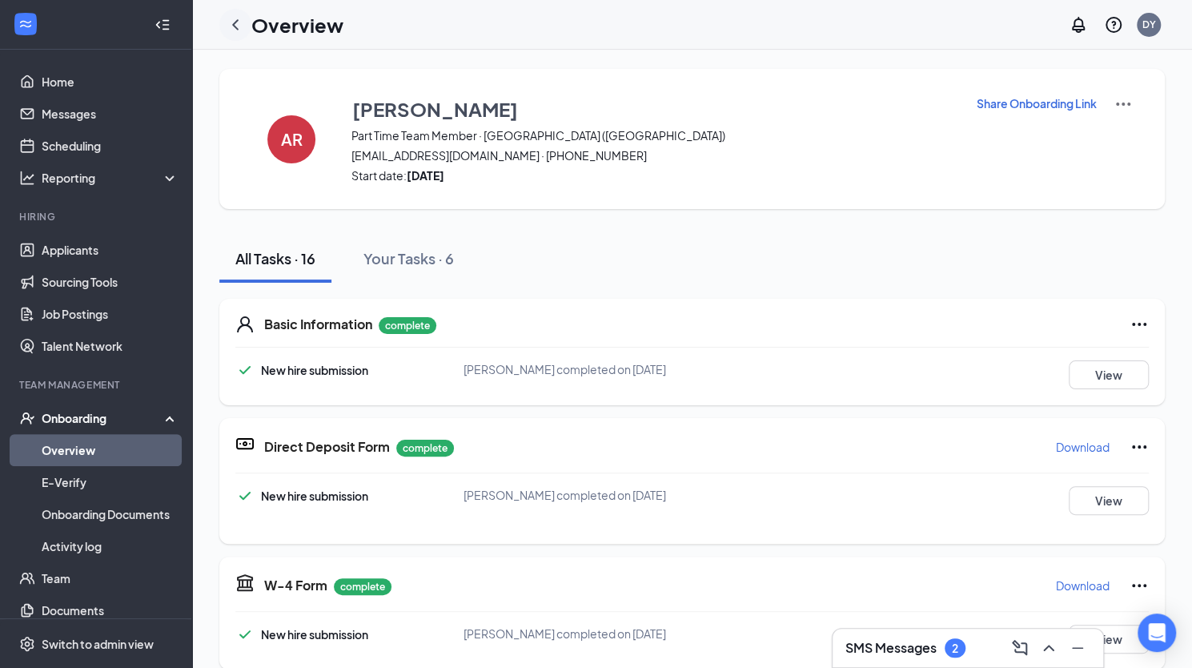
click at [239, 22] on icon "ChevronLeft" at bounding box center [235, 24] width 19 height 19
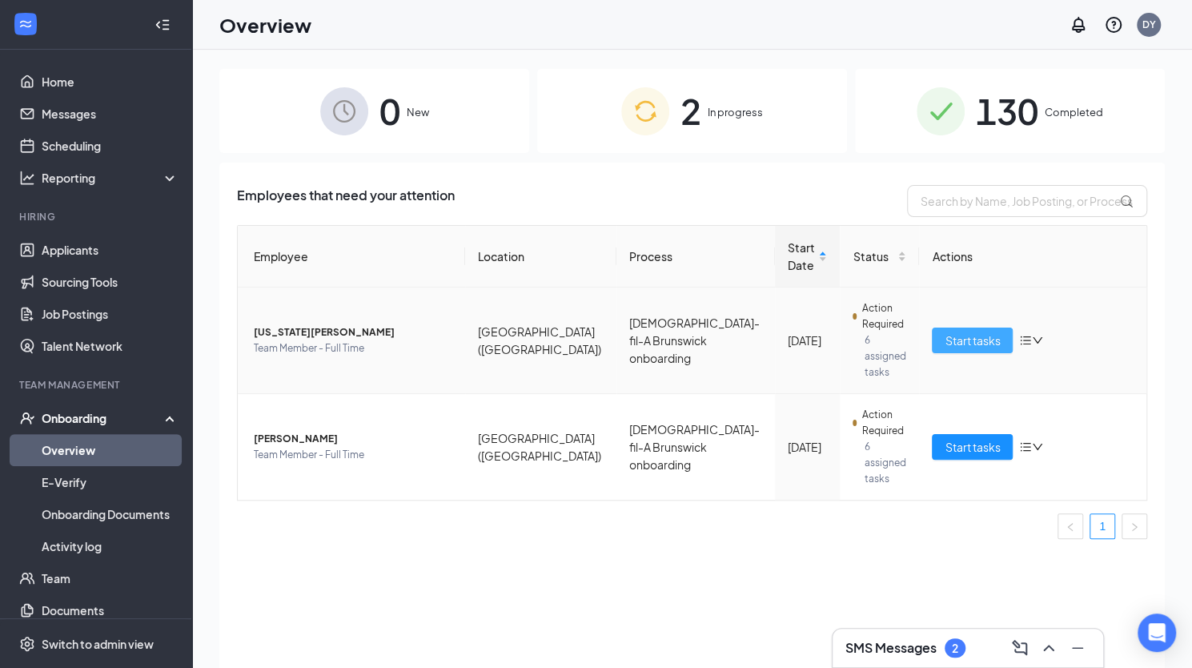
click at [966, 337] on span "Start tasks" at bounding box center [972, 341] width 55 height 18
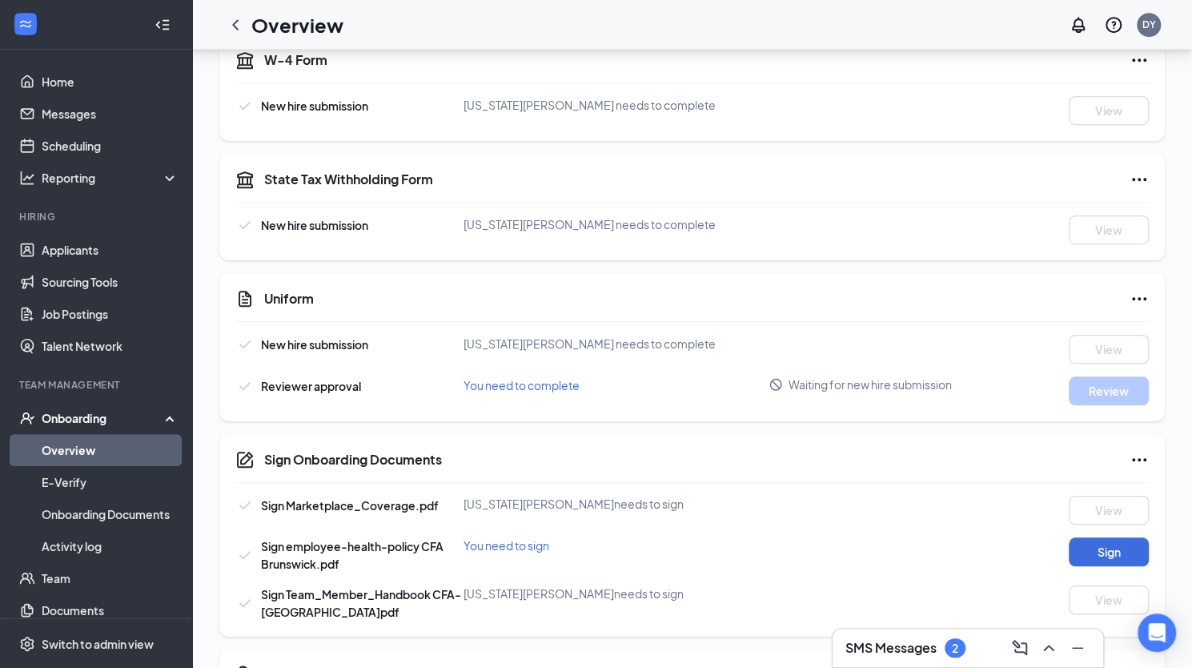
scroll to position [641, 0]
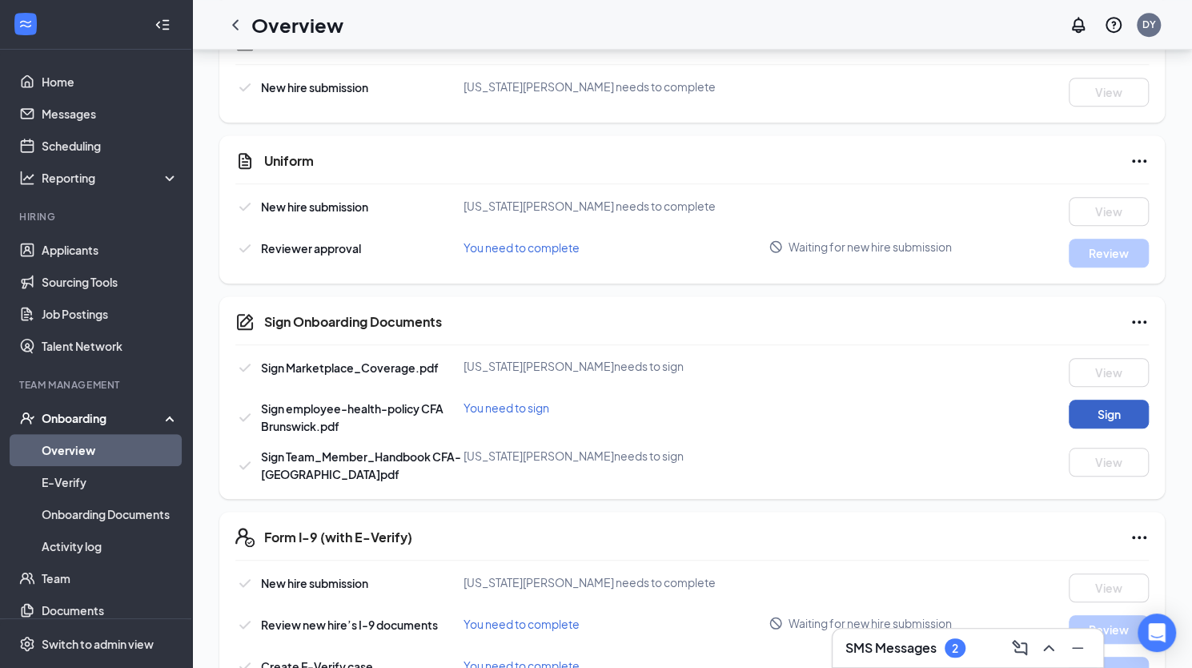
click at [1111, 408] on button "Sign" at bounding box center [1109, 414] width 80 height 29
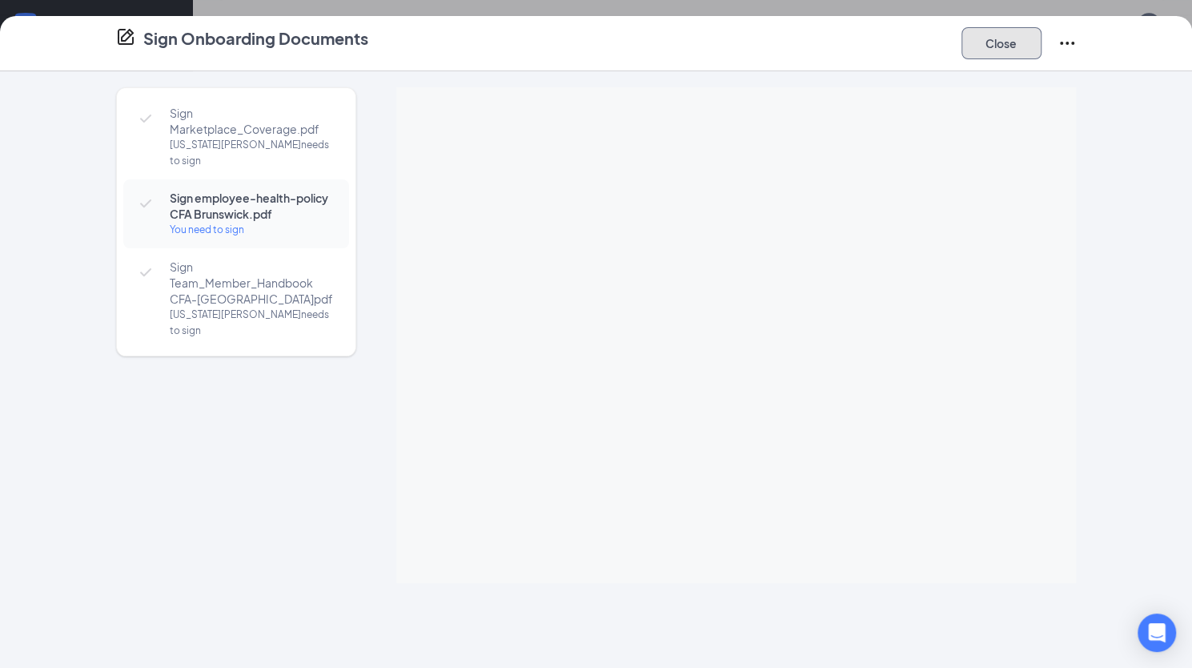
click at [1005, 44] on button "Close" at bounding box center [1002, 43] width 80 height 32
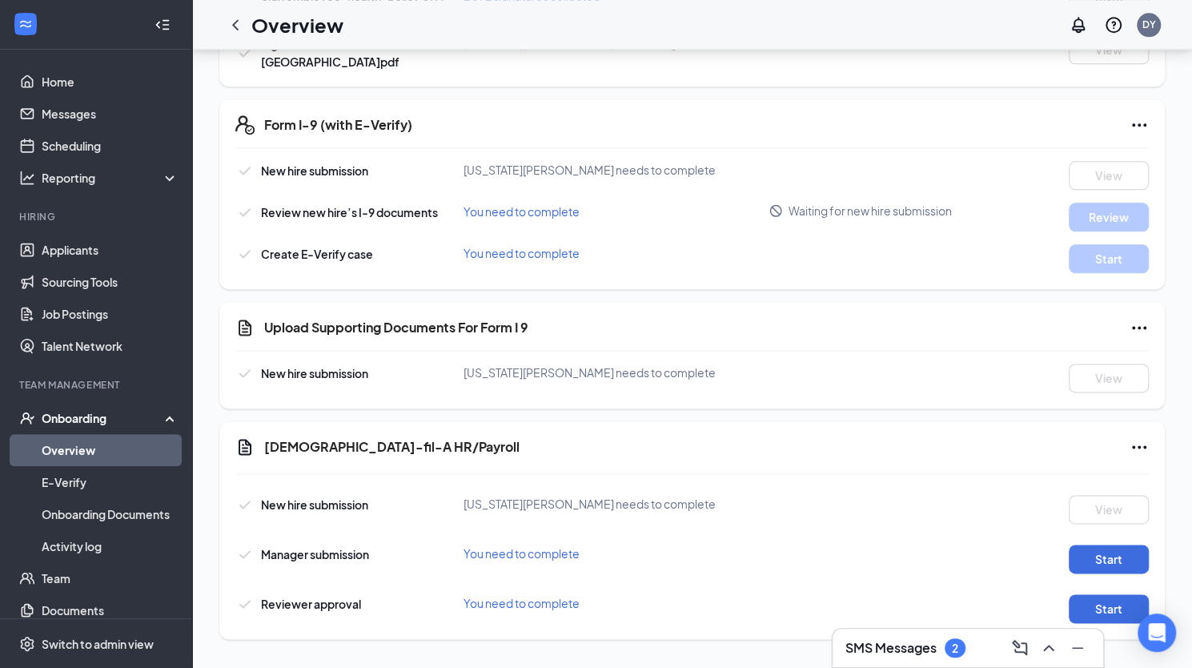
scroll to position [1054, 0]
click at [1112, 554] on button "Start" at bounding box center [1109, 558] width 80 height 29
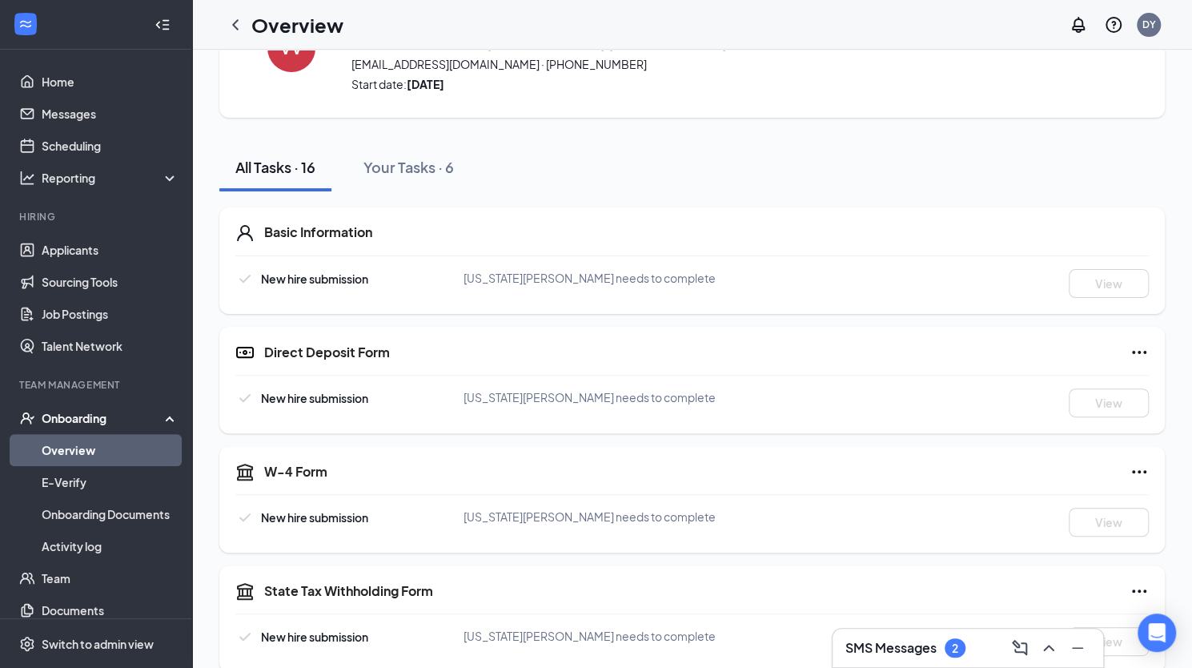
scroll to position [0, 0]
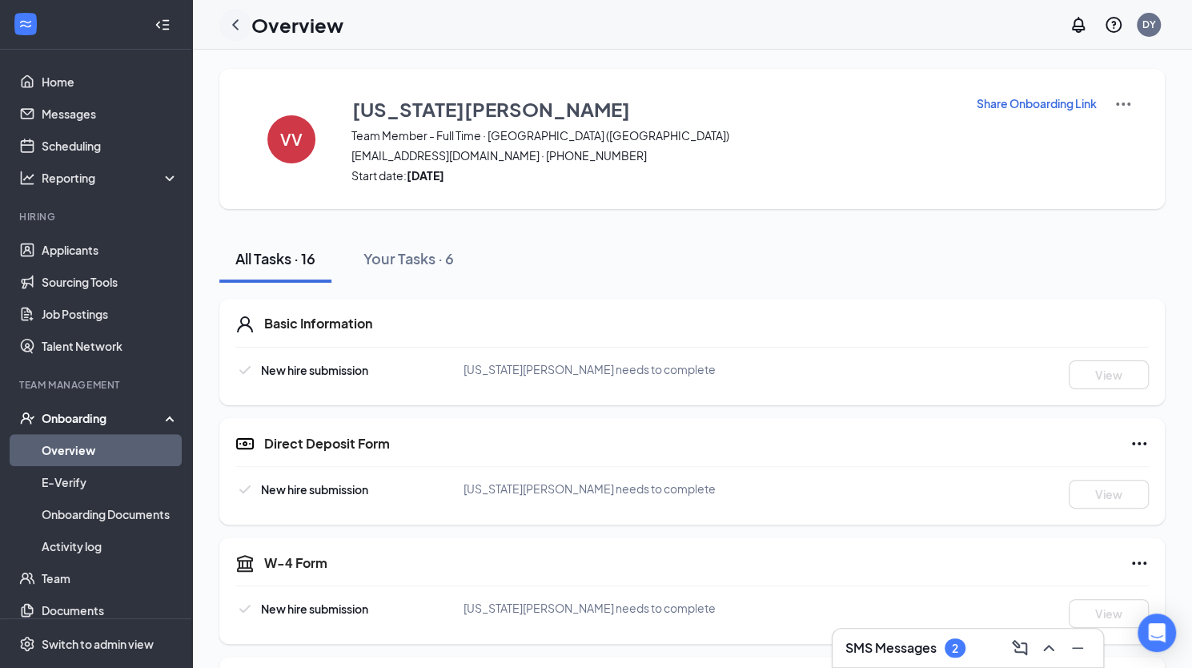
click at [237, 21] on icon "ChevronLeft" at bounding box center [235, 24] width 6 height 10
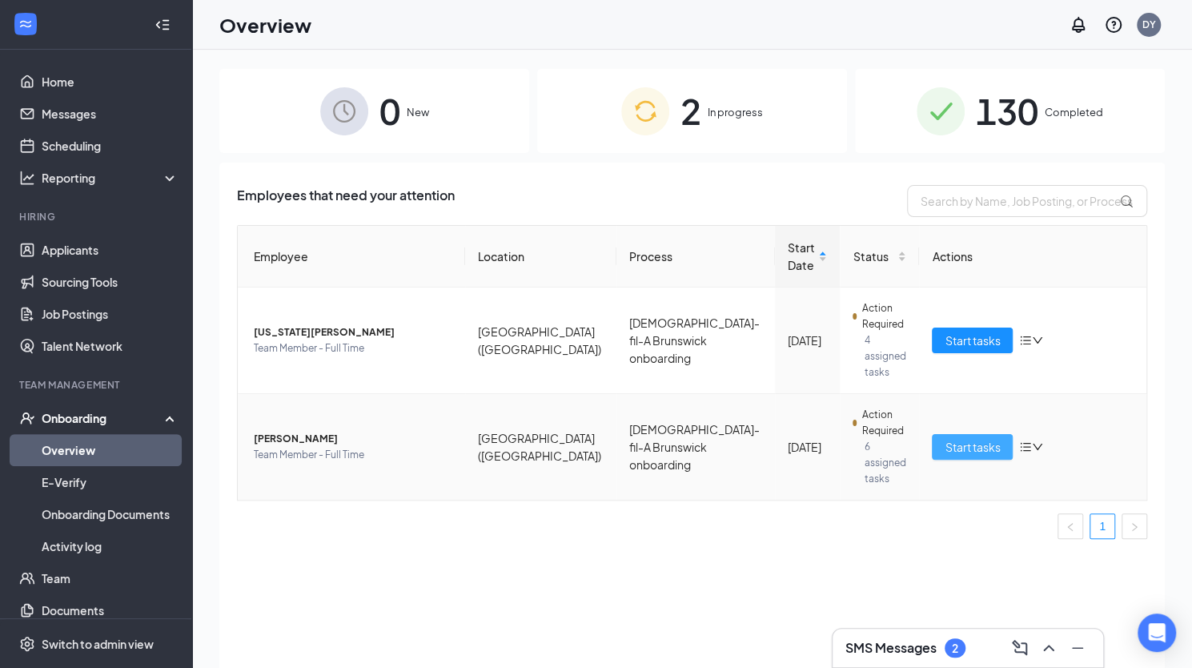
click at [980, 434] on button "Start tasks" at bounding box center [972, 447] width 81 height 26
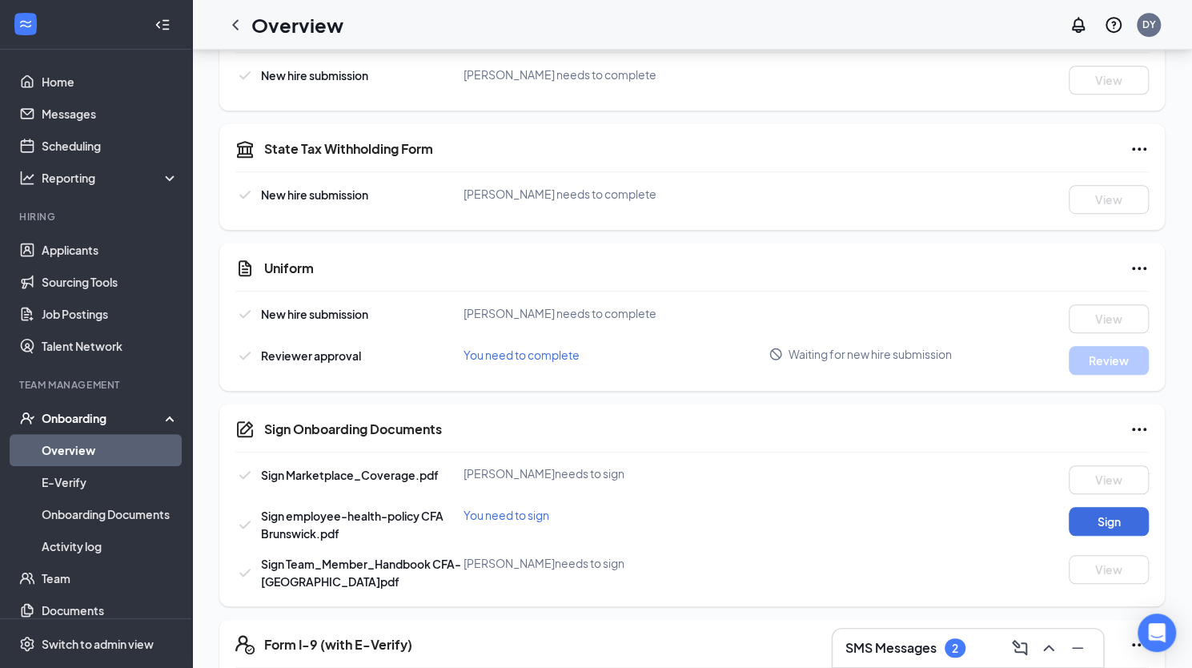
scroll to position [721, 0]
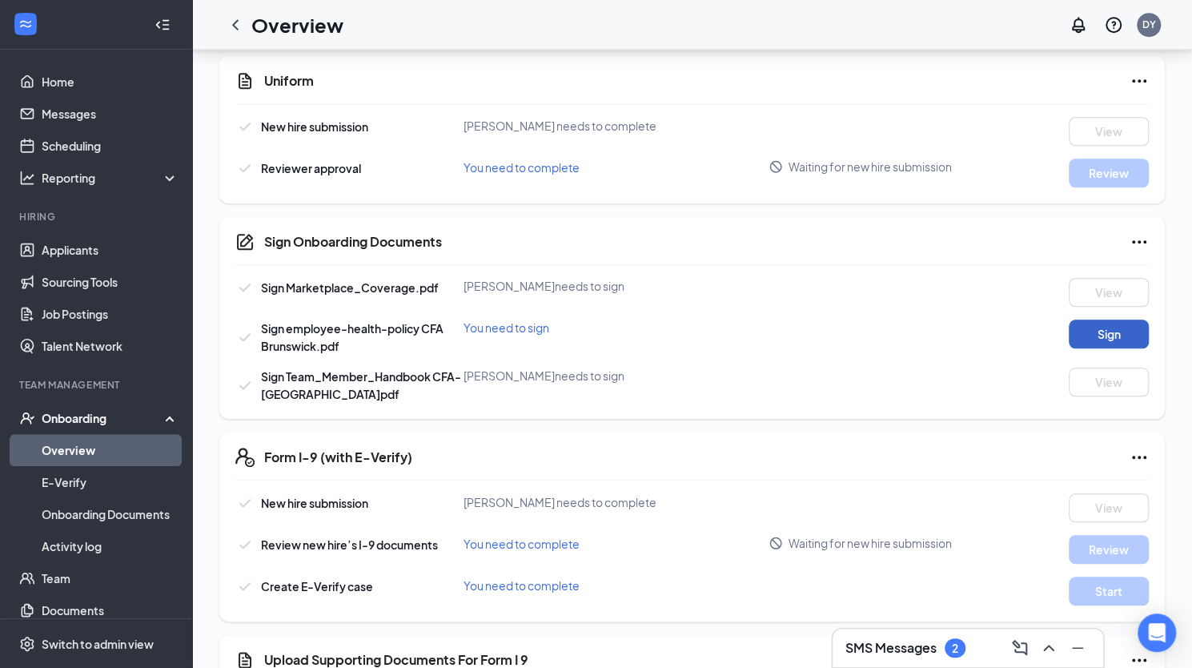
click at [1103, 328] on button "Sign" at bounding box center [1109, 334] width 80 height 29
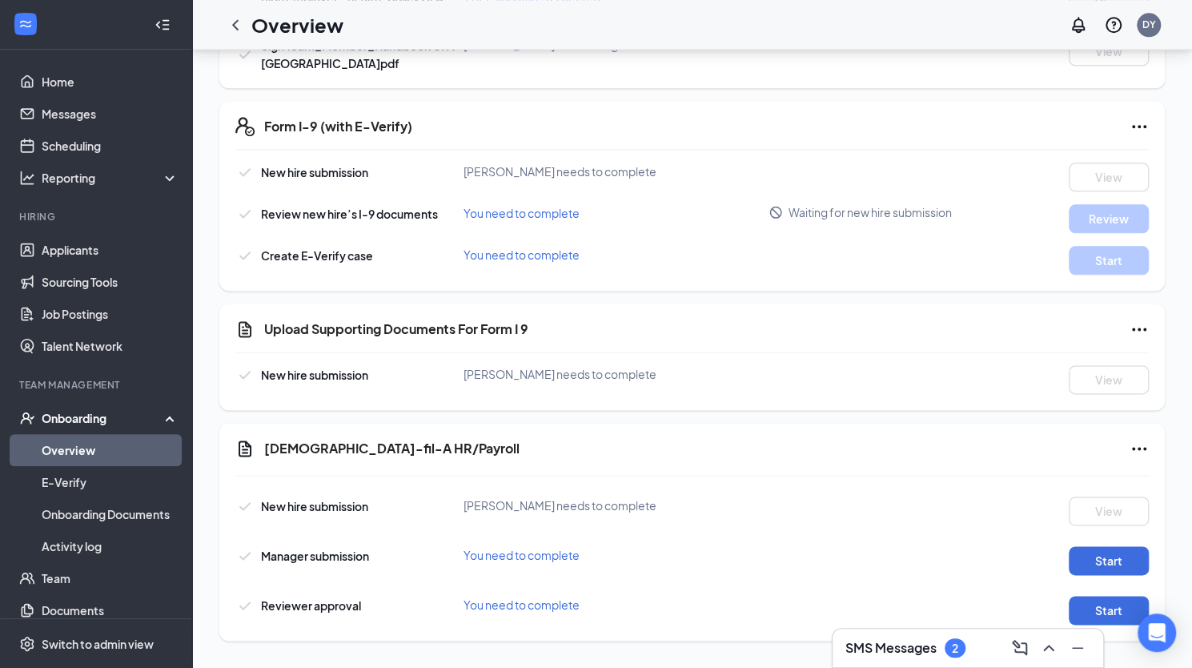
scroll to position [1054, 0]
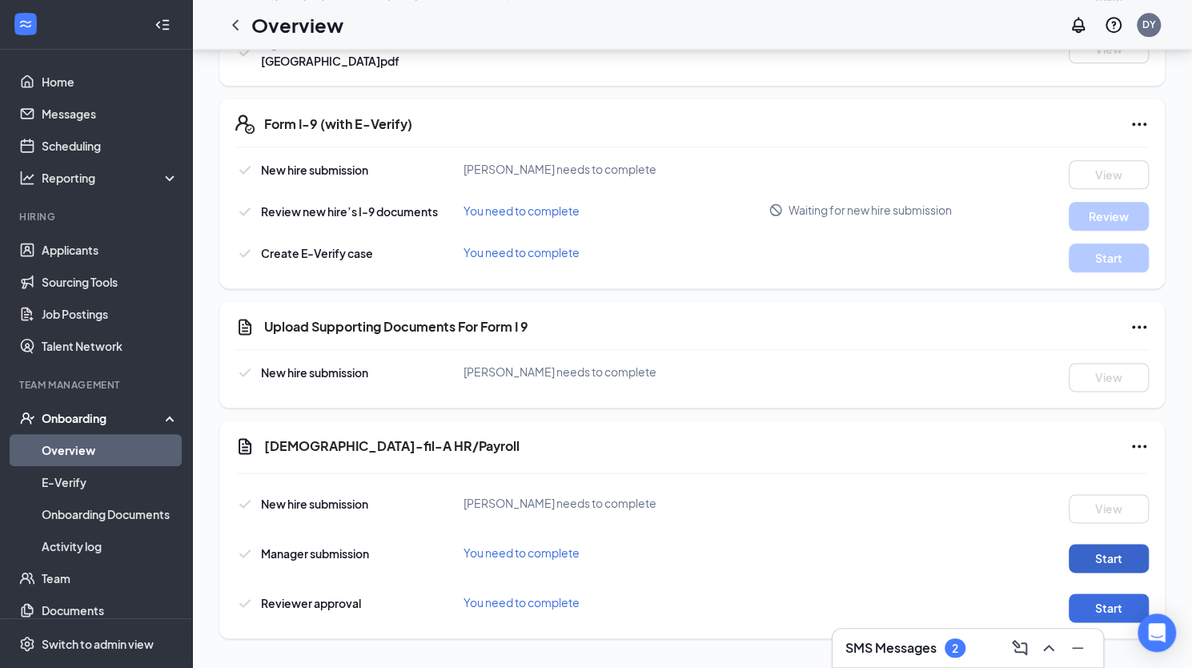
click at [1119, 554] on button "Start" at bounding box center [1109, 558] width 80 height 29
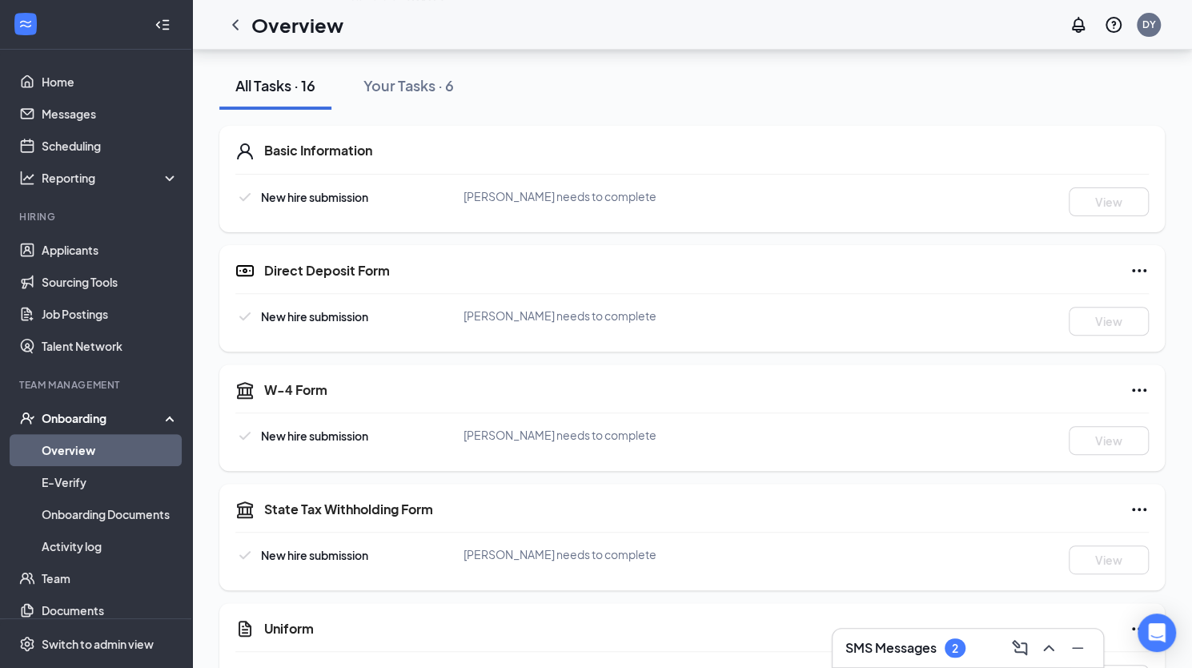
scroll to position [0, 0]
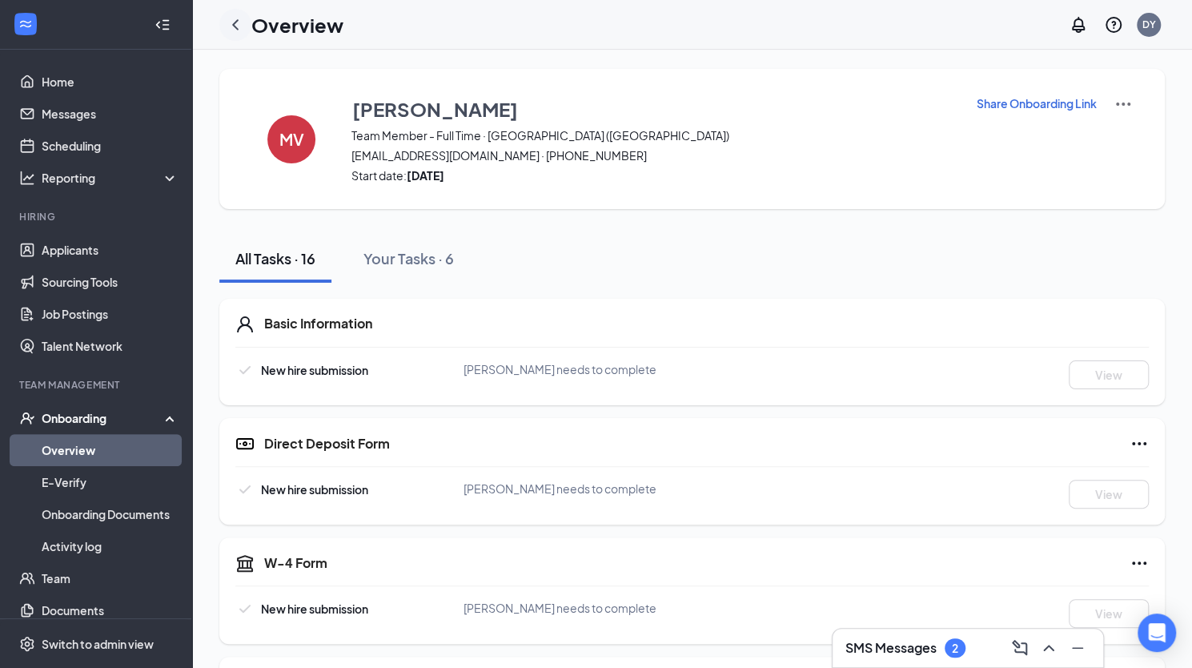
click at [232, 22] on icon "ChevronLeft" at bounding box center [235, 24] width 19 height 19
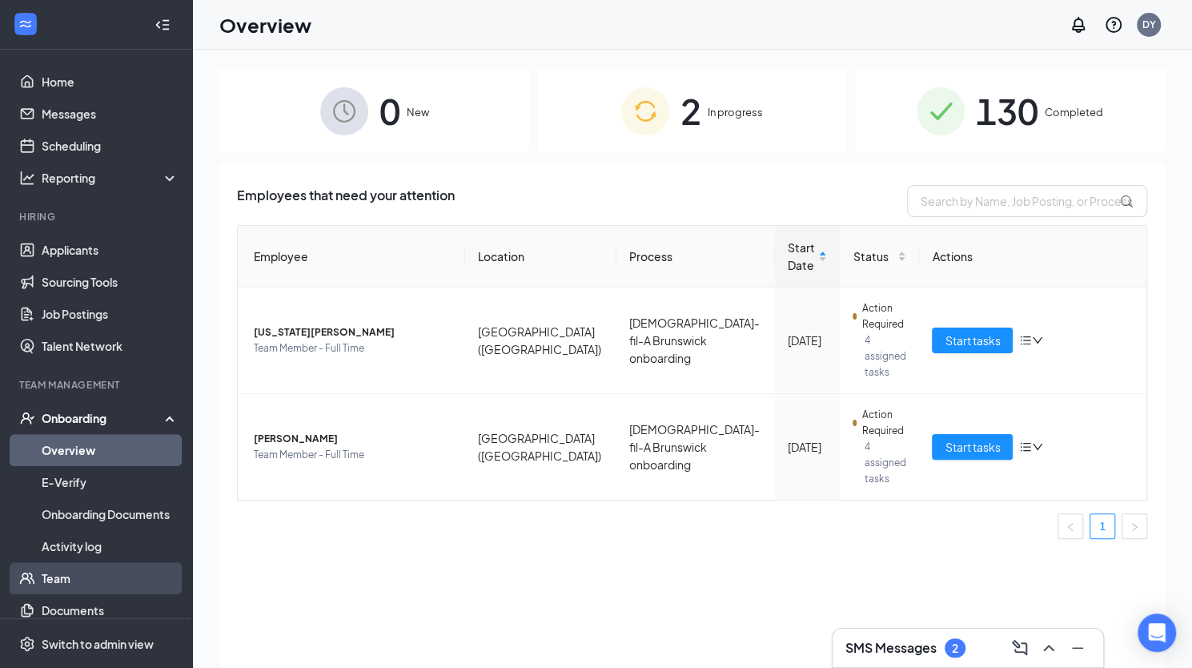
click at [45, 574] on link "Team" at bounding box center [110, 578] width 137 height 32
